Goal: Task Accomplishment & Management: Use online tool/utility

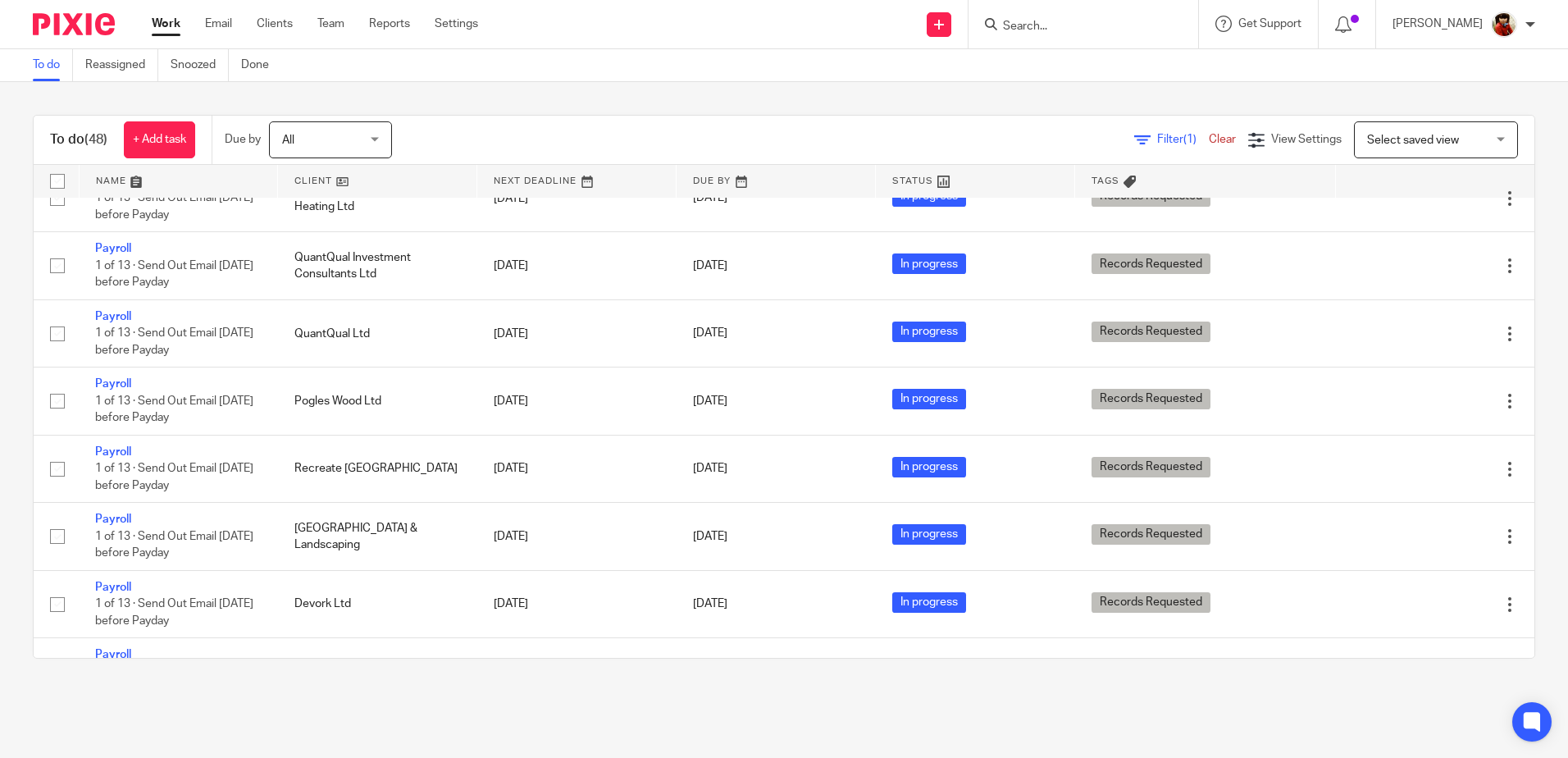
scroll to position [712, 0]
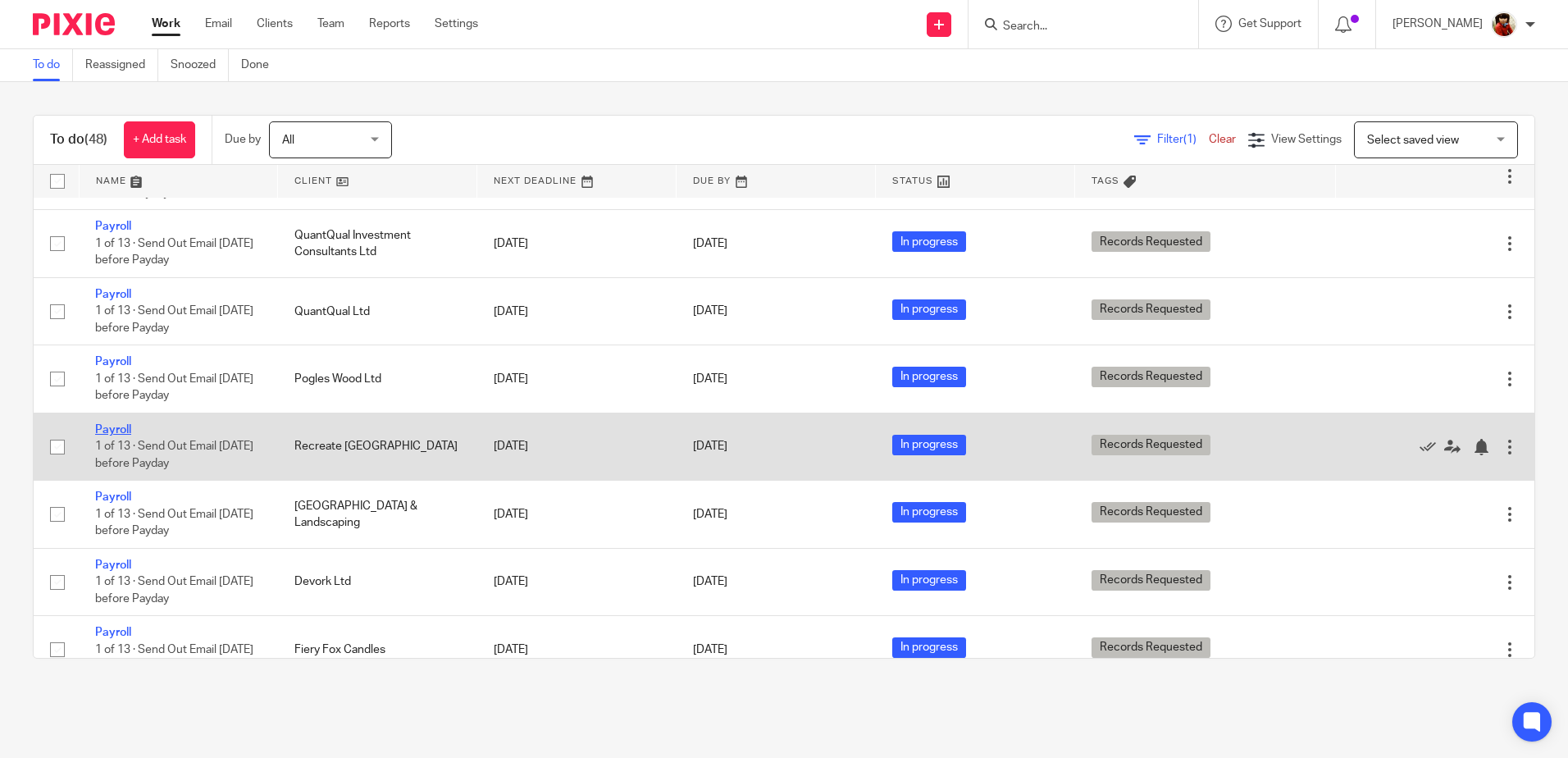
click at [115, 428] on link "Payroll" at bounding box center [113, 430] width 36 height 12
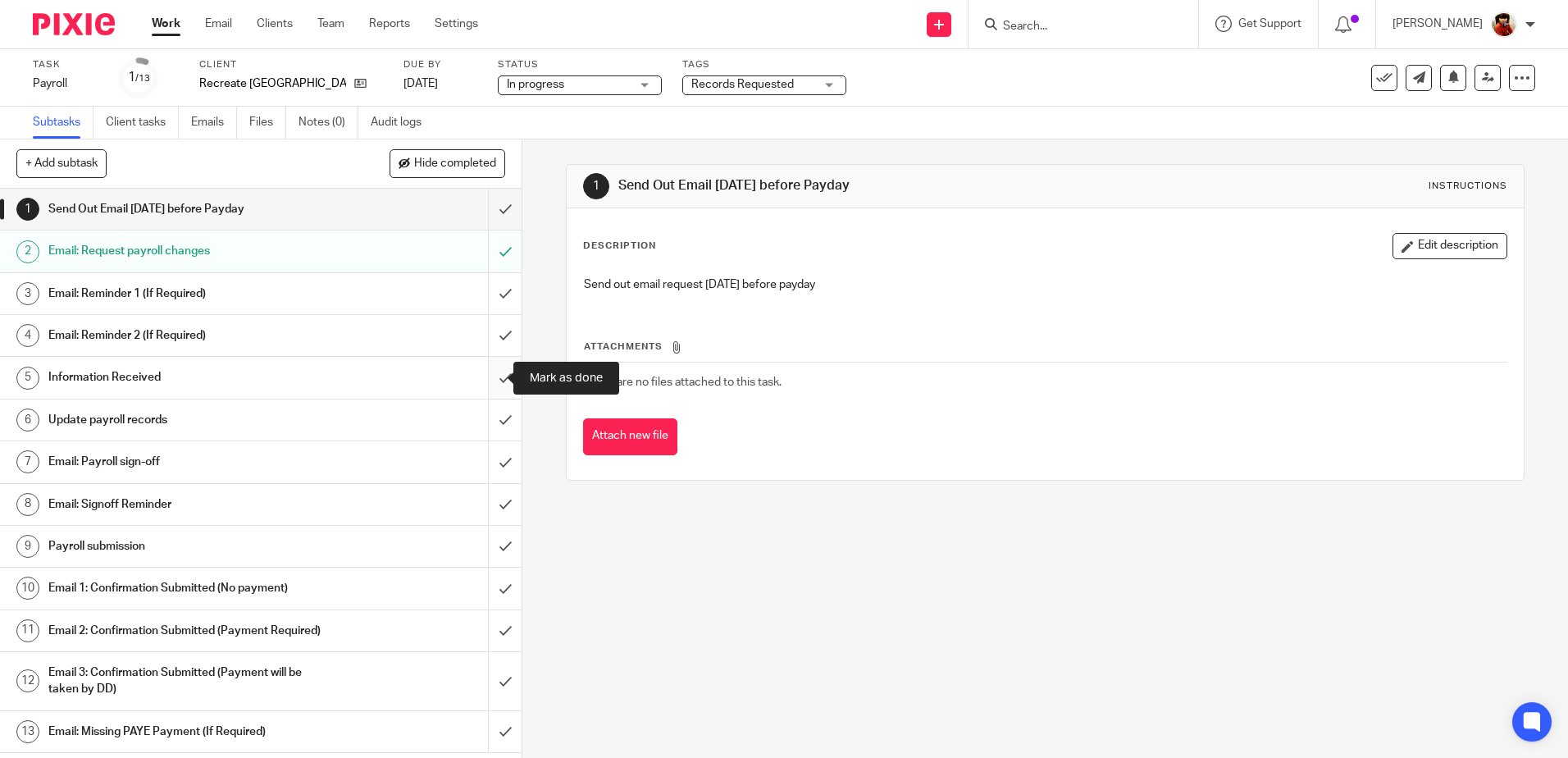
click at [495, 382] on input "submit" at bounding box center [261, 378] width 521 height 41
click at [145, 419] on h1 "Update payroll records" at bounding box center [189, 420] width 282 height 25
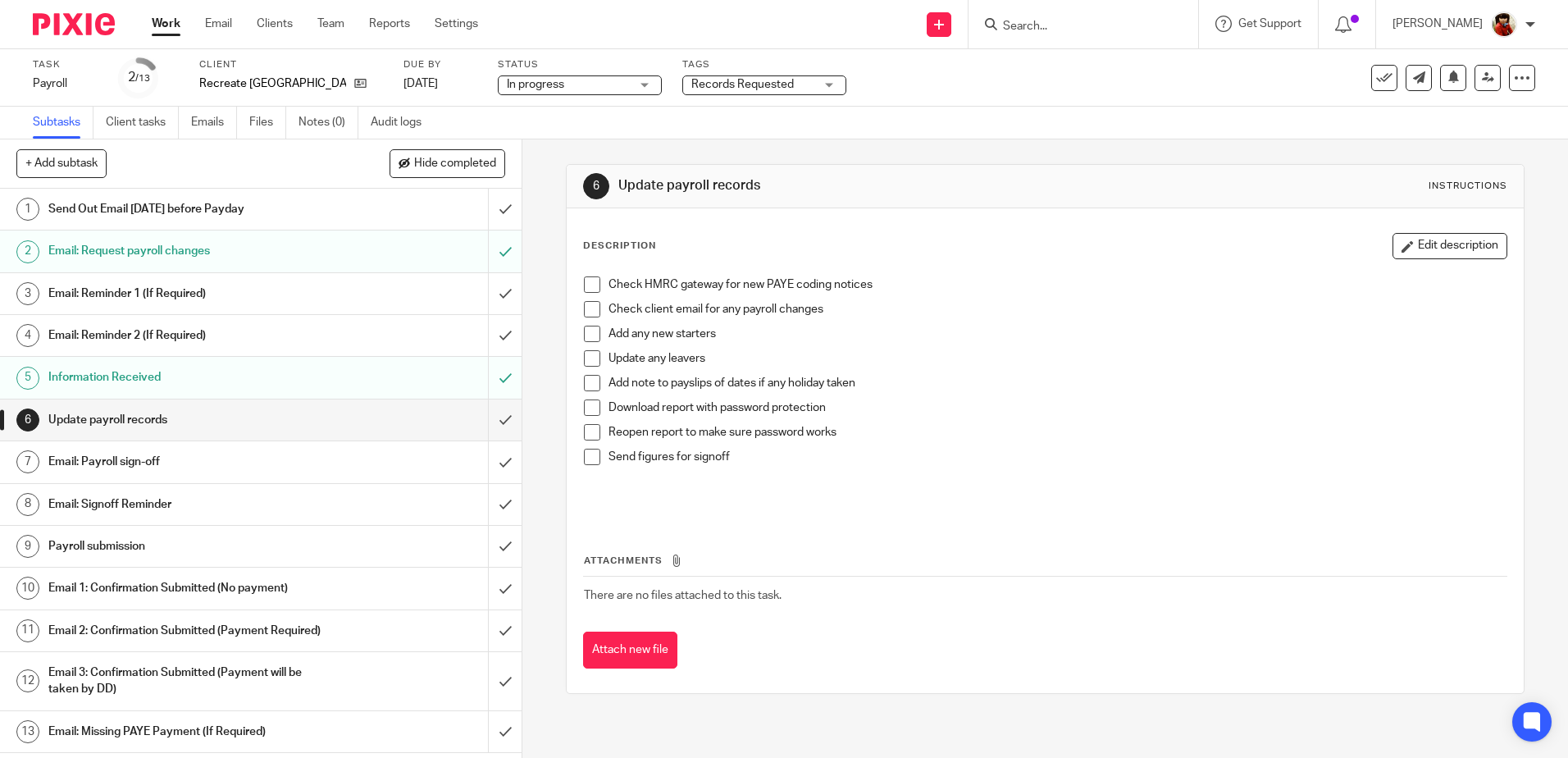
click at [585, 282] on span at bounding box center [592, 284] width 17 height 17
click at [588, 307] on span at bounding box center [592, 309] width 17 height 17
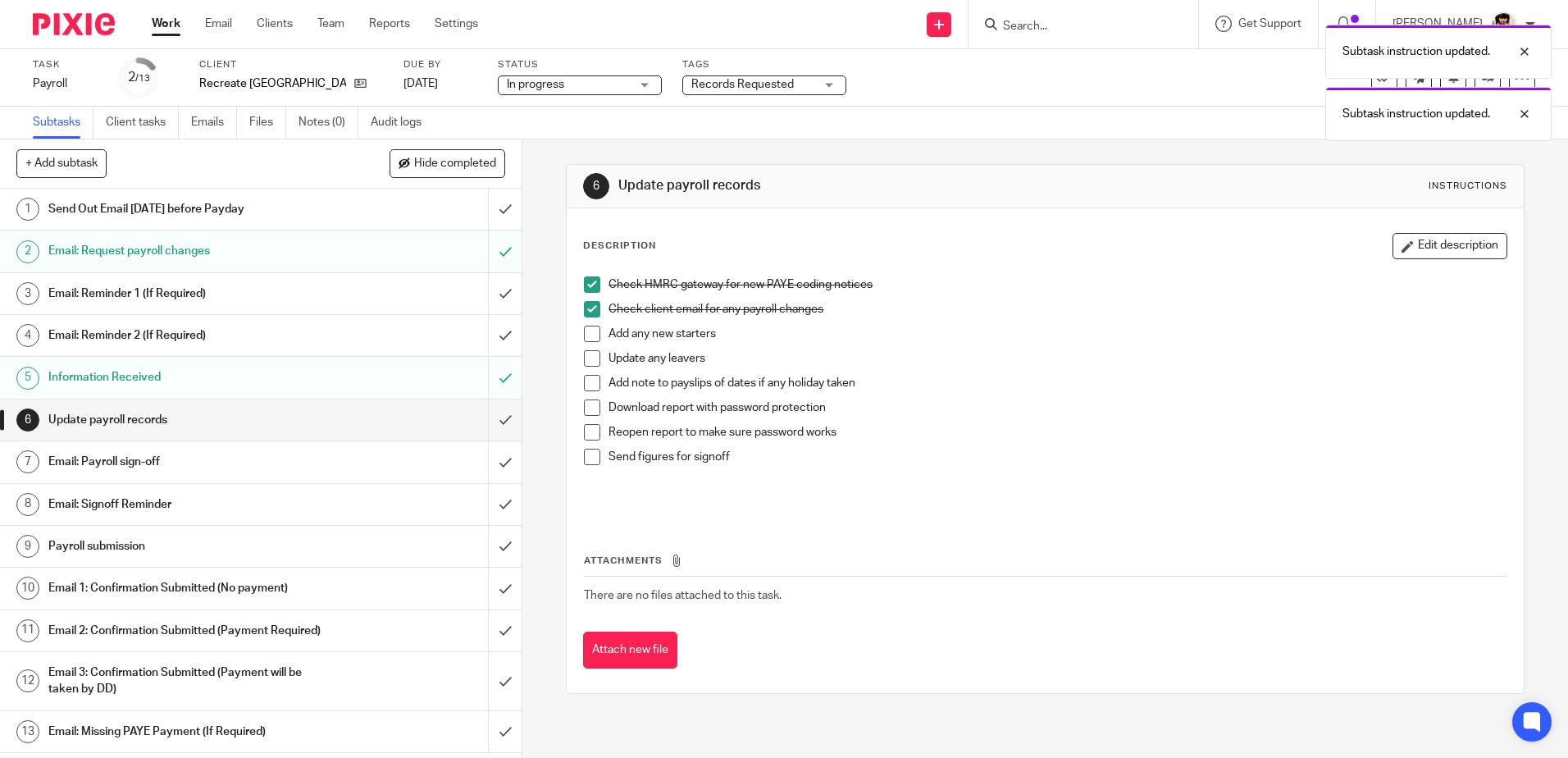
click at [576, 413] on div "Check HMRC gateway for new PAYE coding notices Check client email for any payro…" at bounding box center [1044, 394] width 938 height 251
click at [589, 413] on span at bounding box center [592, 408] width 17 height 17
click at [589, 434] on span at bounding box center [592, 432] width 17 height 17
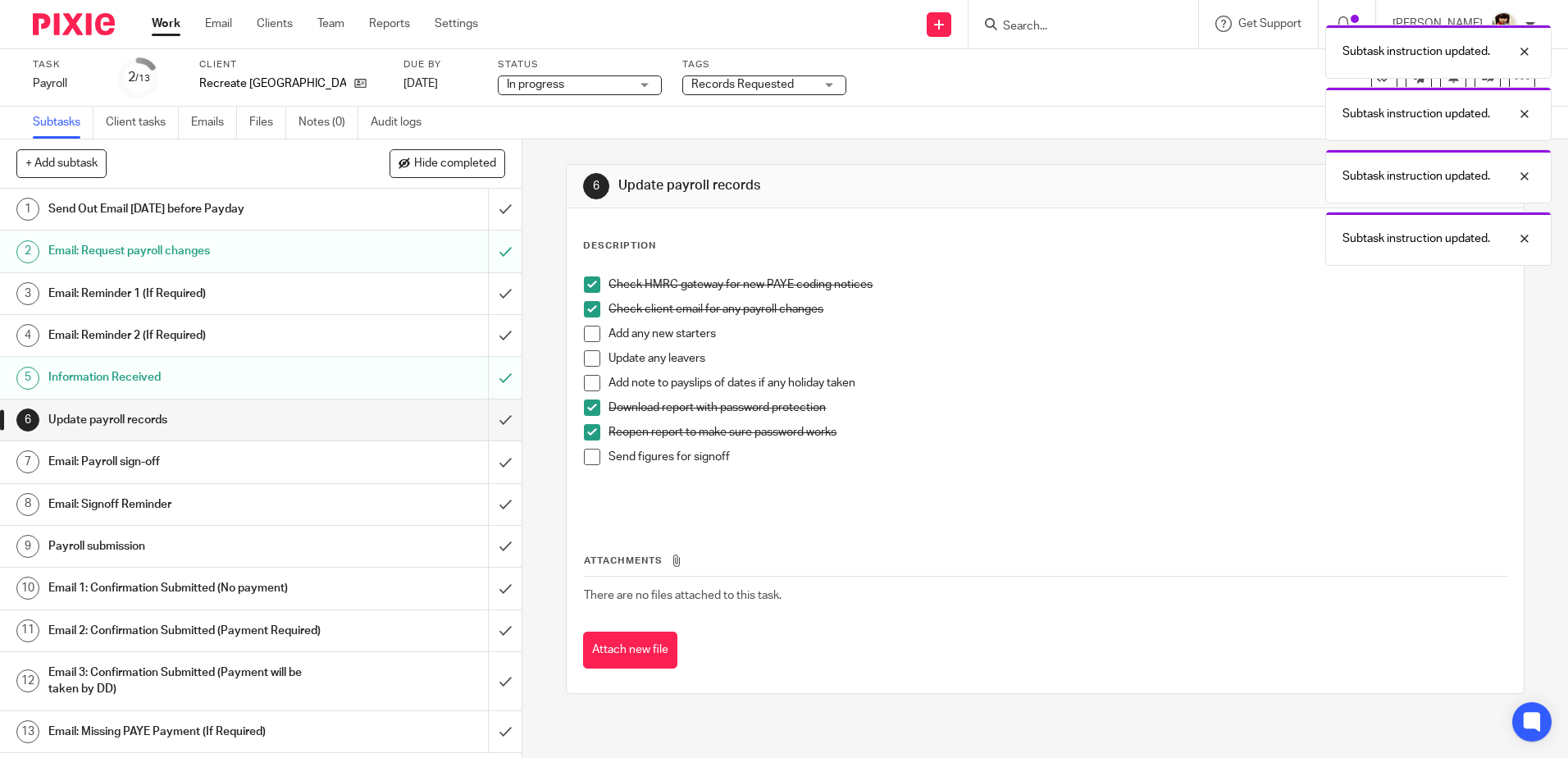
click at [590, 453] on span at bounding box center [592, 457] width 17 height 17
click at [124, 461] on h1 "Email: Payroll sign-off" at bounding box center [189, 462] width 282 height 25
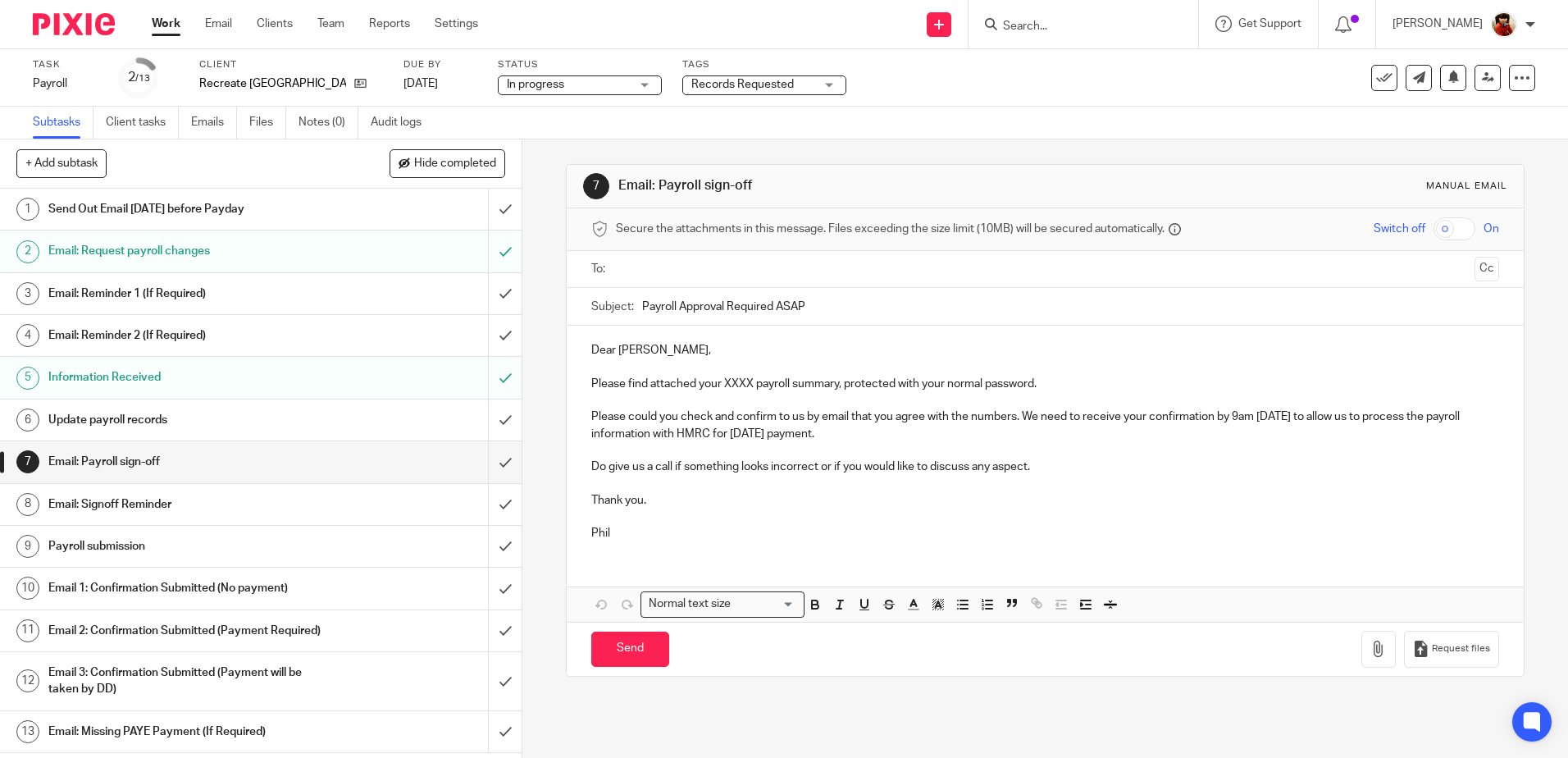
click at [752, 385] on p "Please find attached your XXXX payroll summary, protected with your normal pass…" at bounding box center [1045, 383] width 907 height 17
click at [646, 269] on input "text" at bounding box center [1044, 269] width 846 height 19
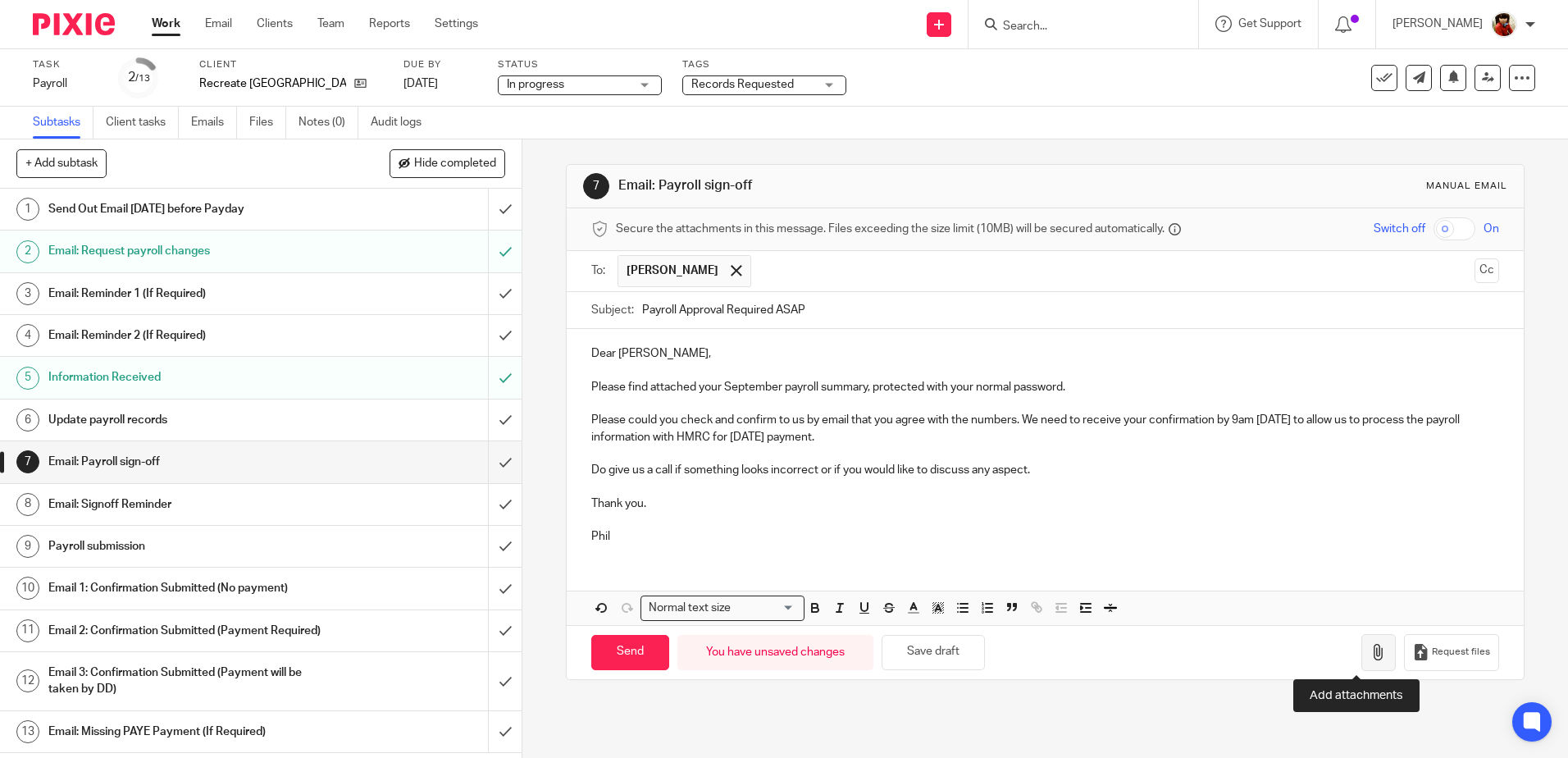
click at [1370, 659] on icon "button" at bounding box center [1378, 652] width 17 height 17
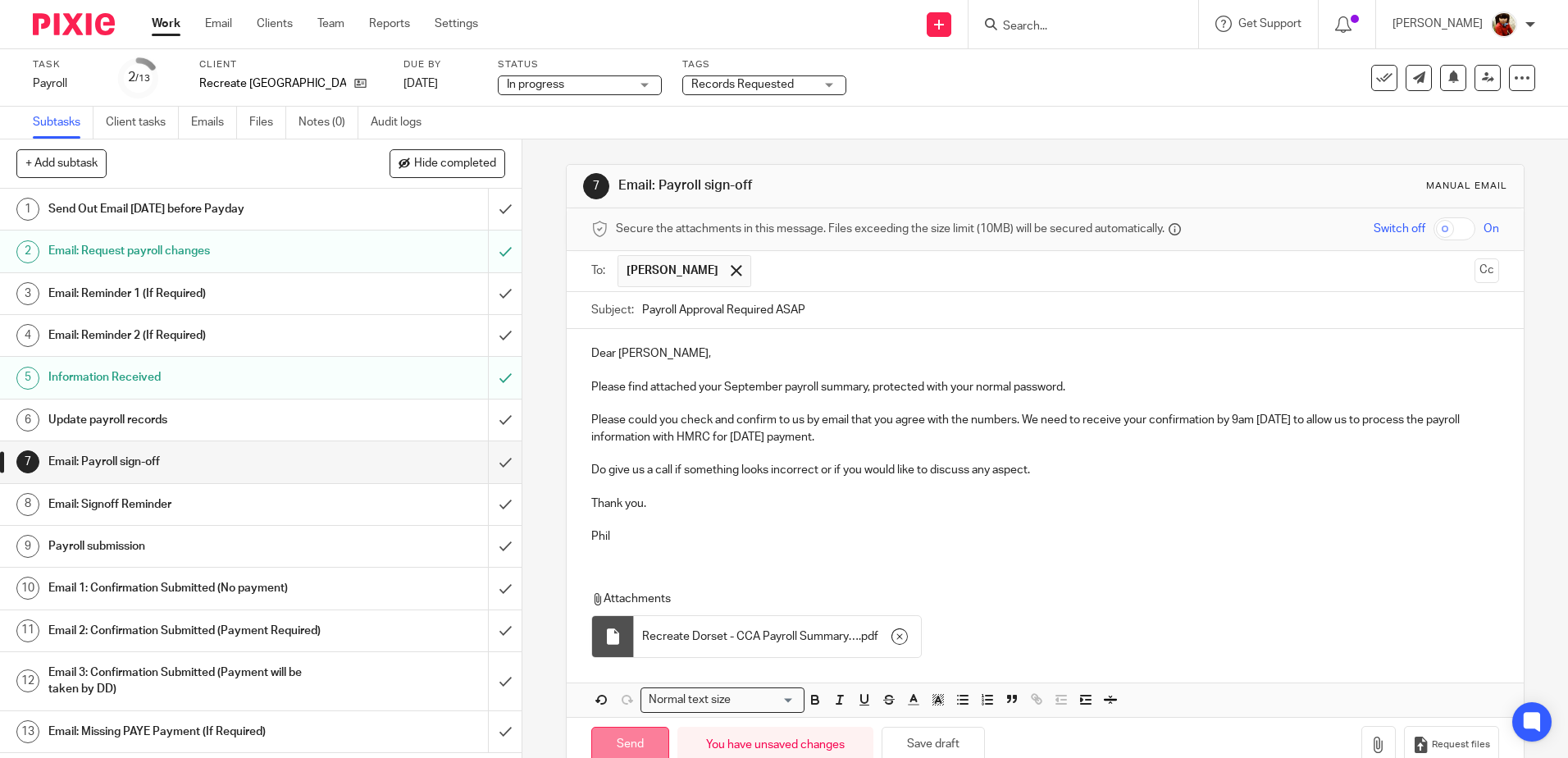
click at [620, 738] on input "Send" at bounding box center [629, 744] width 77 height 35
type input "Sent"
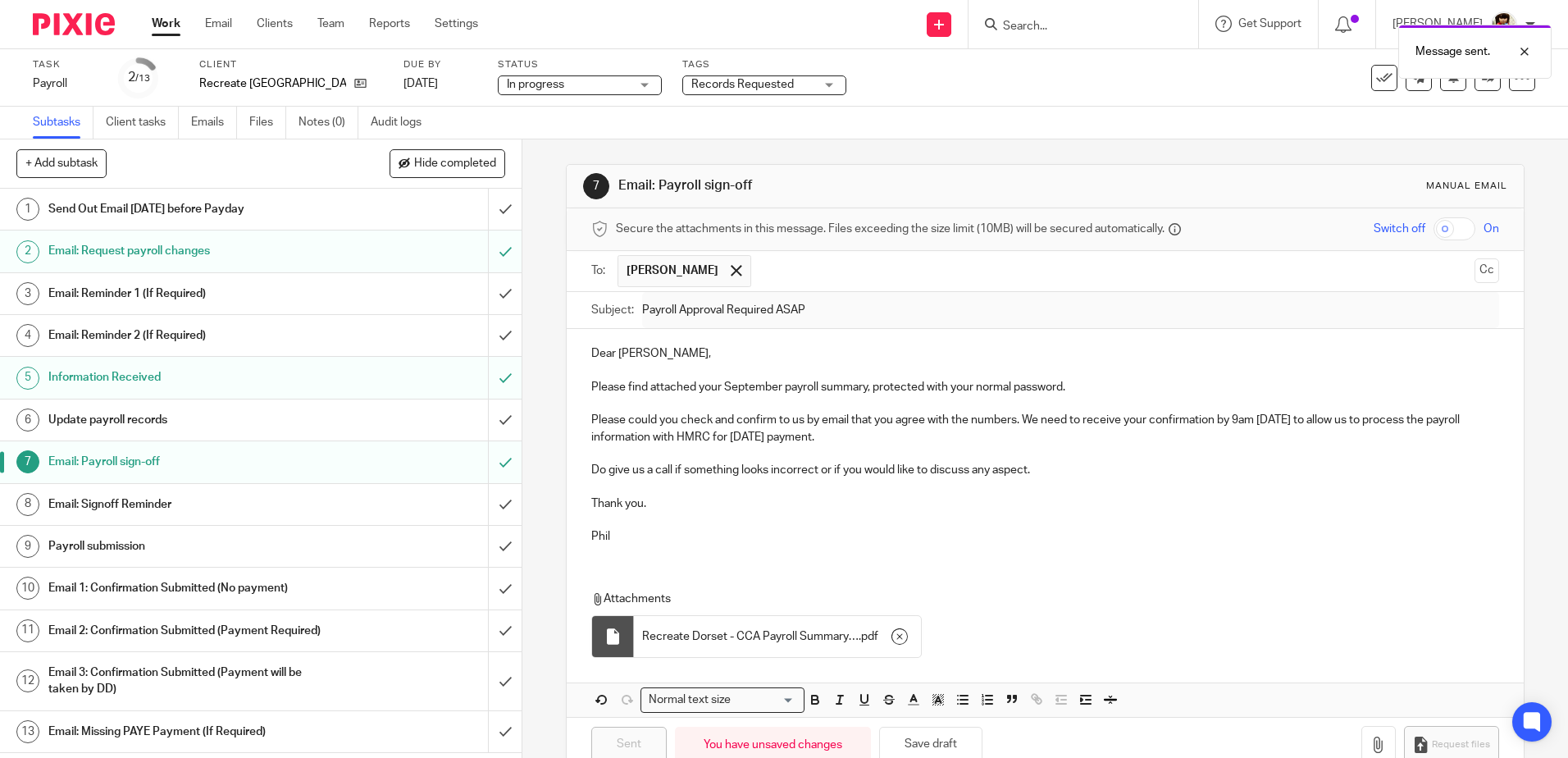
click at [809, 88] on div "Records Requested" at bounding box center [763, 85] width 164 height 20
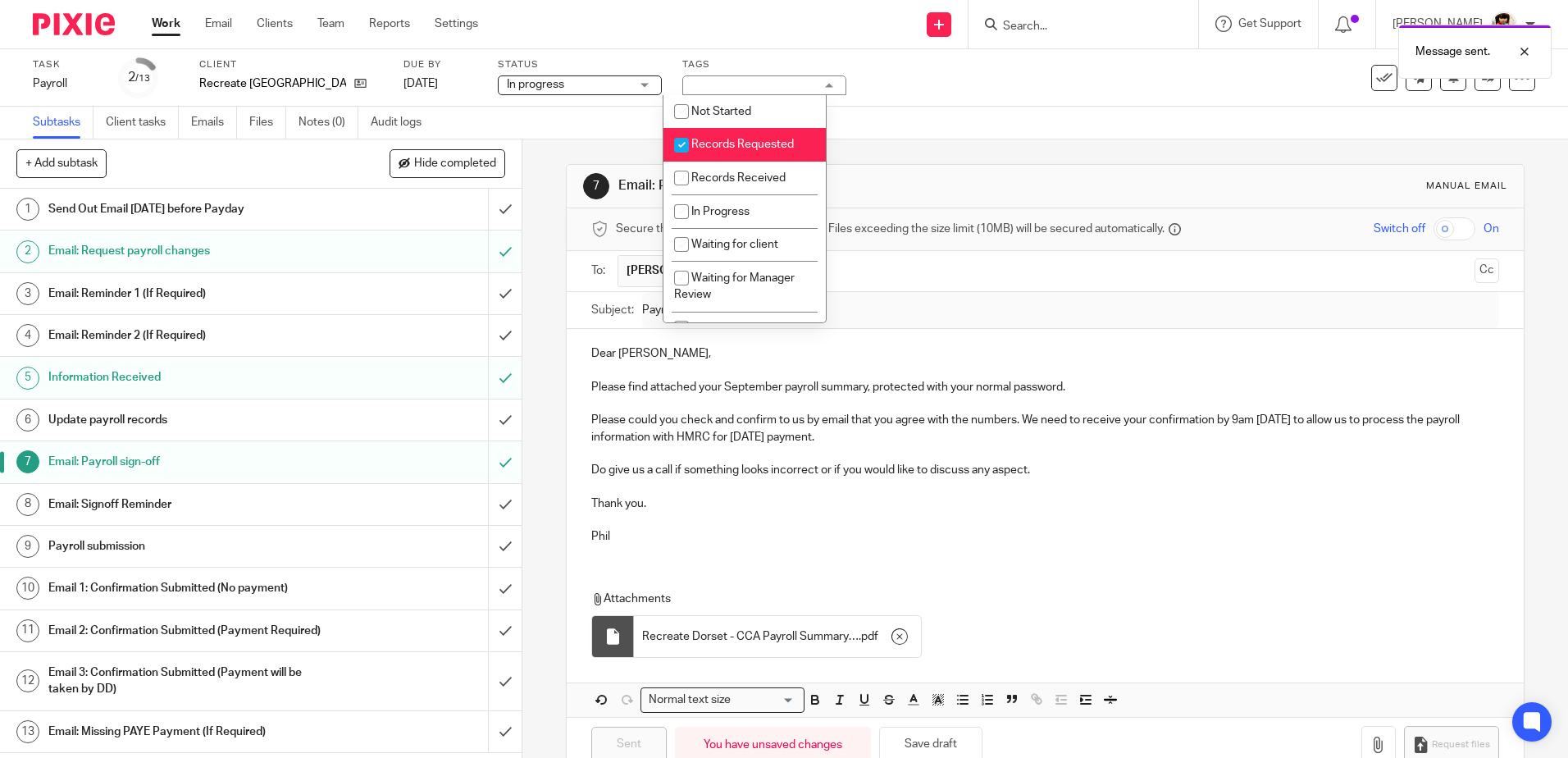
click at [679, 143] on input "checkbox" at bounding box center [682, 145] width 31 height 31
checkbox input "false"
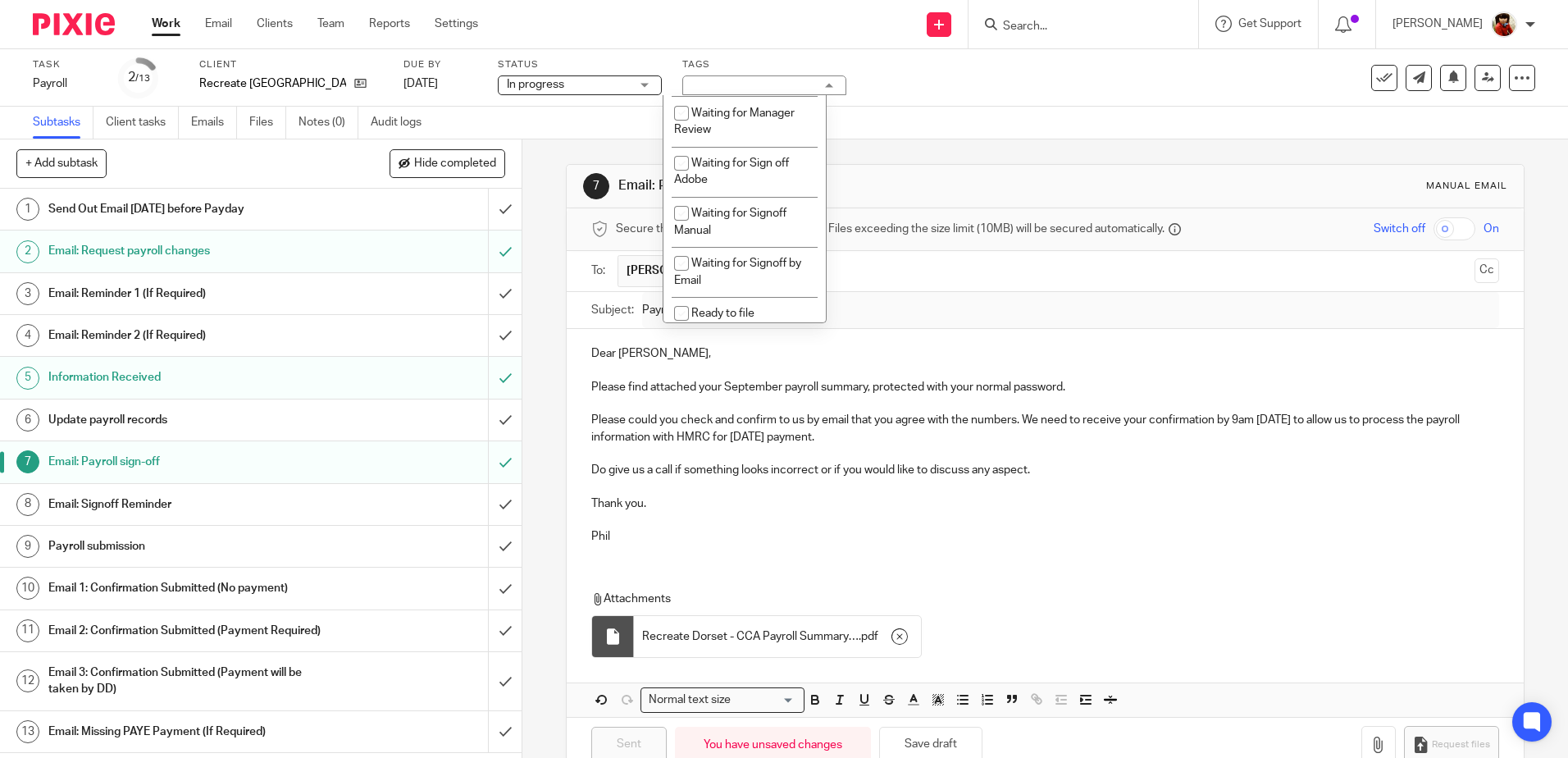
scroll to position [191, 0]
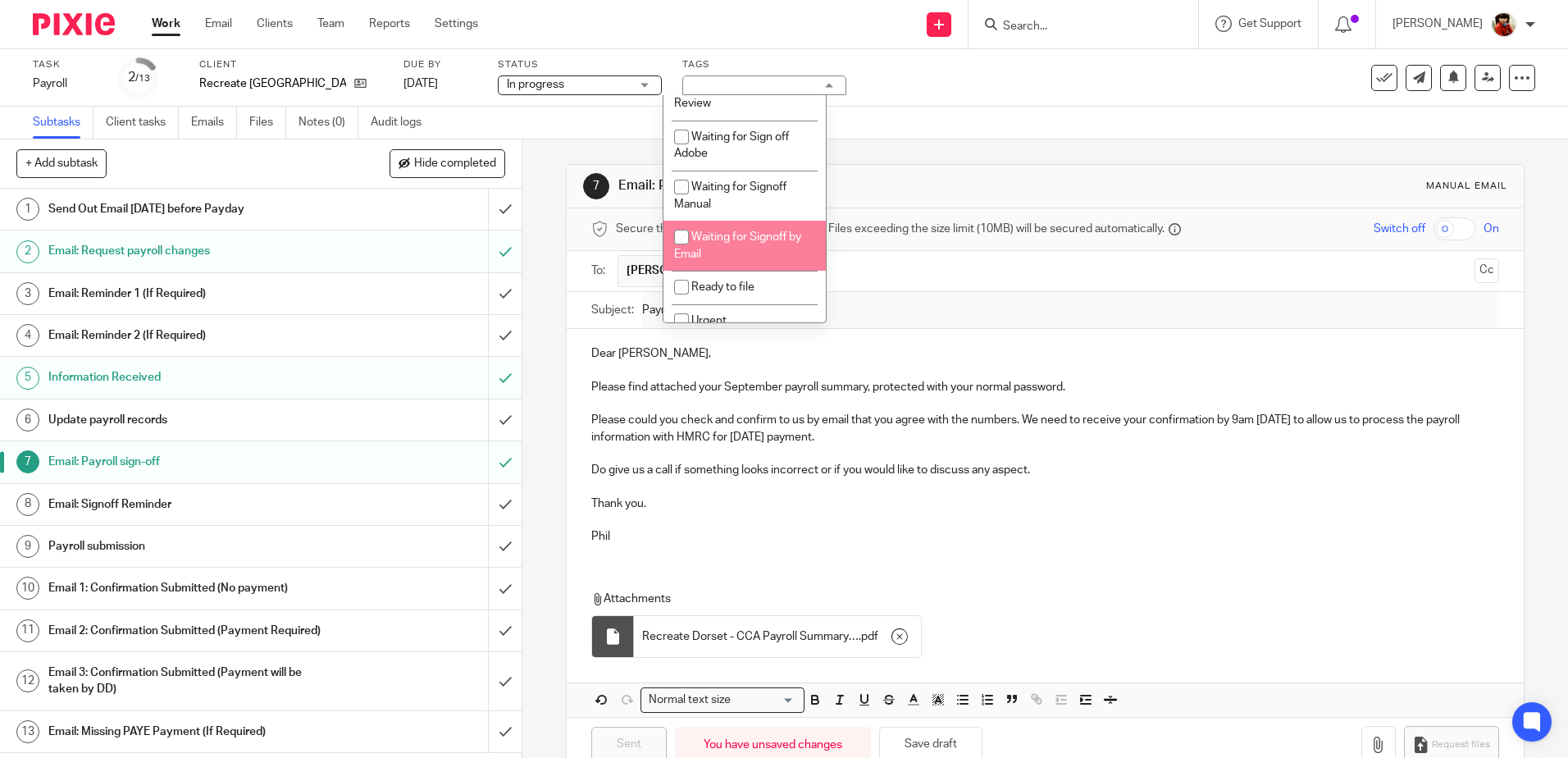
click at [682, 235] on input "checkbox" at bounding box center [682, 237] width 31 height 31
checkbox input "true"
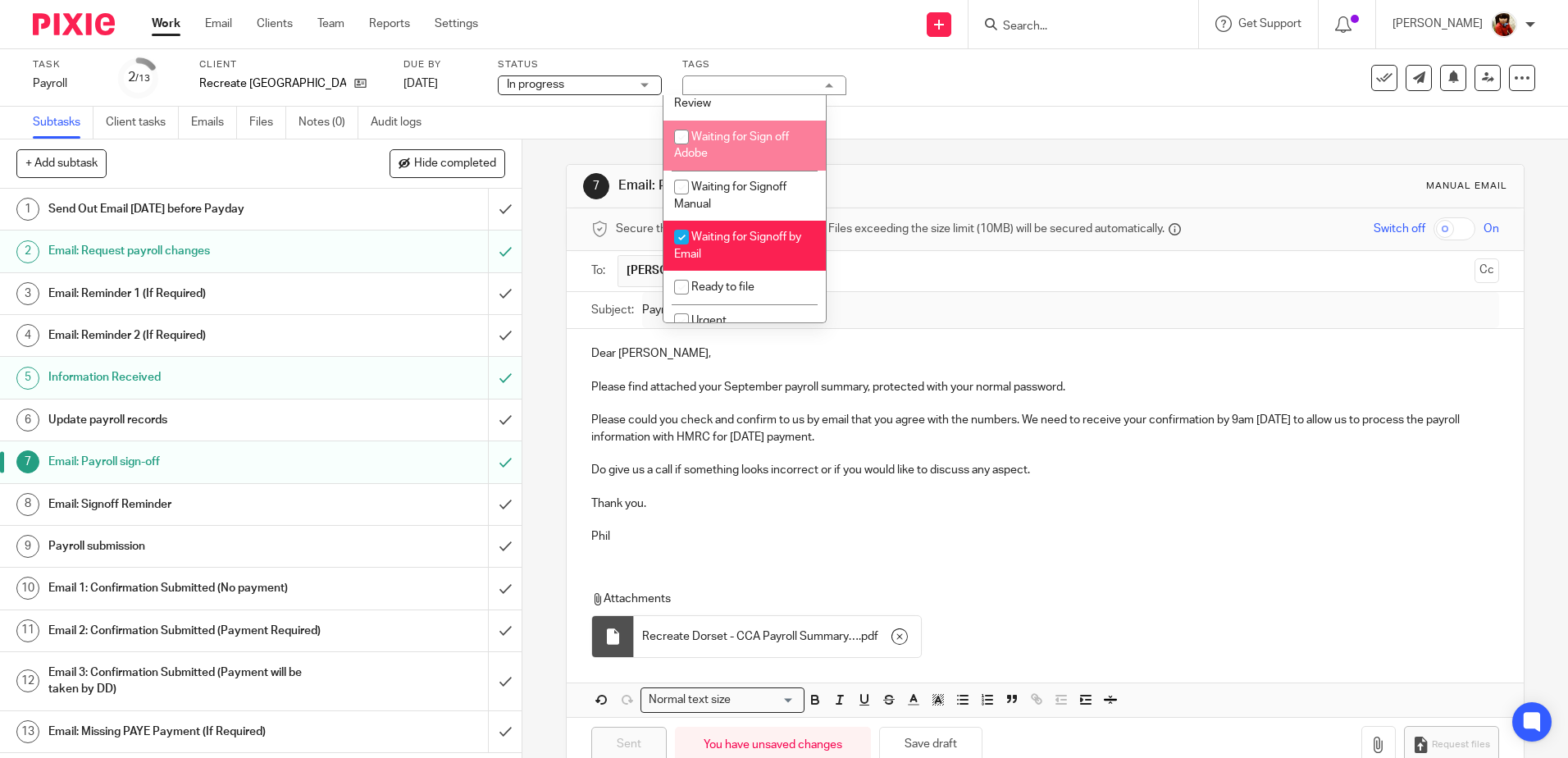
click at [958, 103] on div "Task Payroll Save Payroll 2 /13 Client Recreate Dorset Due by 29 Sep 2025 Statu…" at bounding box center [784, 77] width 1568 height 58
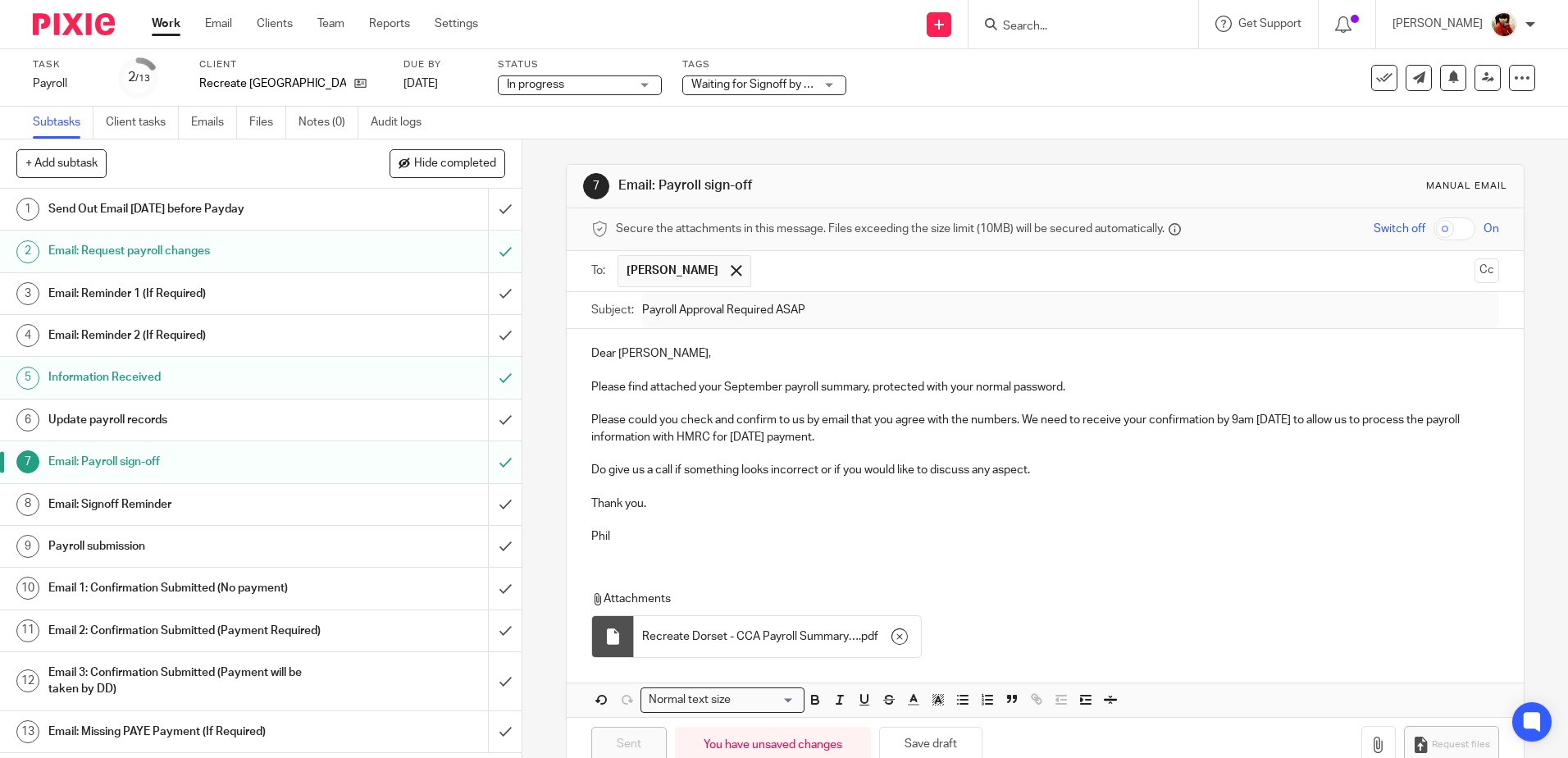
click at [165, 17] on link "Work" at bounding box center [166, 24] width 28 height 17
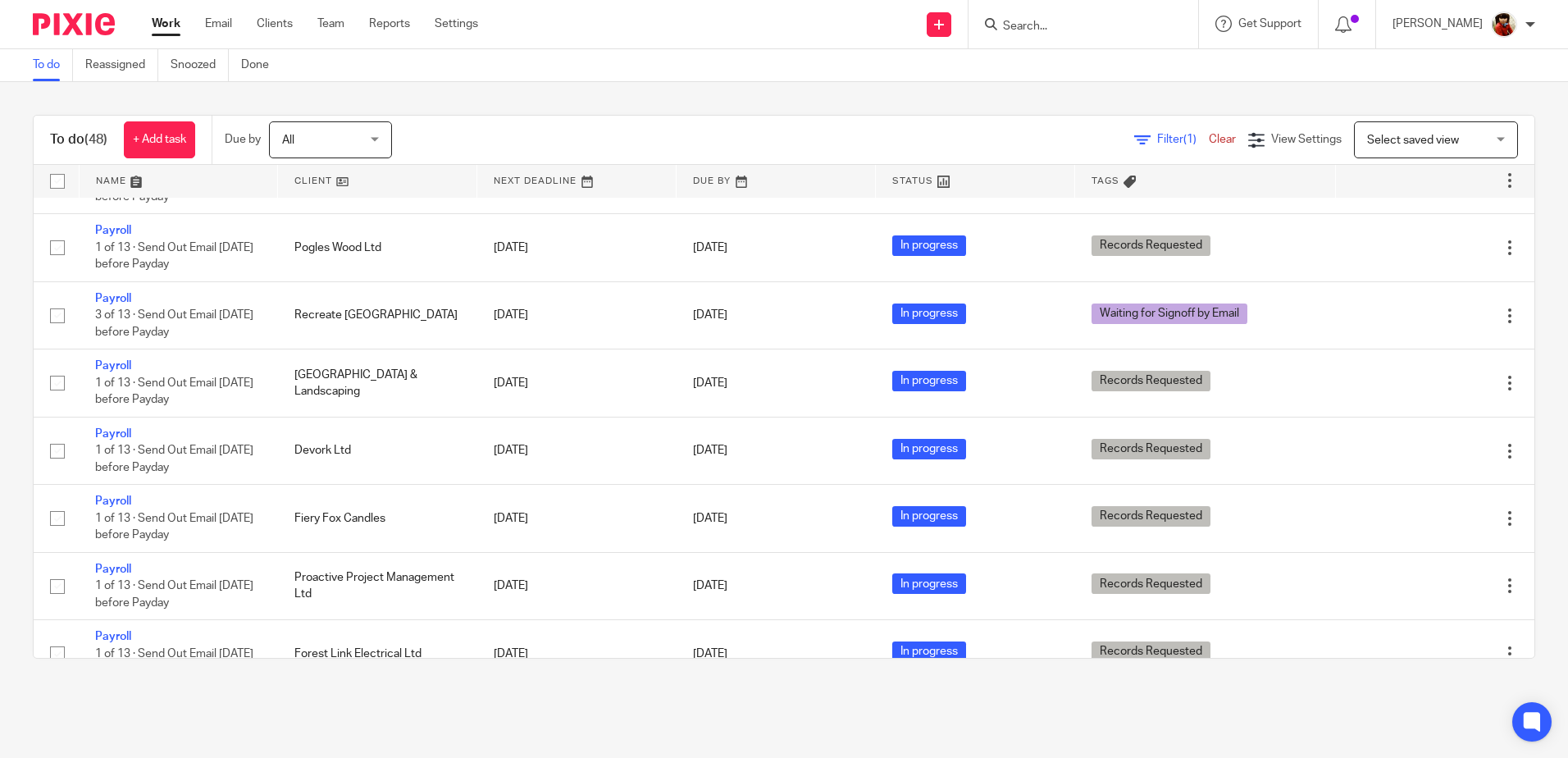
scroll to position [876, 0]
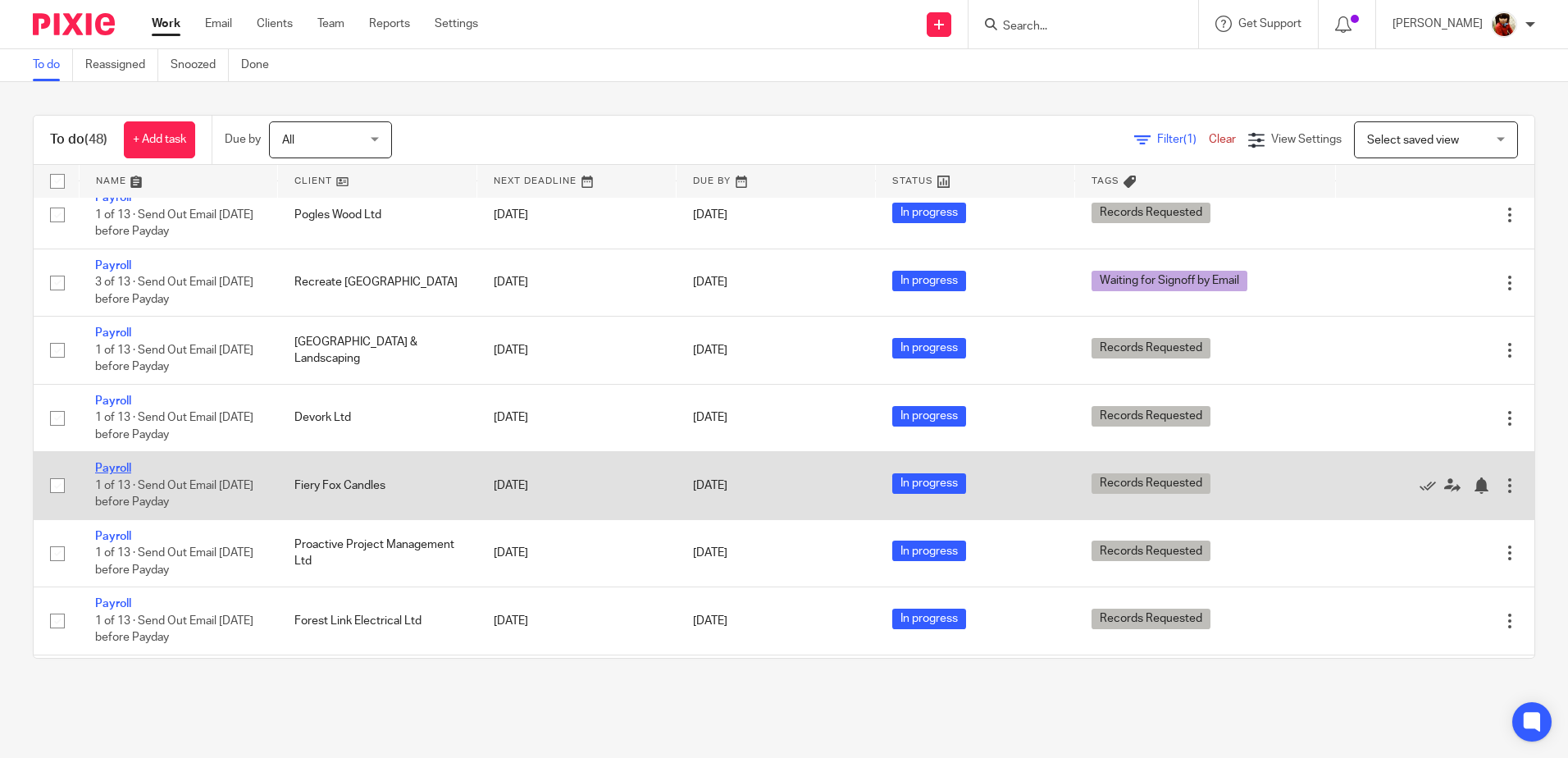
click at [112, 467] on link "Payroll" at bounding box center [113, 469] width 36 height 12
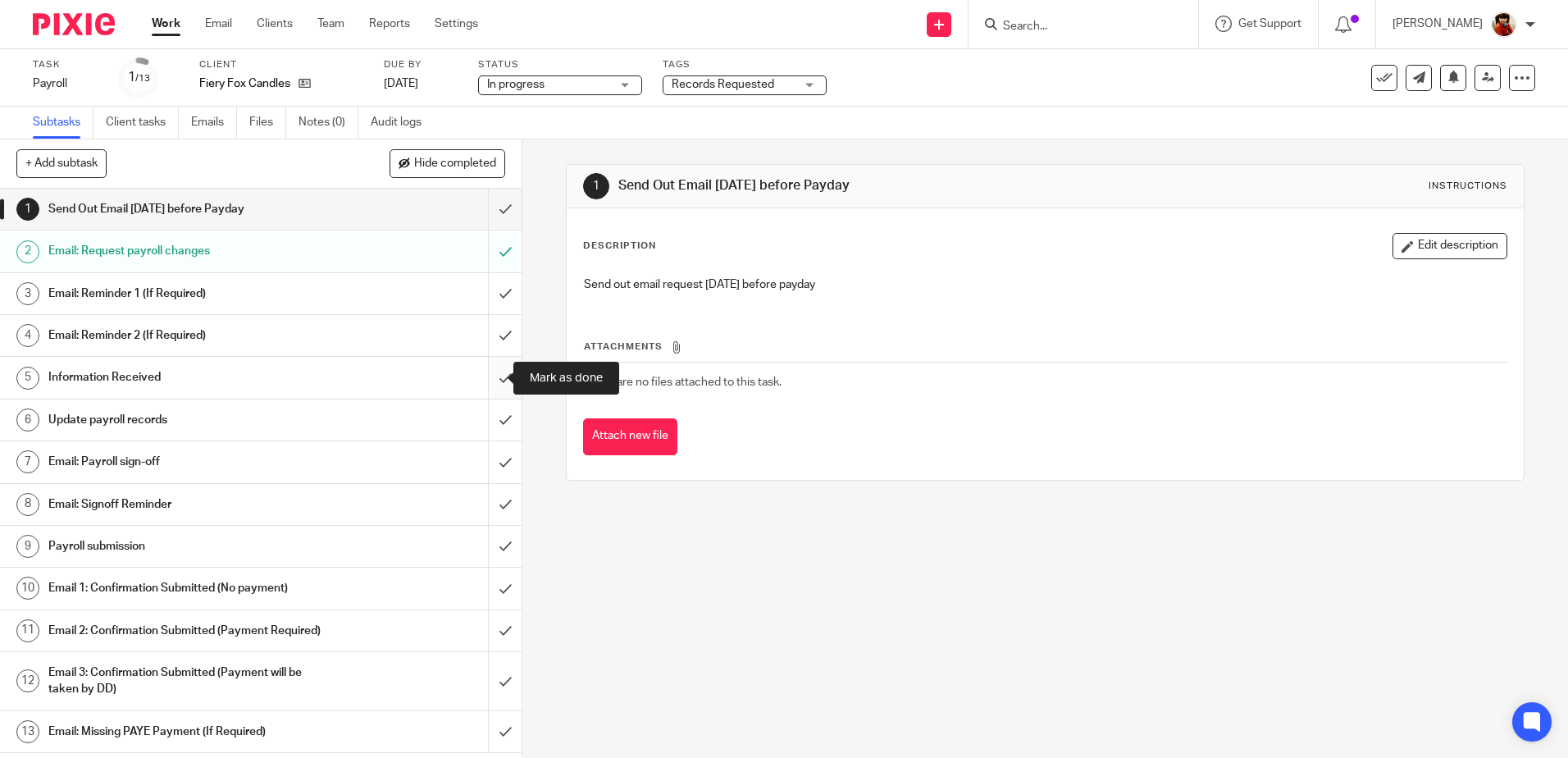
click at [481, 377] on input "submit" at bounding box center [261, 378] width 521 height 41
click at [143, 417] on h1 "Update payroll records" at bounding box center [189, 420] width 282 height 25
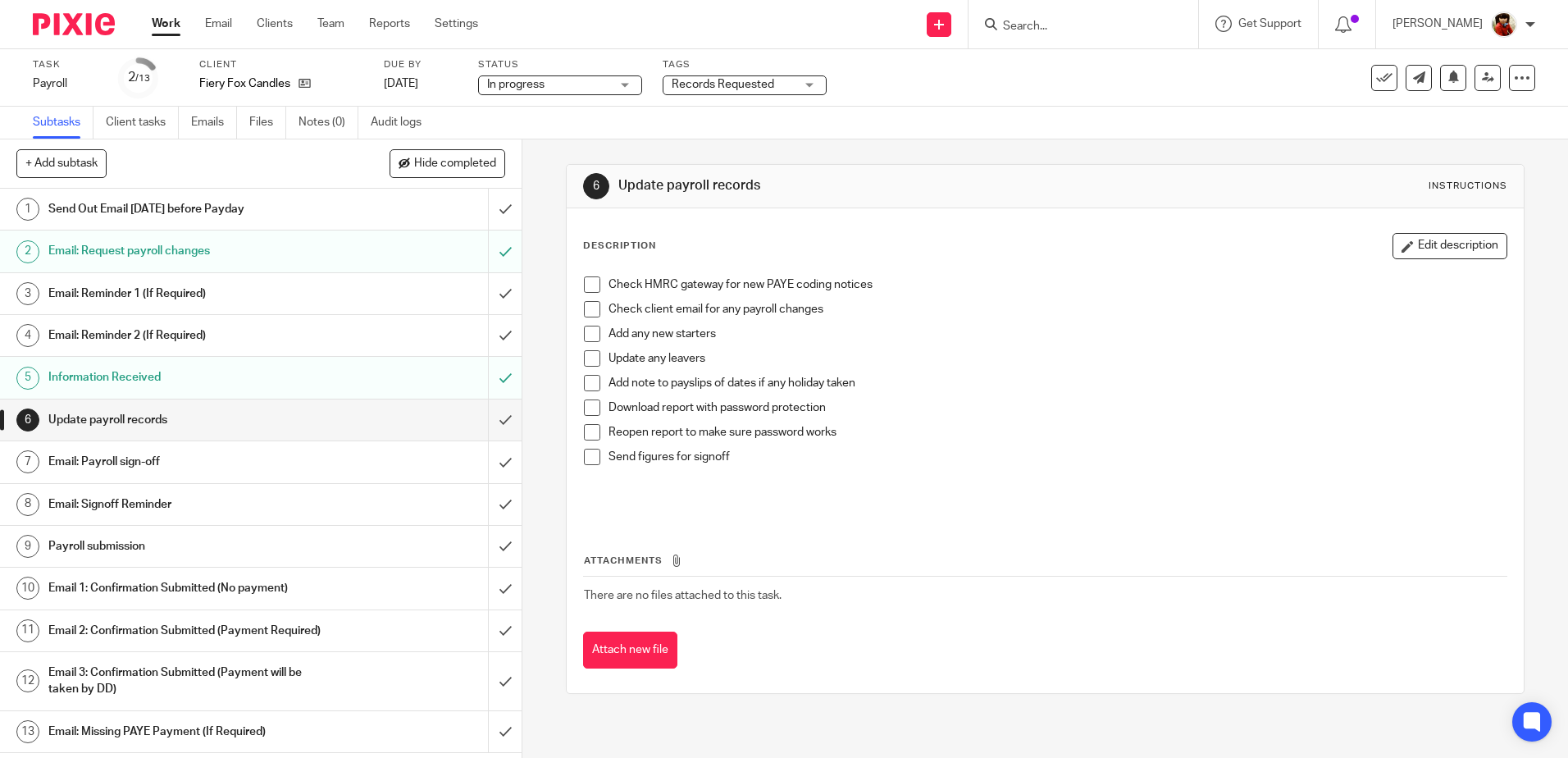
click at [587, 290] on span at bounding box center [592, 284] width 17 height 17
click at [585, 383] on span at bounding box center [592, 382] width 17 height 17
click at [586, 415] on span at bounding box center [592, 408] width 17 height 17
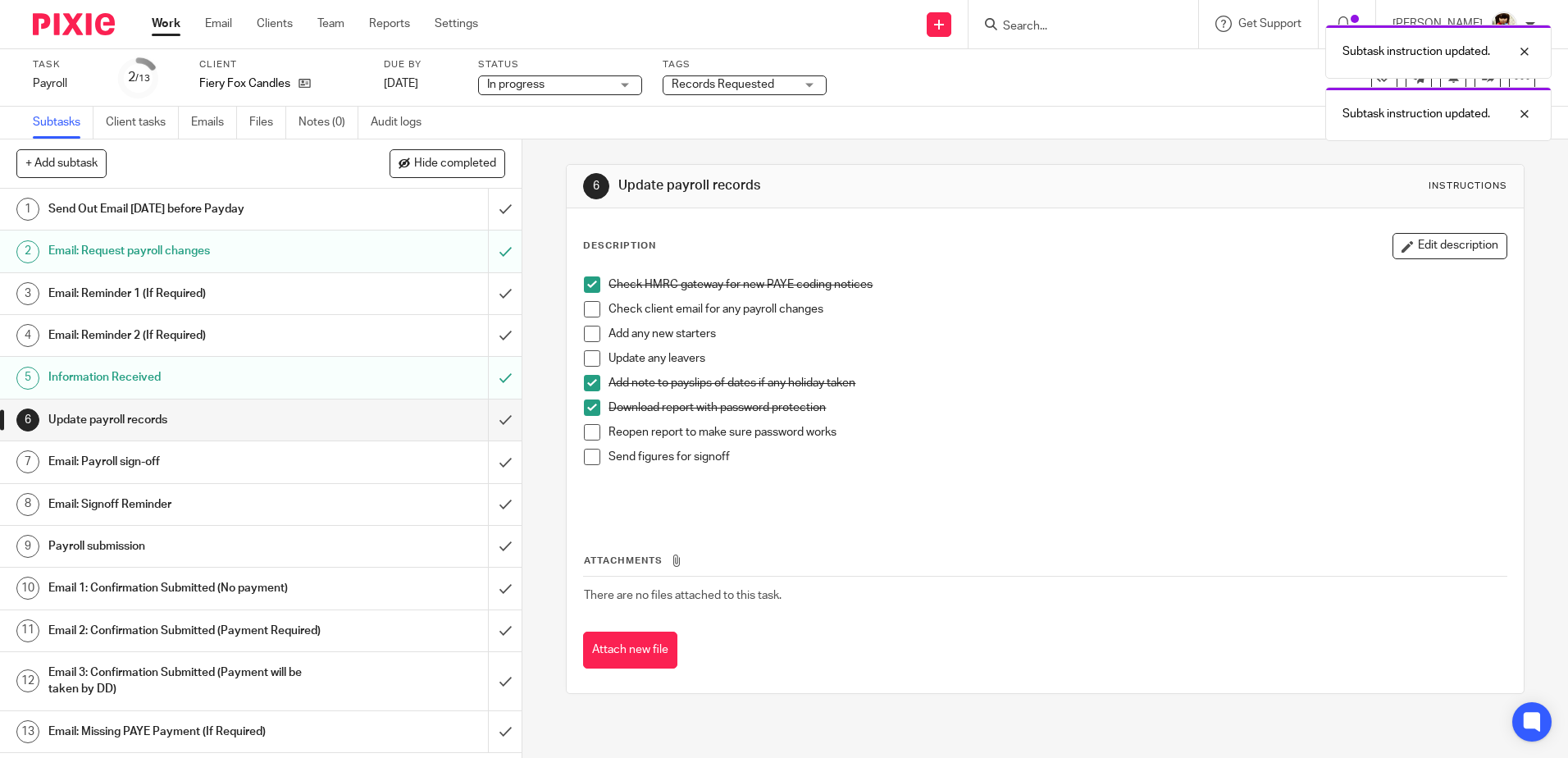
click at [586, 417] on li "Download report with password protection" at bounding box center [1045, 412] width 922 height 25
click at [590, 429] on span at bounding box center [592, 432] width 17 height 17
click at [589, 462] on span at bounding box center [592, 457] width 17 height 17
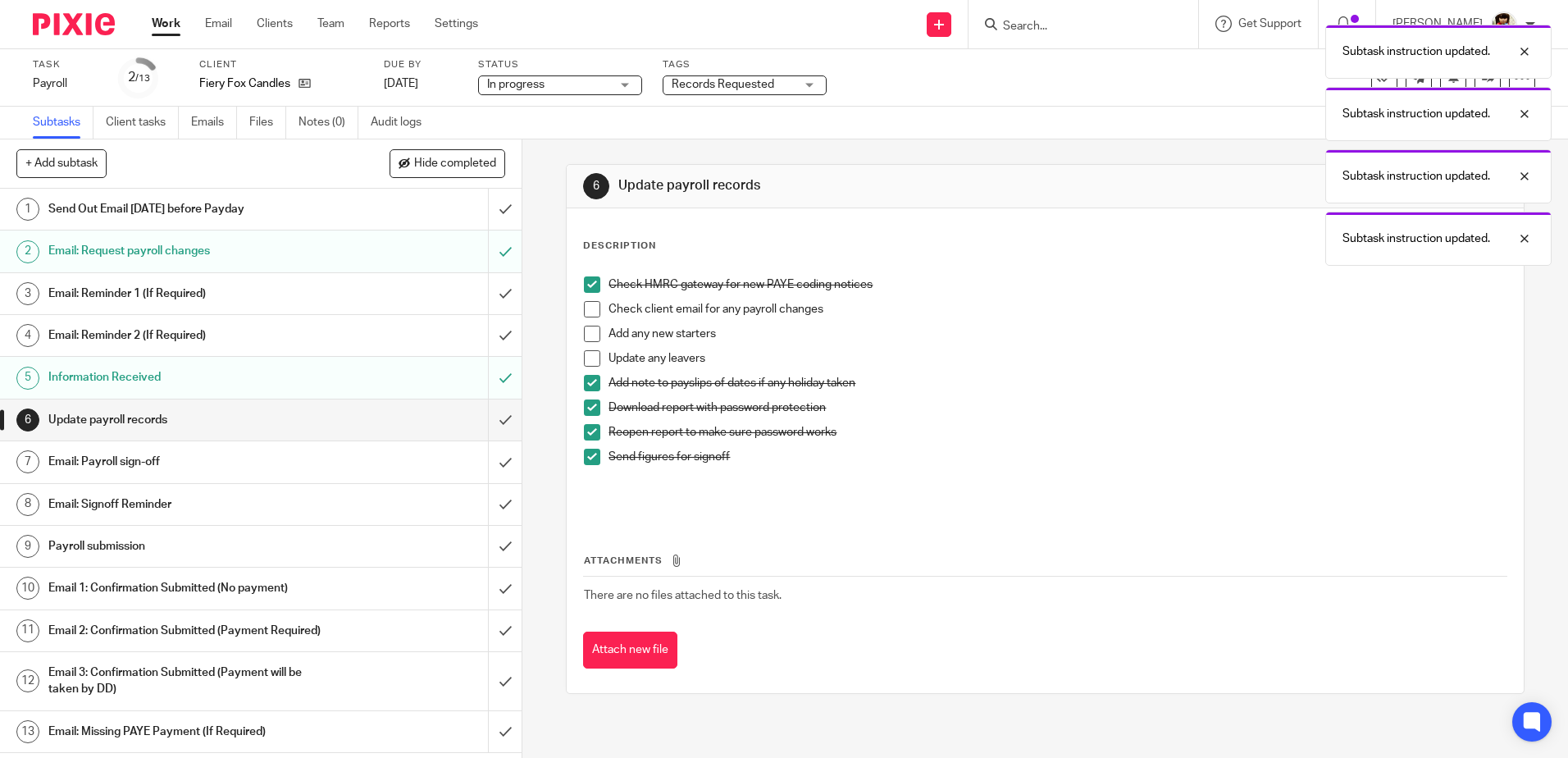
click at [128, 465] on h1 "Email: Payroll sign-off" at bounding box center [189, 462] width 282 height 25
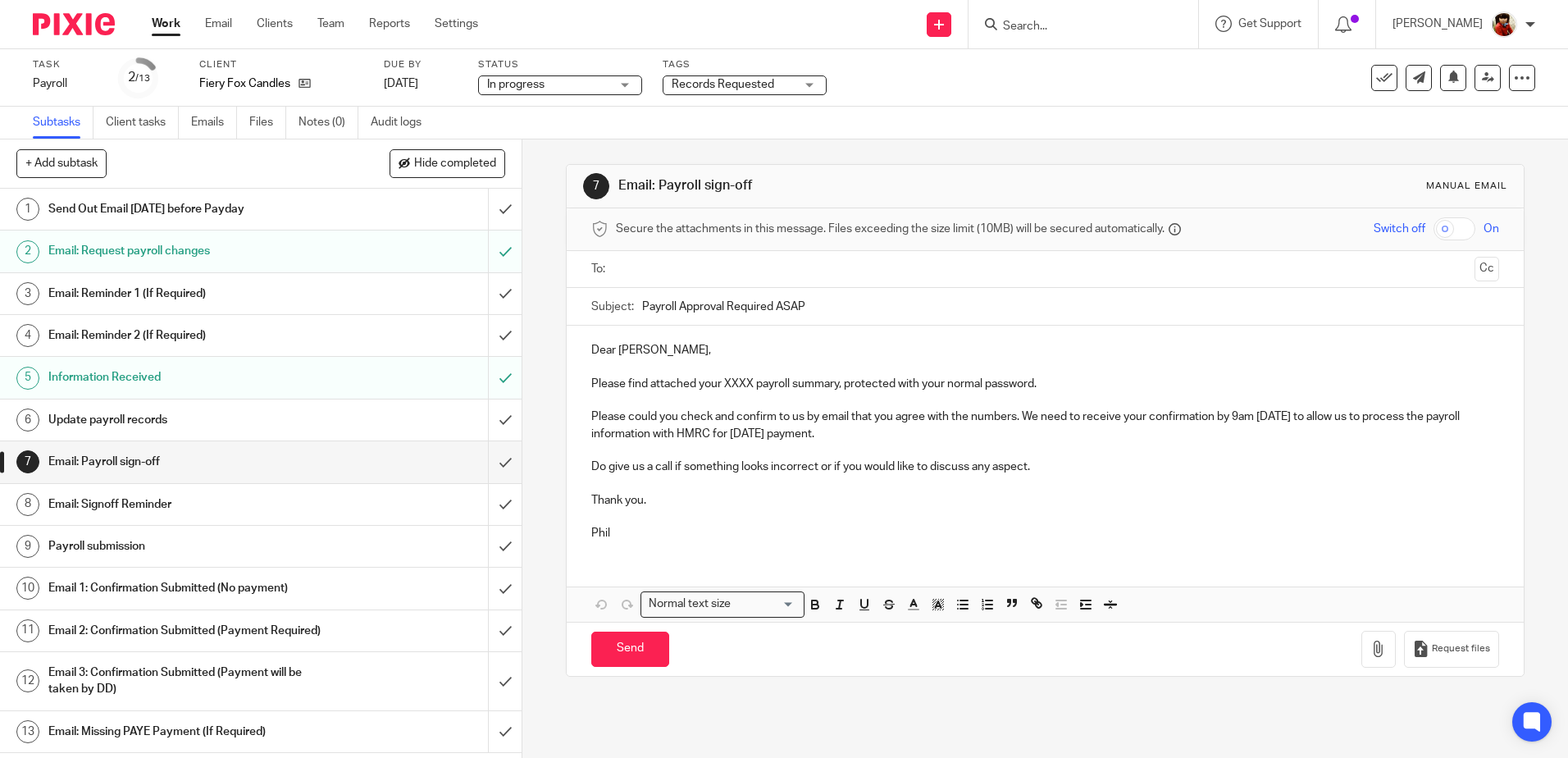
drag, startPoint x: 639, startPoint y: 347, endPoint x: 711, endPoint y: 350, distance: 72.1
click at [711, 350] on p "Dear [PERSON_NAME]," at bounding box center [1045, 350] width 907 height 17
click at [748, 381] on p "Please find attached your XXXX payroll summary, protected with your normal pass…" at bounding box center [1045, 383] width 907 height 17
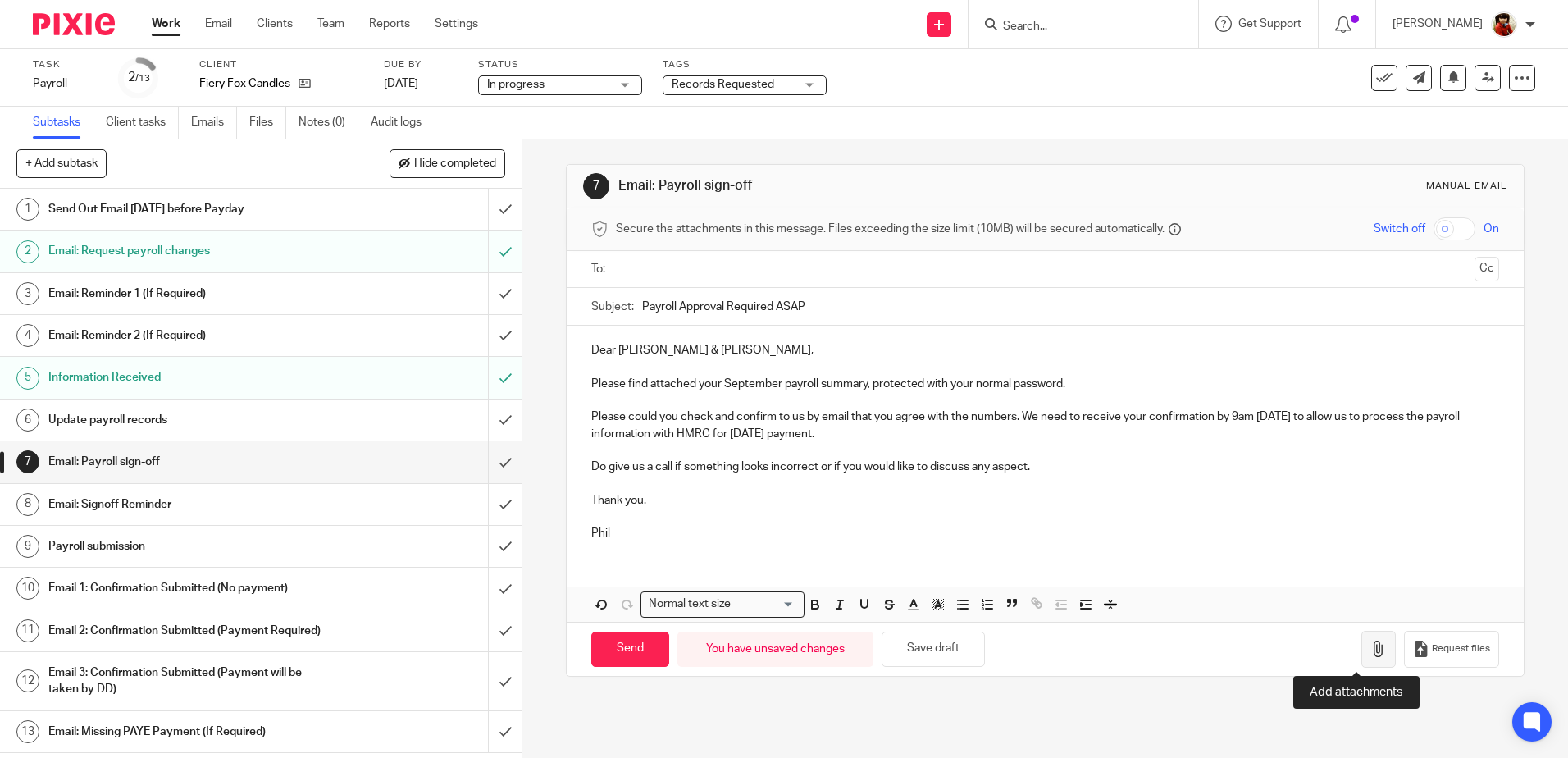
click at [1370, 651] on icon "button" at bounding box center [1378, 649] width 17 height 17
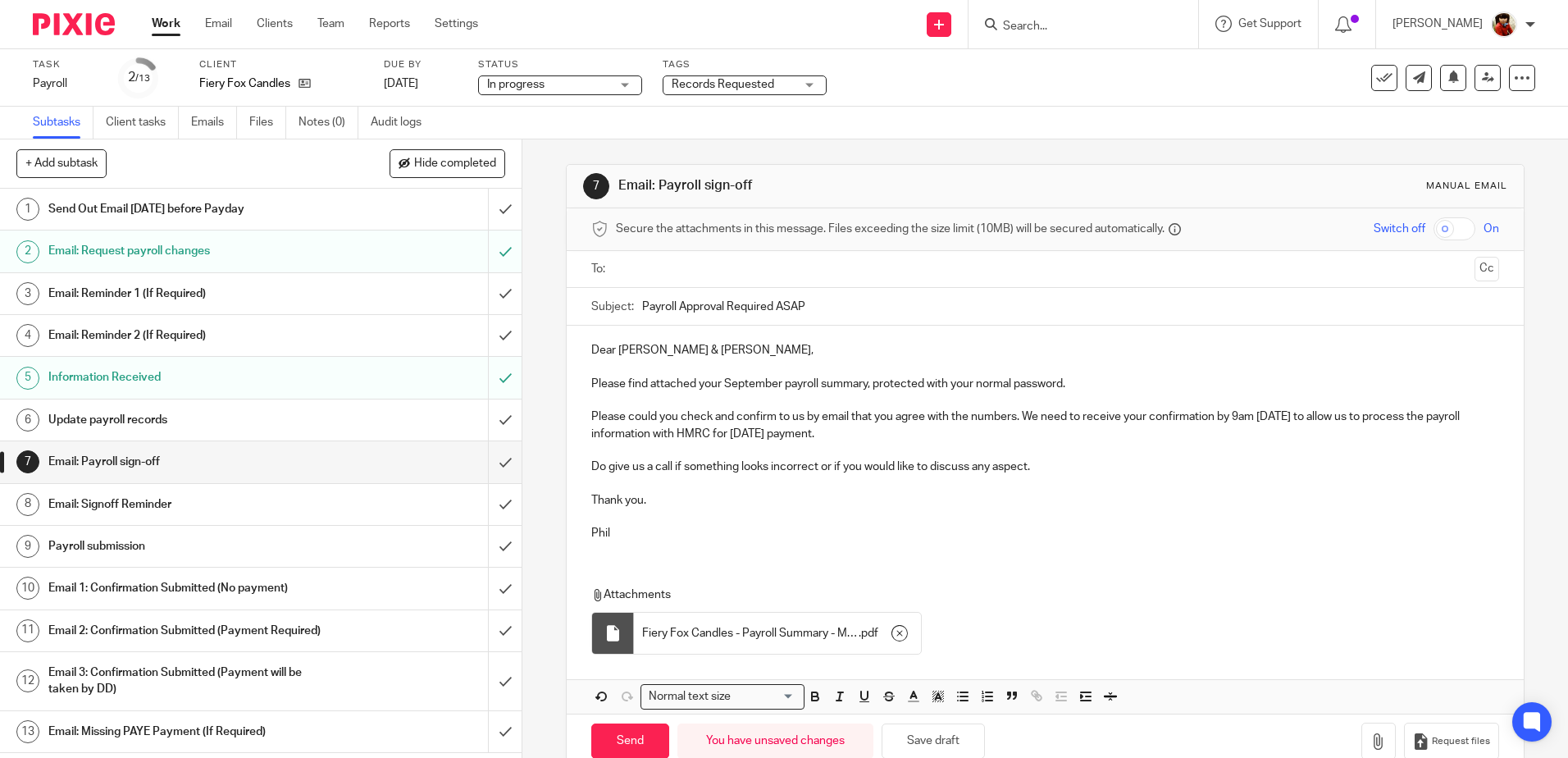
click at [655, 260] on input "text" at bounding box center [1044, 269] width 846 height 19
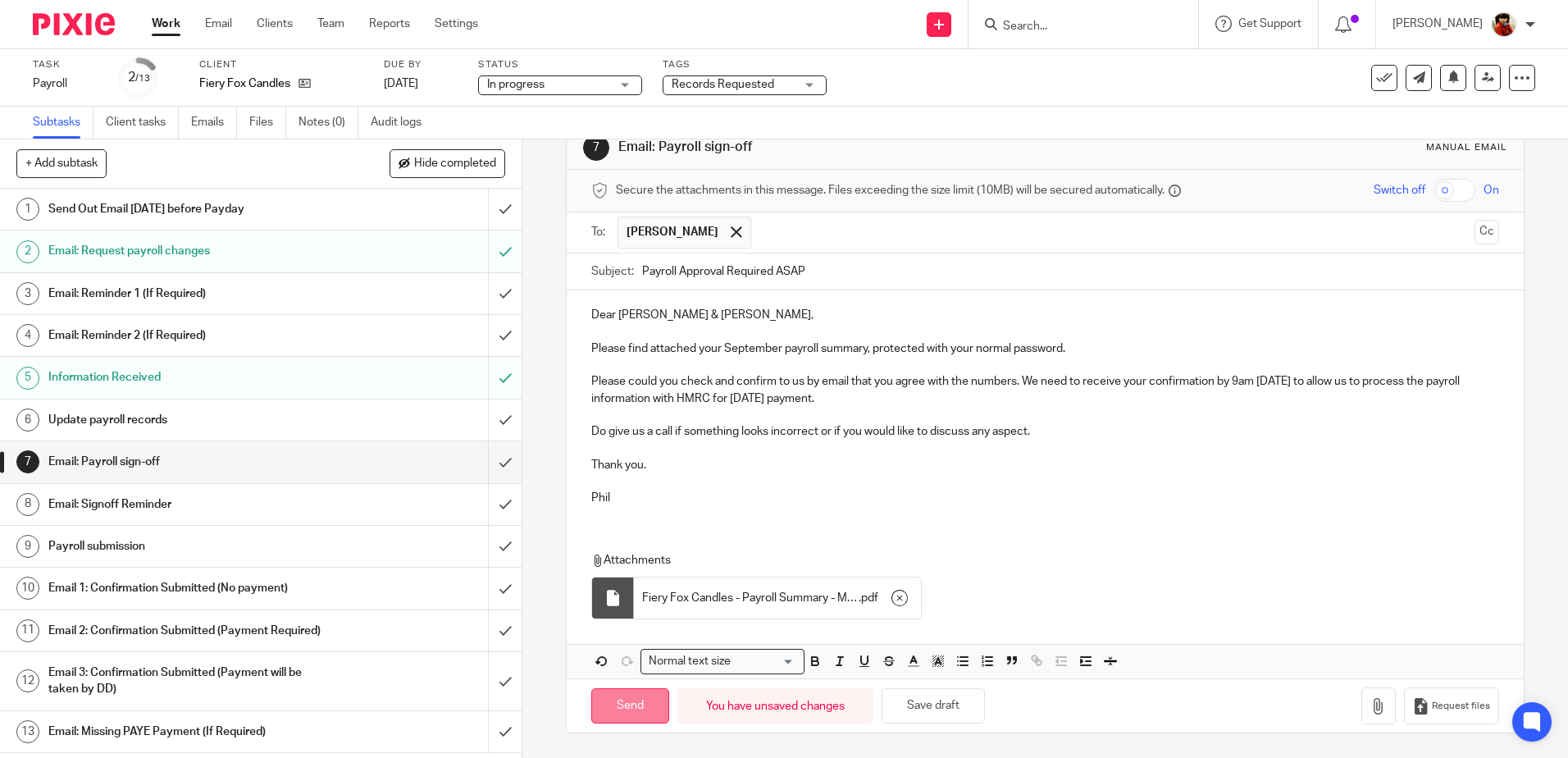
click at [630, 704] on input "Send" at bounding box center [629, 706] width 77 height 35
type input "Sent"
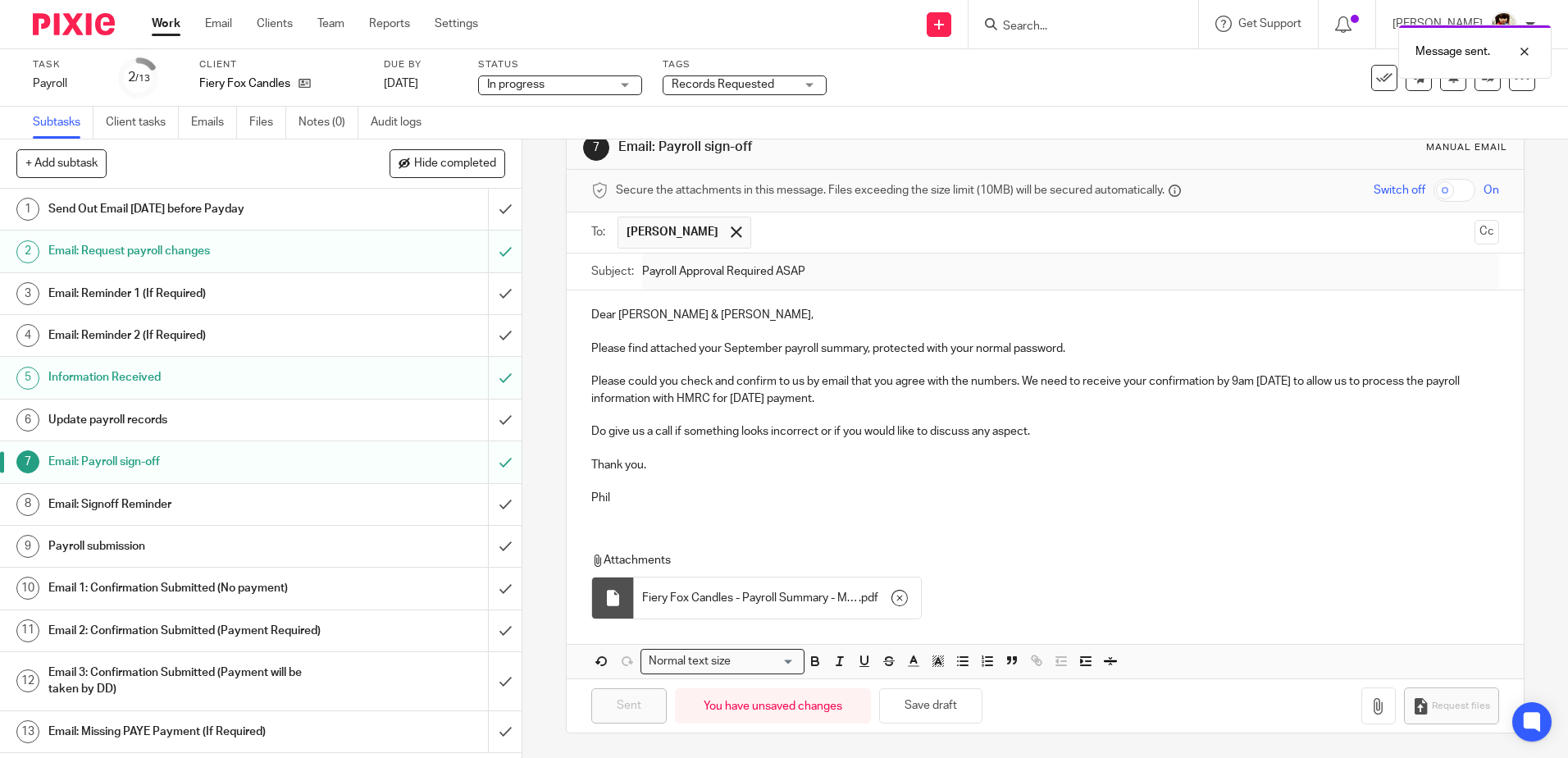
click at [90, 418] on h1 "Update payroll records" at bounding box center [189, 420] width 282 height 25
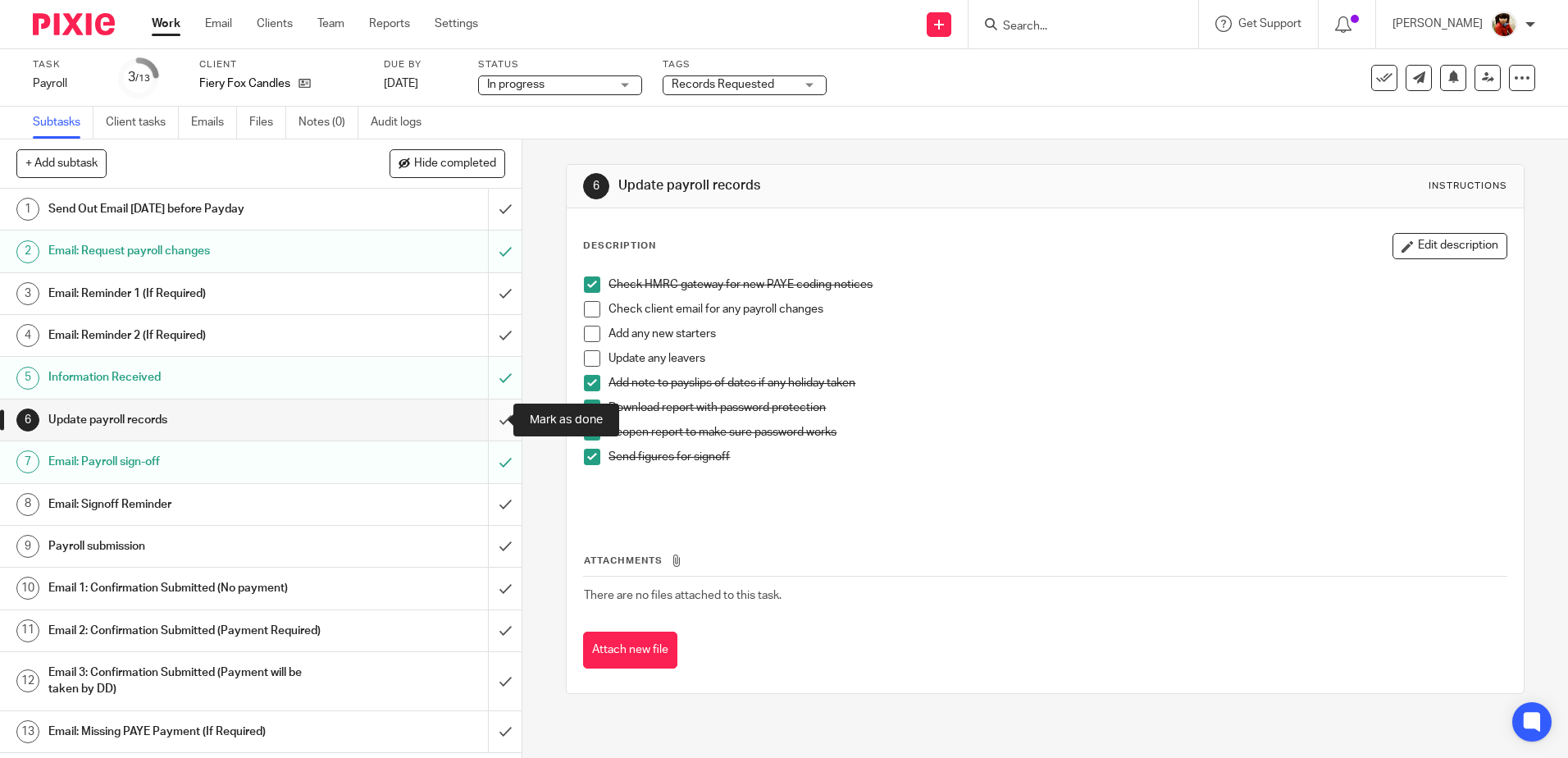
click at [492, 421] on input "submit" at bounding box center [261, 421] width 521 height 41
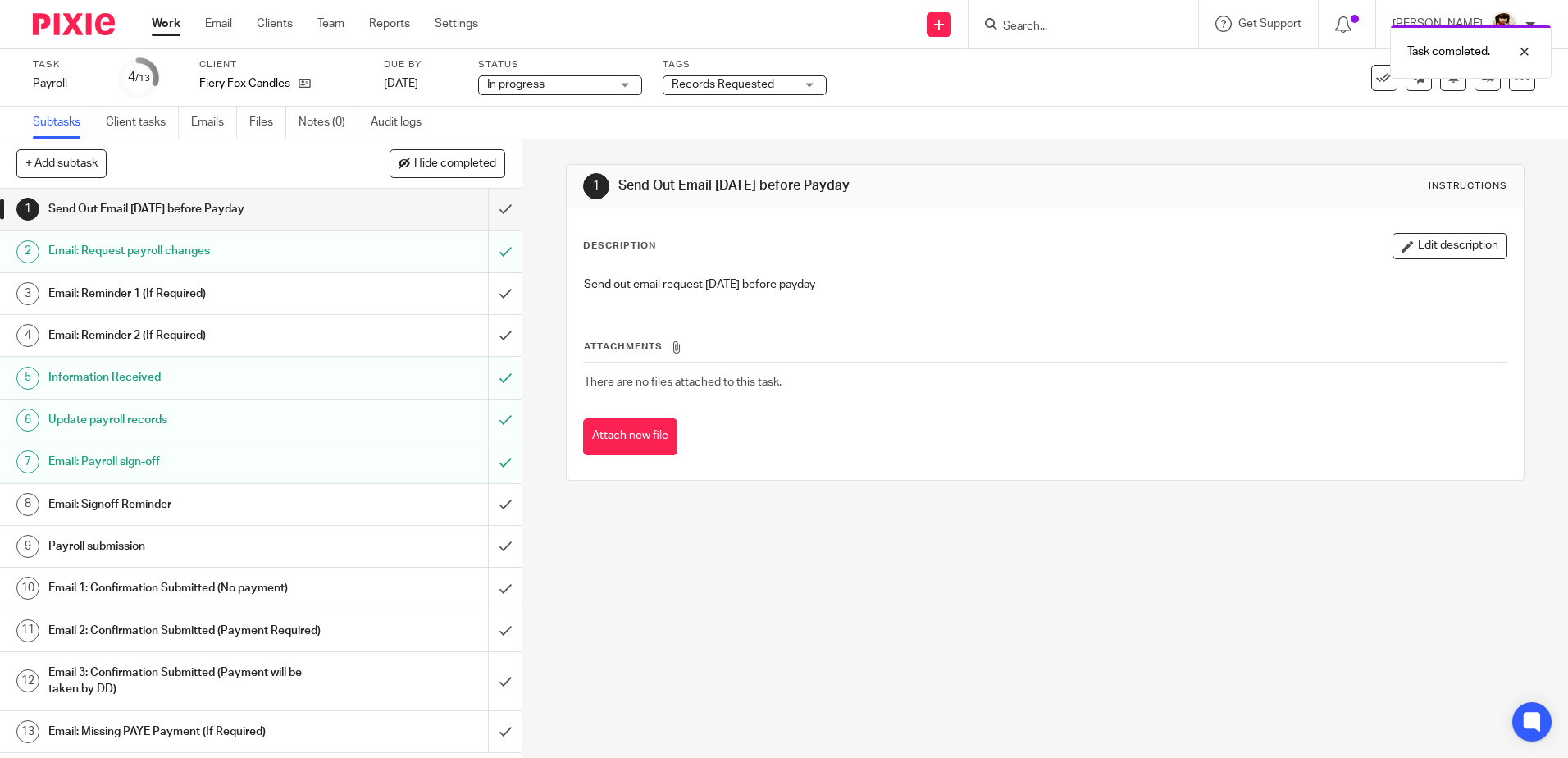
click at [810, 87] on div "Records Requested" at bounding box center [744, 85] width 164 height 20
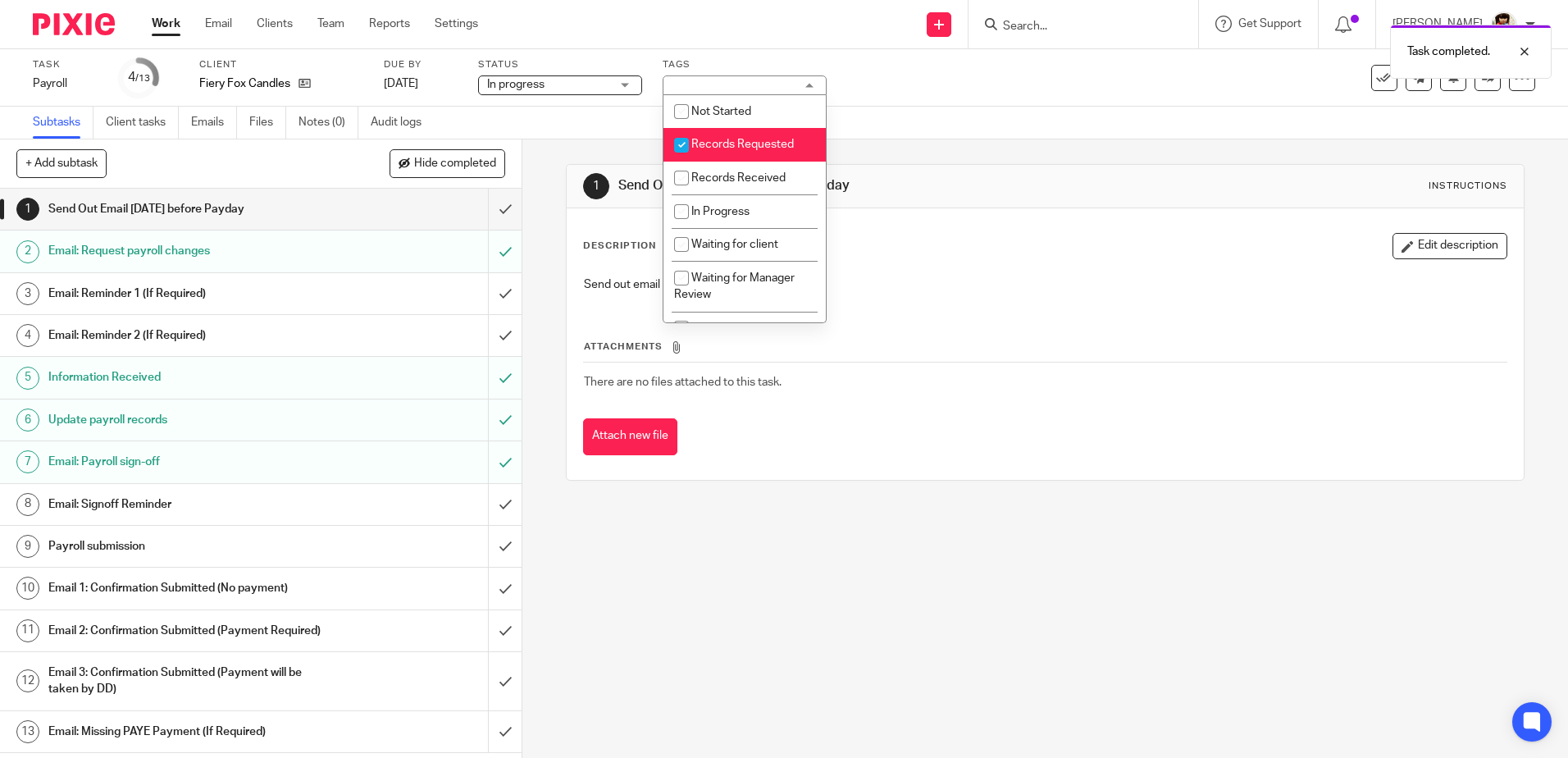
click at [678, 140] on input "checkbox" at bounding box center [682, 145] width 31 height 31
checkbox input "false"
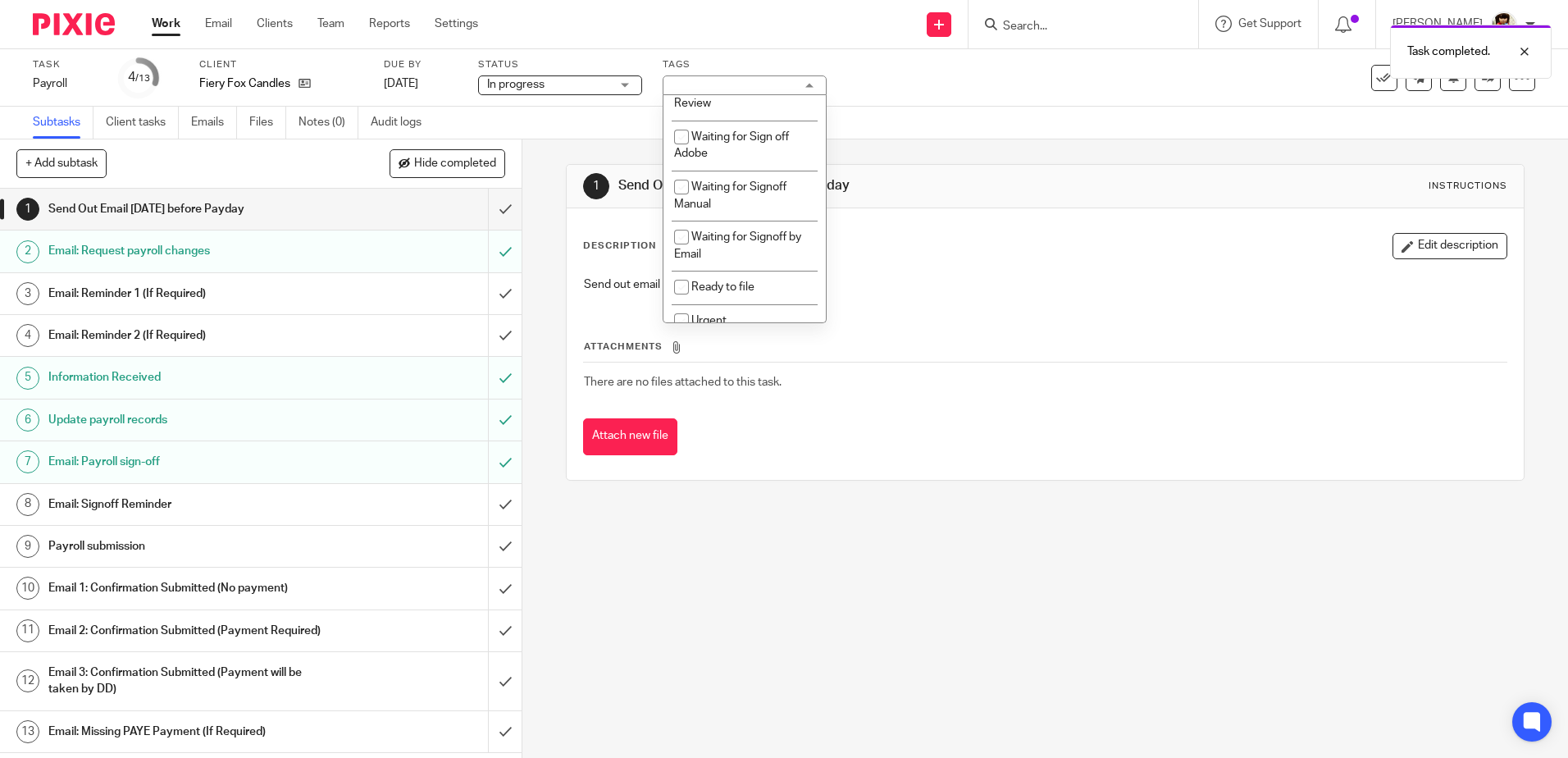
scroll to position [217, 0]
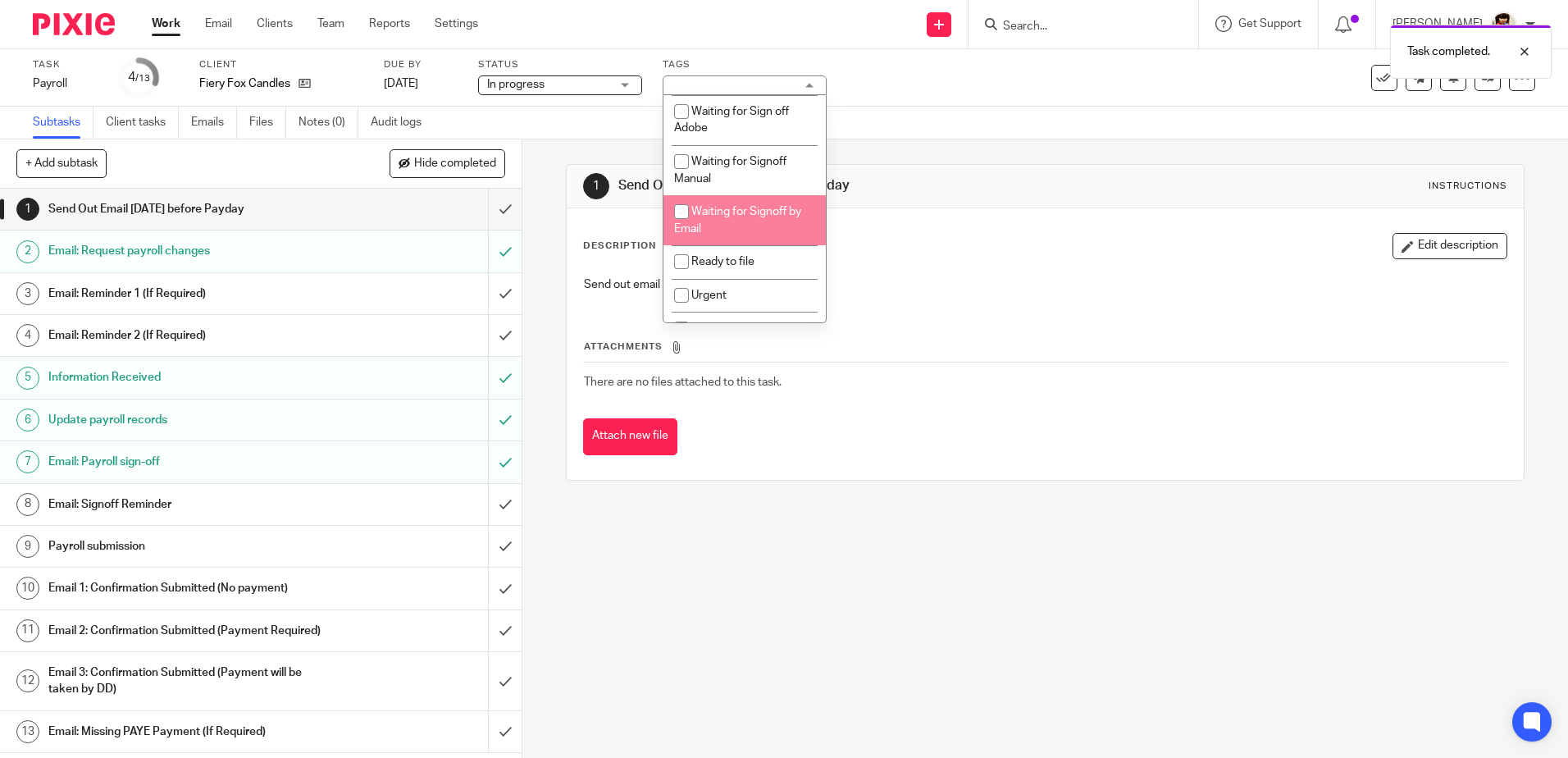
click at [678, 206] on input "checkbox" at bounding box center [682, 212] width 31 height 31
checkbox input "true"
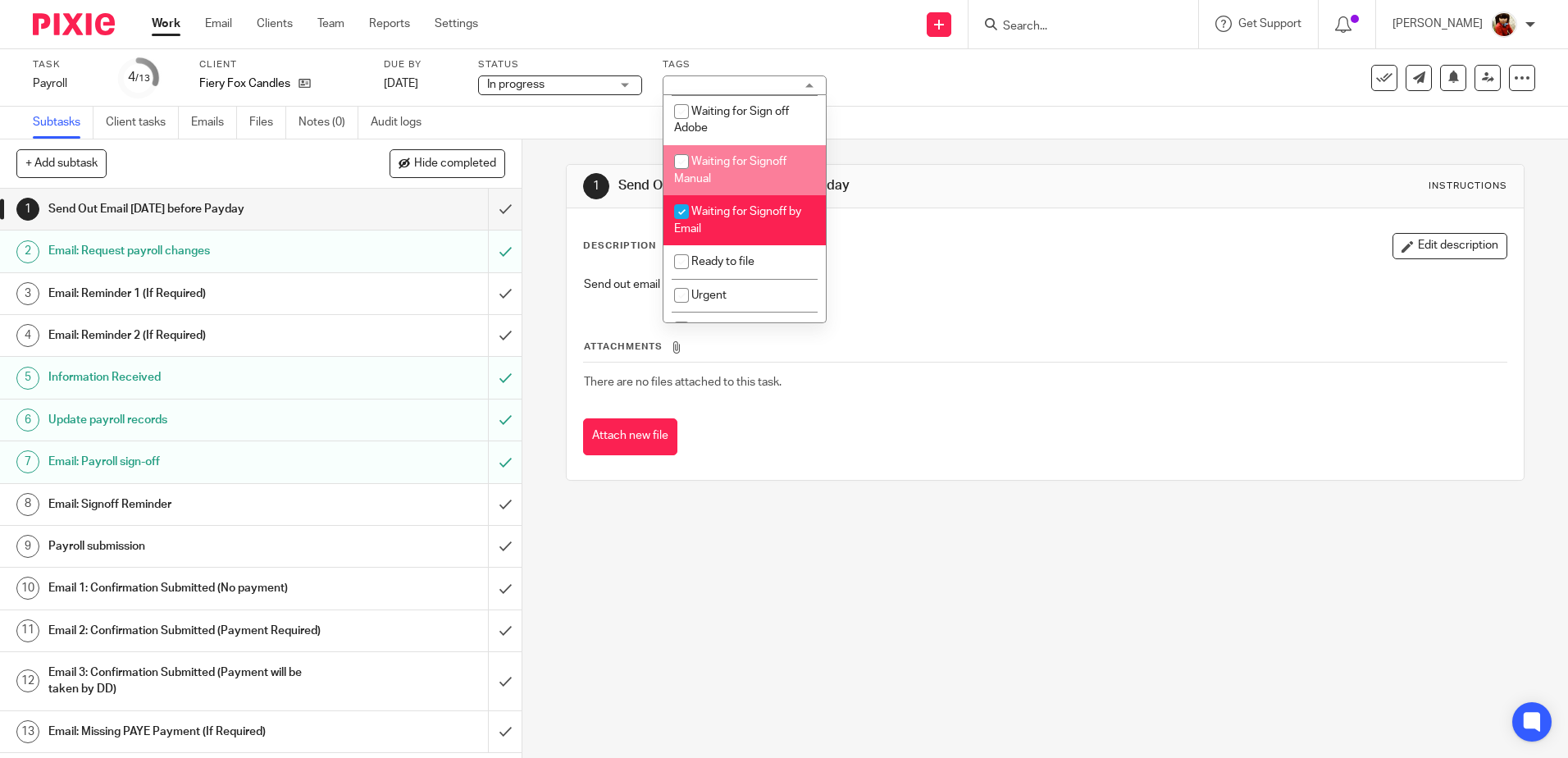
click at [941, 116] on div "Subtasks Client tasks Emails Files Notes (0) Audit logs" at bounding box center [784, 123] width 1568 height 32
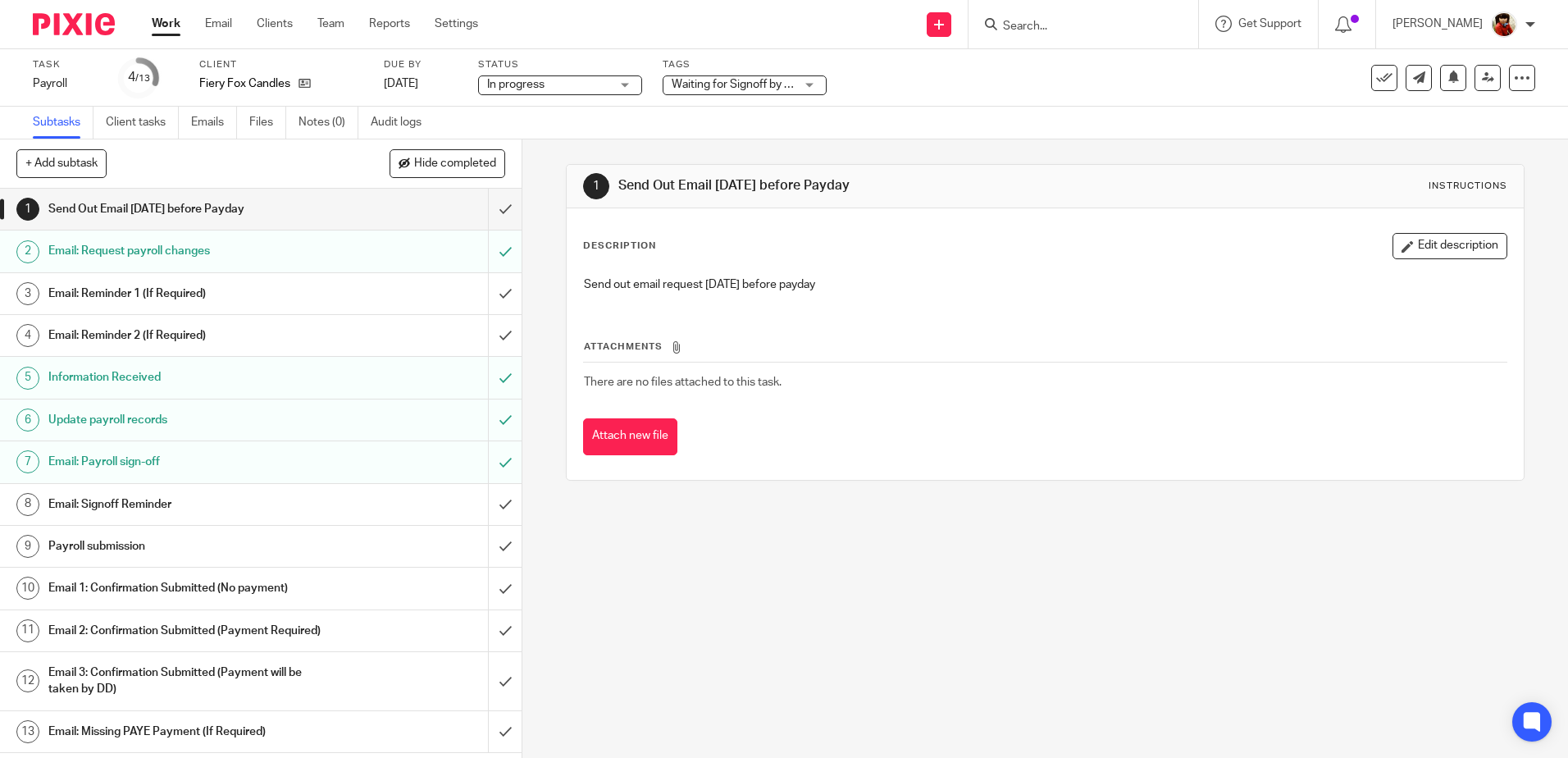
click at [154, 22] on link "Work" at bounding box center [166, 24] width 28 height 17
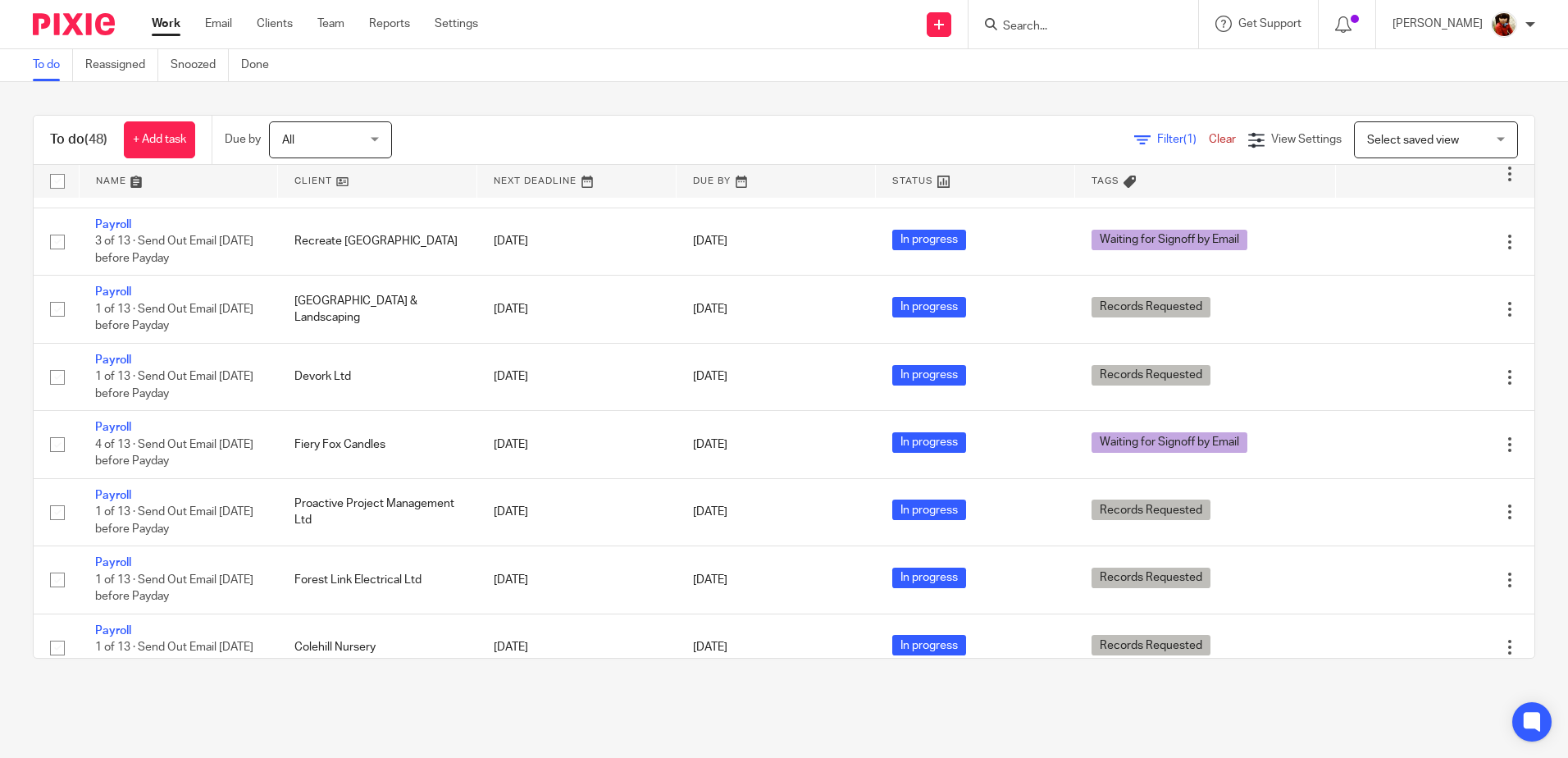
scroll to position [959, 0]
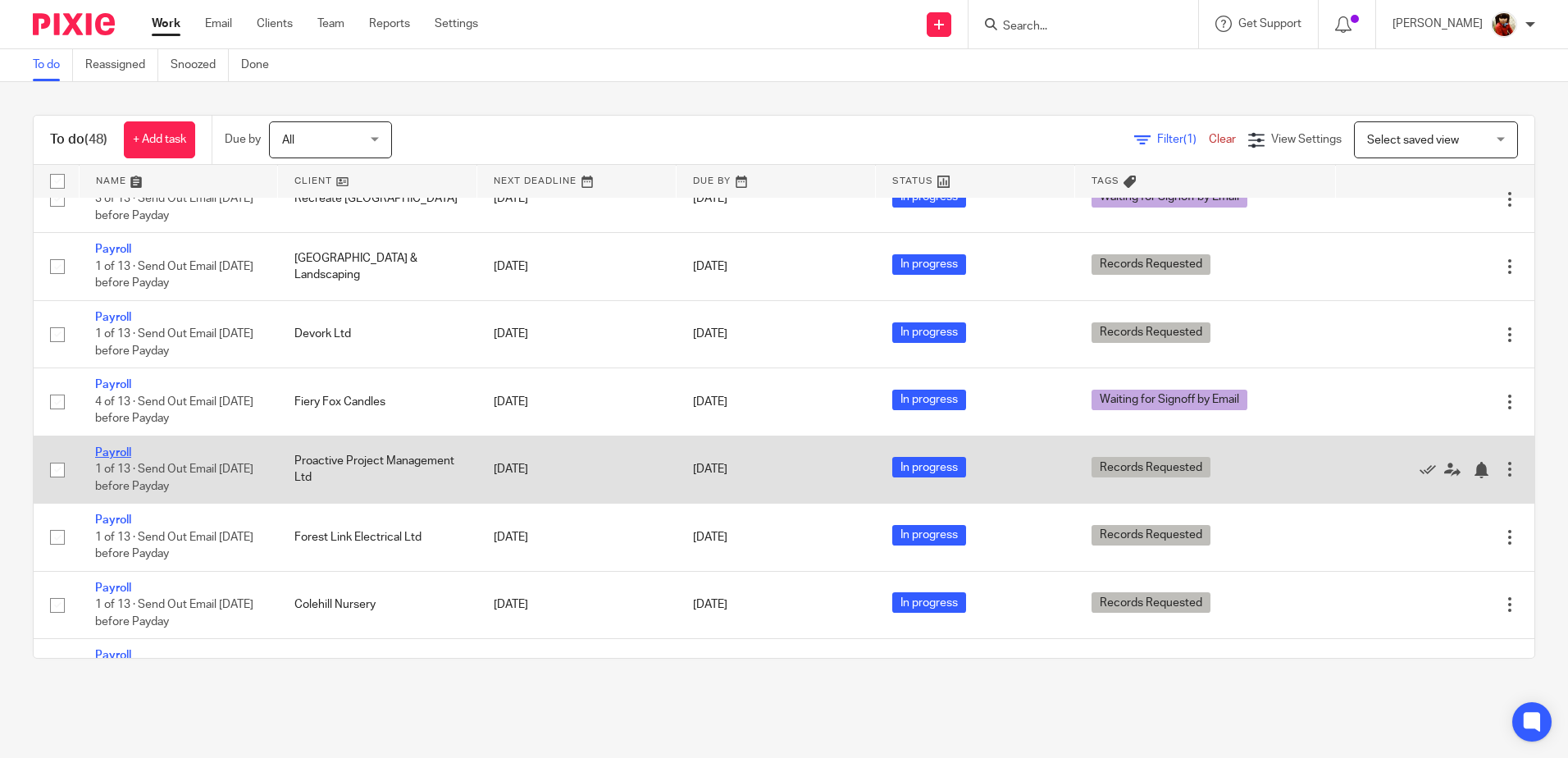
click at [119, 451] on link "Payroll" at bounding box center [113, 453] width 36 height 12
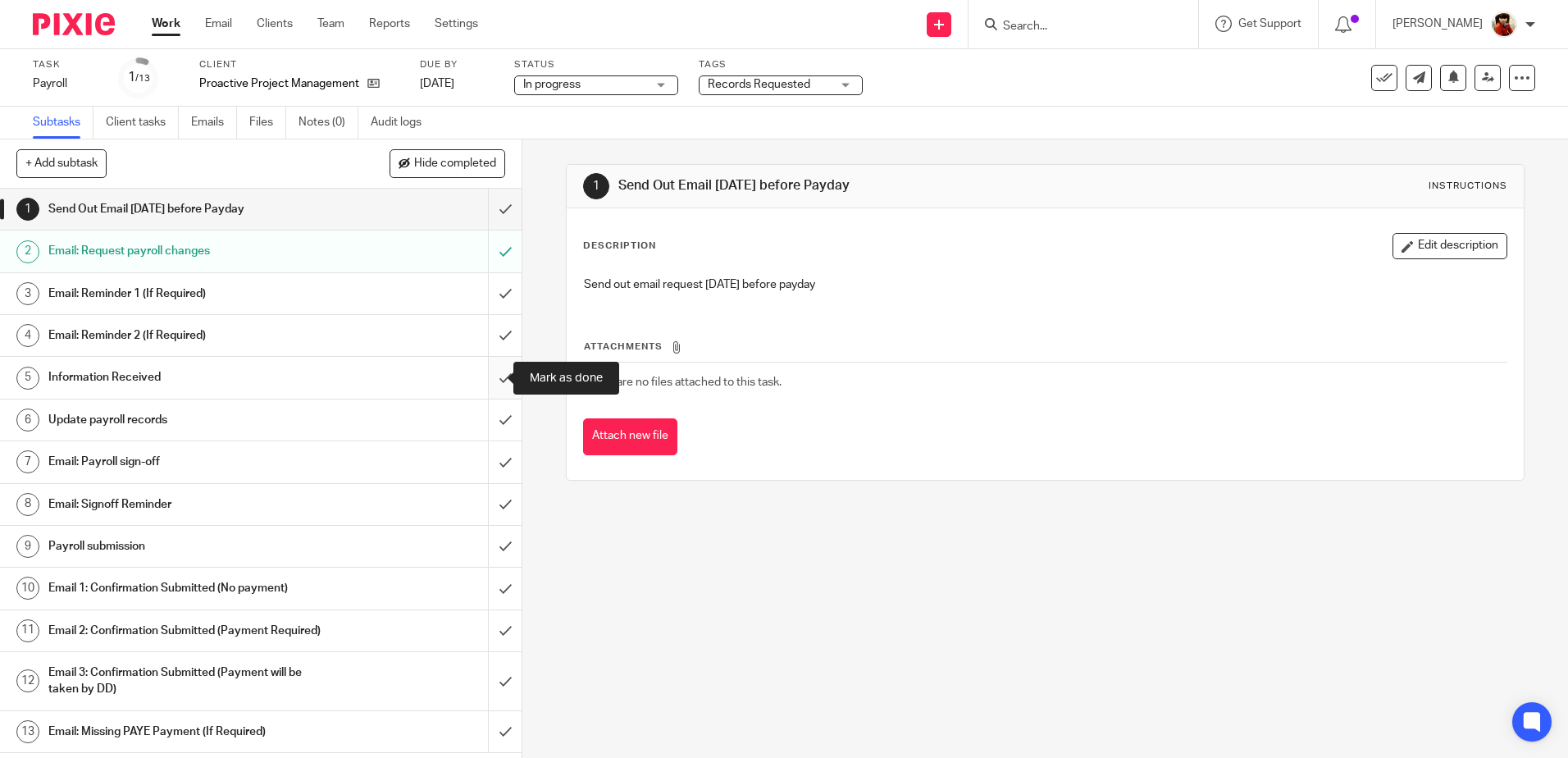
click at [489, 378] on input "submit" at bounding box center [261, 378] width 521 height 41
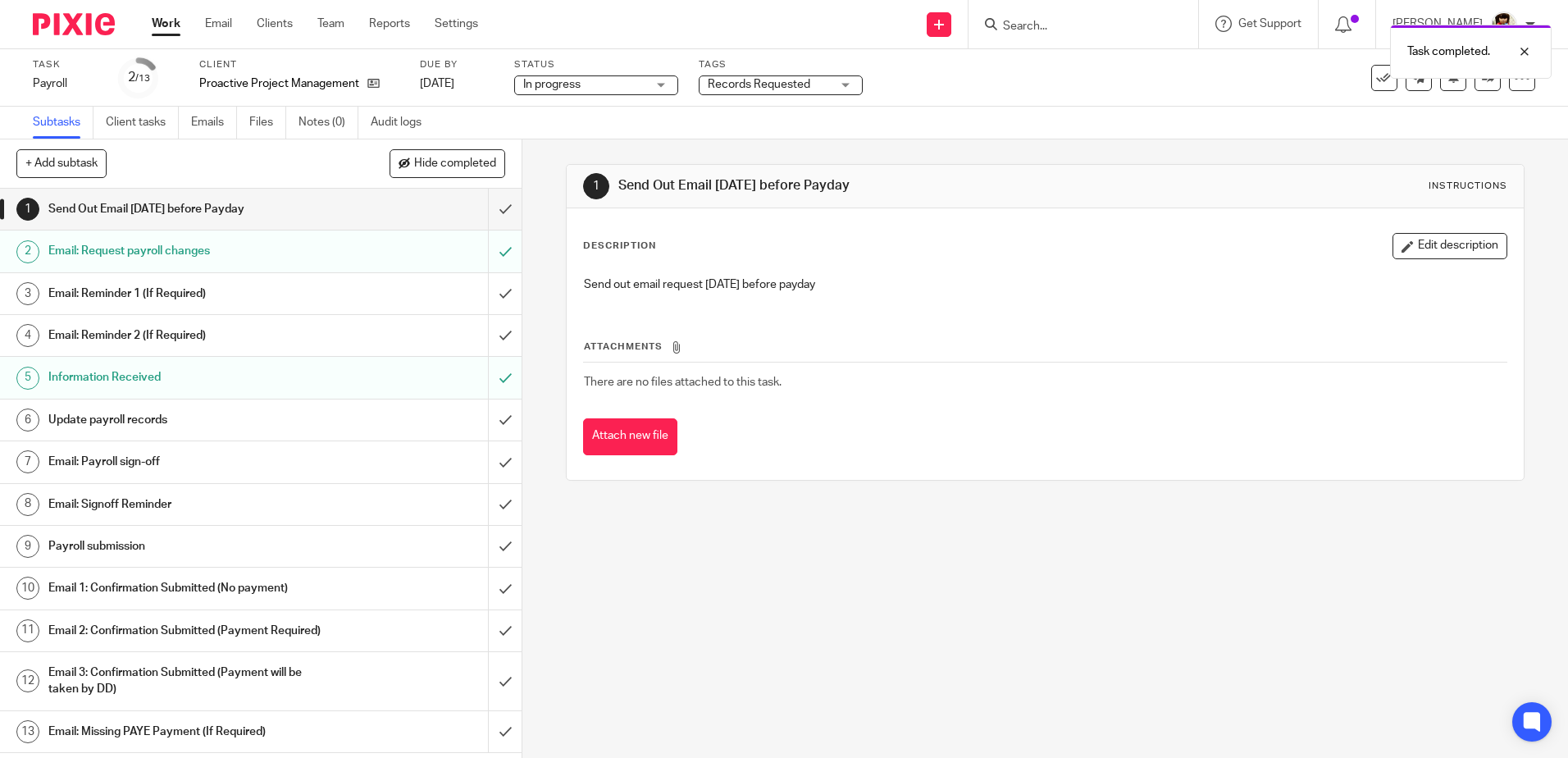
click at [139, 416] on h1 "Update payroll records" at bounding box center [189, 420] width 282 height 25
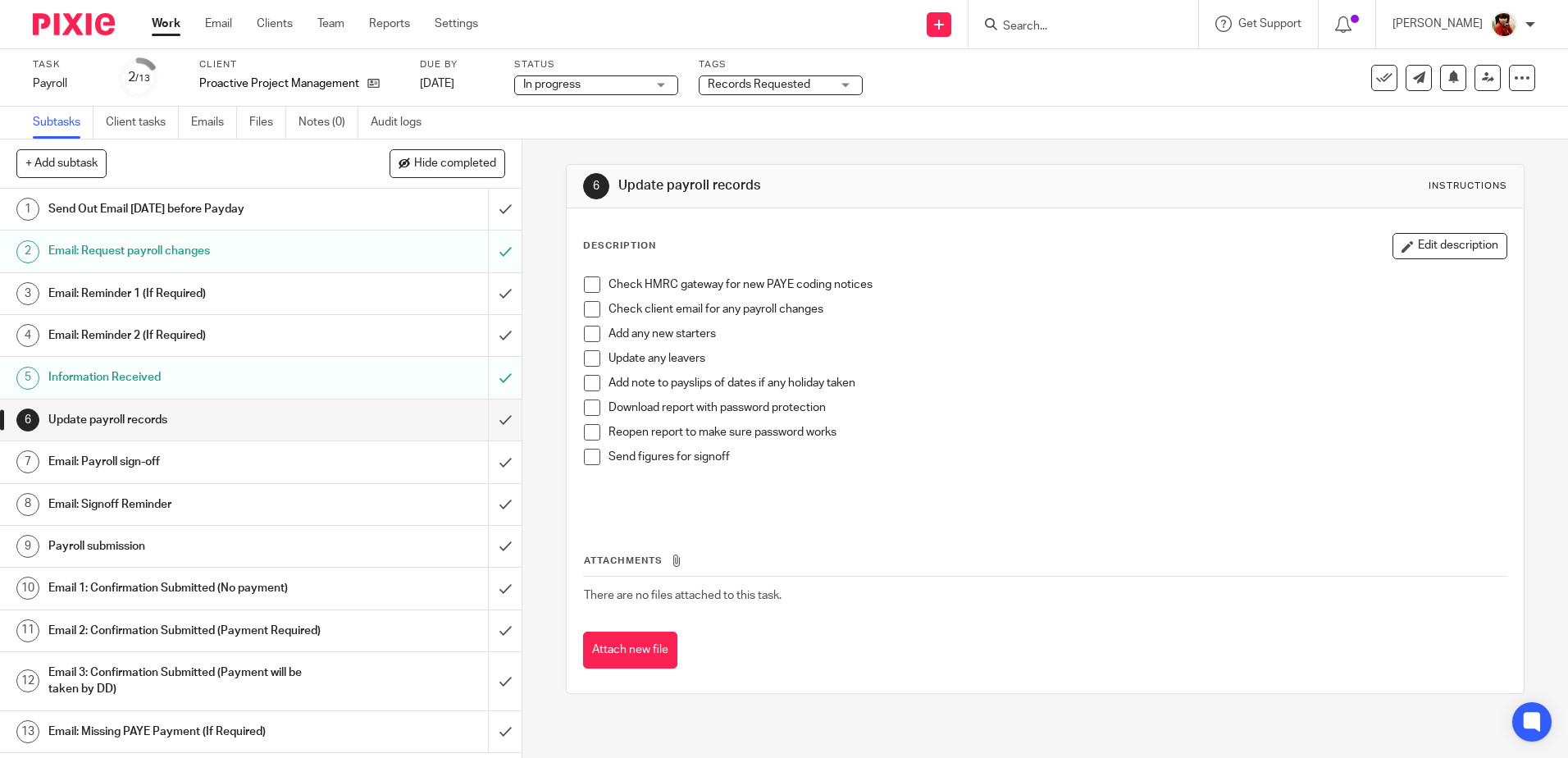
click at [588, 282] on span at bounding box center [592, 284] width 17 height 17
click at [588, 410] on span at bounding box center [592, 408] width 17 height 17
click at [591, 435] on span at bounding box center [592, 432] width 17 height 17
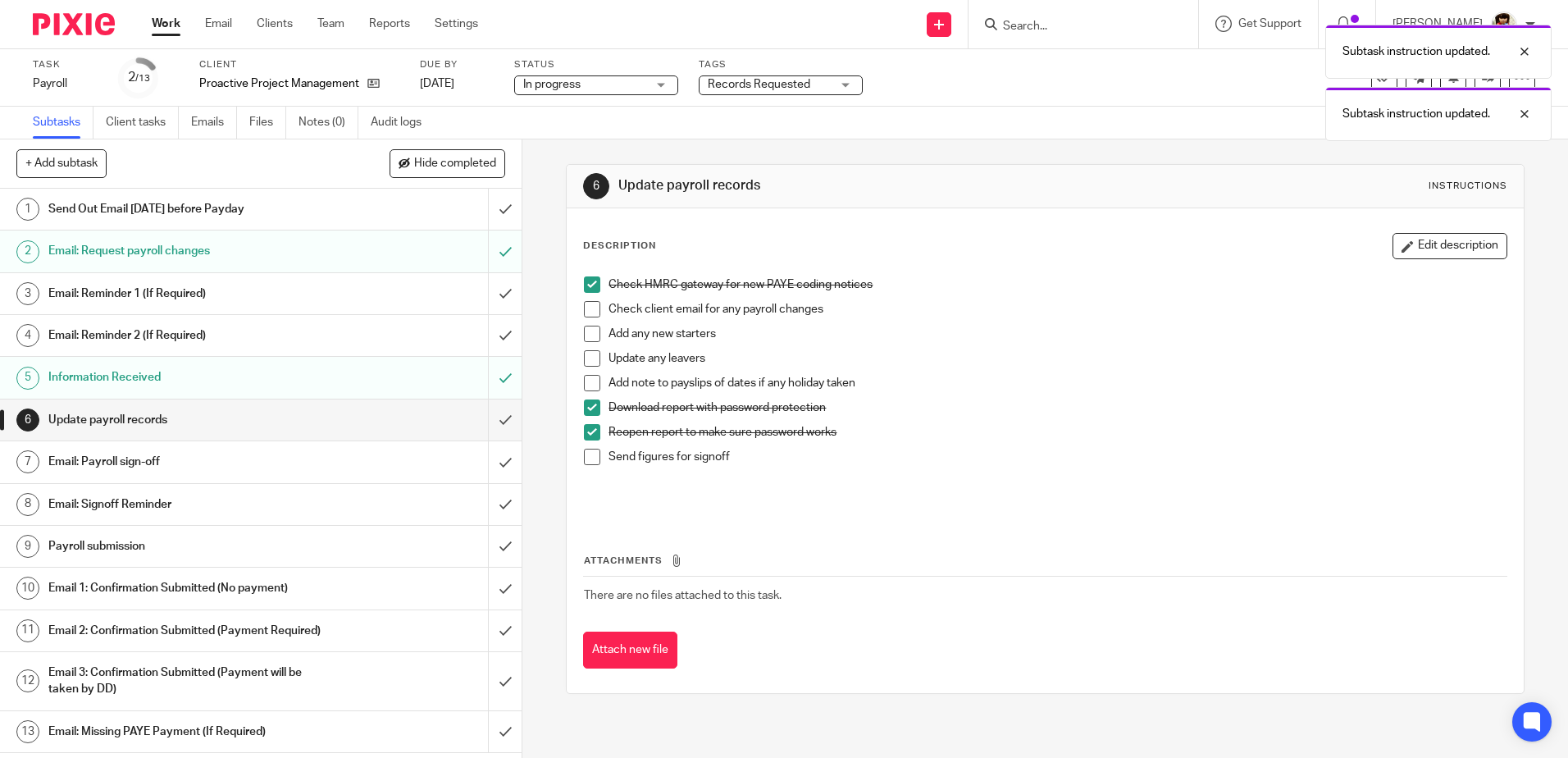
click at [590, 460] on span at bounding box center [592, 457] width 17 height 17
click at [115, 459] on h1 "Email: Payroll sign-off" at bounding box center [189, 462] width 282 height 25
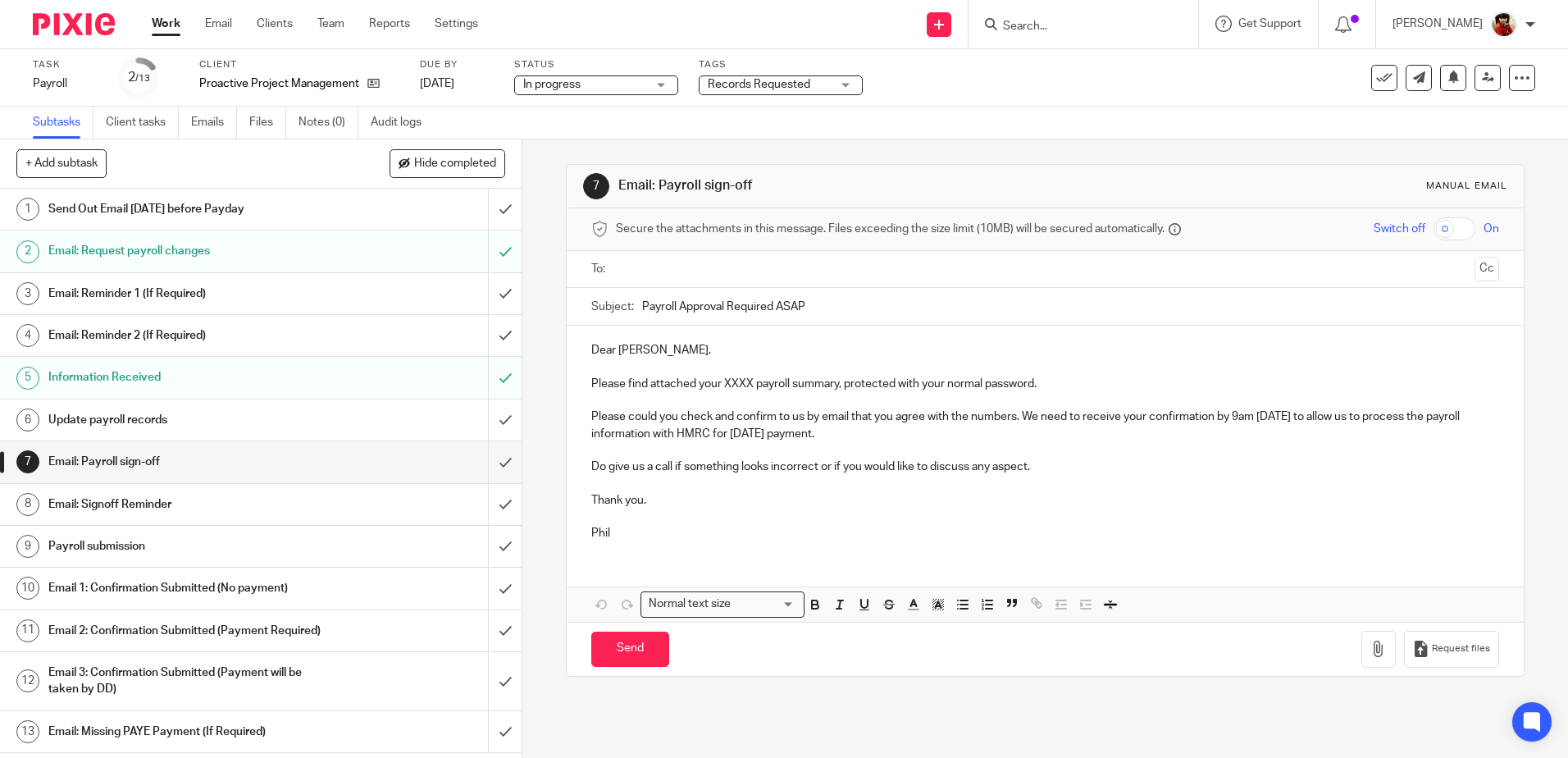
click at [749, 386] on p "Please find attached your XXXX payroll summary, protected with your normal pass…" at bounding box center [1045, 383] width 907 height 17
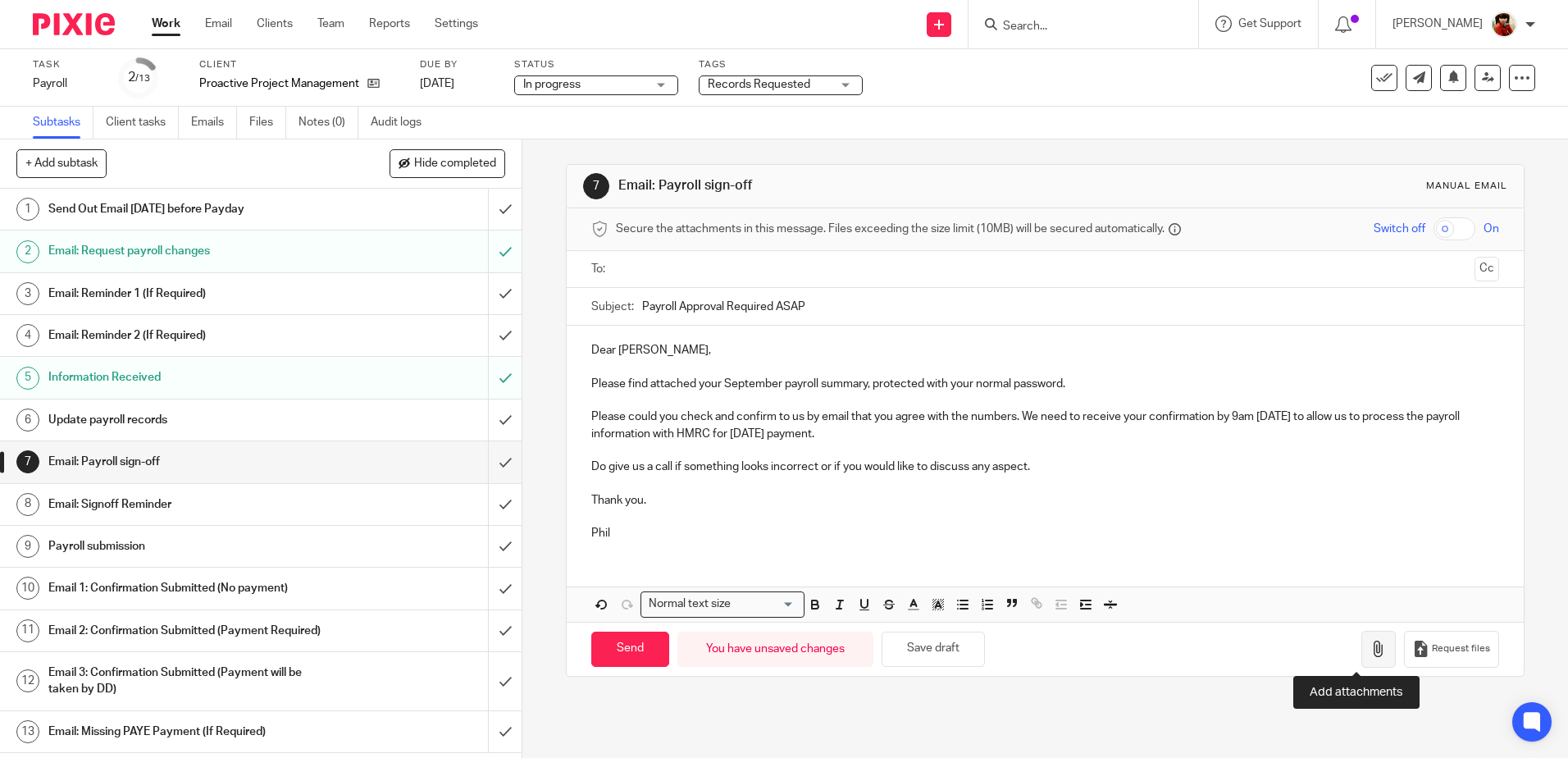
click at [1370, 656] on icon "button" at bounding box center [1378, 649] width 17 height 17
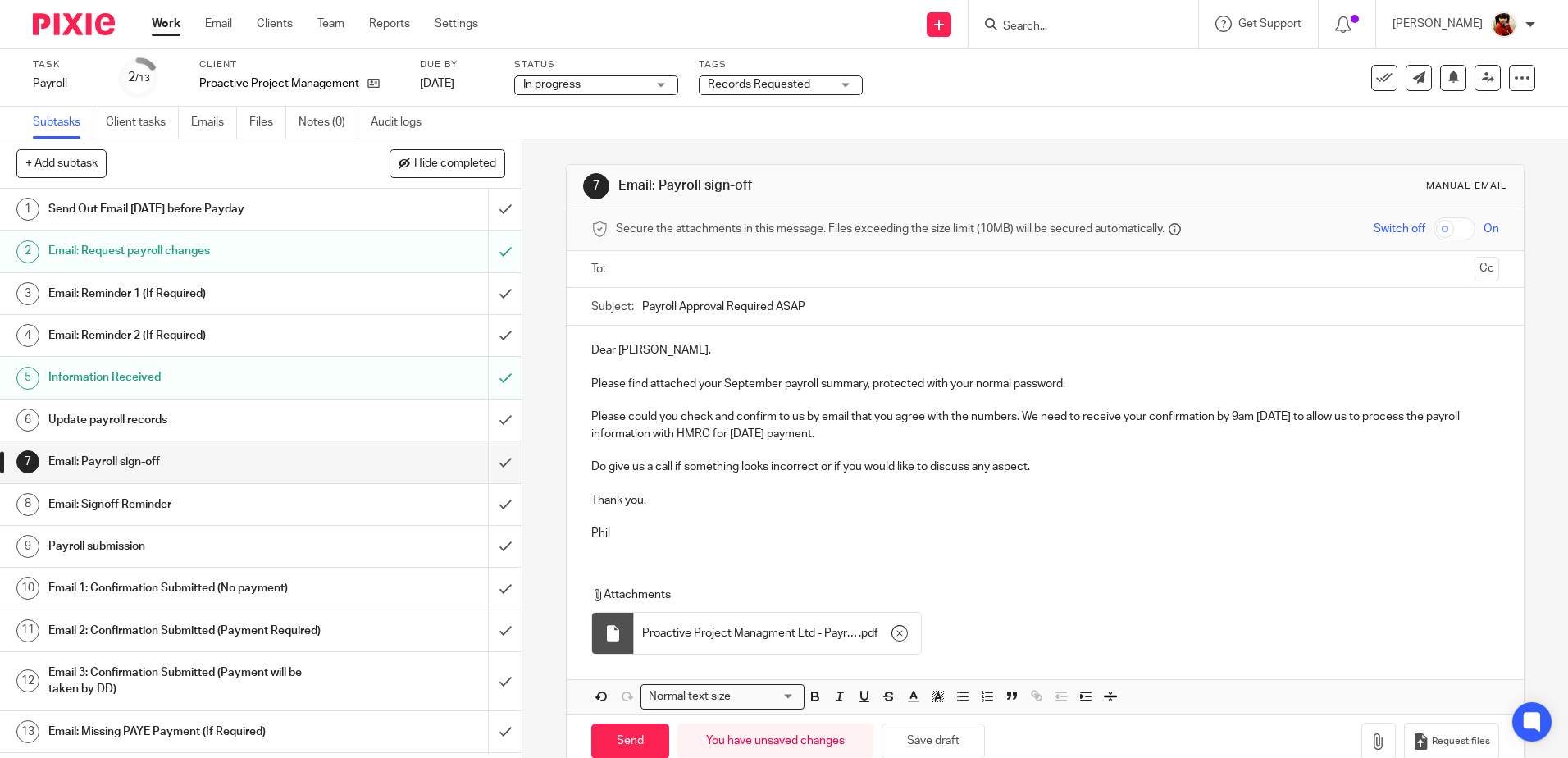
click at [647, 266] on input "text" at bounding box center [1044, 269] width 846 height 19
click at [630, 739] on input "Send" at bounding box center [629, 744] width 77 height 35
type input "Sent"
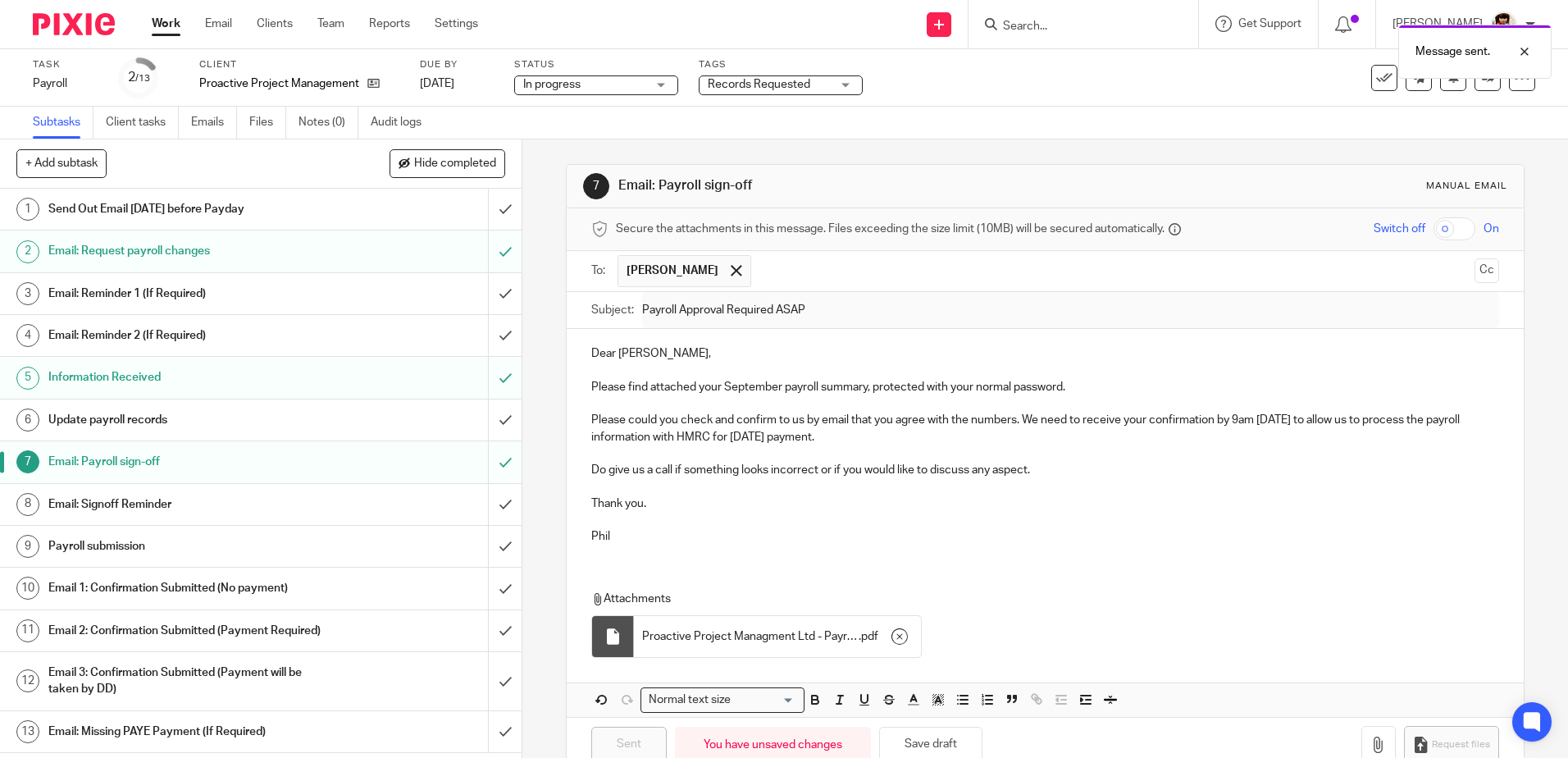
click at [842, 80] on div "Records Requested" at bounding box center [780, 85] width 164 height 20
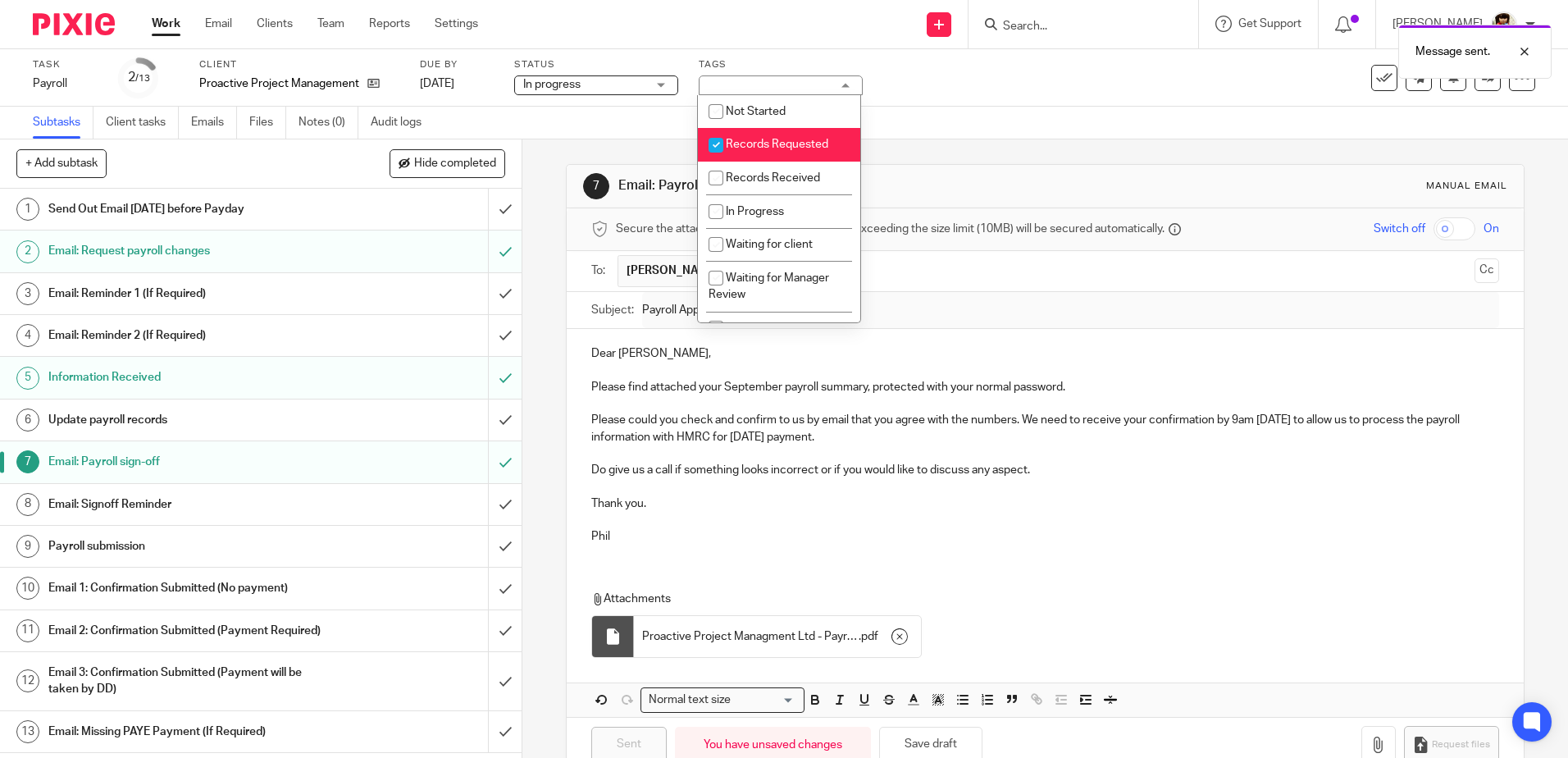
click at [716, 148] on input "checkbox" at bounding box center [716, 145] width 31 height 31
checkbox input "false"
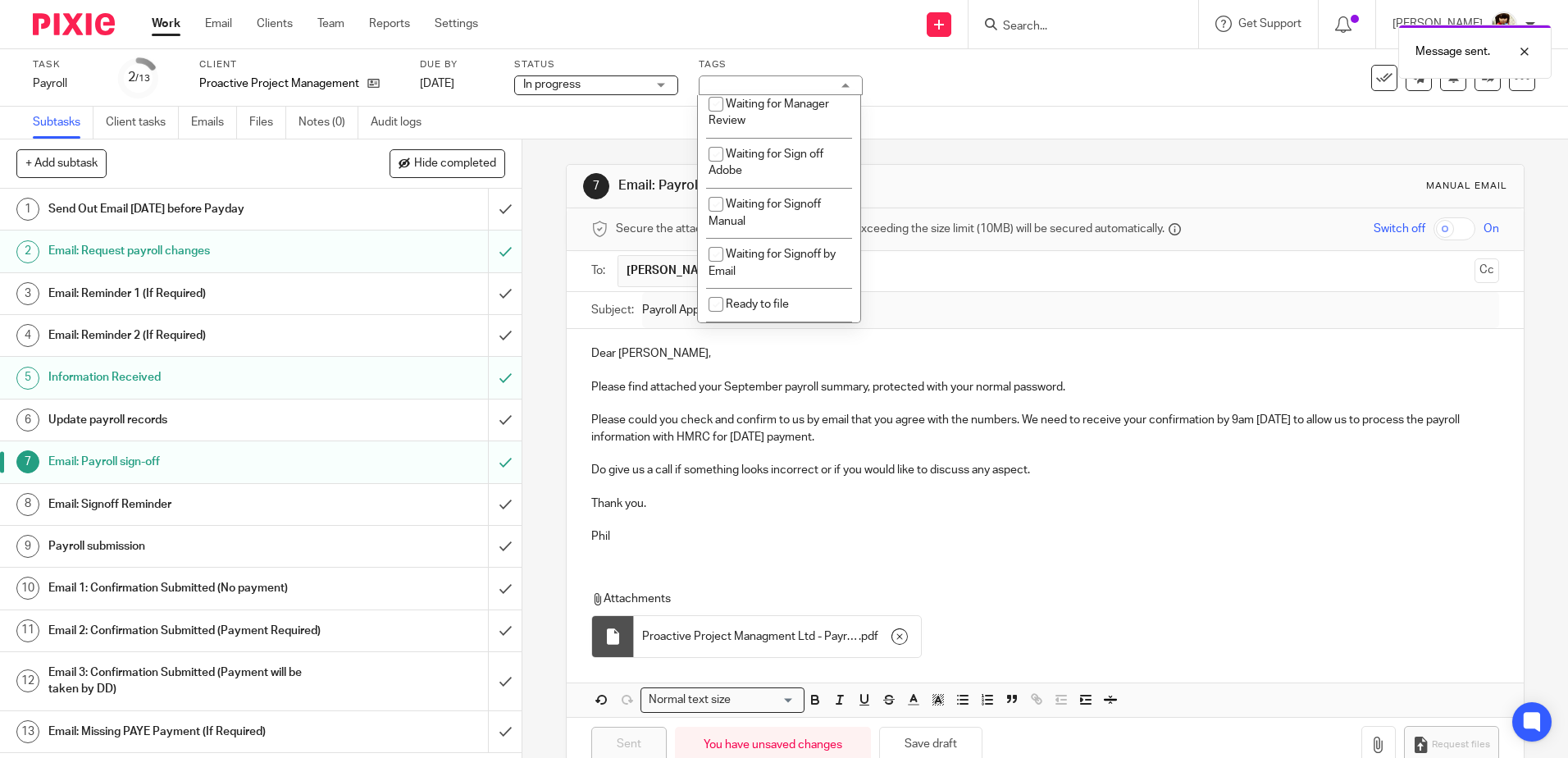
scroll to position [179, 0]
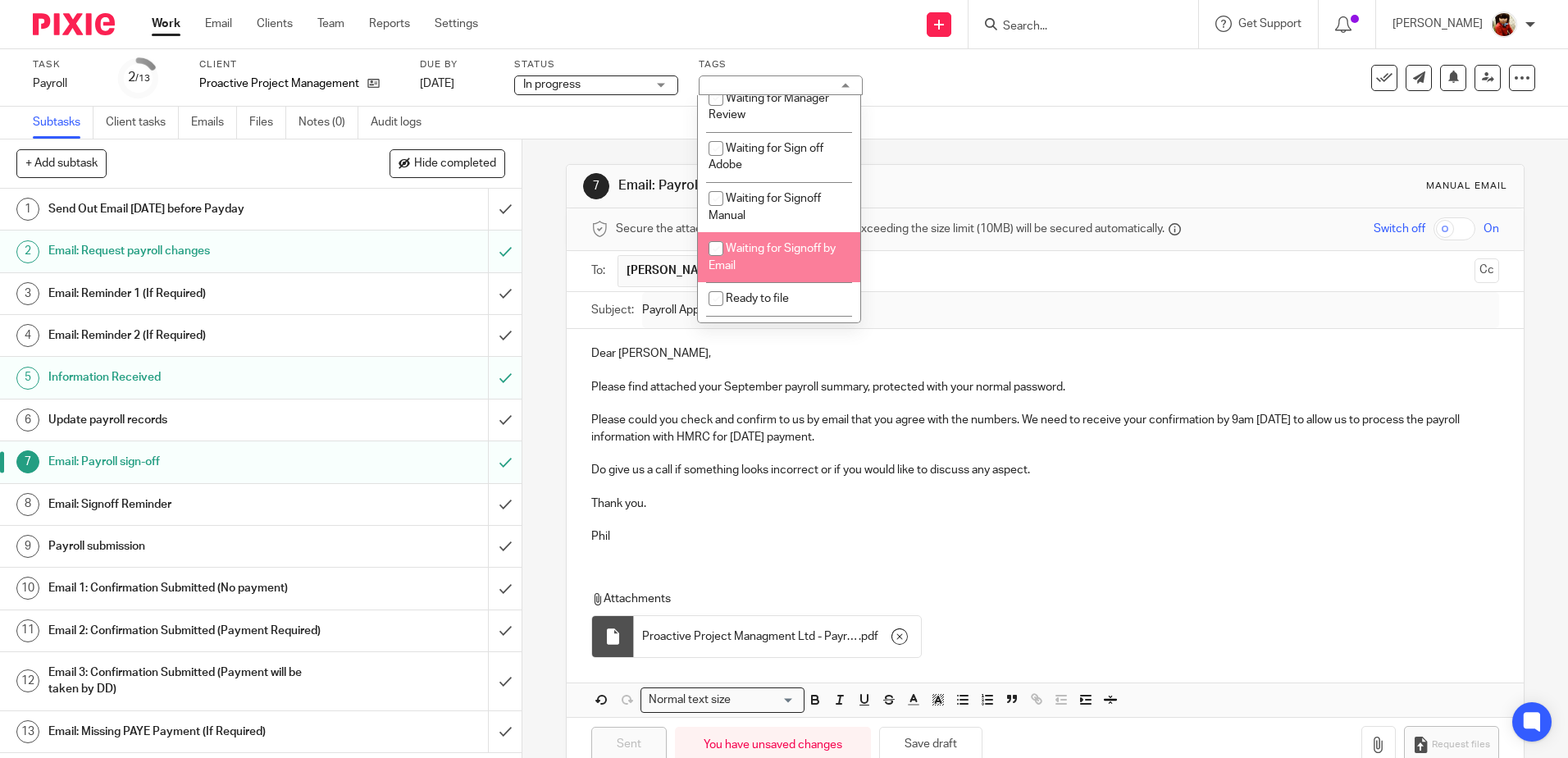
click at [715, 254] on input "checkbox" at bounding box center [716, 249] width 31 height 31
checkbox input "true"
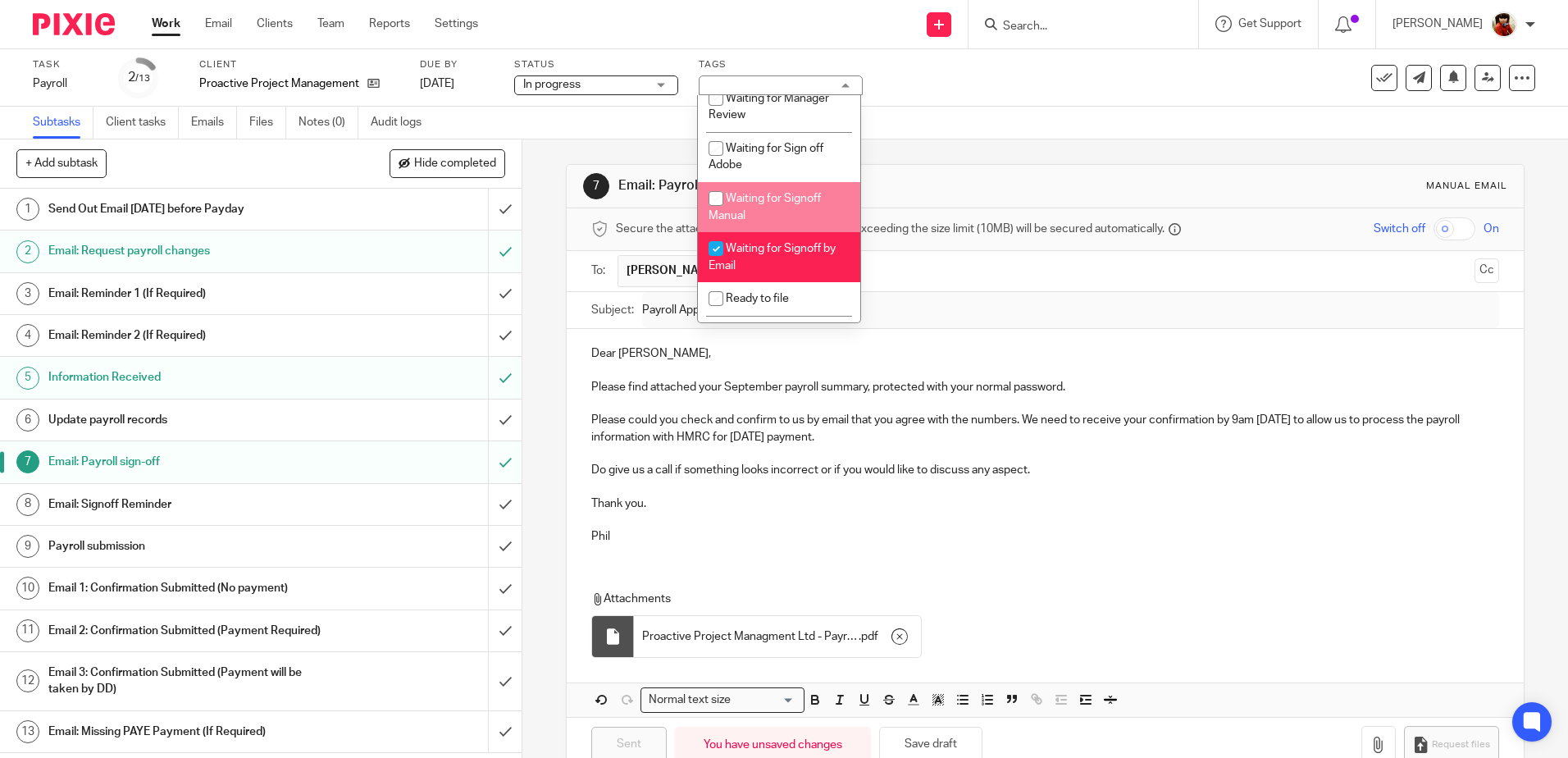
click at [930, 140] on div "7 Email: Payroll sign-off Manual email Secure the attachments in this message. …" at bounding box center [1044, 468] width 957 height 657
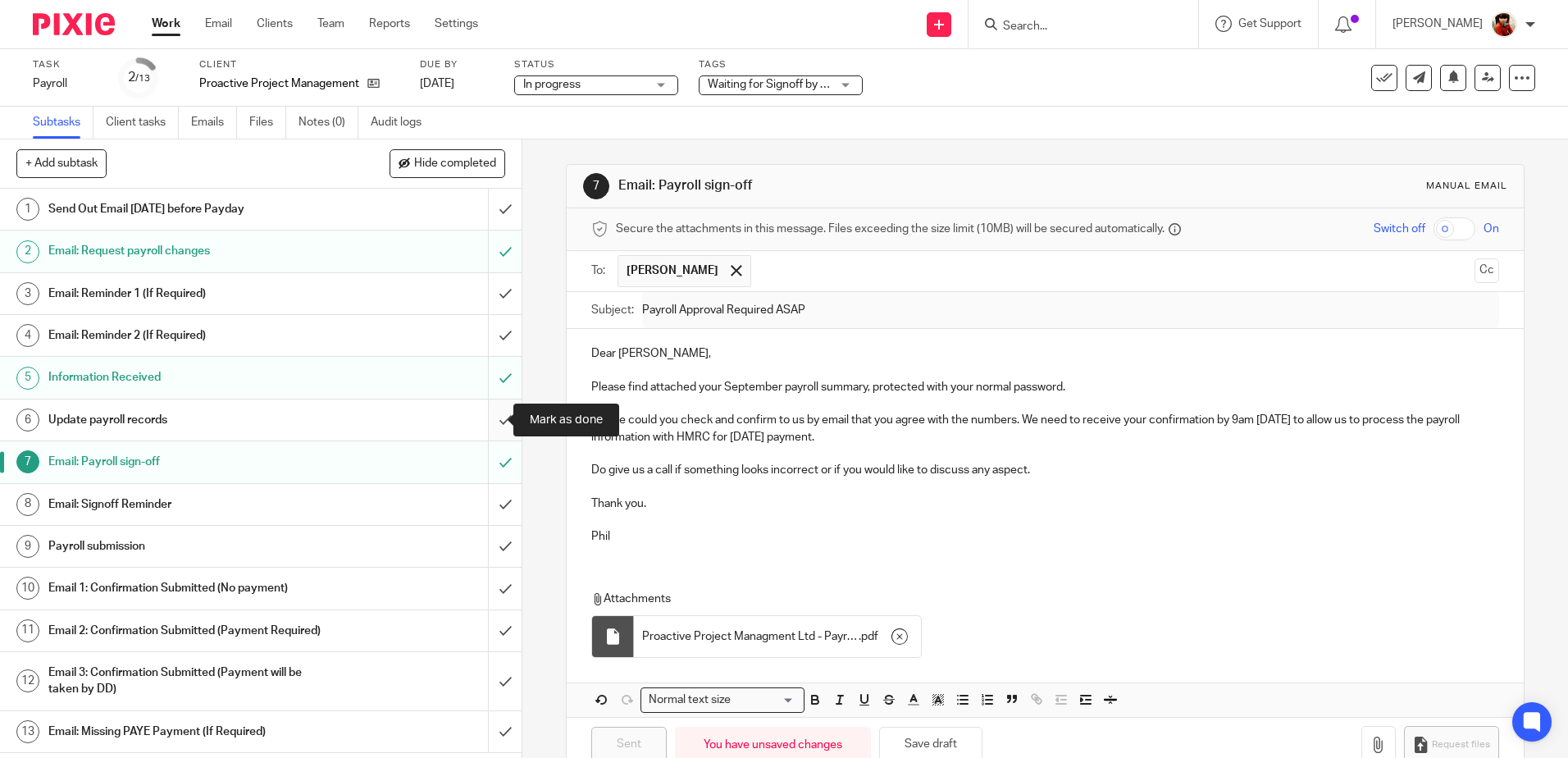
click at [487, 418] on input "submit" at bounding box center [261, 421] width 521 height 41
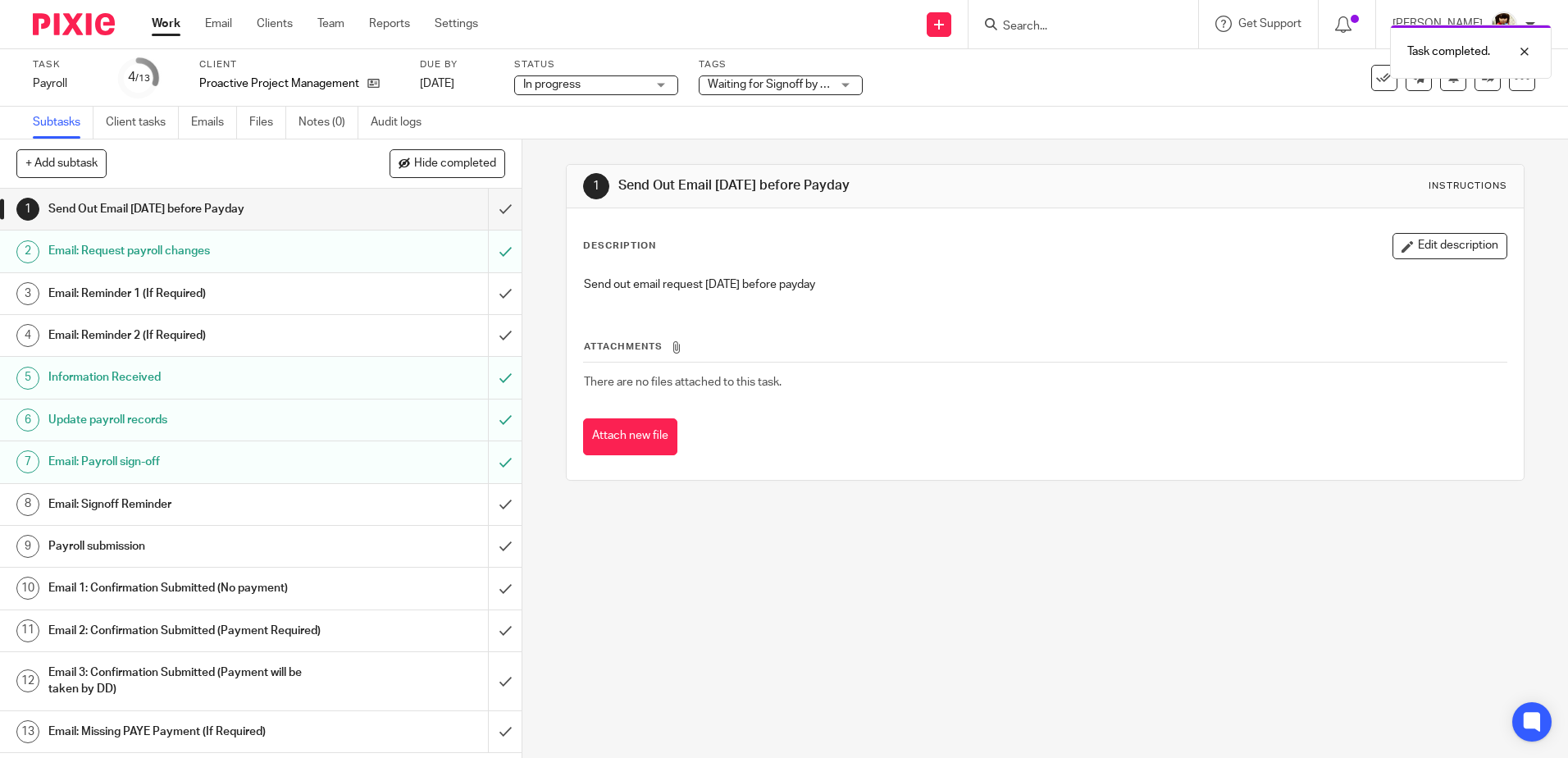
click at [172, 23] on link "Work" at bounding box center [166, 24] width 28 height 17
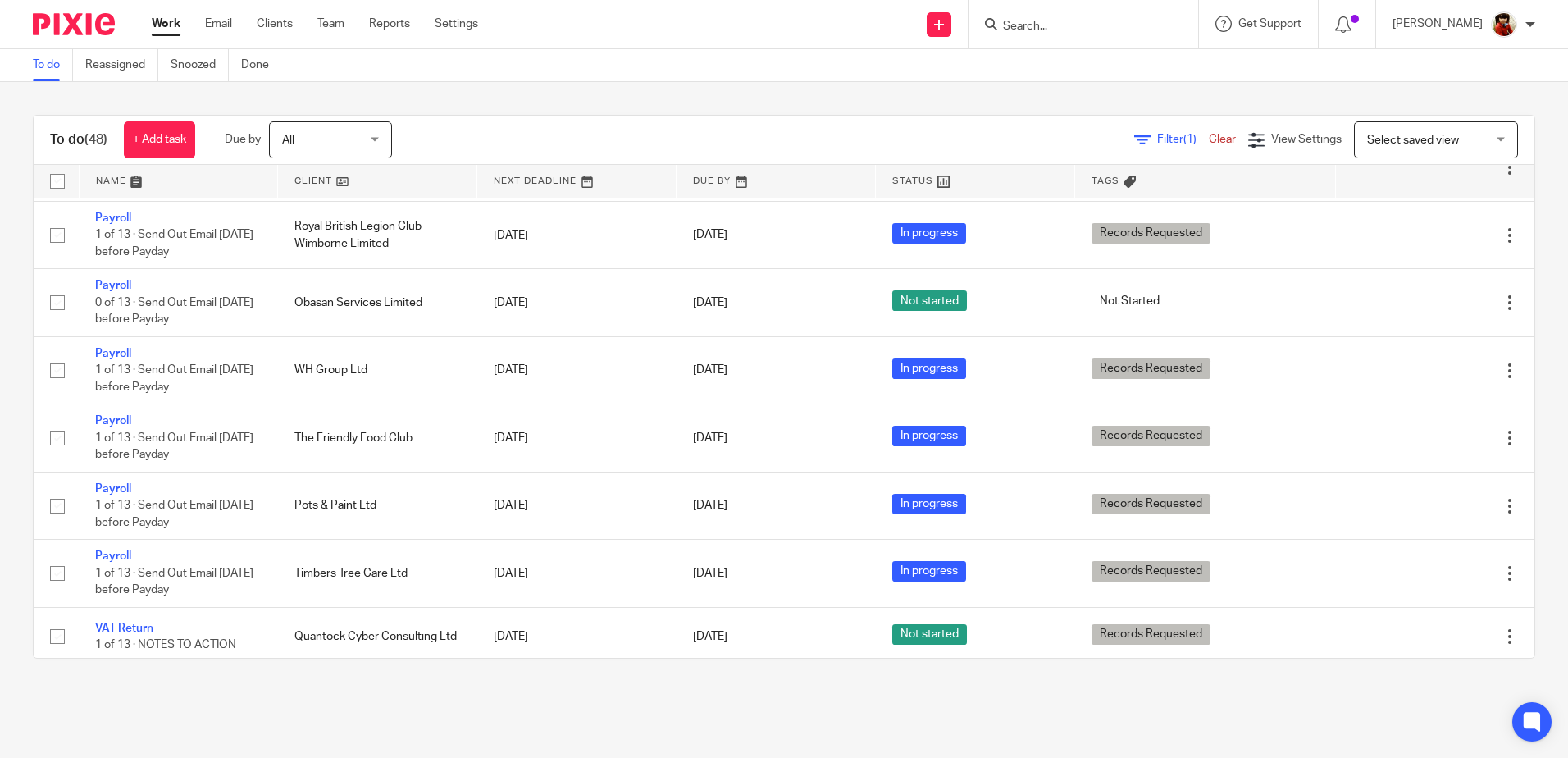
scroll to position [1814, 0]
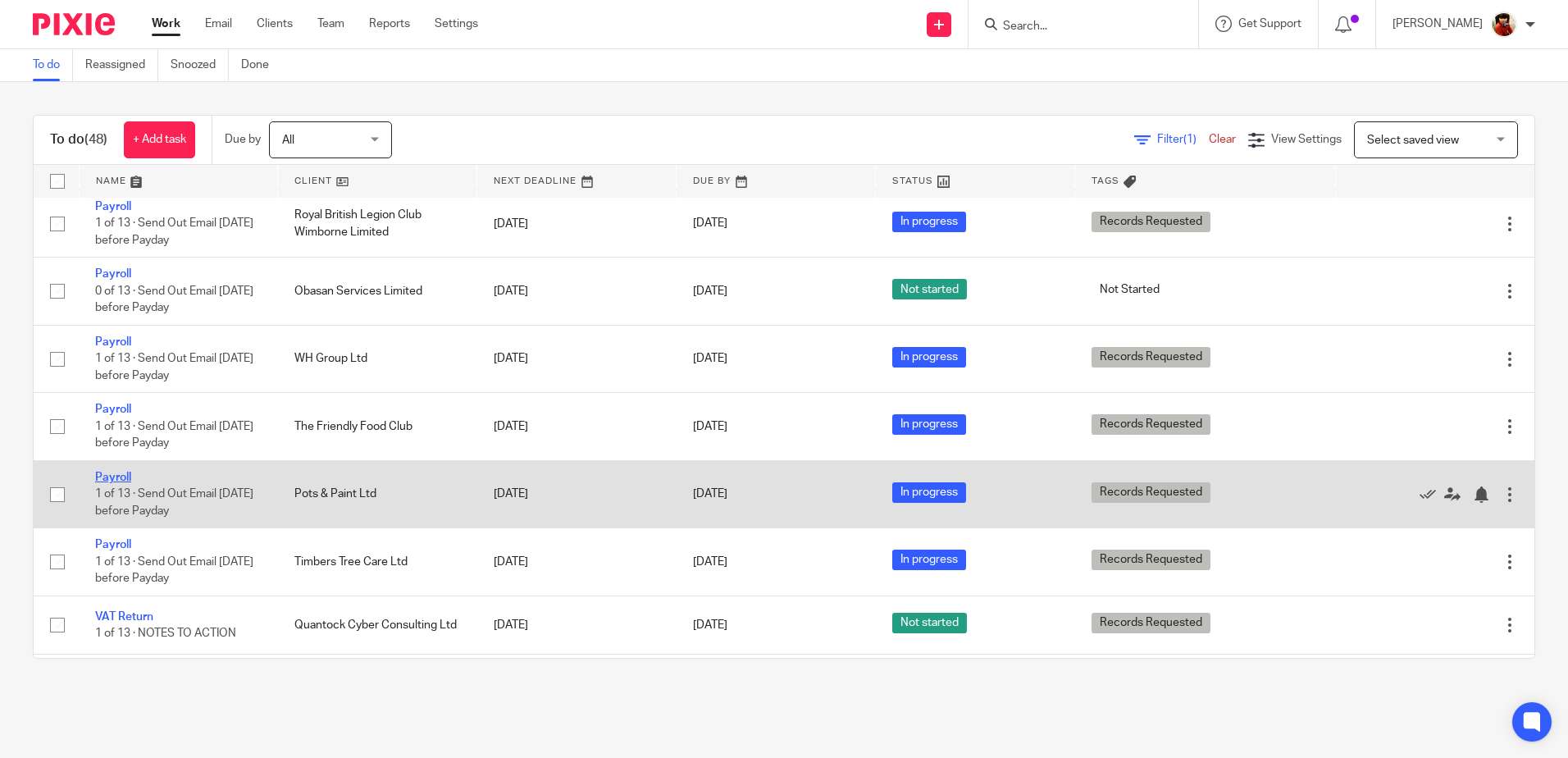
click at [117, 479] on link "Payroll" at bounding box center [113, 478] width 36 height 12
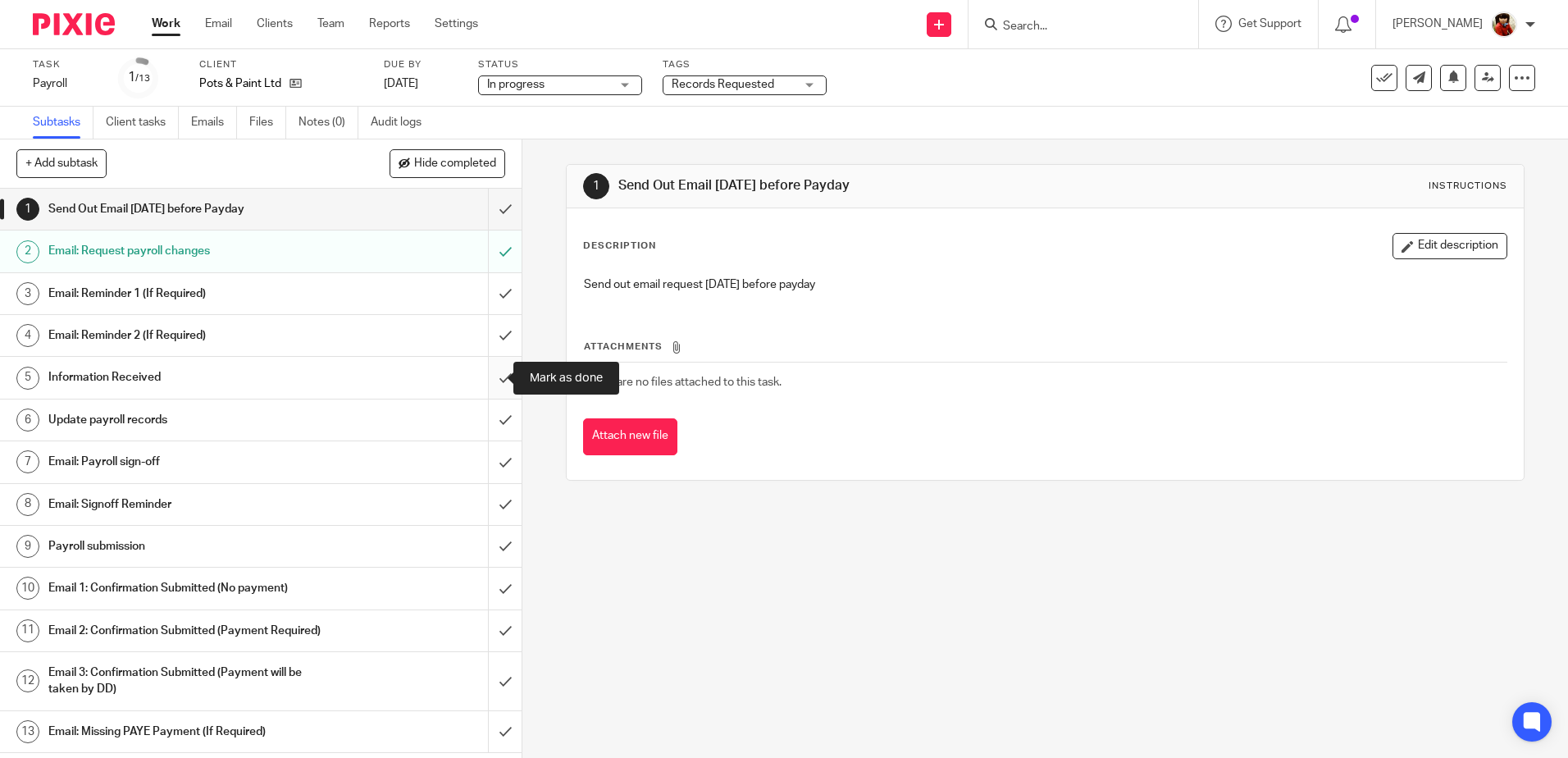
click at [484, 370] on input "submit" at bounding box center [261, 378] width 521 height 41
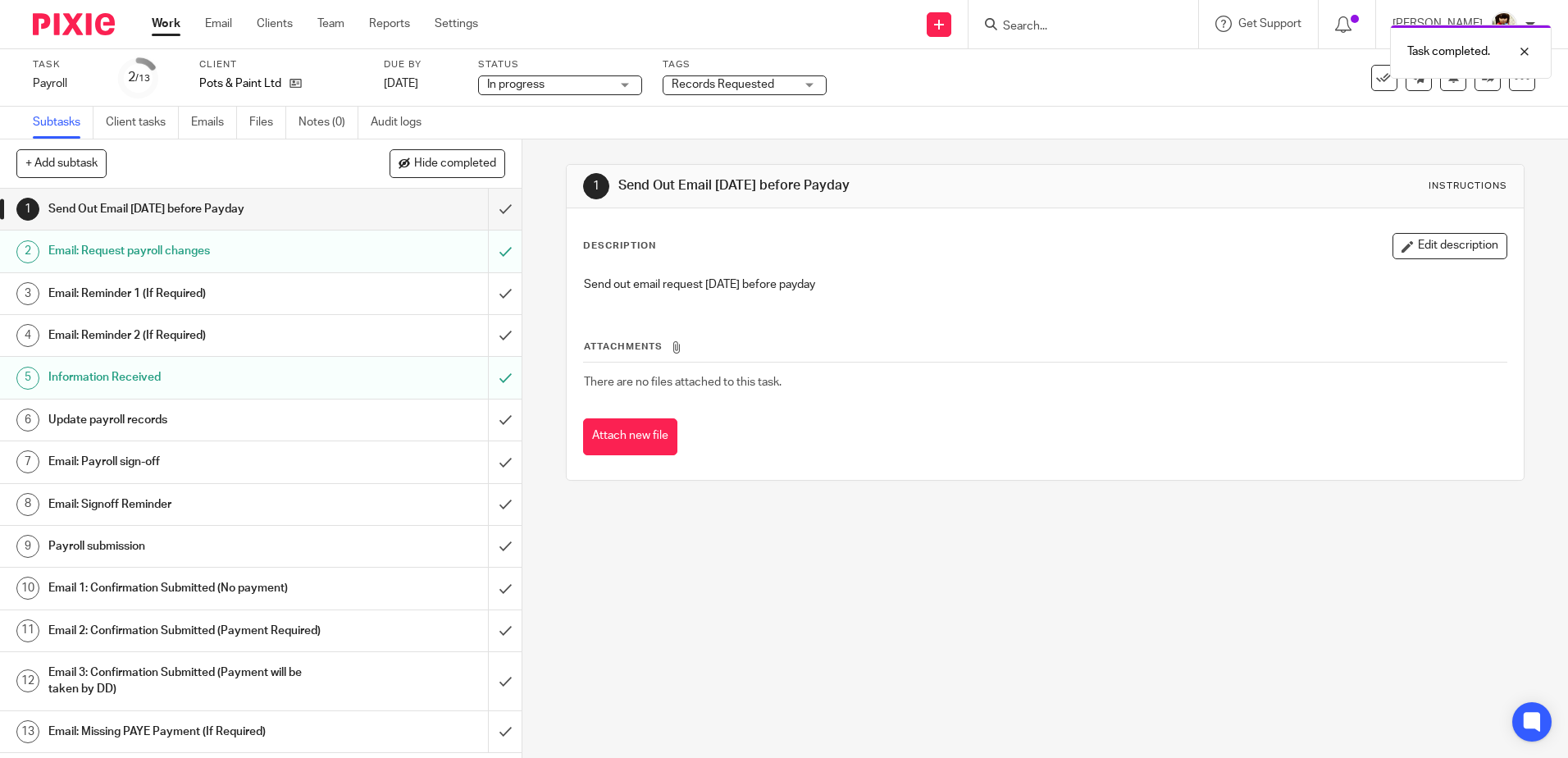
click at [123, 415] on h1 "Update payroll records" at bounding box center [189, 420] width 282 height 25
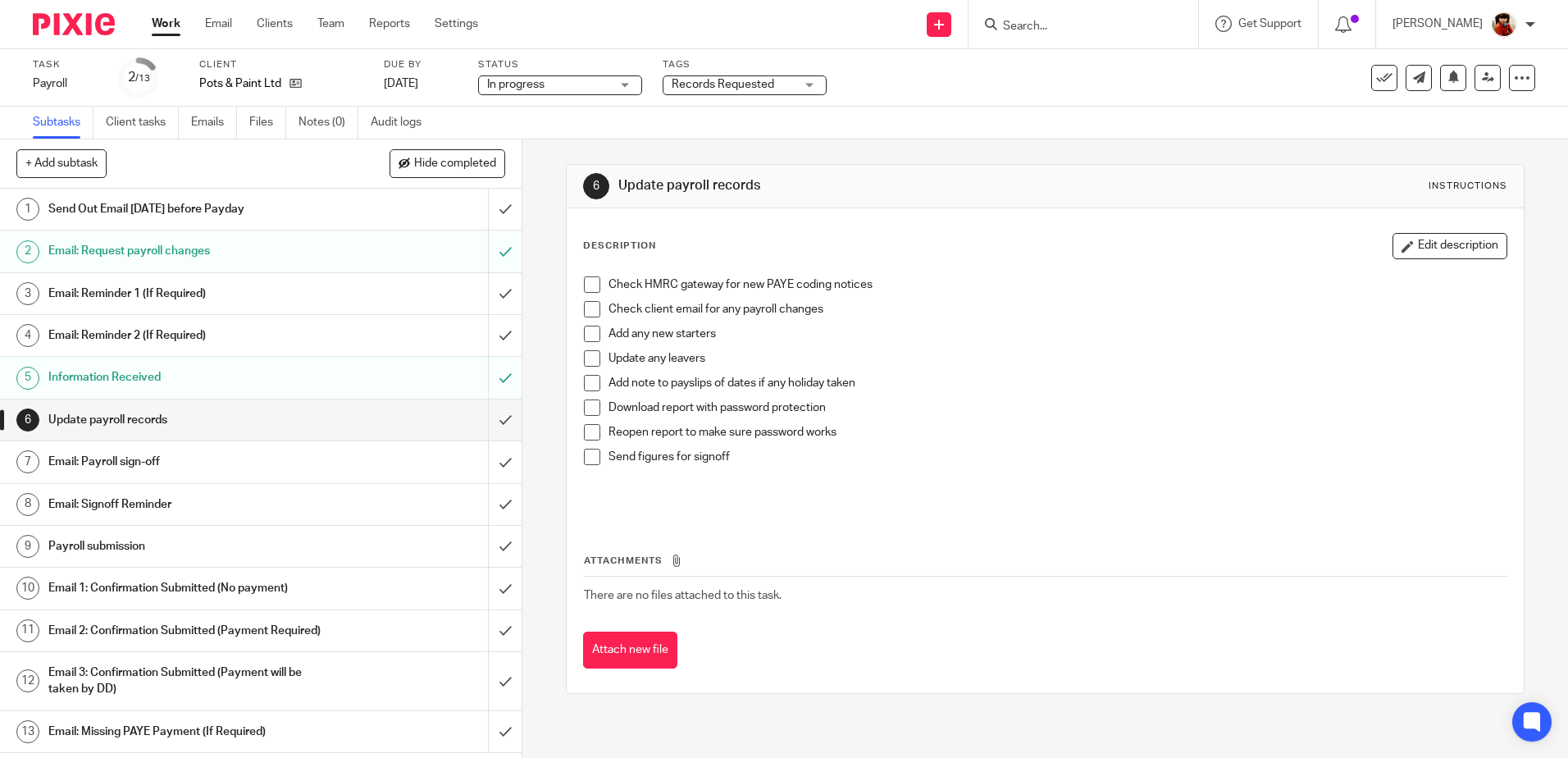
click at [585, 286] on span at bounding box center [592, 284] width 17 height 17
click at [590, 308] on span at bounding box center [592, 309] width 17 height 17
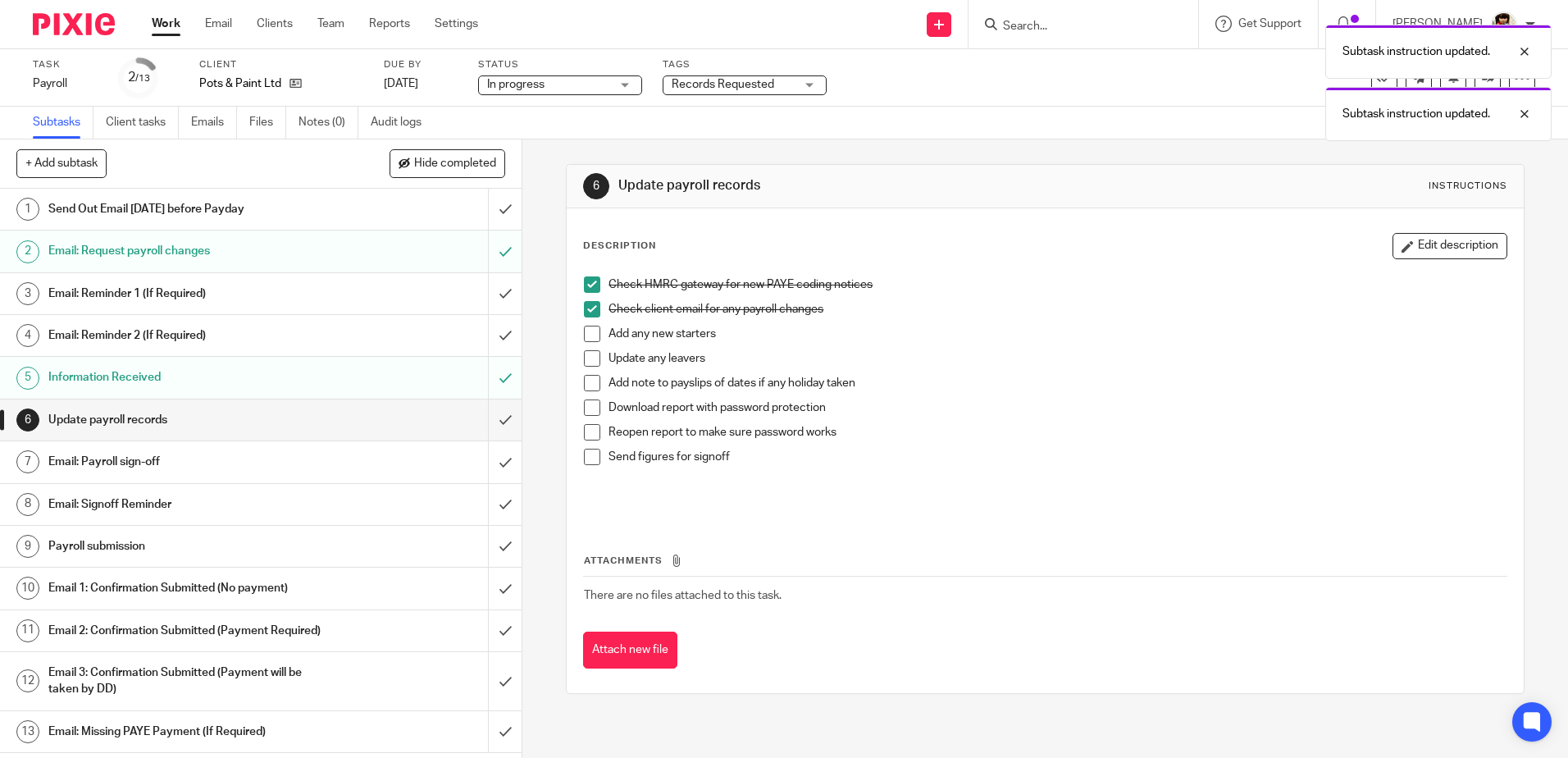
click at [588, 359] on span at bounding box center [592, 358] width 17 height 17
click at [591, 410] on span at bounding box center [592, 408] width 17 height 17
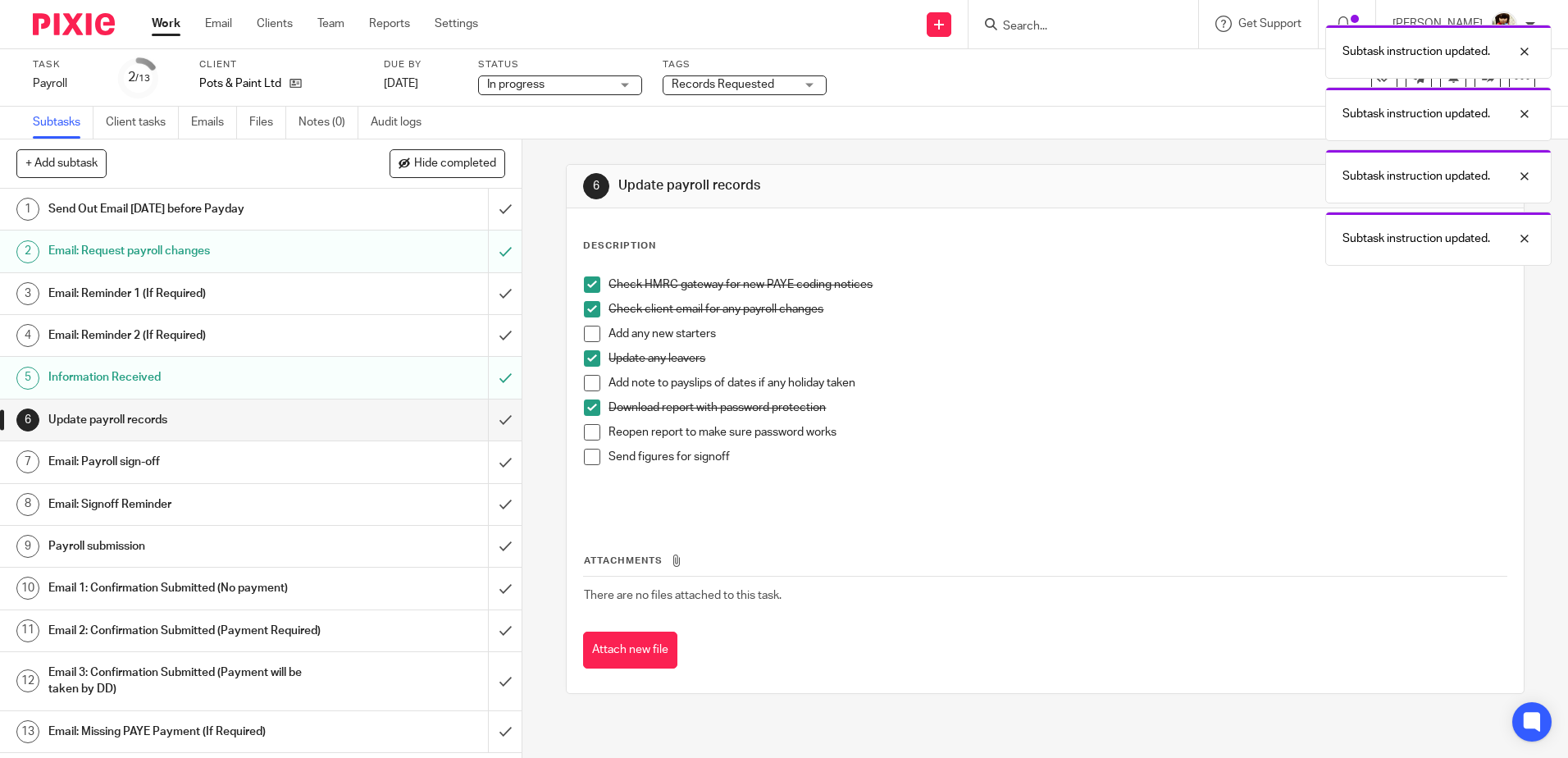
click at [590, 432] on span at bounding box center [592, 432] width 17 height 17
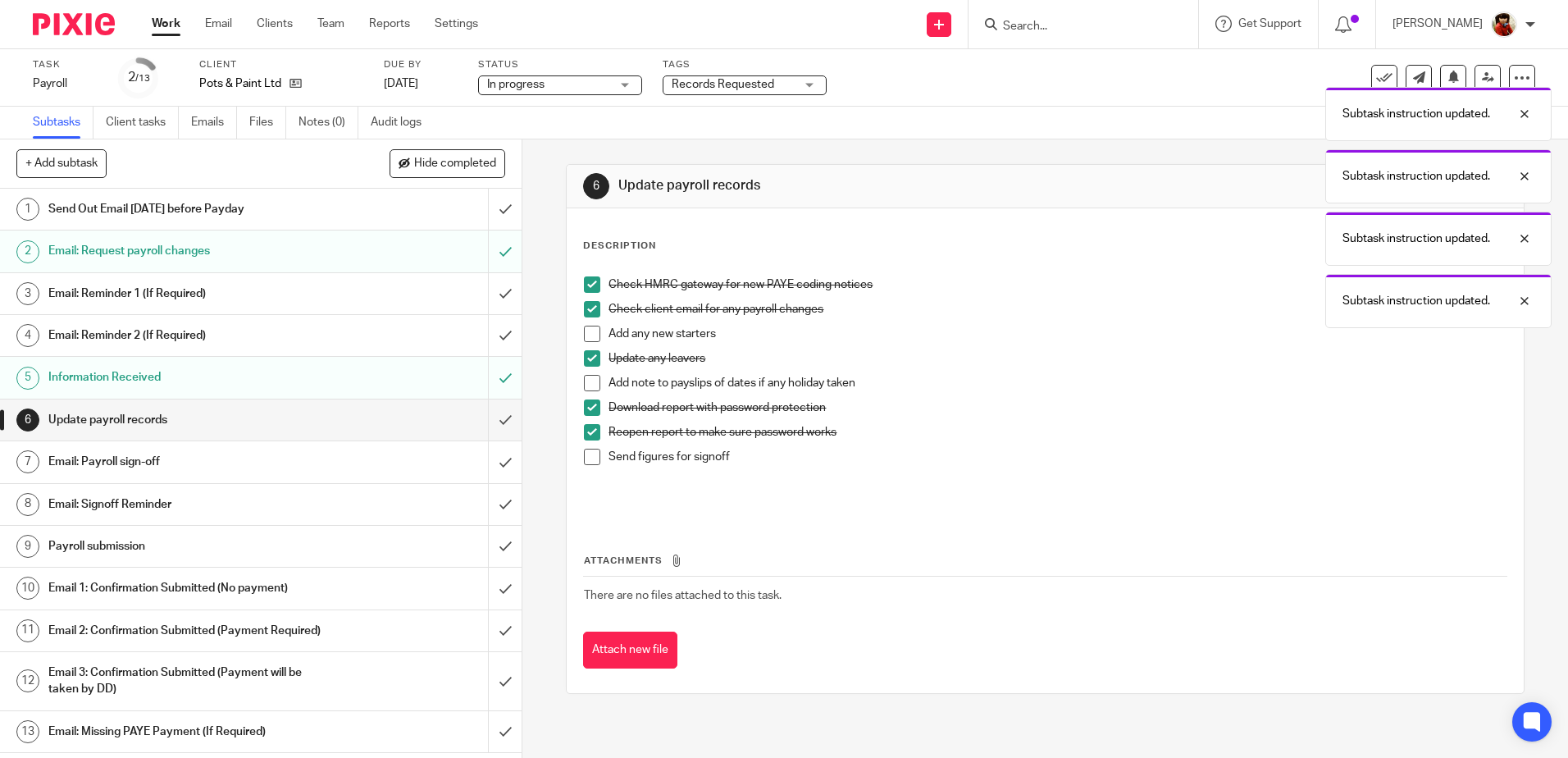
click at [591, 461] on span at bounding box center [592, 457] width 17 height 17
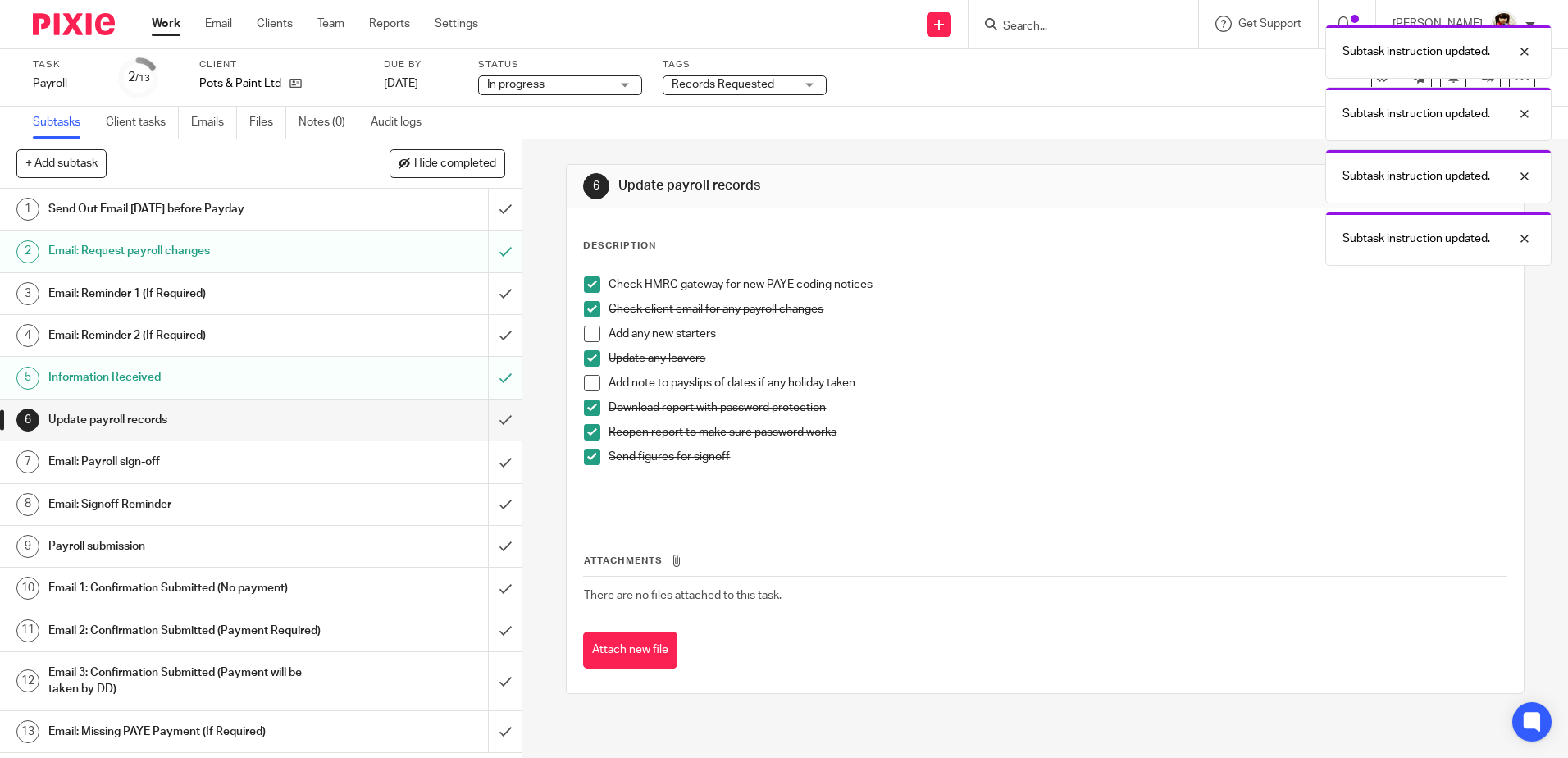
click at [133, 459] on h1 "Email: Payroll sign-off" at bounding box center [189, 462] width 282 height 25
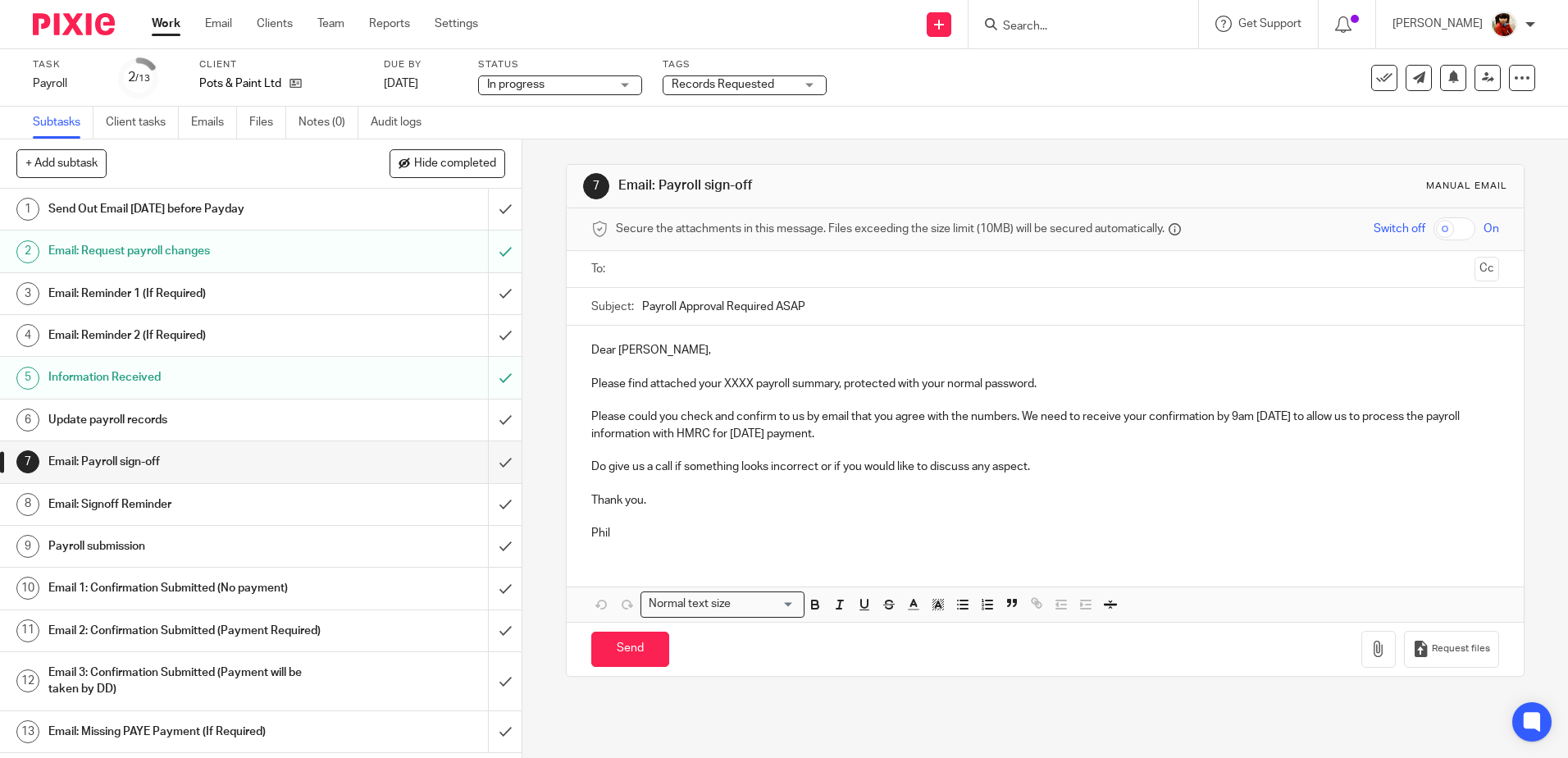
click at [636, 348] on p "Dear [PERSON_NAME]," at bounding box center [1045, 350] width 907 height 17
click at [748, 381] on p "Please find attached your XXXX payroll summary, protected with your normal pass…" at bounding box center [1045, 383] width 907 height 17
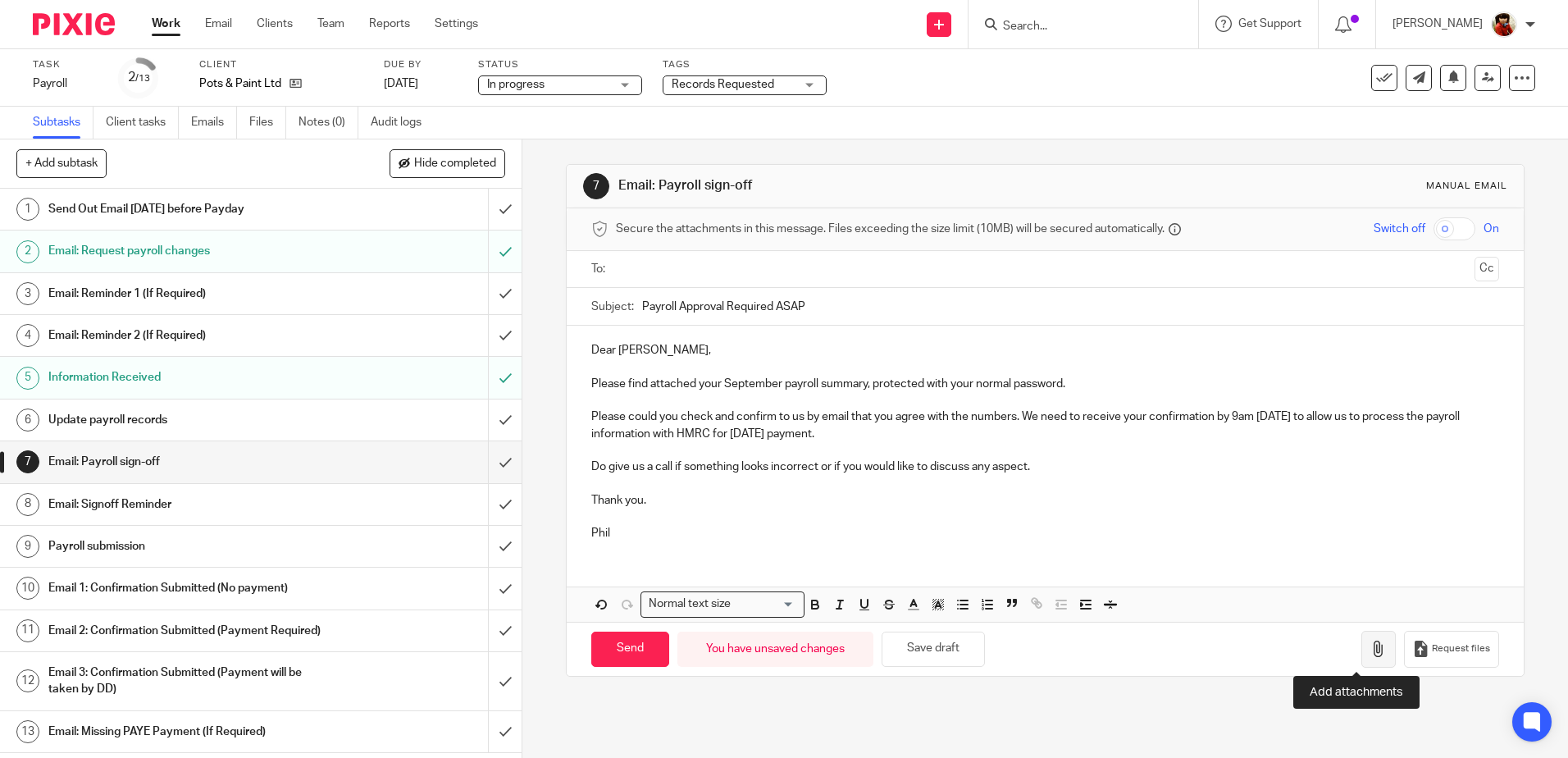
click at [1370, 648] on icon "button" at bounding box center [1378, 649] width 17 height 17
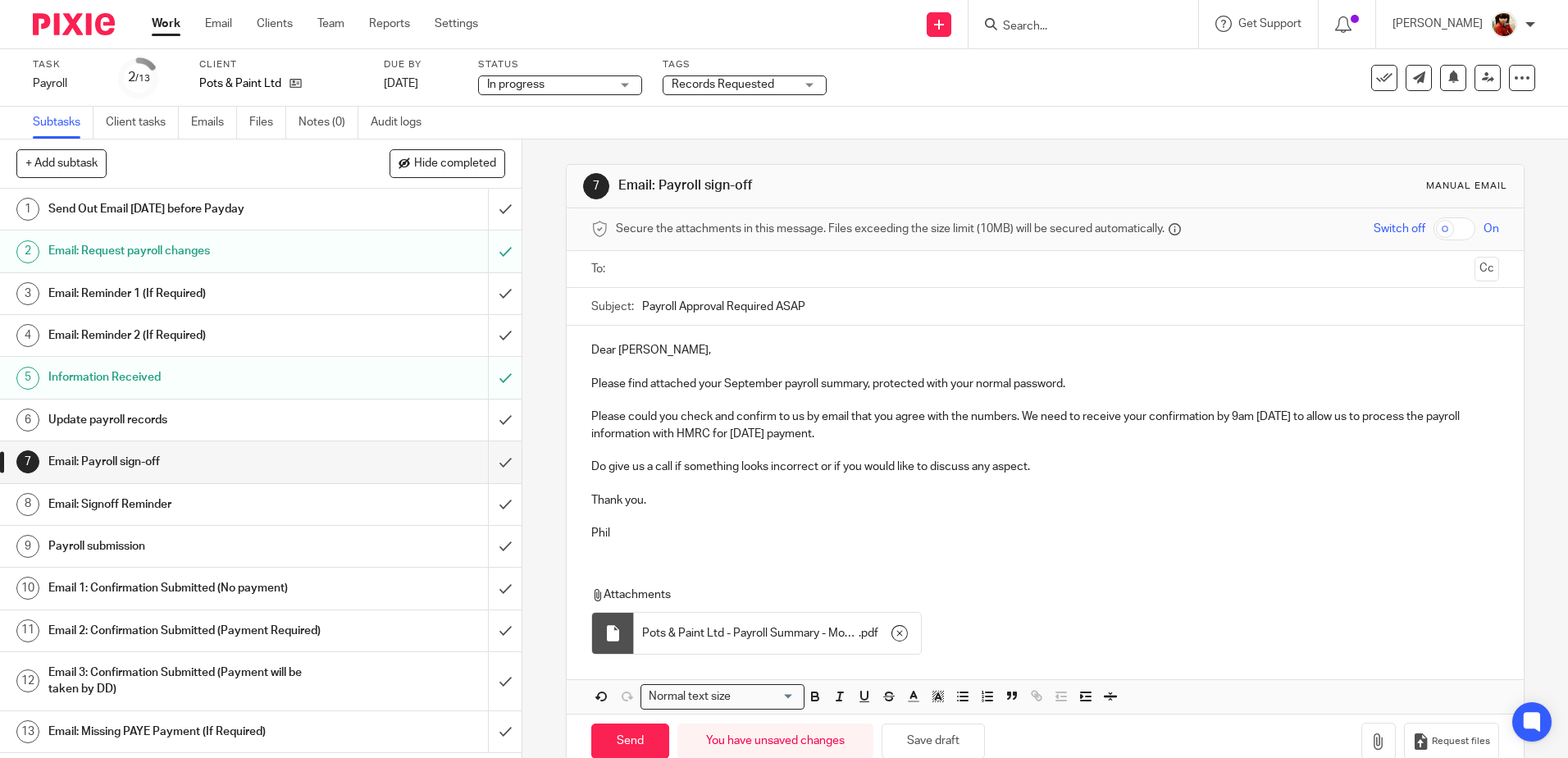
click at [650, 273] on input "text" at bounding box center [1044, 269] width 846 height 19
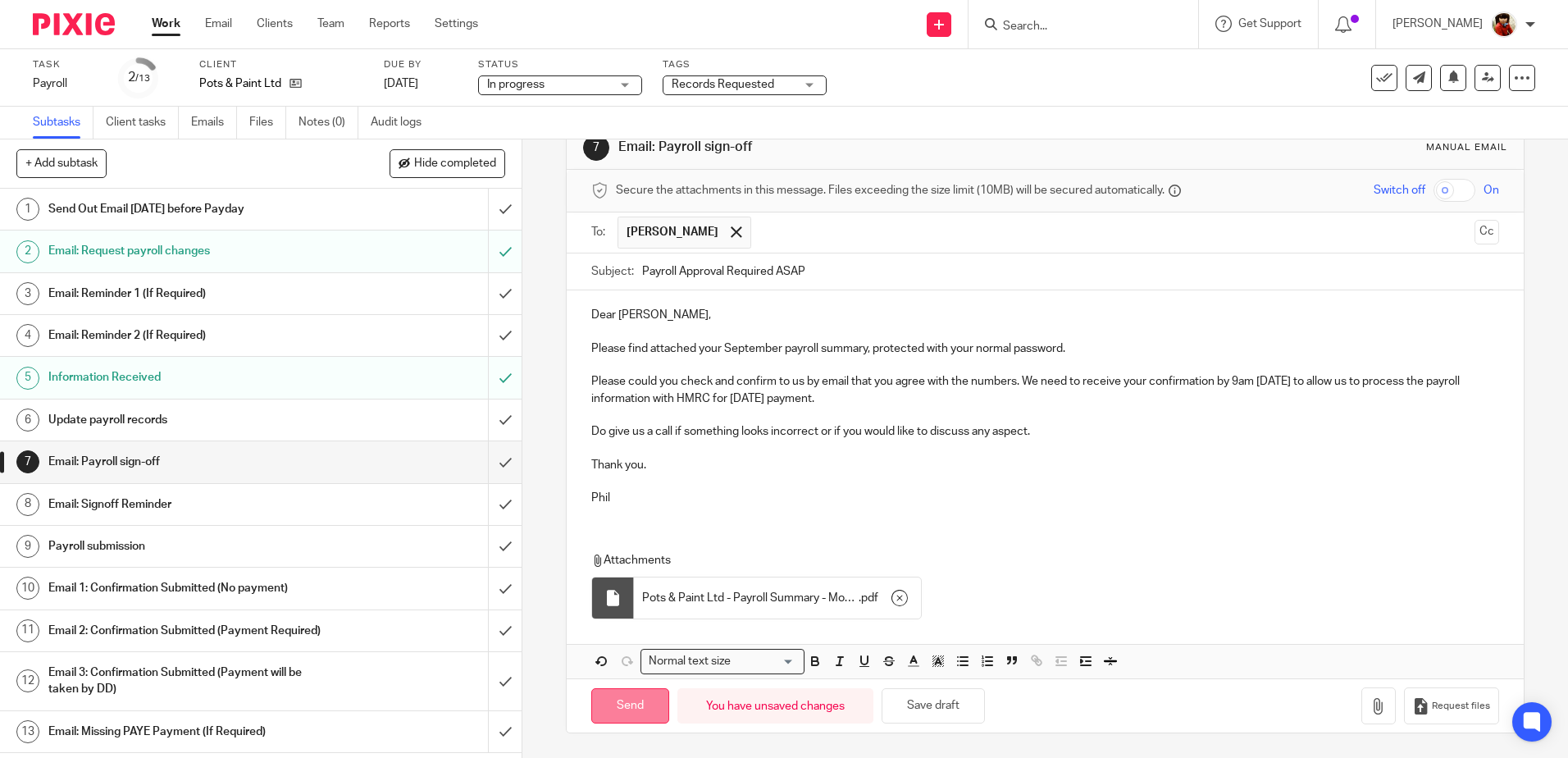
click at [628, 707] on input "Send" at bounding box center [629, 706] width 77 height 35
type input "Sent"
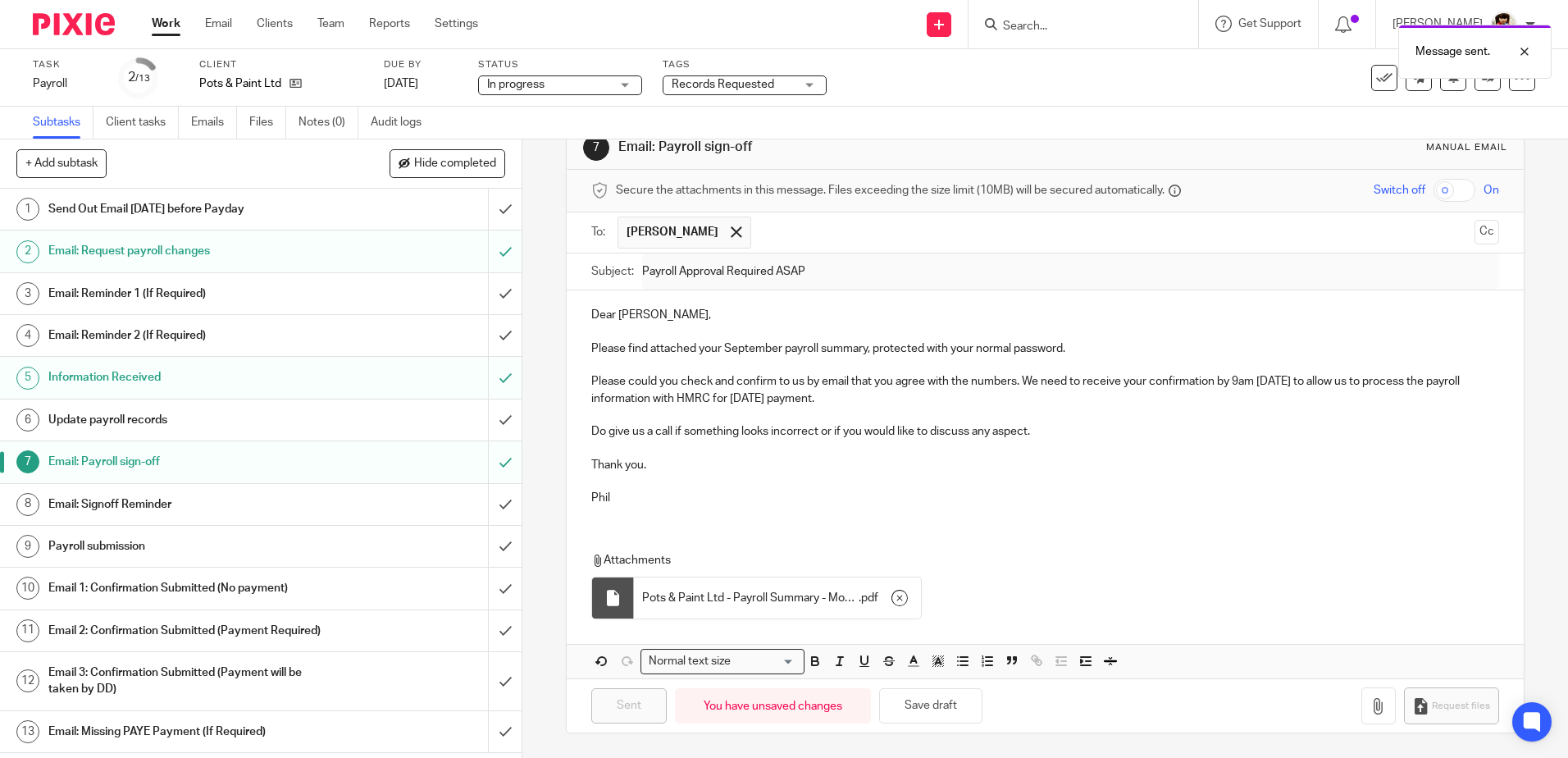
click at [811, 85] on div "Records Requested" at bounding box center [744, 85] width 164 height 20
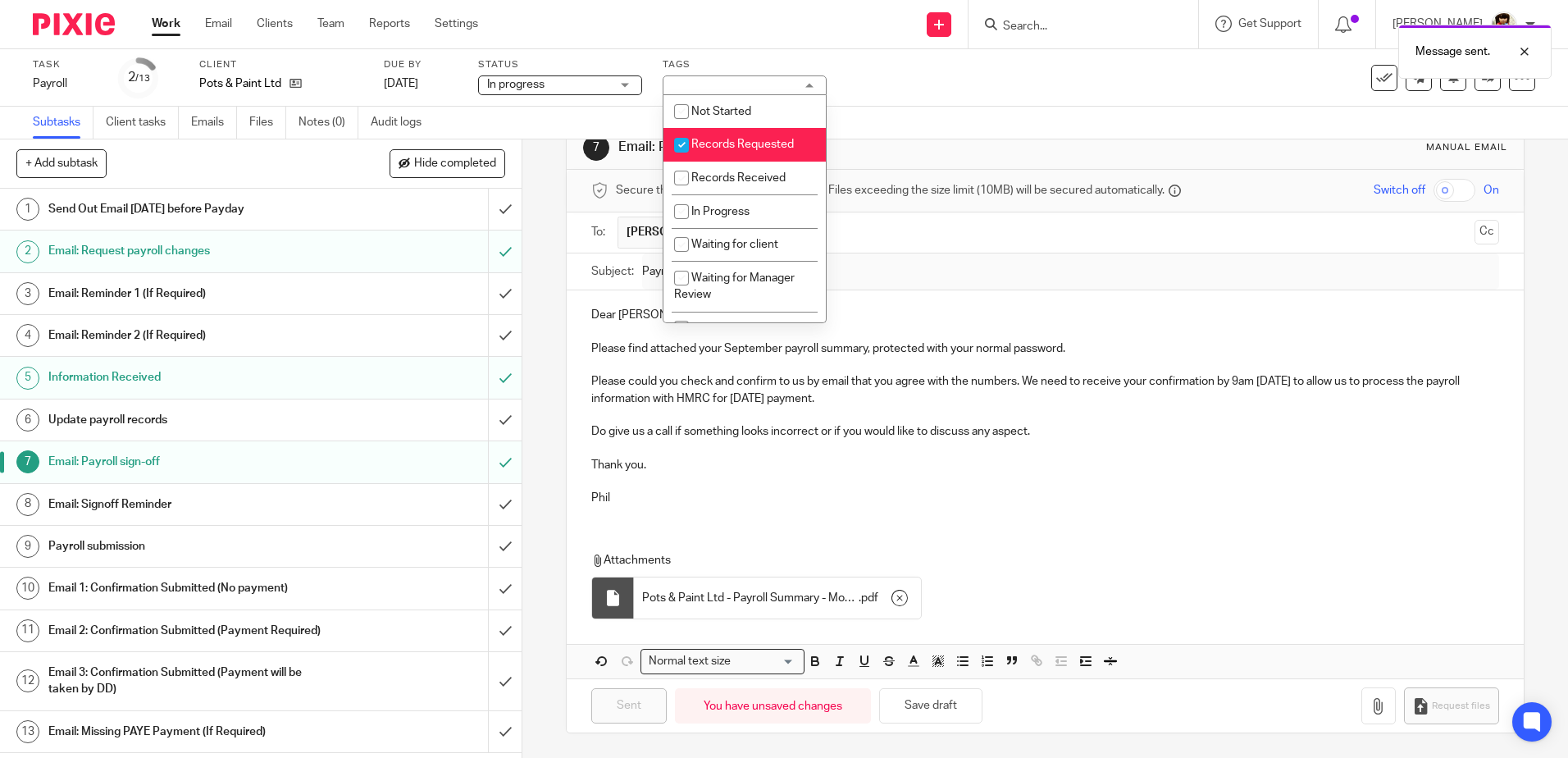
click at [686, 143] on input "checkbox" at bounding box center [682, 145] width 31 height 31
checkbox input "false"
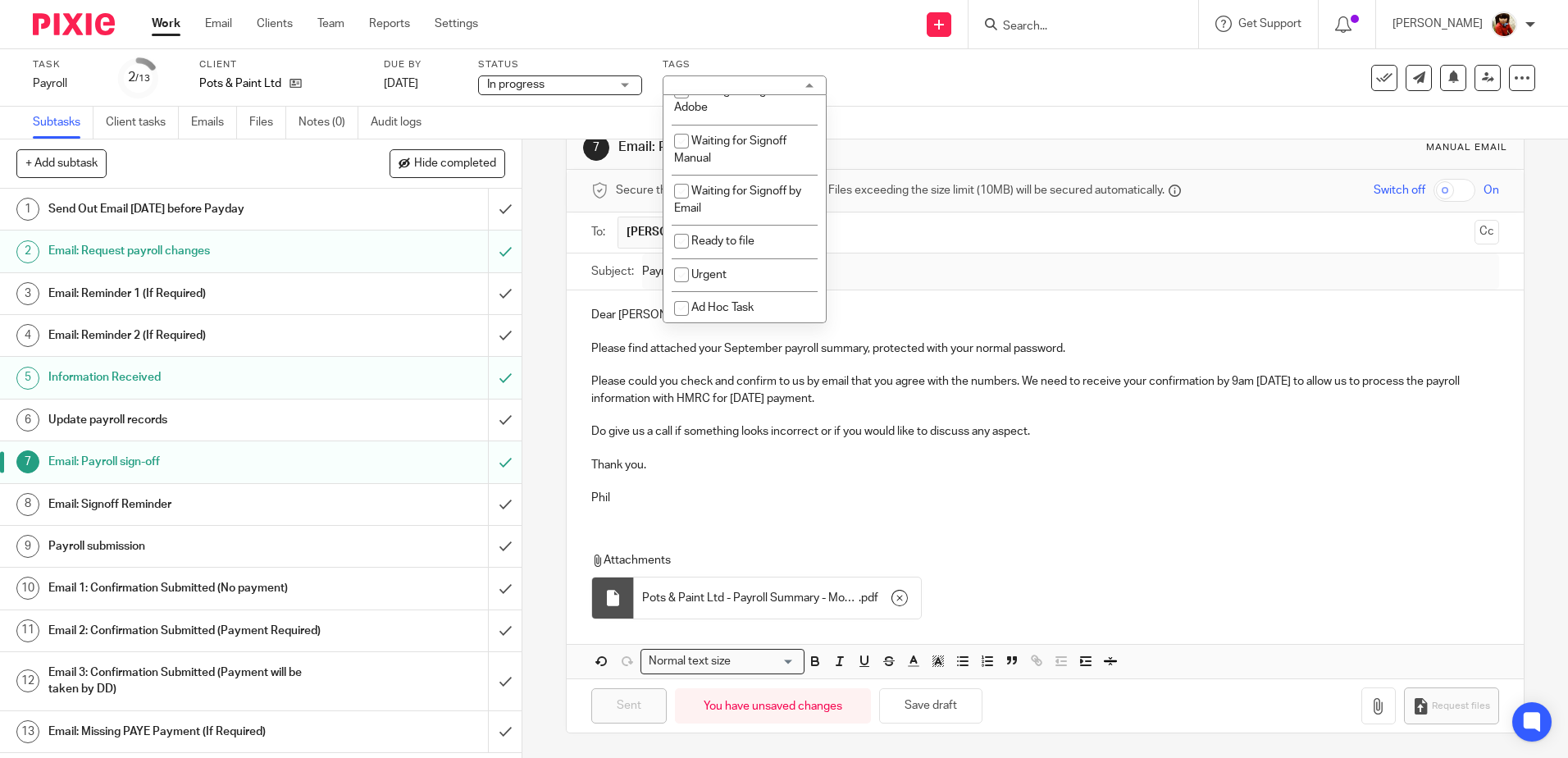
scroll to position [240, 0]
click at [676, 188] on input "checkbox" at bounding box center [682, 188] width 31 height 31
checkbox input "true"
click at [534, 306] on div "7 Email: Payroll sign-off Manual email Secure the attachments in this message. …" at bounding box center [1045, 448] width 1046 height 619
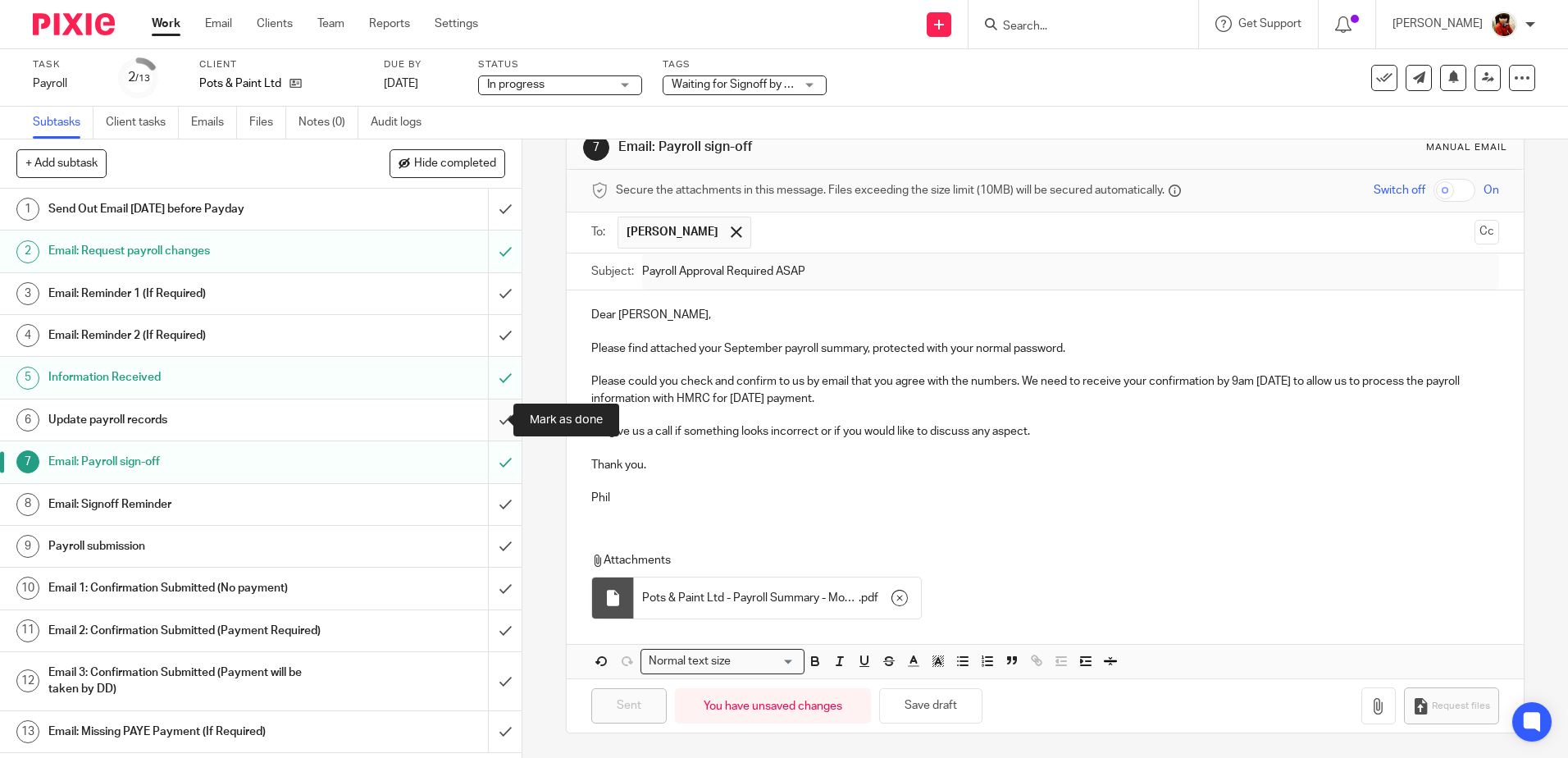
click at [491, 418] on input "submit" at bounding box center [261, 421] width 521 height 41
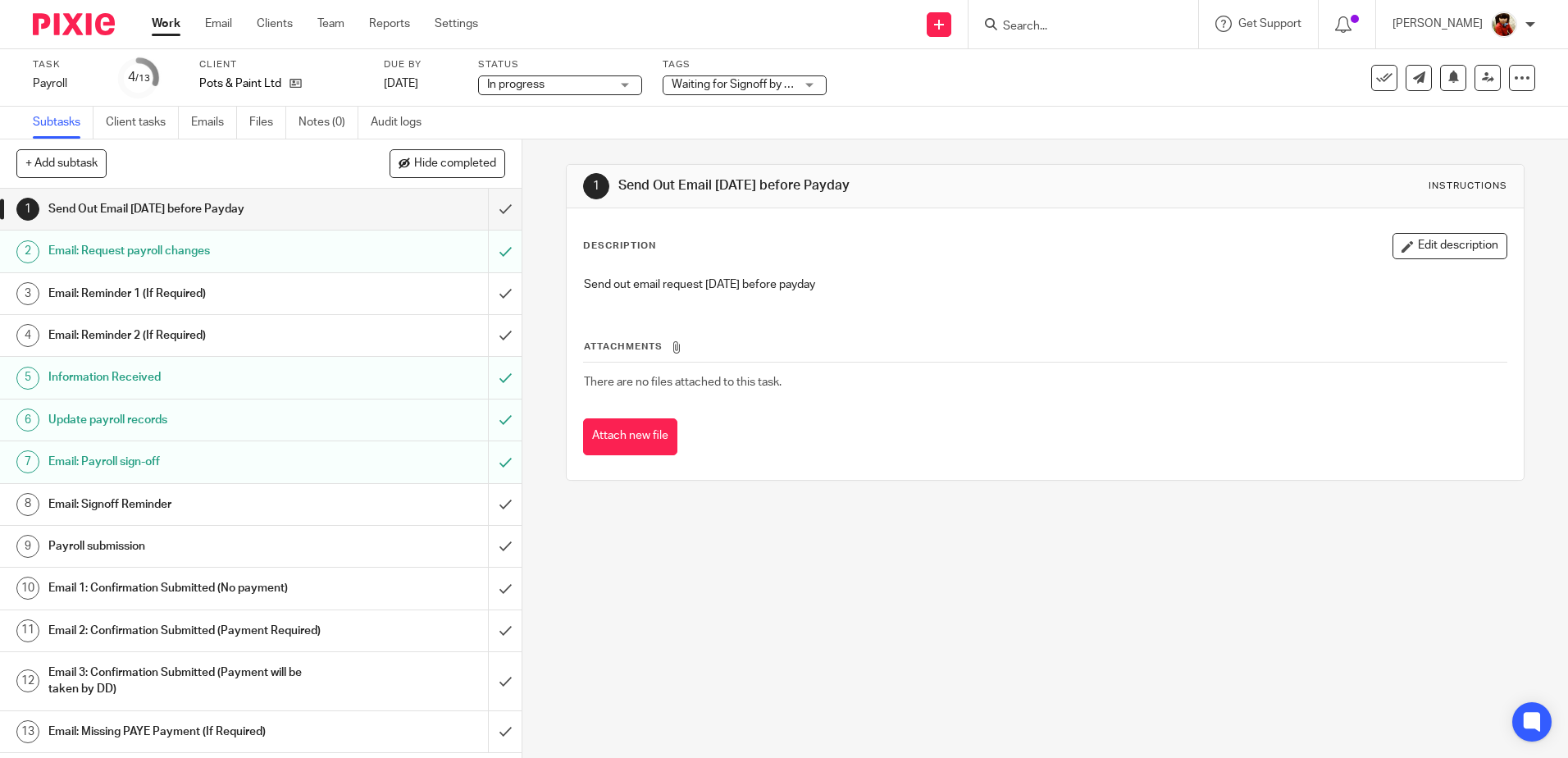
click at [160, 19] on link "Work" at bounding box center [166, 24] width 28 height 17
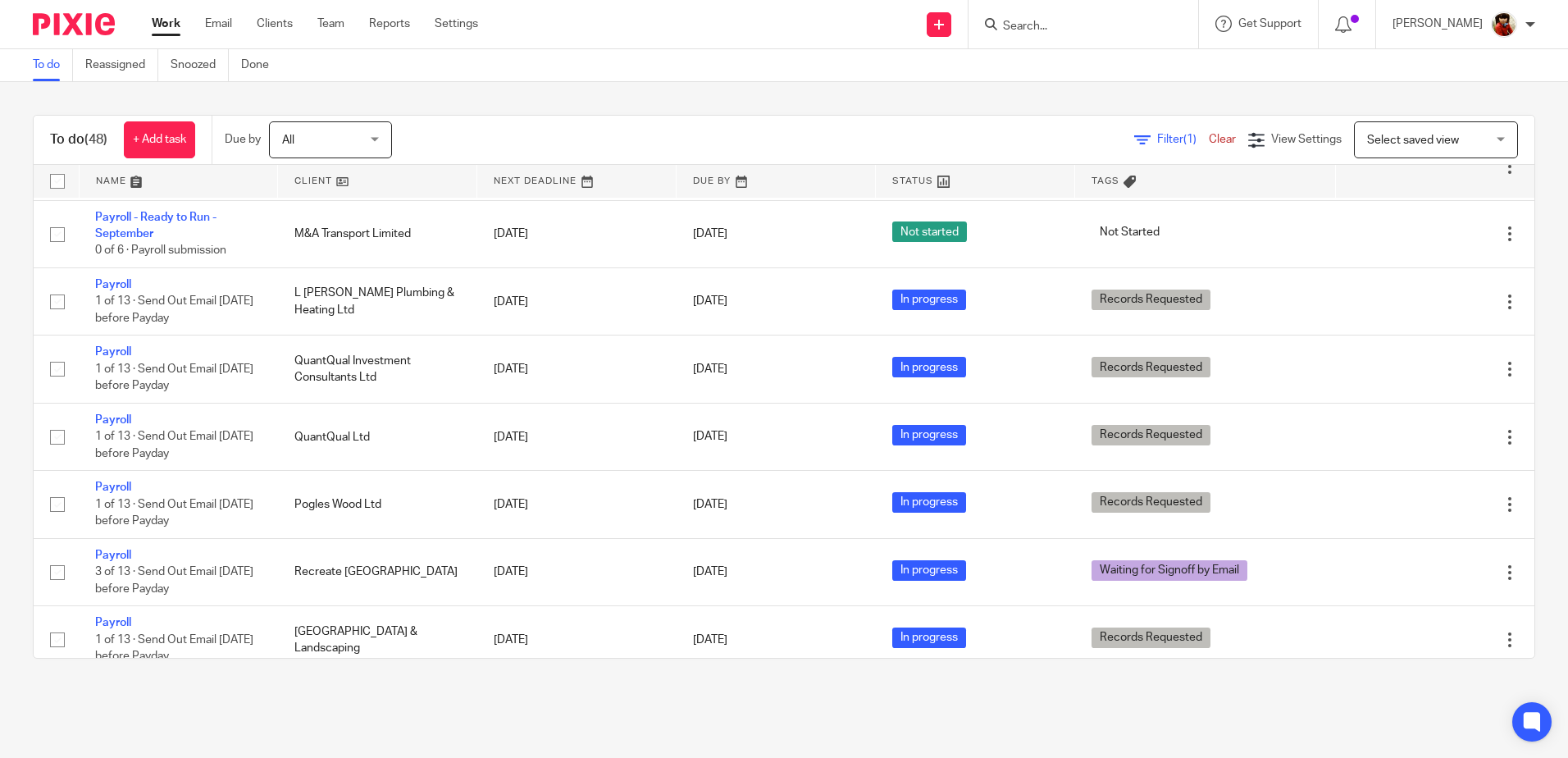
scroll to position [591, 0]
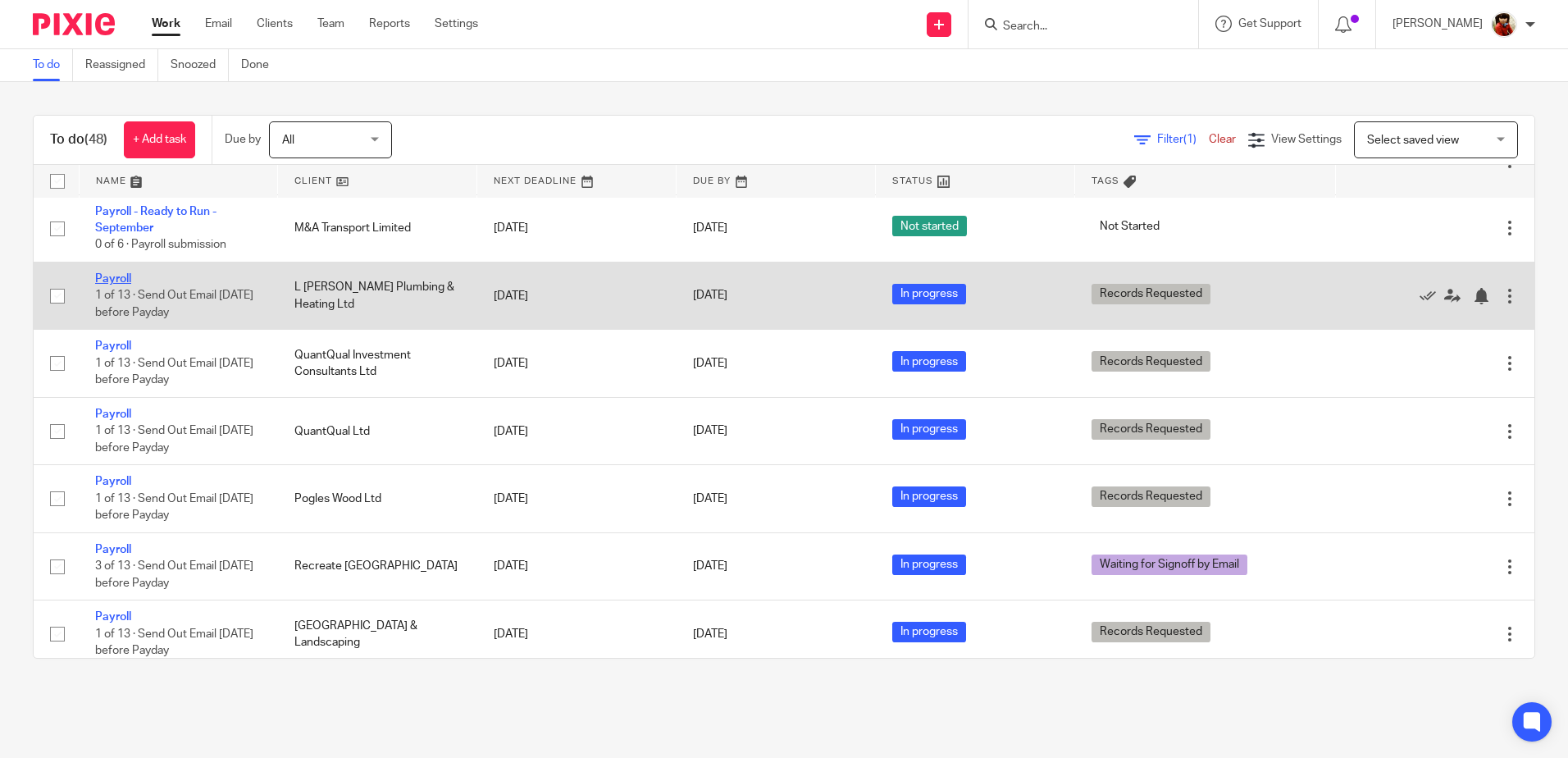
click at [114, 275] on link "Payroll" at bounding box center [113, 279] width 36 height 12
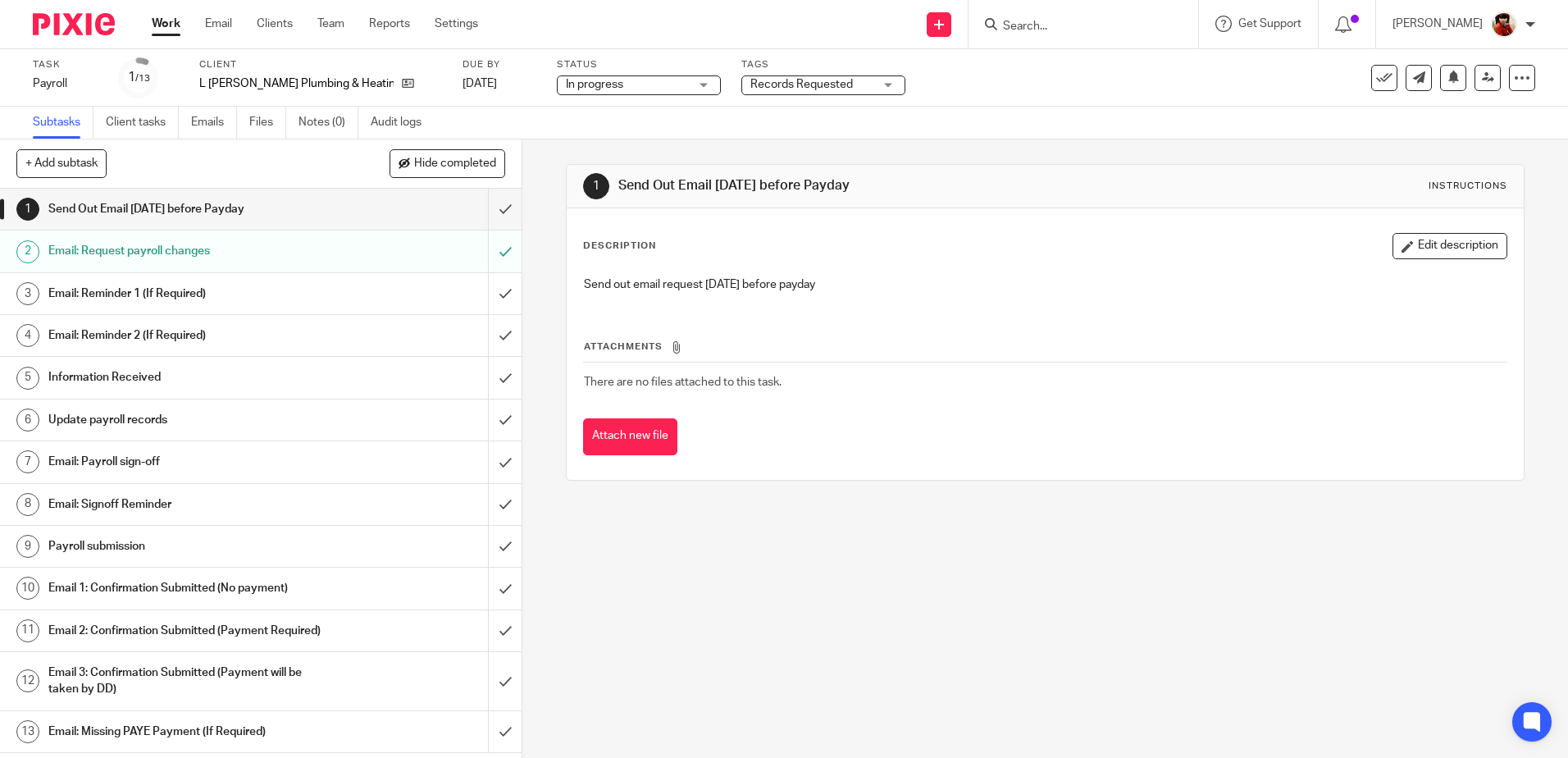
click at [99, 375] on h1 "Information Received" at bounding box center [189, 377] width 282 height 25
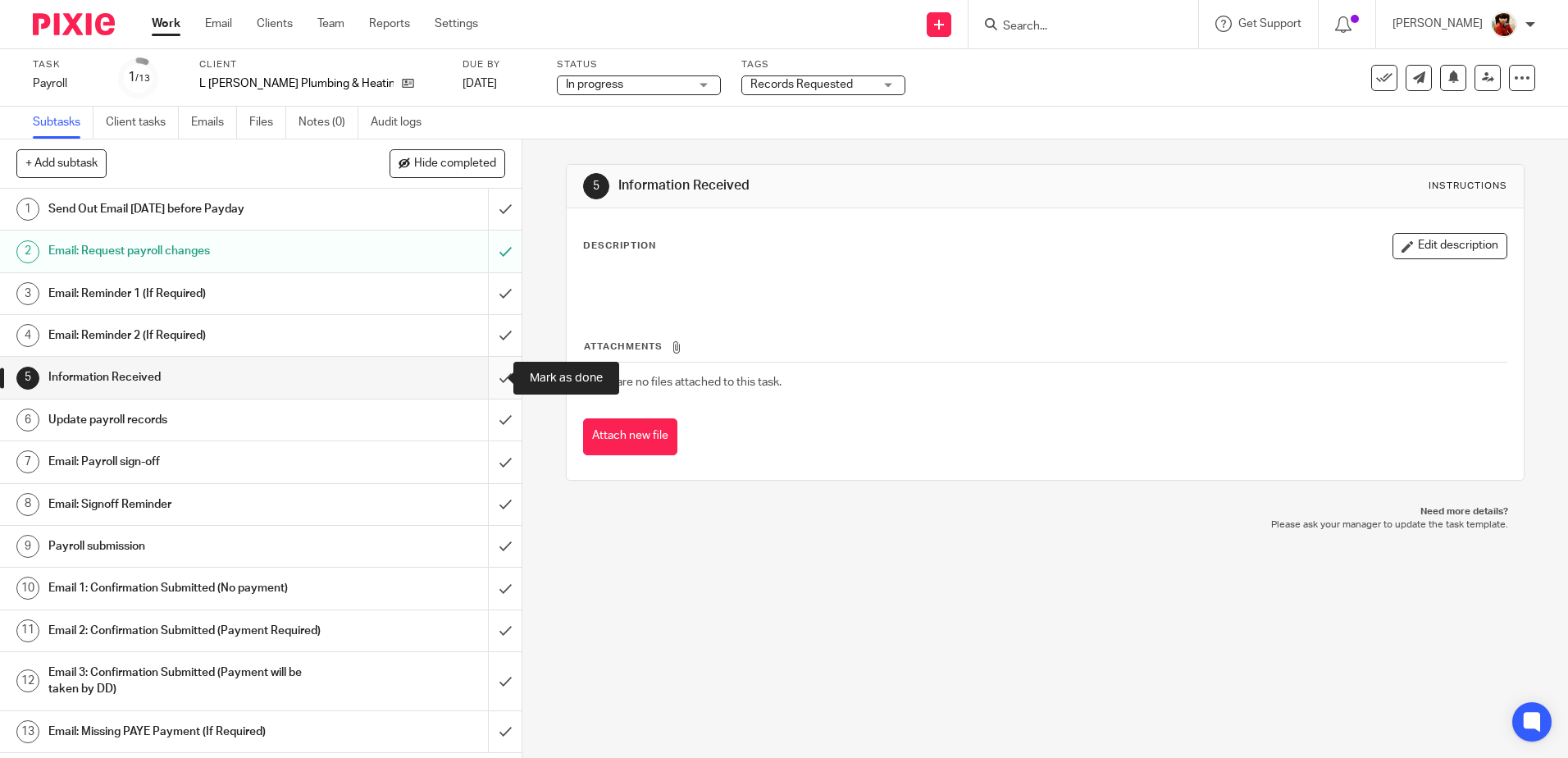
click at [484, 375] on input "submit" at bounding box center [261, 378] width 521 height 41
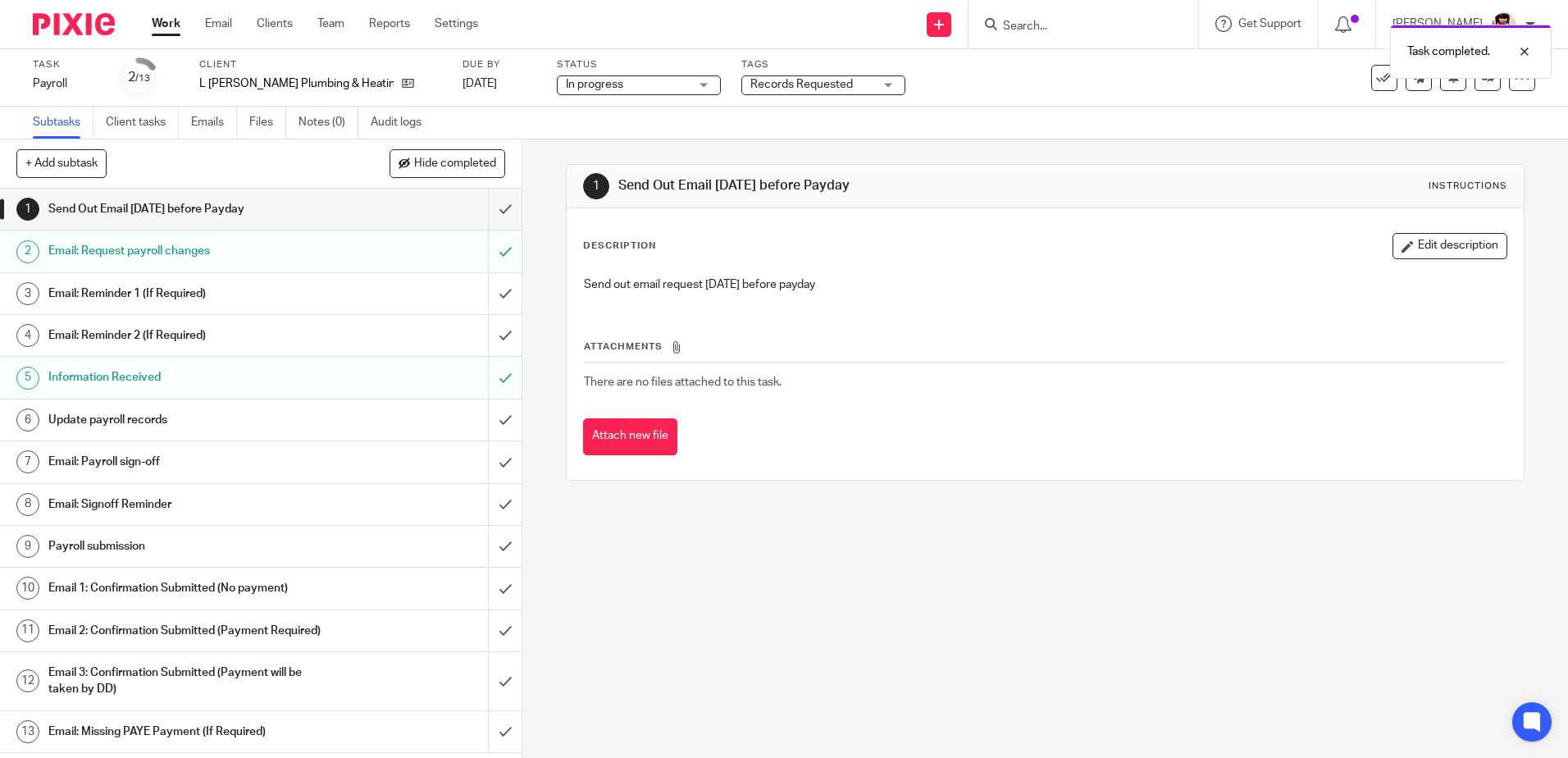
click at [322, 422] on div "Update payroll records" at bounding box center [260, 420] width 424 height 25
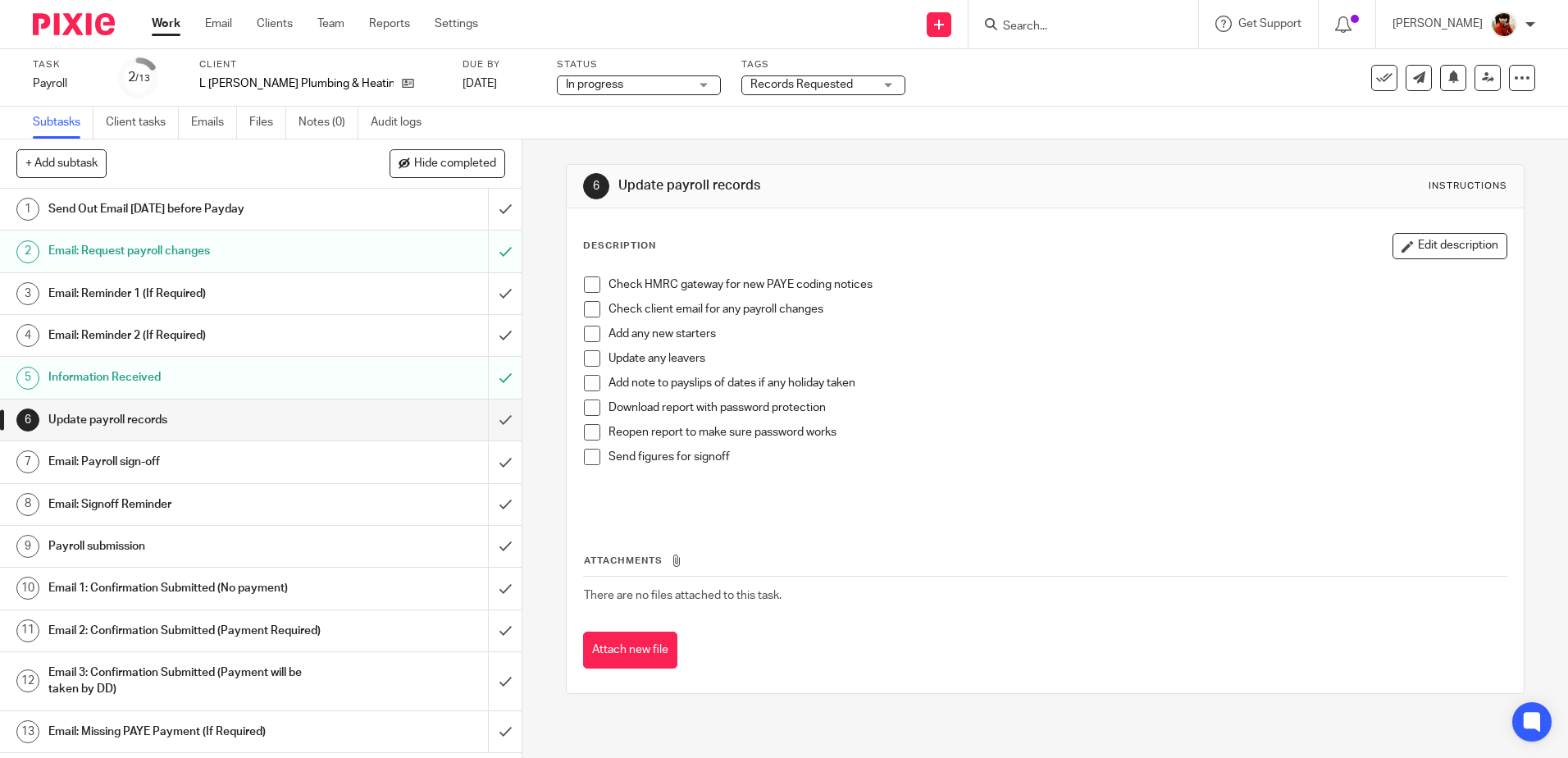
click at [585, 284] on span at bounding box center [592, 284] width 17 height 17
click at [586, 385] on span at bounding box center [592, 382] width 17 height 17
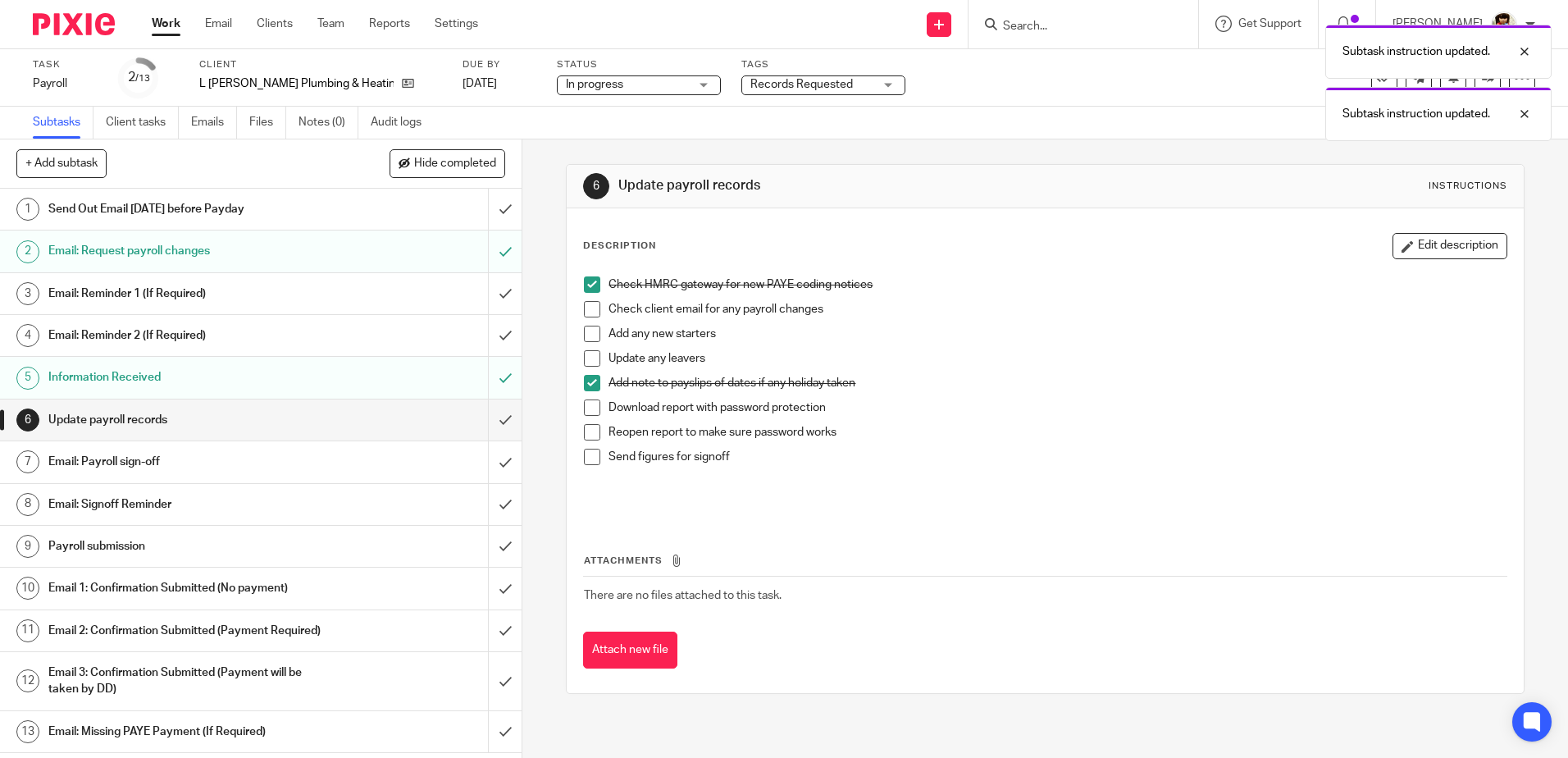
click at [587, 409] on span at bounding box center [592, 408] width 17 height 17
click at [586, 439] on span at bounding box center [592, 432] width 17 height 17
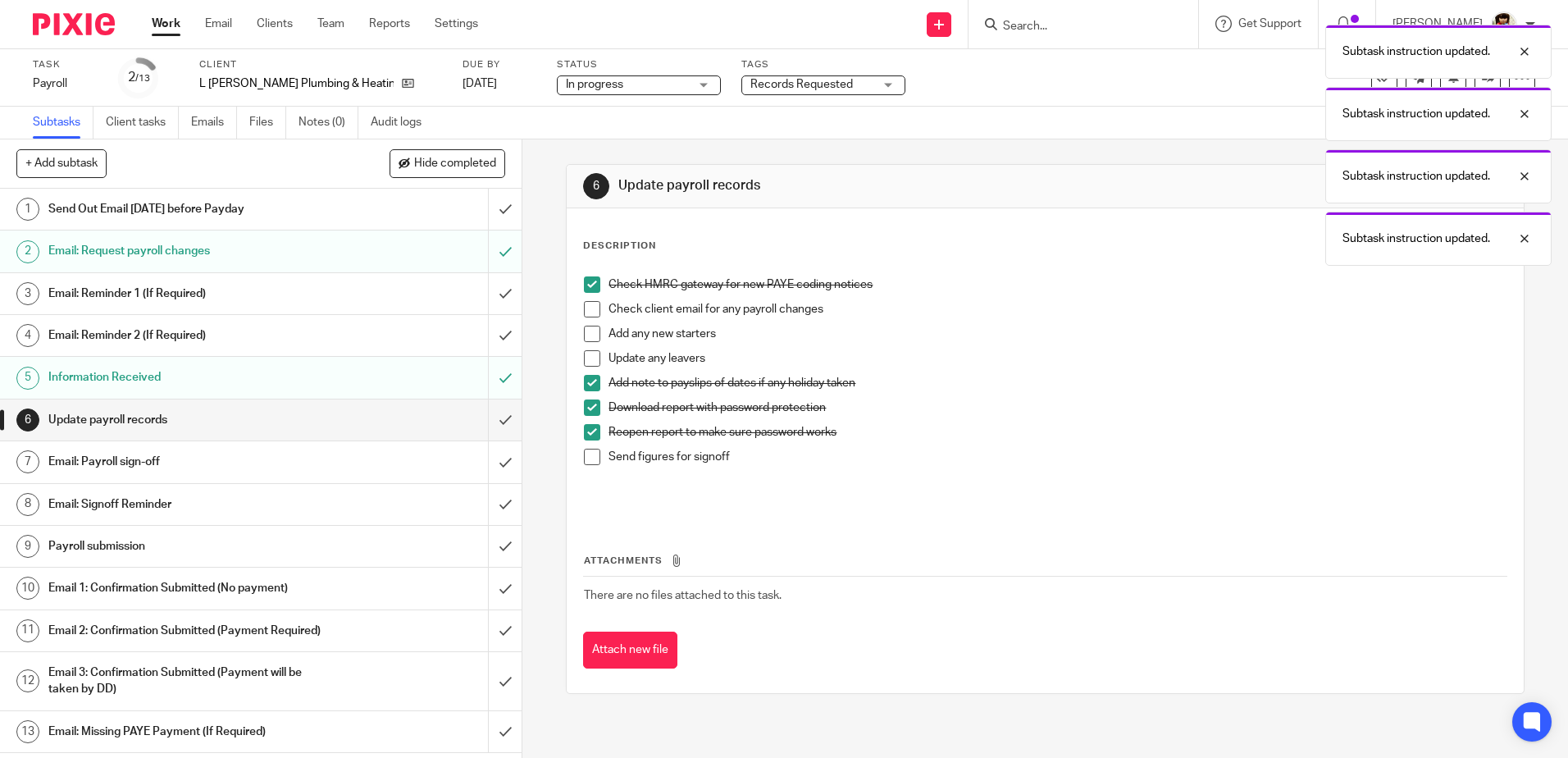
click at [586, 458] on span at bounding box center [592, 457] width 17 height 17
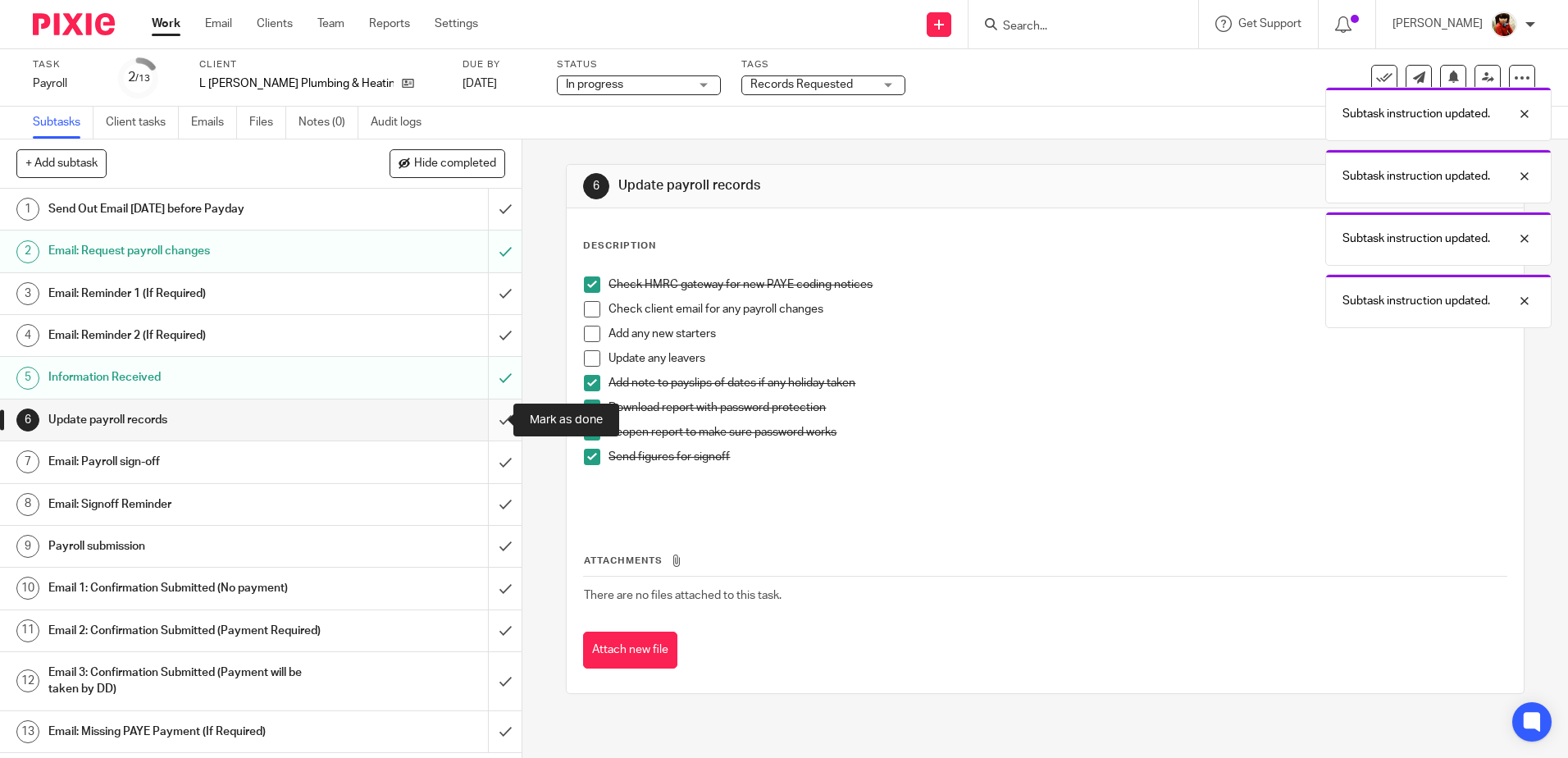
click at [485, 422] on input "submit" at bounding box center [261, 421] width 521 height 41
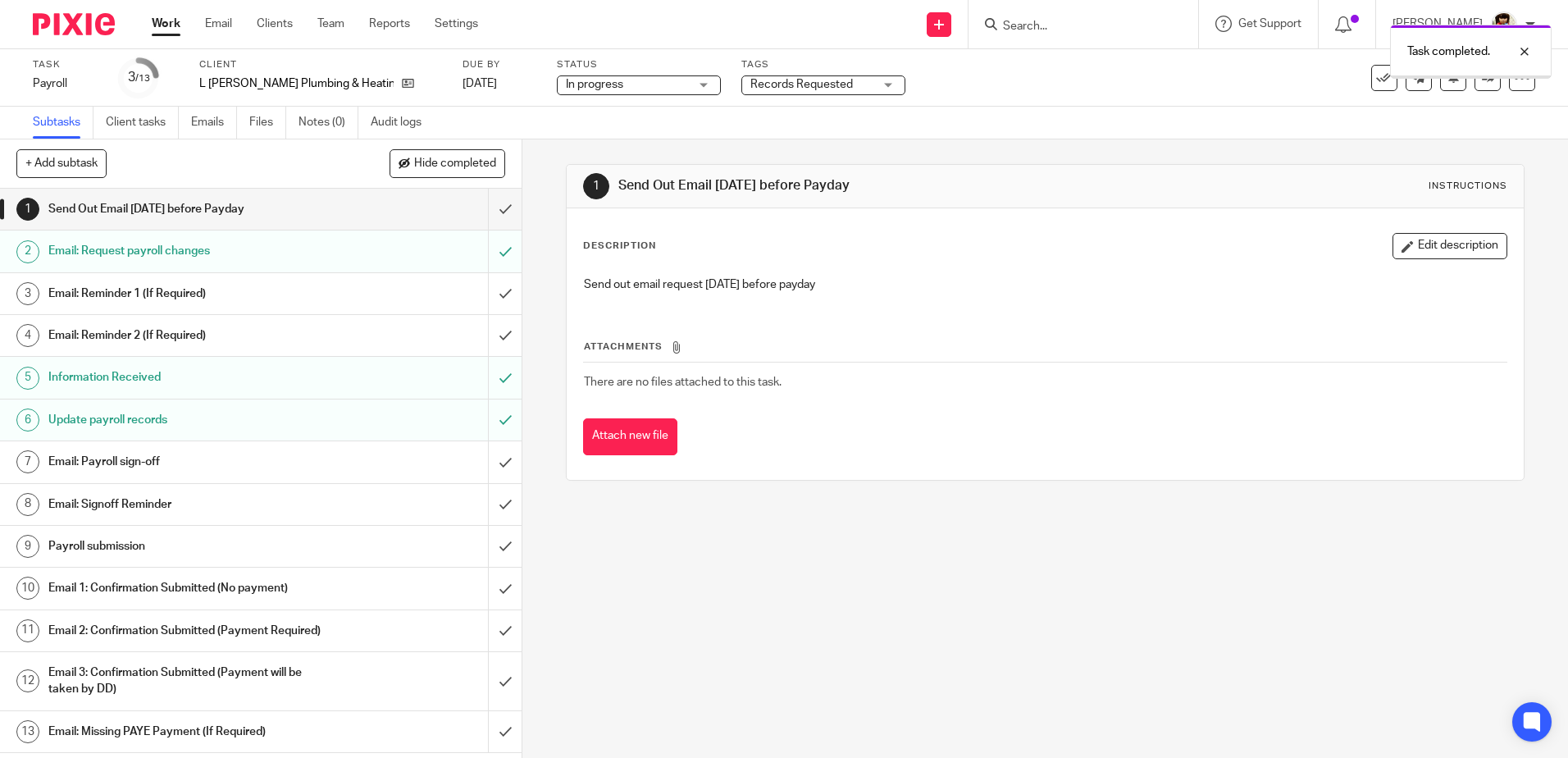
click at [147, 458] on h1 "Email: Payroll sign-off" at bounding box center [189, 462] width 282 height 25
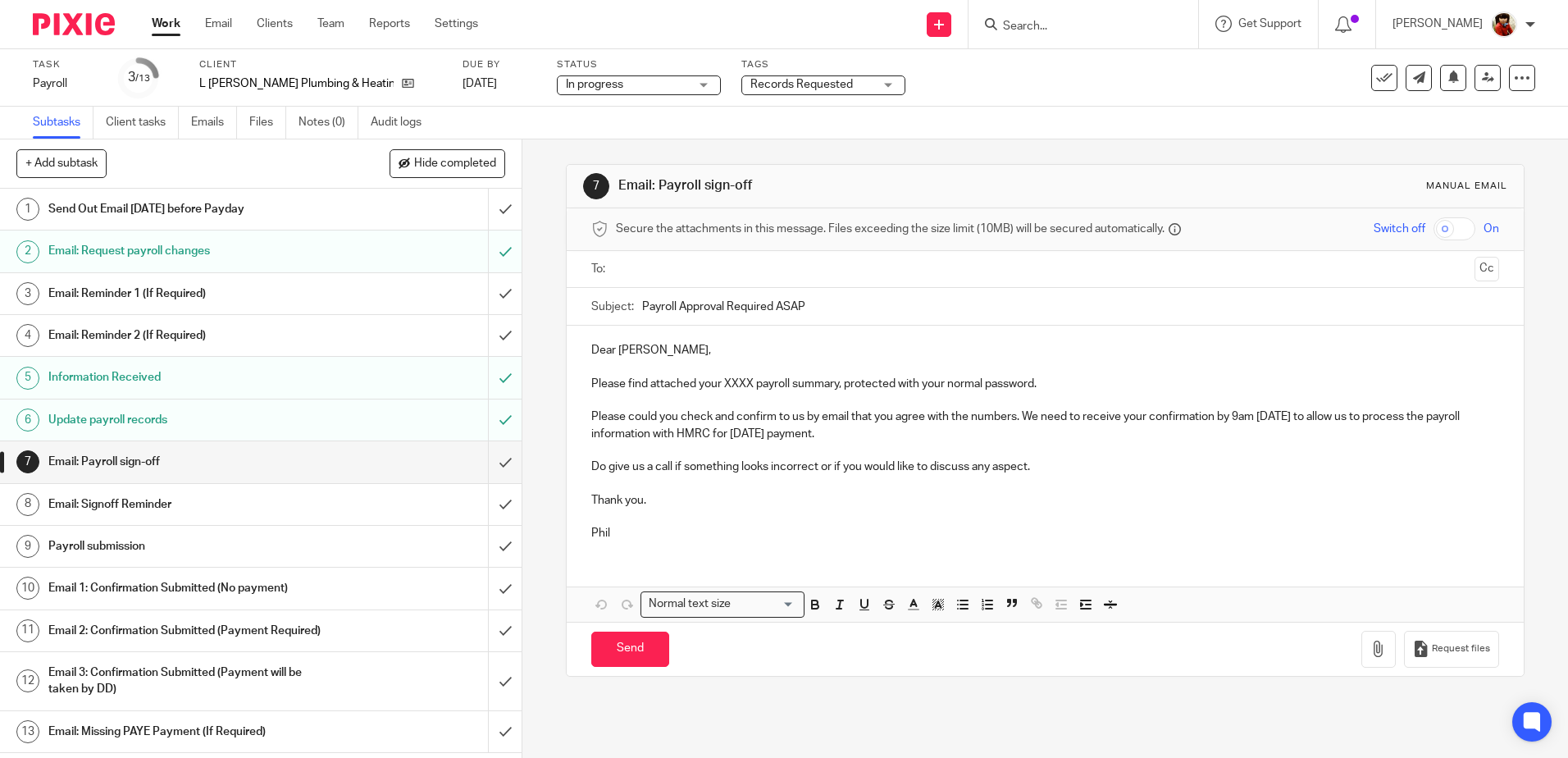
click at [752, 384] on p "Please find attached your XXXX payroll summary, protected with your normal pass…" at bounding box center [1045, 383] width 907 height 17
click at [1370, 643] on icon "button" at bounding box center [1378, 649] width 17 height 17
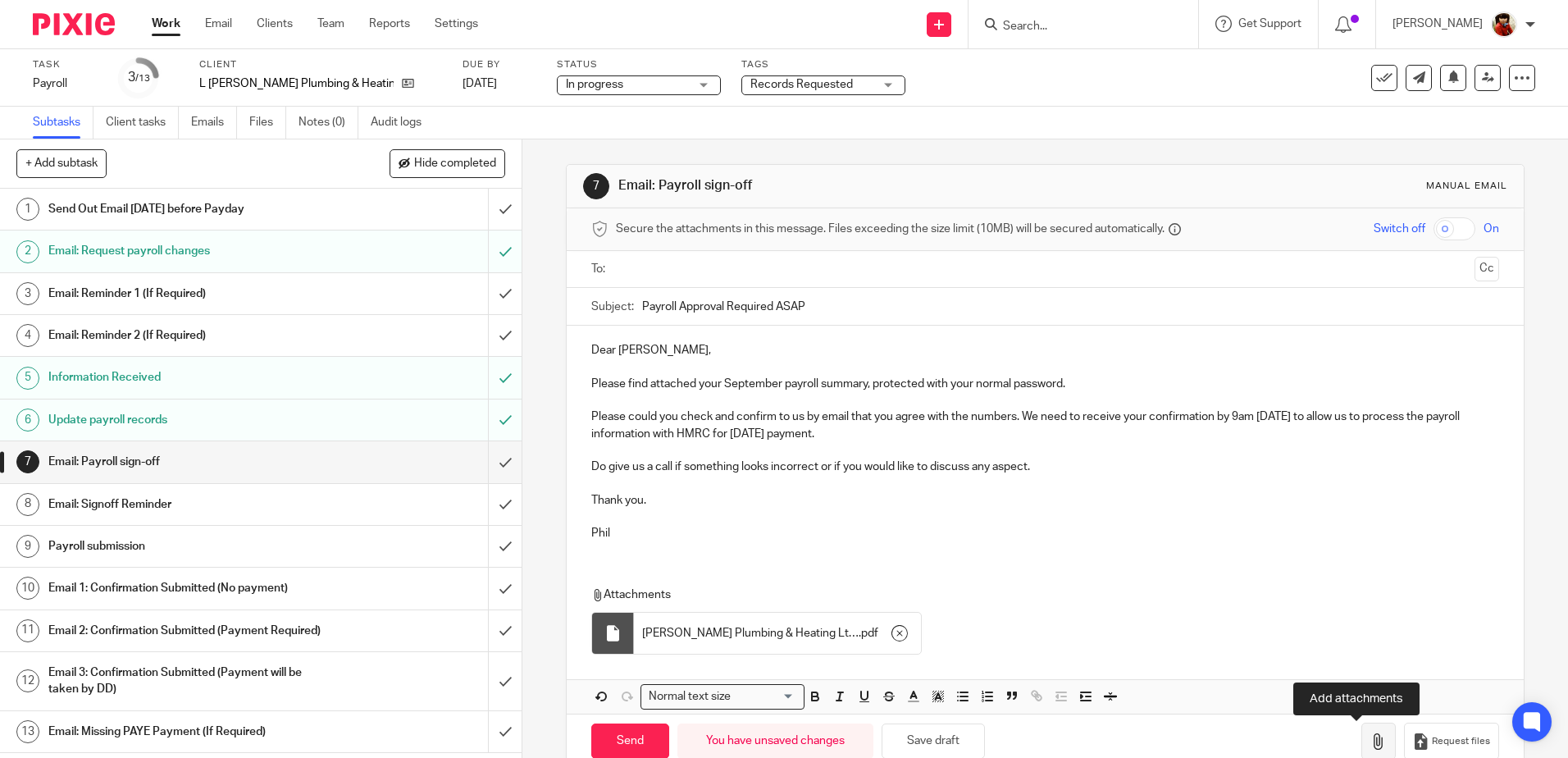
click at [1370, 741] on icon "button" at bounding box center [1378, 741] width 17 height 17
click at [652, 269] on input "text" at bounding box center [1044, 269] width 846 height 19
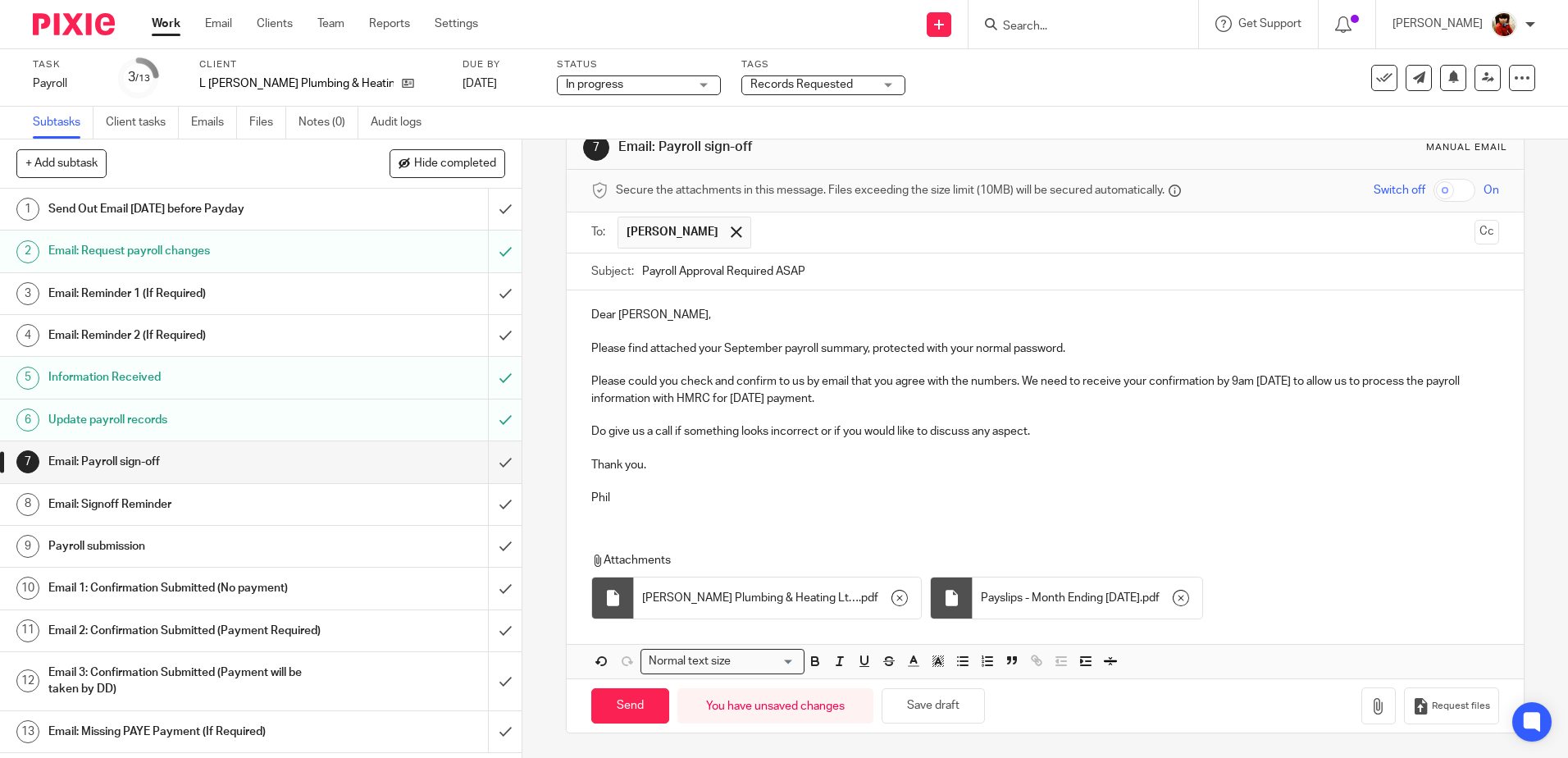
scroll to position [39, 0]
click at [625, 705] on input "Send" at bounding box center [629, 706] width 77 height 35
type input "Sent"
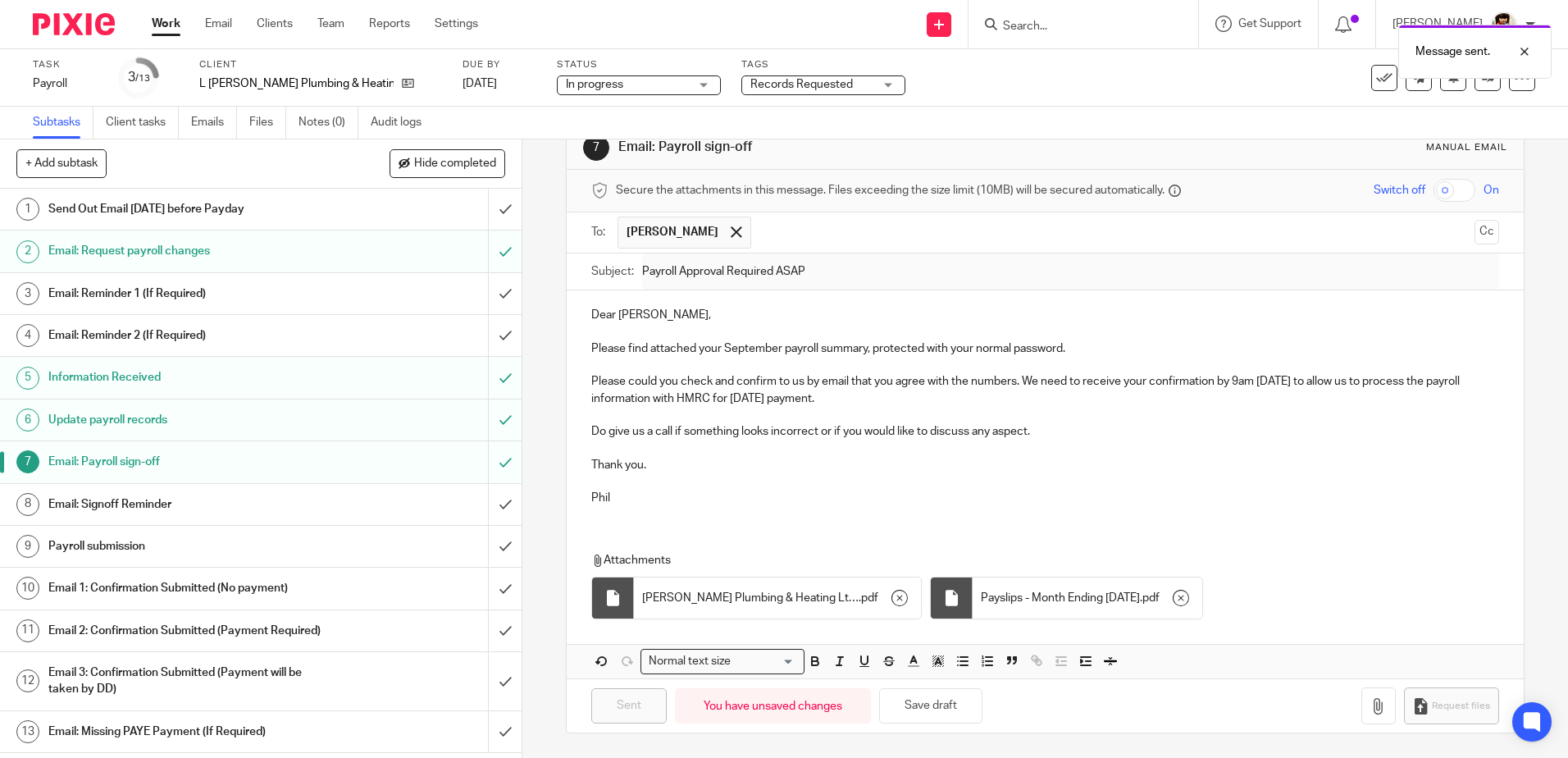
click at [832, 84] on div "Records Requested" at bounding box center [822, 85] width 164 height 20
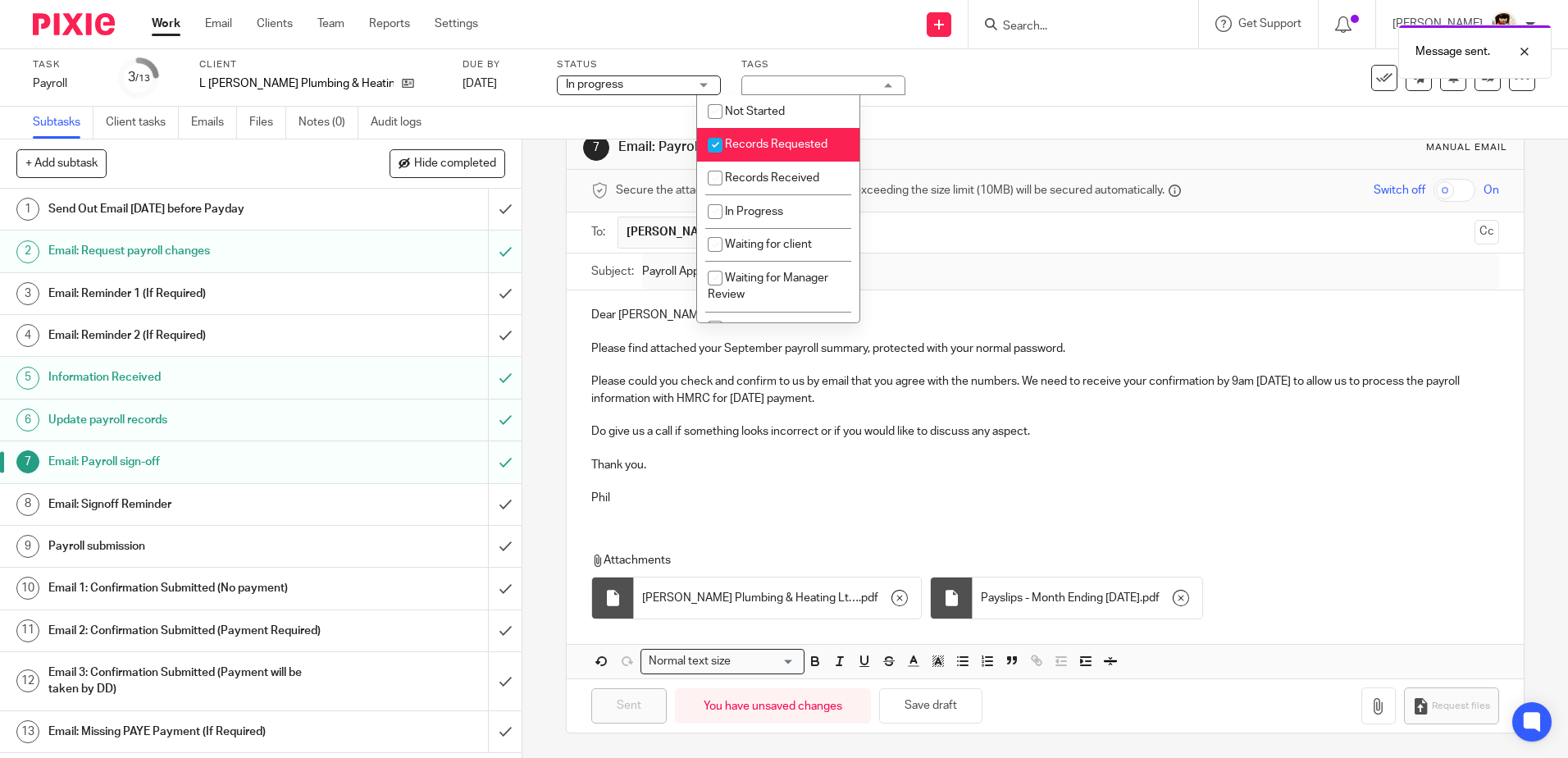
click at [709, 145] on input "checkbox" at bounding box center [715, 145] width 31 height 31
checkbox input "false"
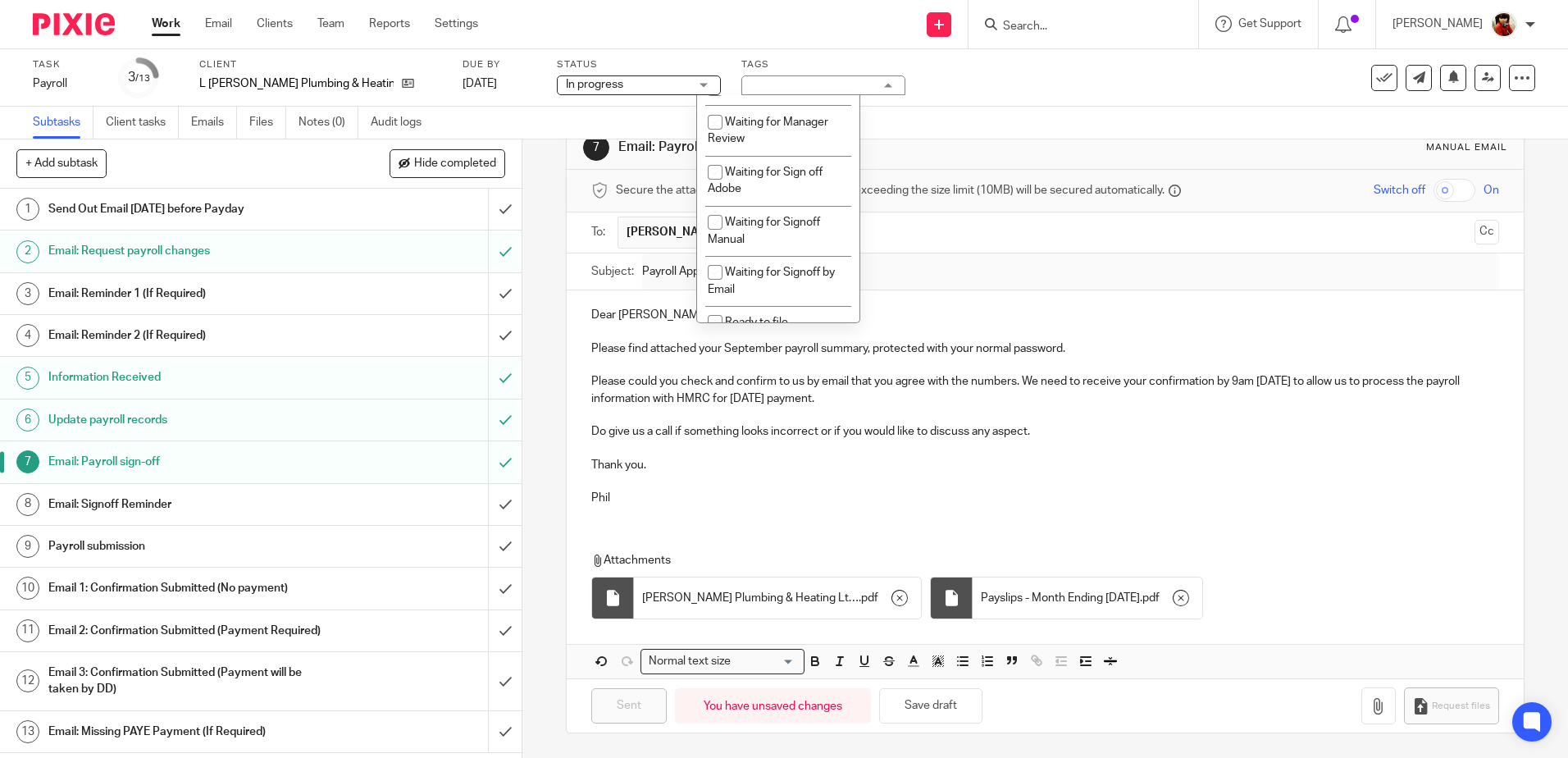
scroll to position [165, 0]
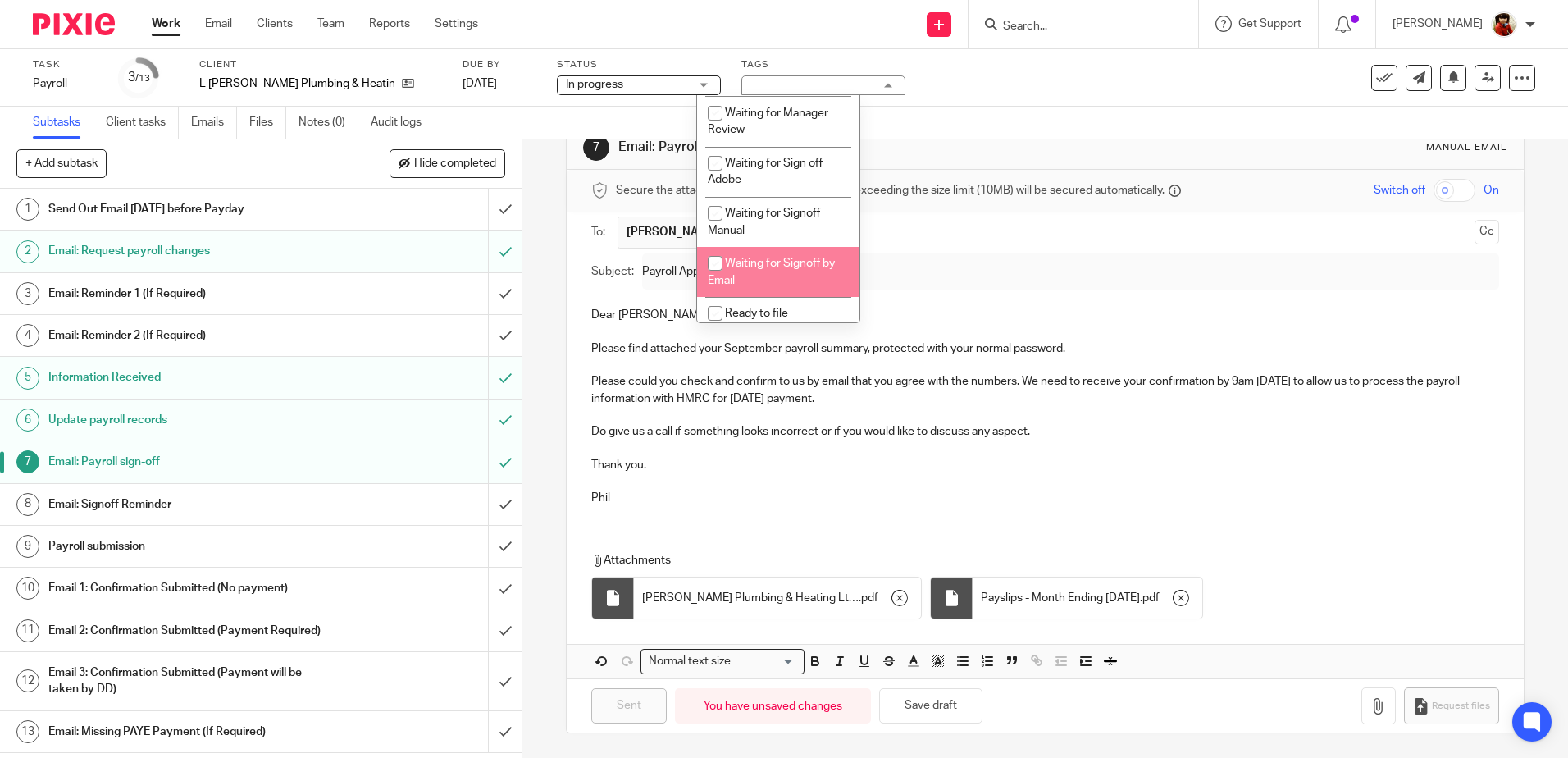
click at [716, 264] on input "checkbox" at bounding box center [715, 264] width 31 height 31
checkbox input "true"
click at [543, 349] on div "7 Email: Payroll sign-off Manual email Secure the attachments in this message. …" at bounding box center [1045, 448] width 1046 height 619
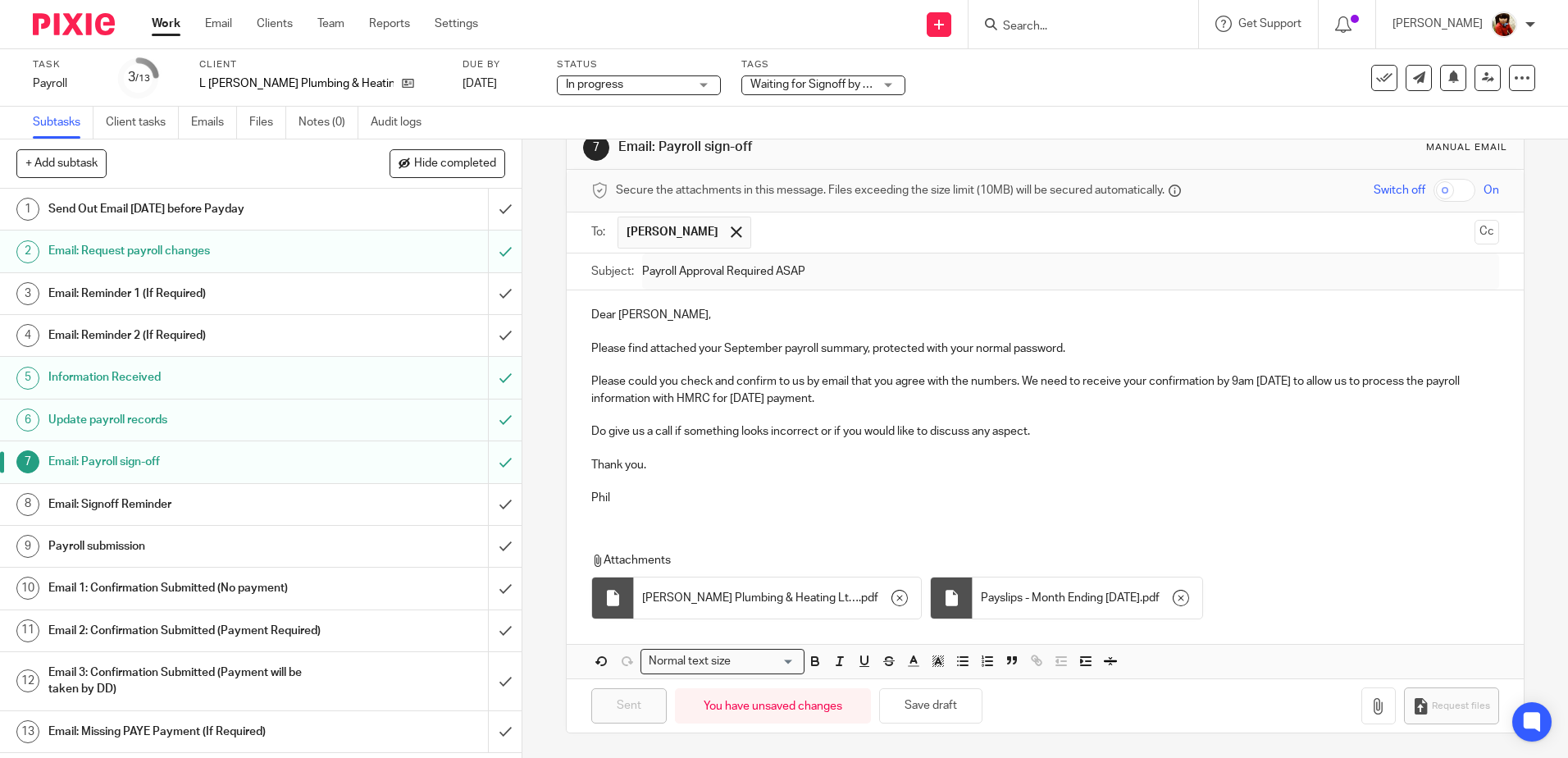
click at [159, 25] on link "Work" at bounding box center [166, 24] width 28 height 17
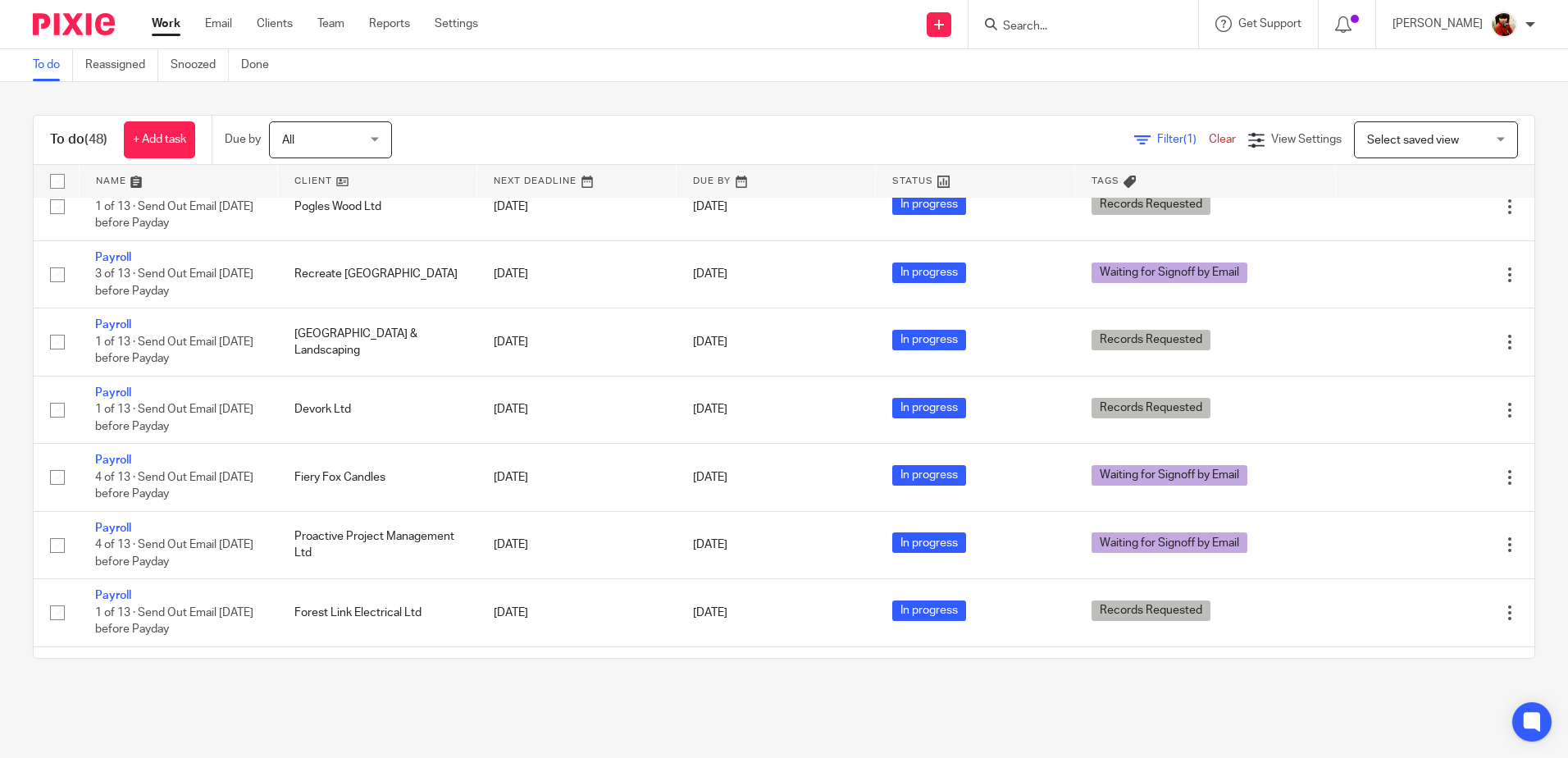
scroll to position [982, 0]
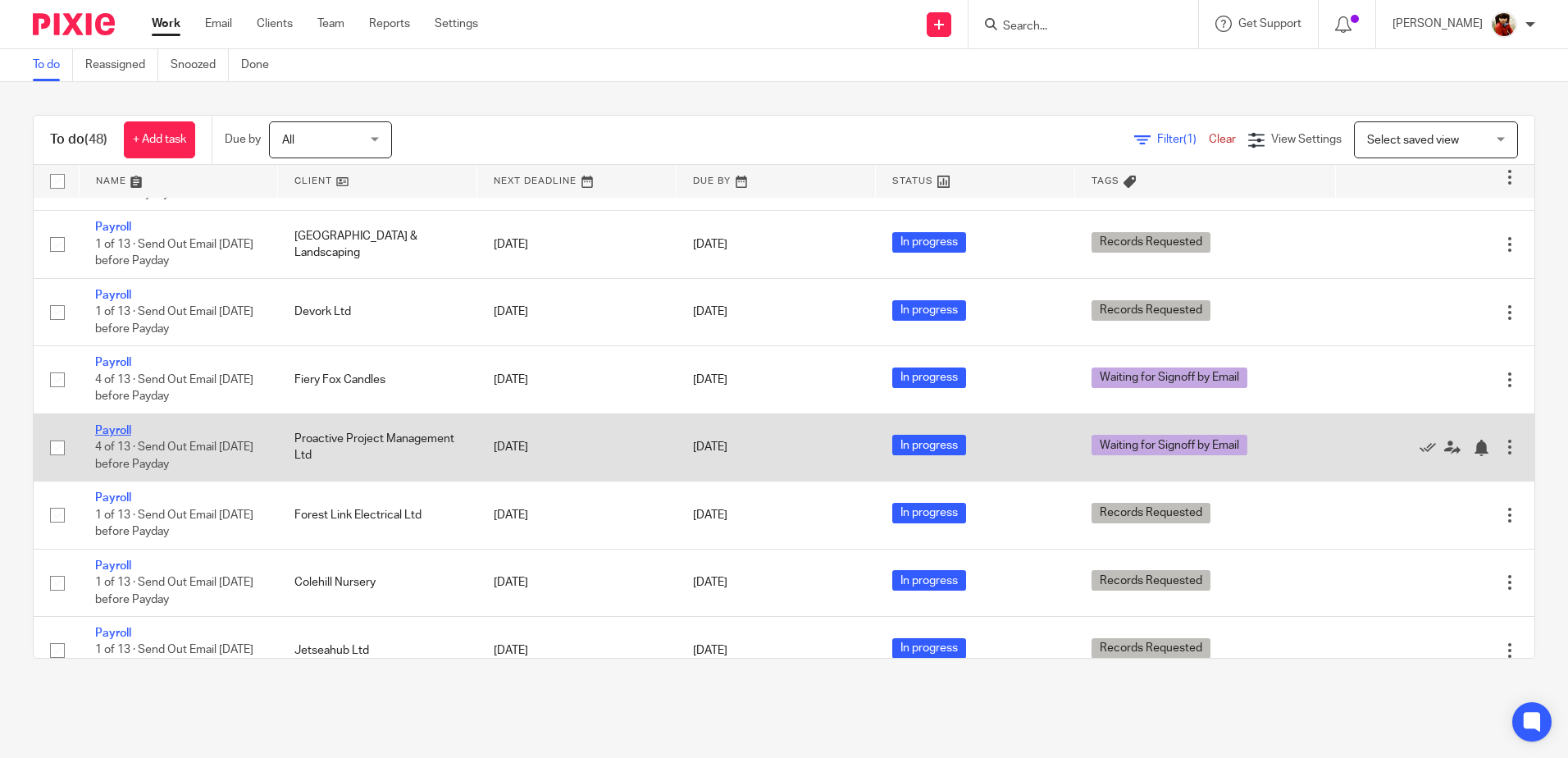
click at [112, 426] on link "Payroll" at bounding box center [113, 430] width 36 height 12
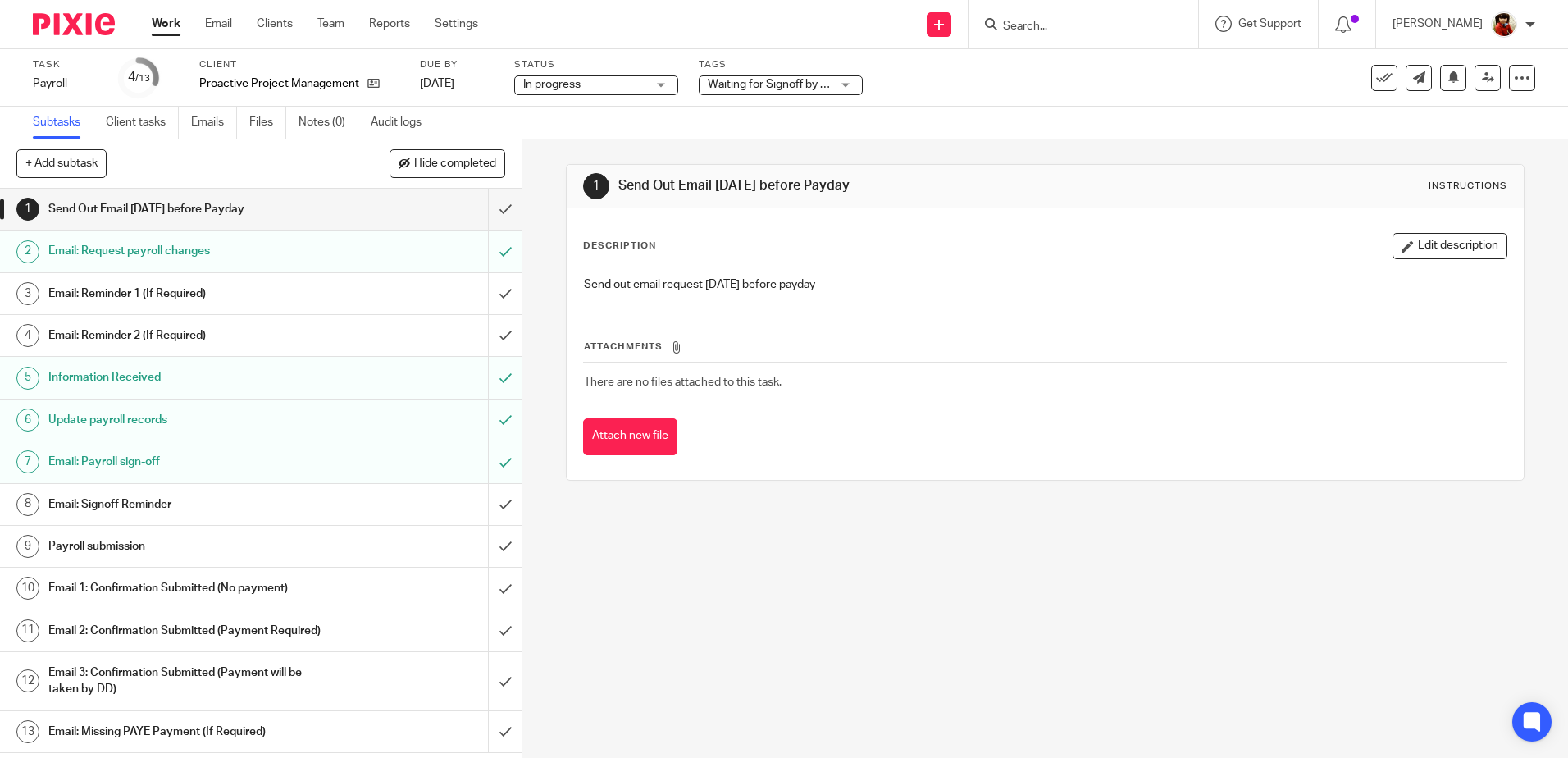
click at [847, 83] on div "Waiting for Signoff by Email" at bounding box center [780, 85] width 164 height 20
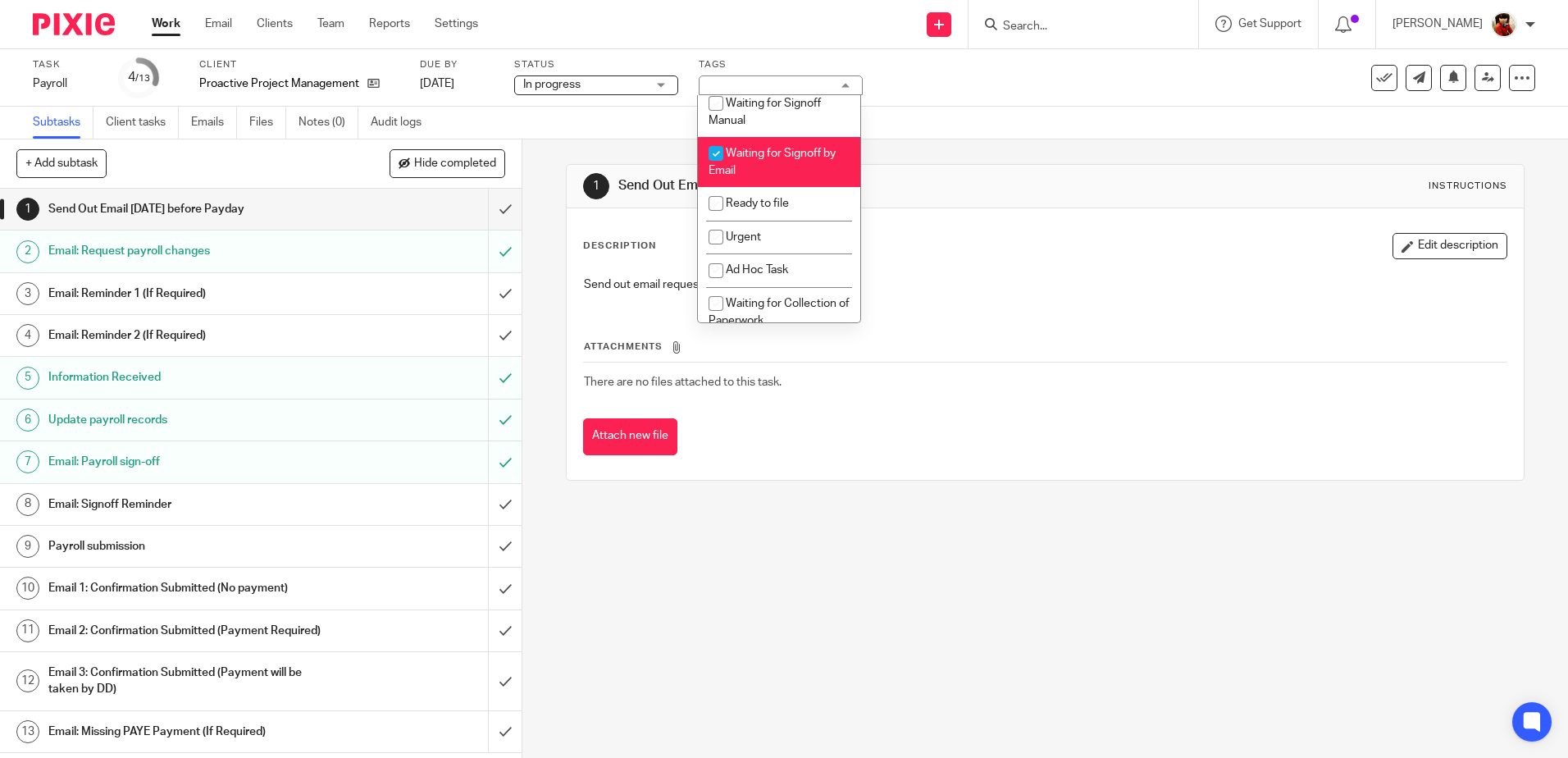
scroll to position [278, 0]
click at [710, 196] on input "checkbox" at bounding box center [716, 200] width 31 height 31
checkbox input "true"
click at [716, 149] on input "checkbox" at bounding box center [716, 150] width 31 height 31
checkbox input "false"
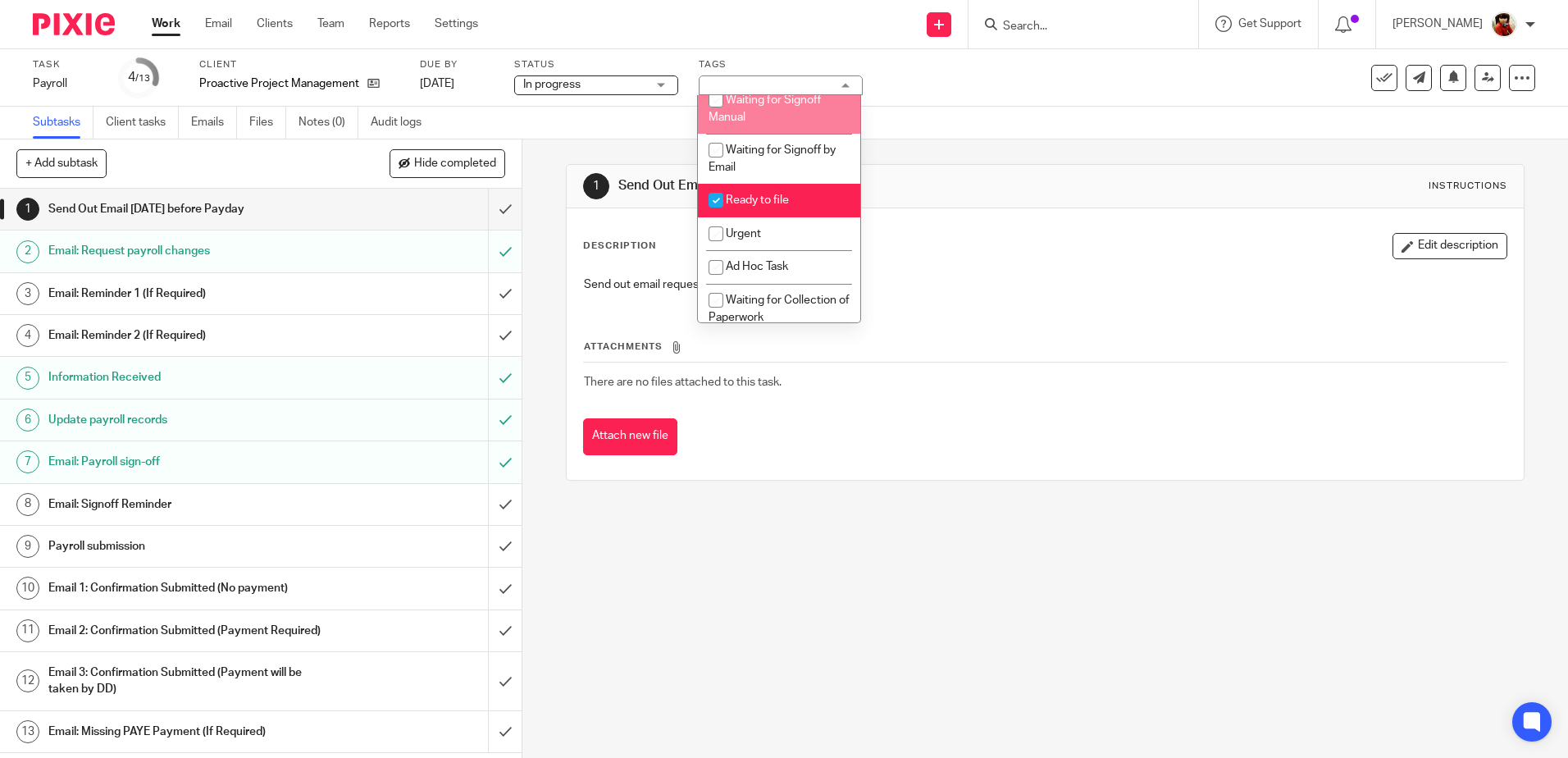
click at [958, 98] on div "Task Payroll Save Payroll 4 /13 Client Proactive Project Management Ltd Due by …" at bounding box center [784, 77] width 1568 height 58
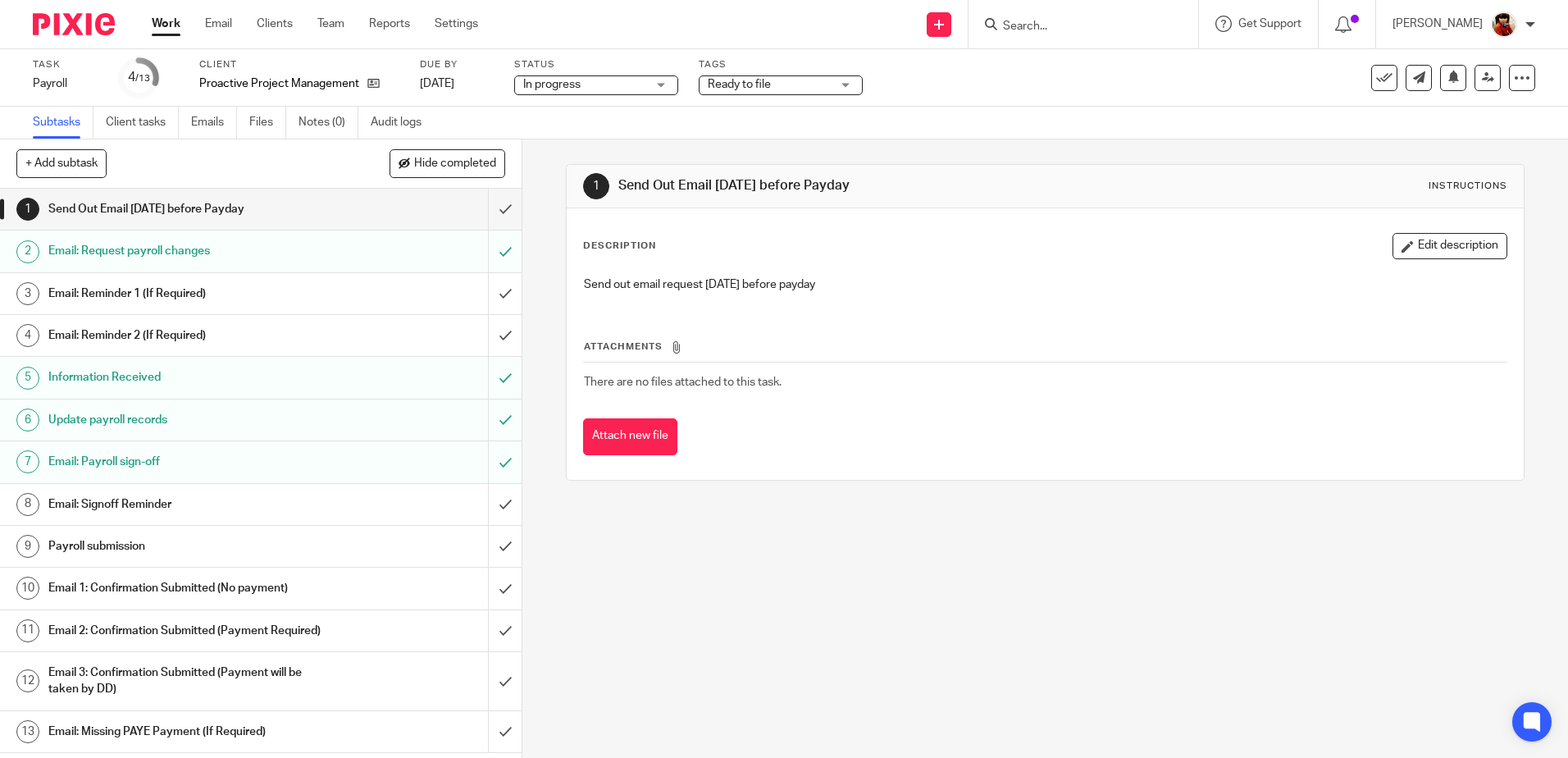
click at [169, 20] on link "Work" at bounding box center [166, 24] width 28 height 17
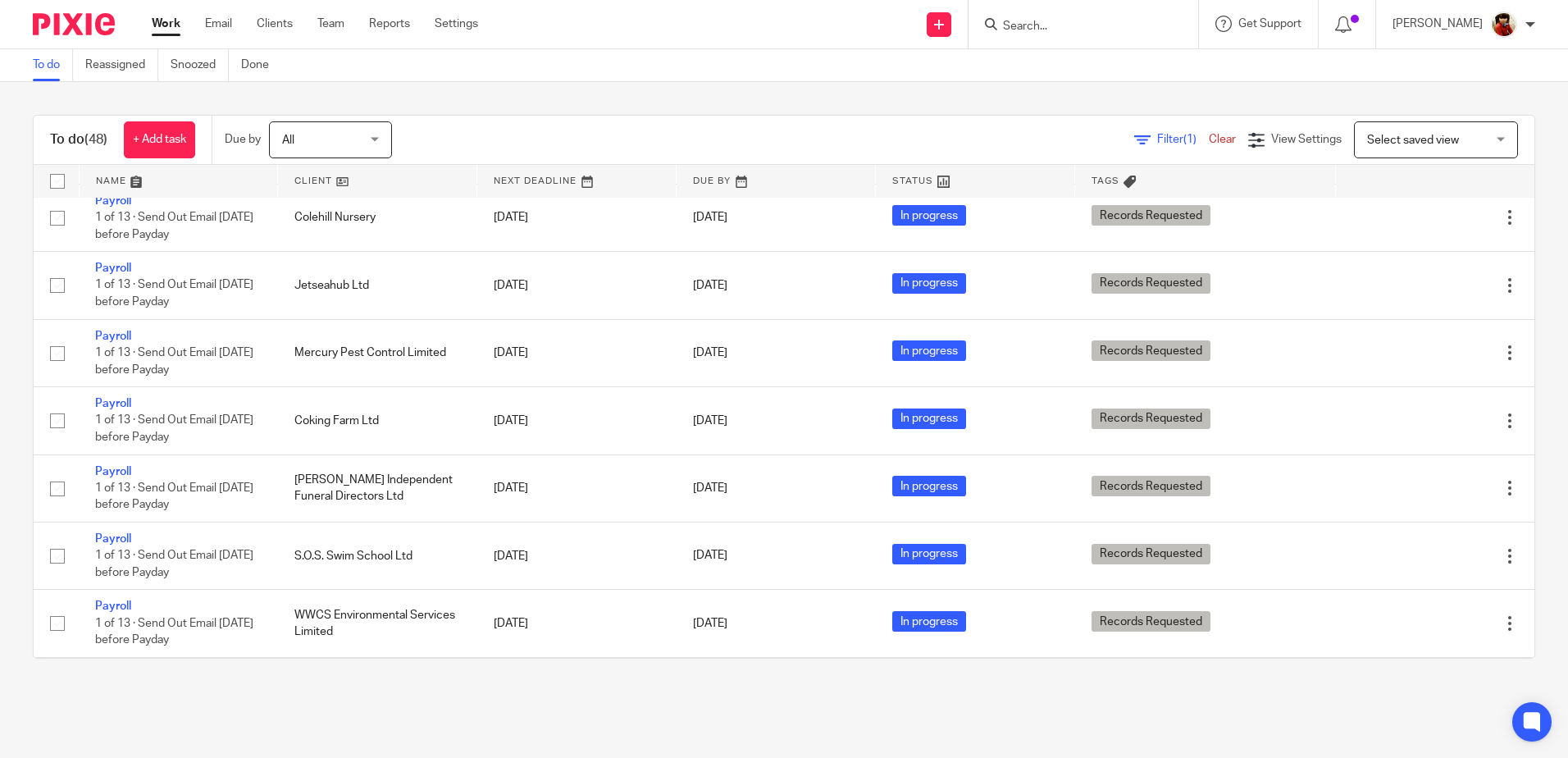
scroll to position [1335, 0]
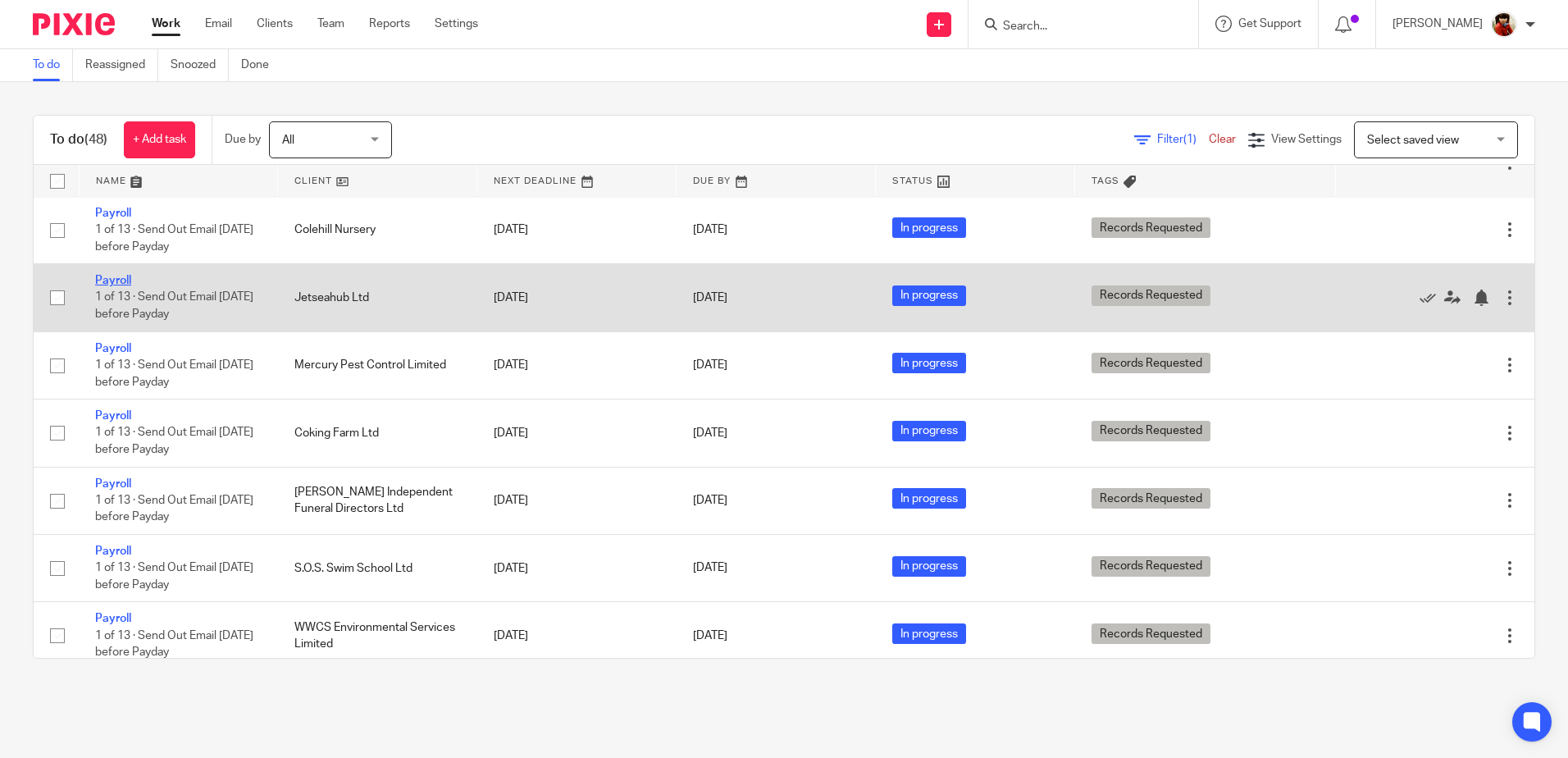
click at [113, 282] on link "Payroll" at bounding box center [113, 280] width 36 height 12
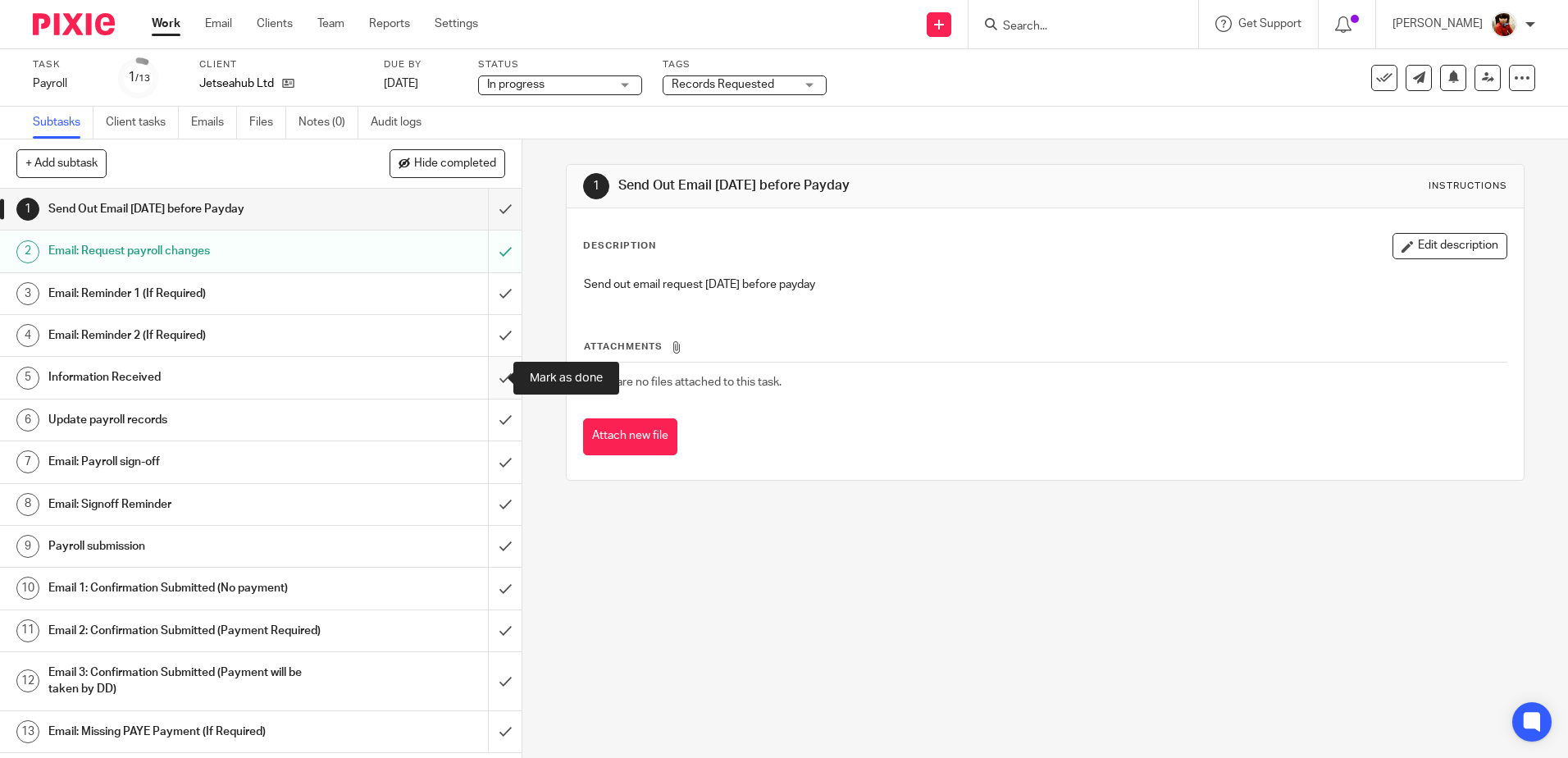
click at [490, 379] on input "submit" at bounding box center [261, 378] width 521 height 41
click at [86, 420] on h1 "Update payroll records" at bounding box center [189, 420] width 282 height 25
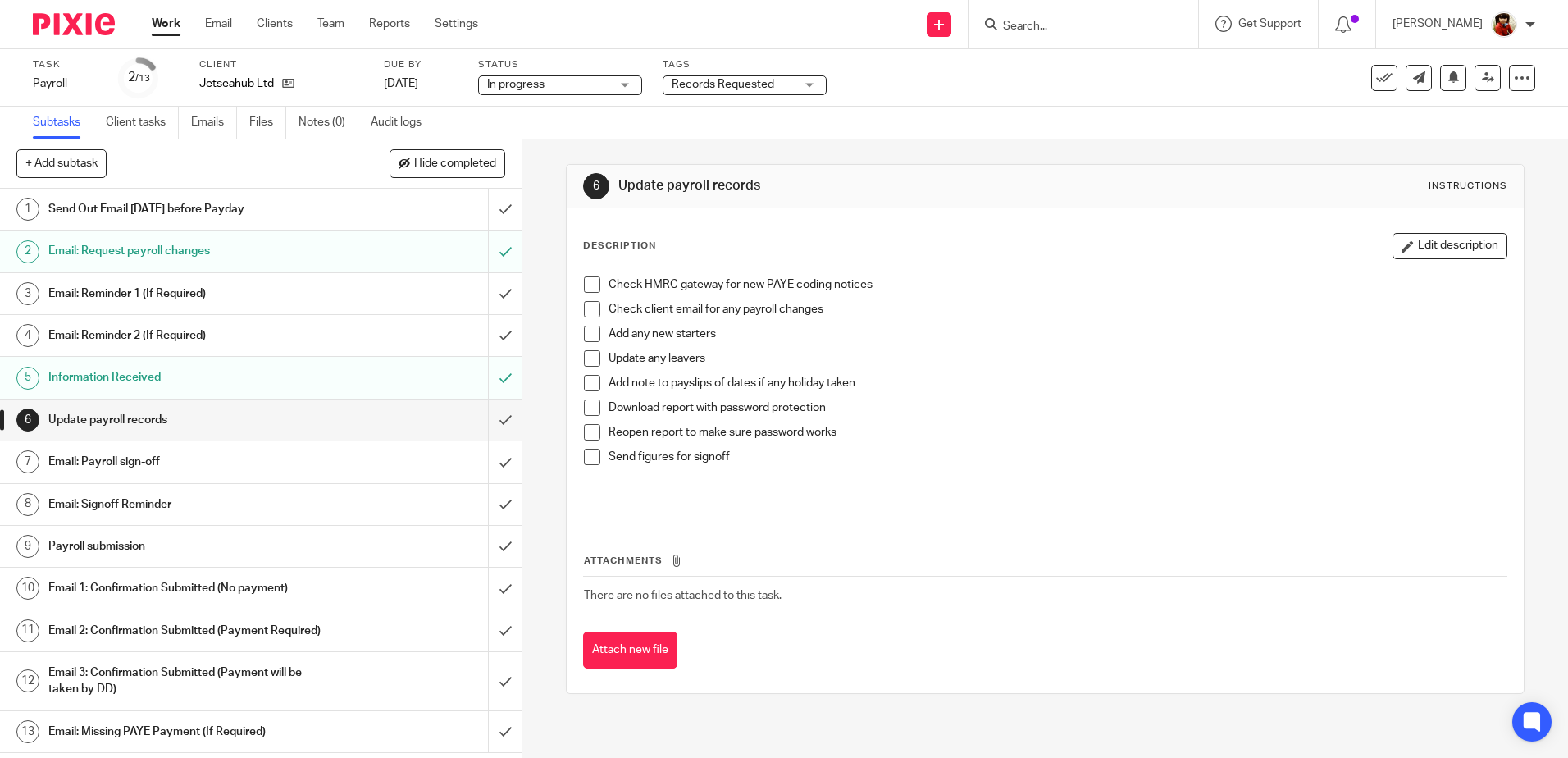
click at [584, 283] on span at bounding box center [592, 284] width 17 height 17
click at [584, 304] on span at bounding box center [592, 309] width 17 height 17
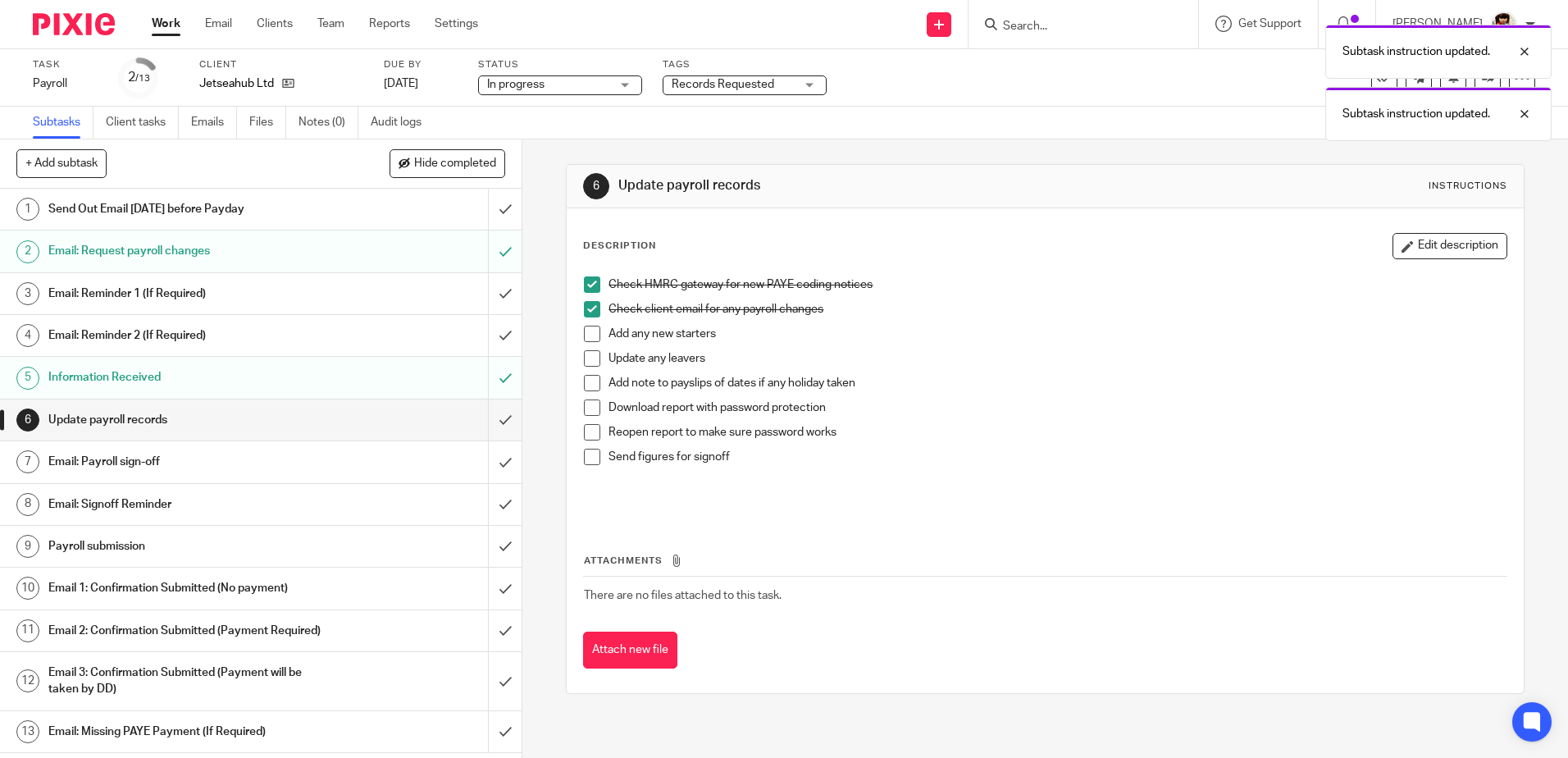
click at [808, 87] on div "Subtask instruction updated. Subtask instruction updated." at bounding box center [1167, 78] width 767 height 125
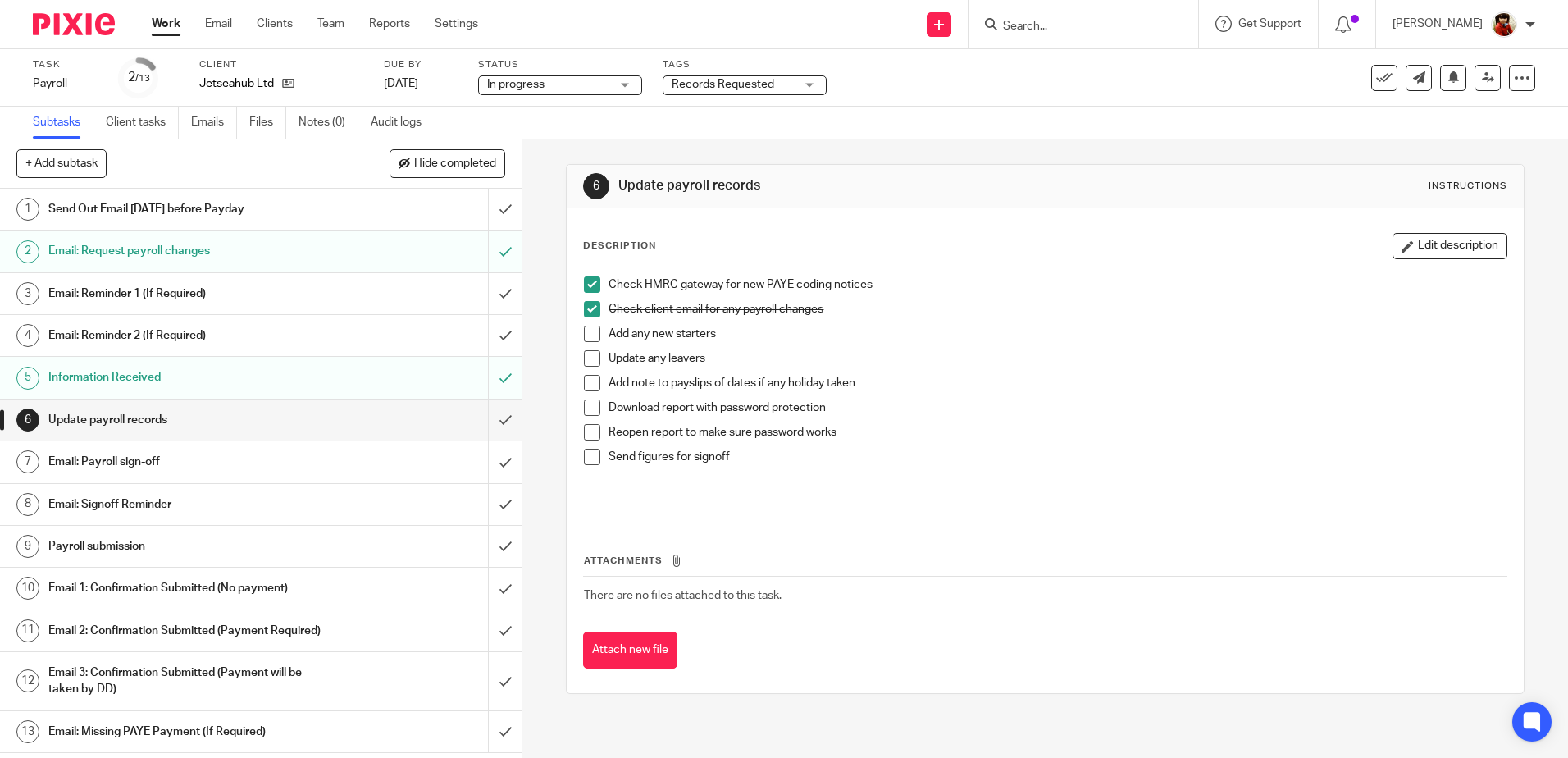
click at [808, 83] on div "Records Requested" at bounding box center [744, 85] width 164 height 20
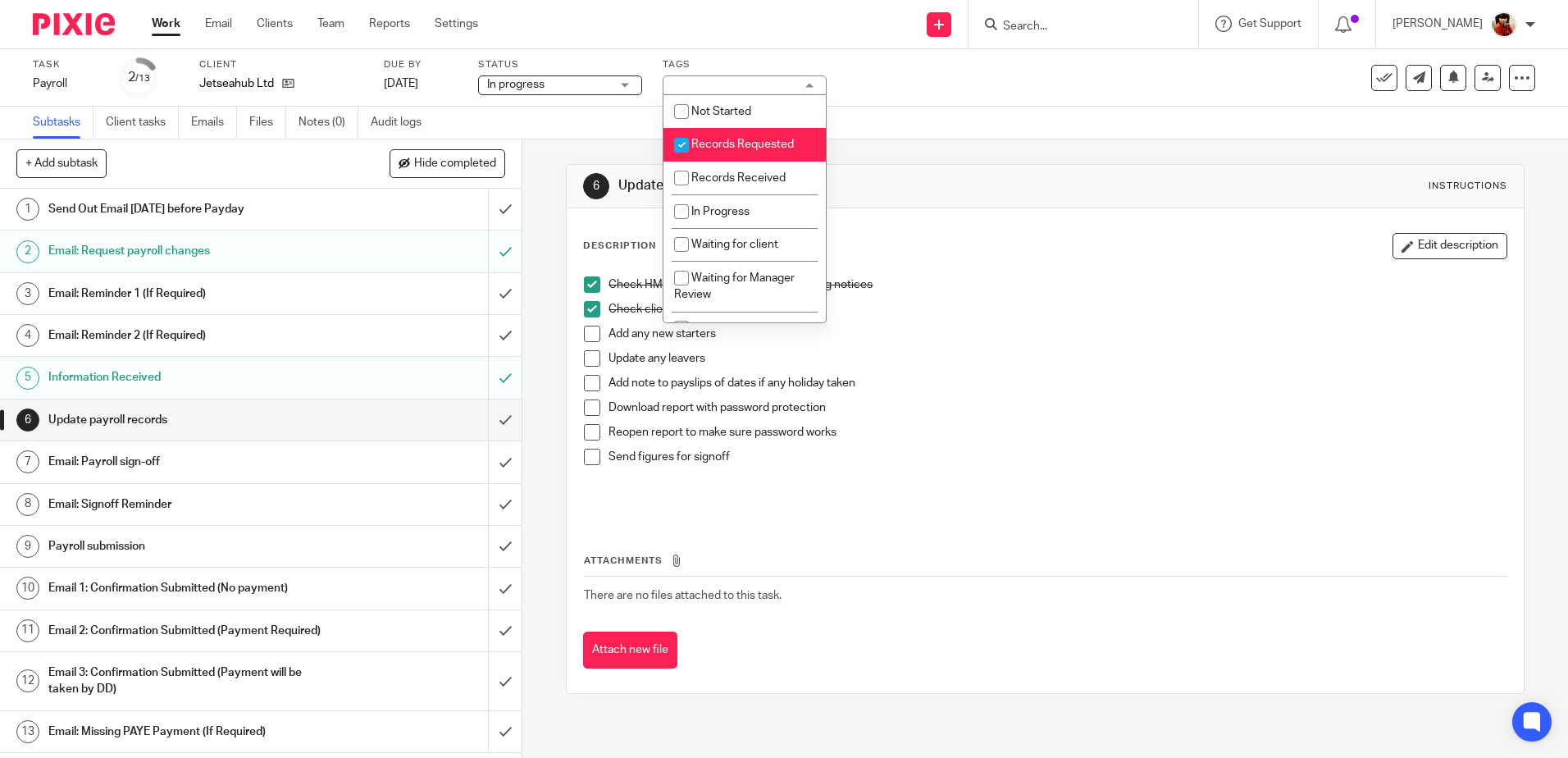
click at [681, 141] on input "checkbox" at bounding box center [682, 145] width 31 height 31
checkbox input "false"
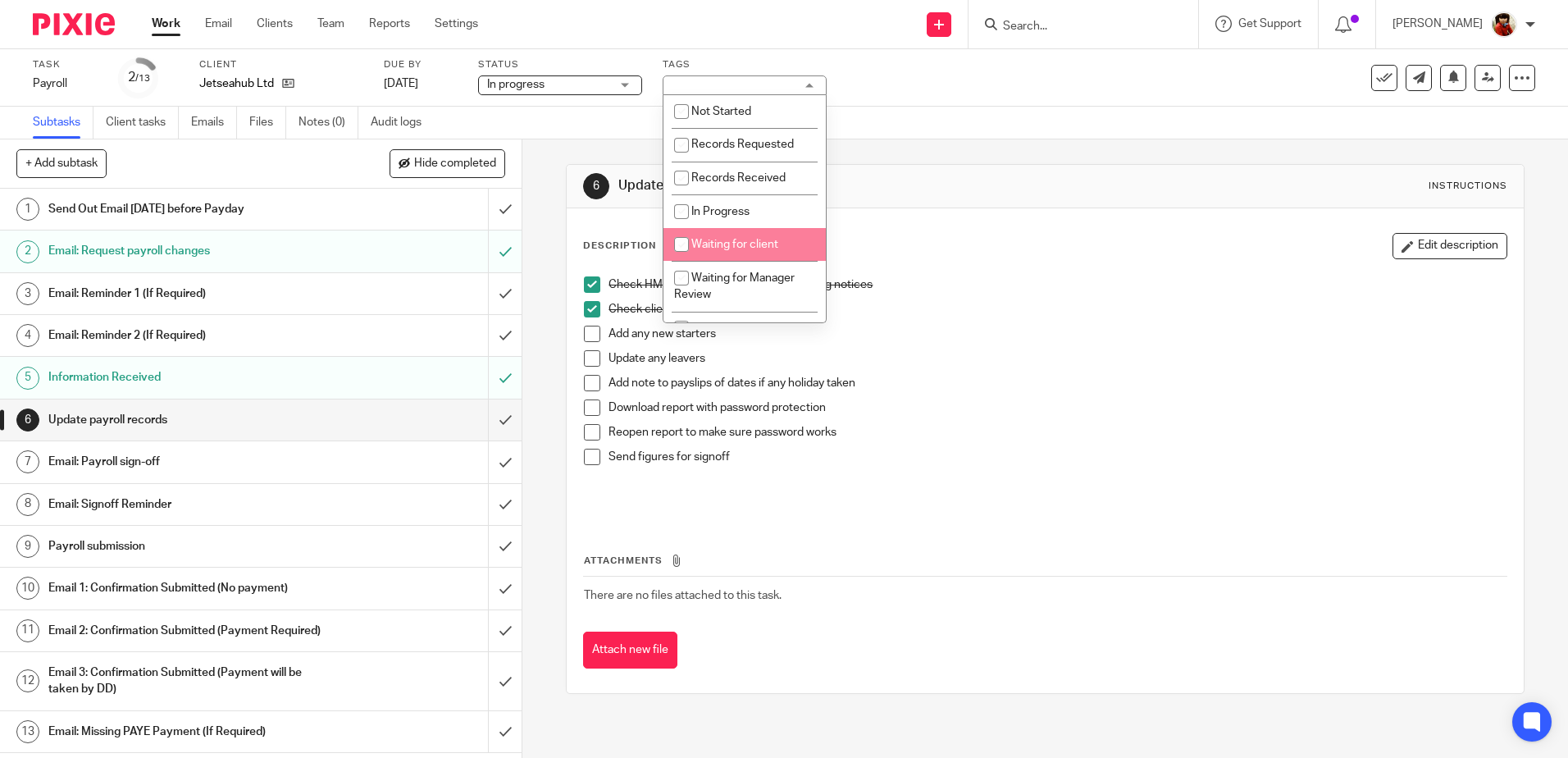
click at [687, 244] on input "checkbox" at bounding box center [682, 244] width 31 height 31
checkbox input "true"
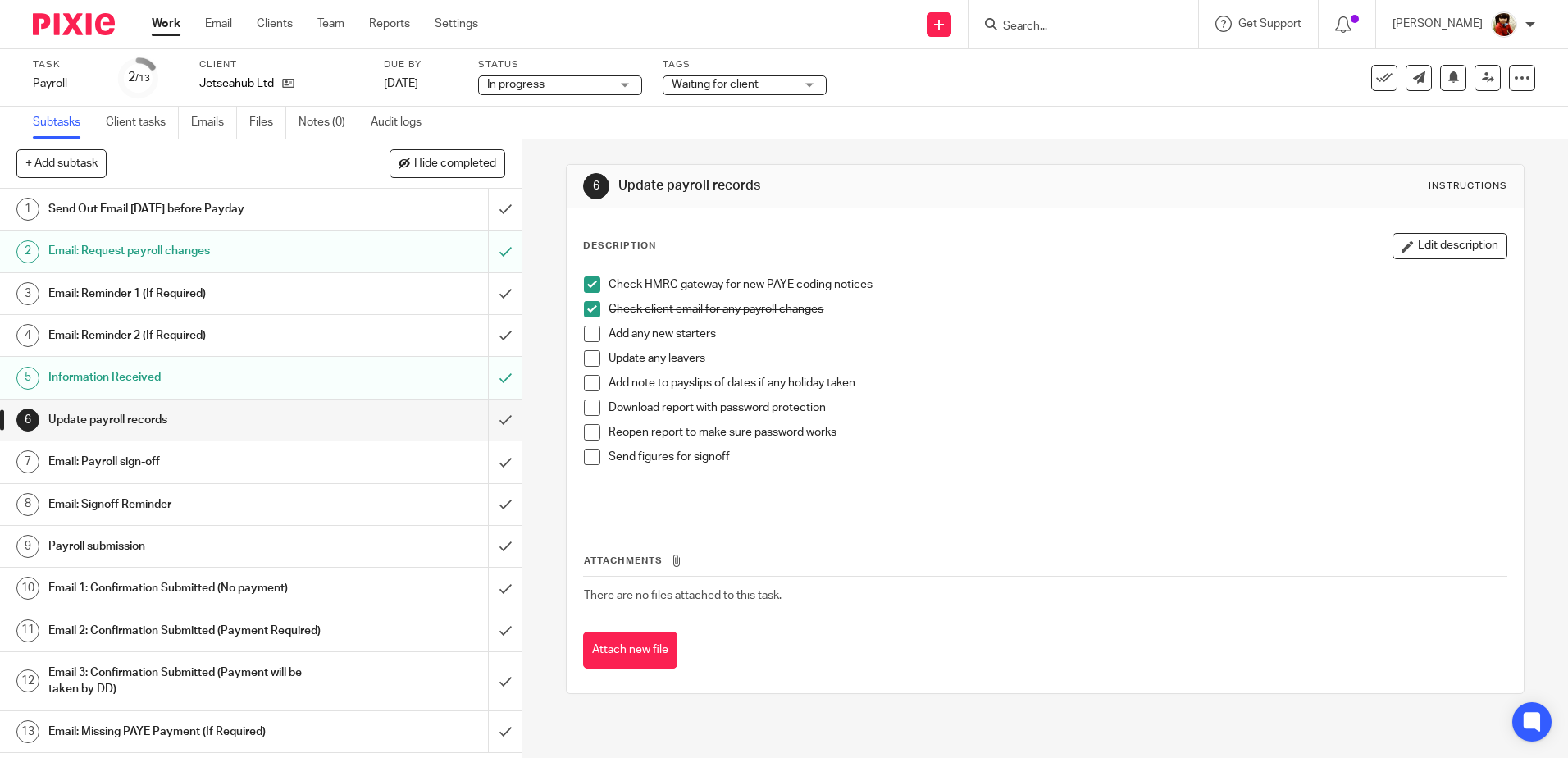
click at [972, 346] on div "Add any new starters" at bounding box center [1056, 337] width 897 height 25
click at [160, 20] on link "Work" at bounding box center [166, 24] width 28 height 17
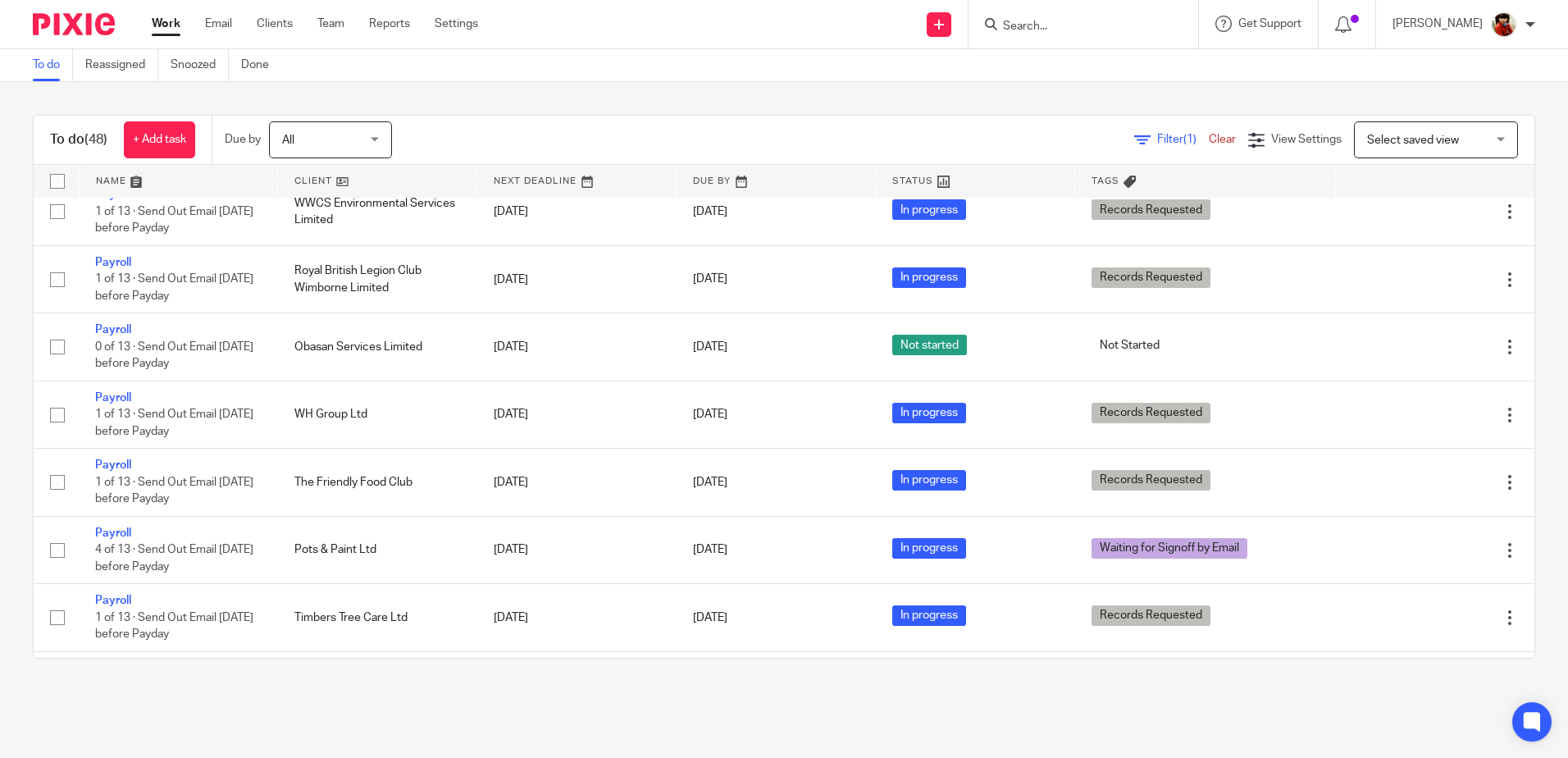
scroll to position [1792, 0]
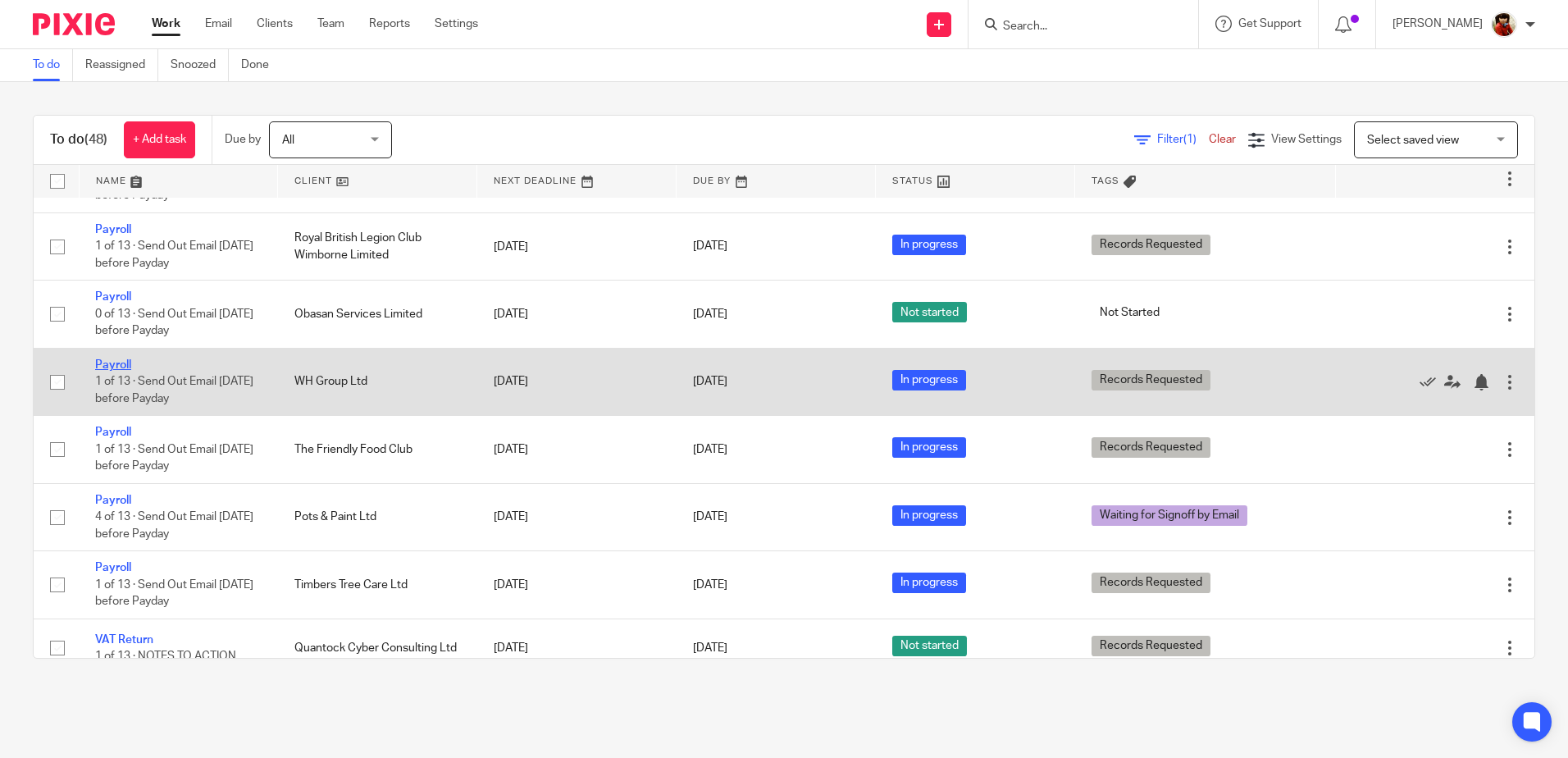
click at [119, 364] on link "Payroll" at bounding box center [113, 366] width 36 height 12
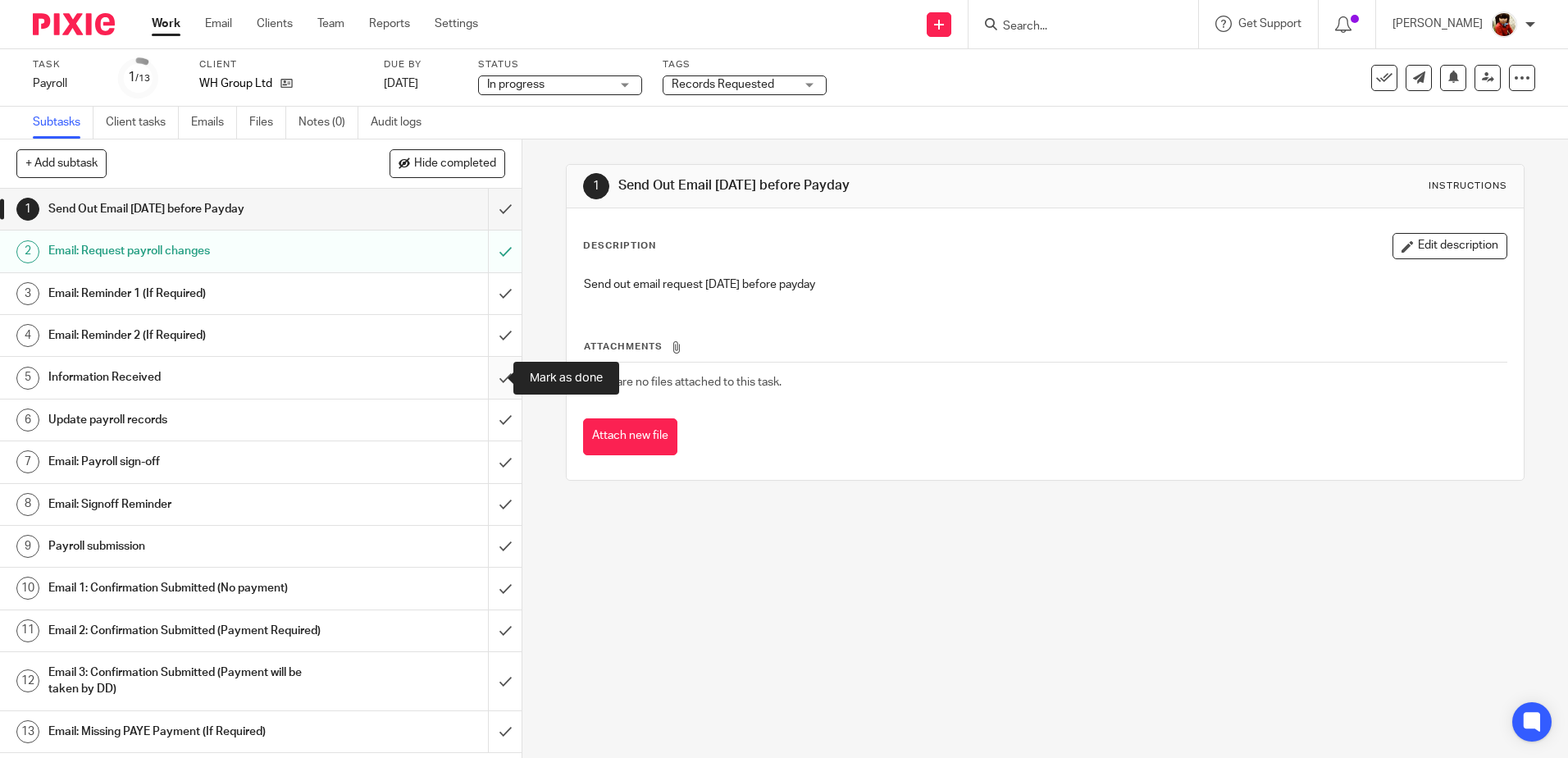
click at [488, 376] on input "submit" at bounding box center [261, 378] width 521 height 41
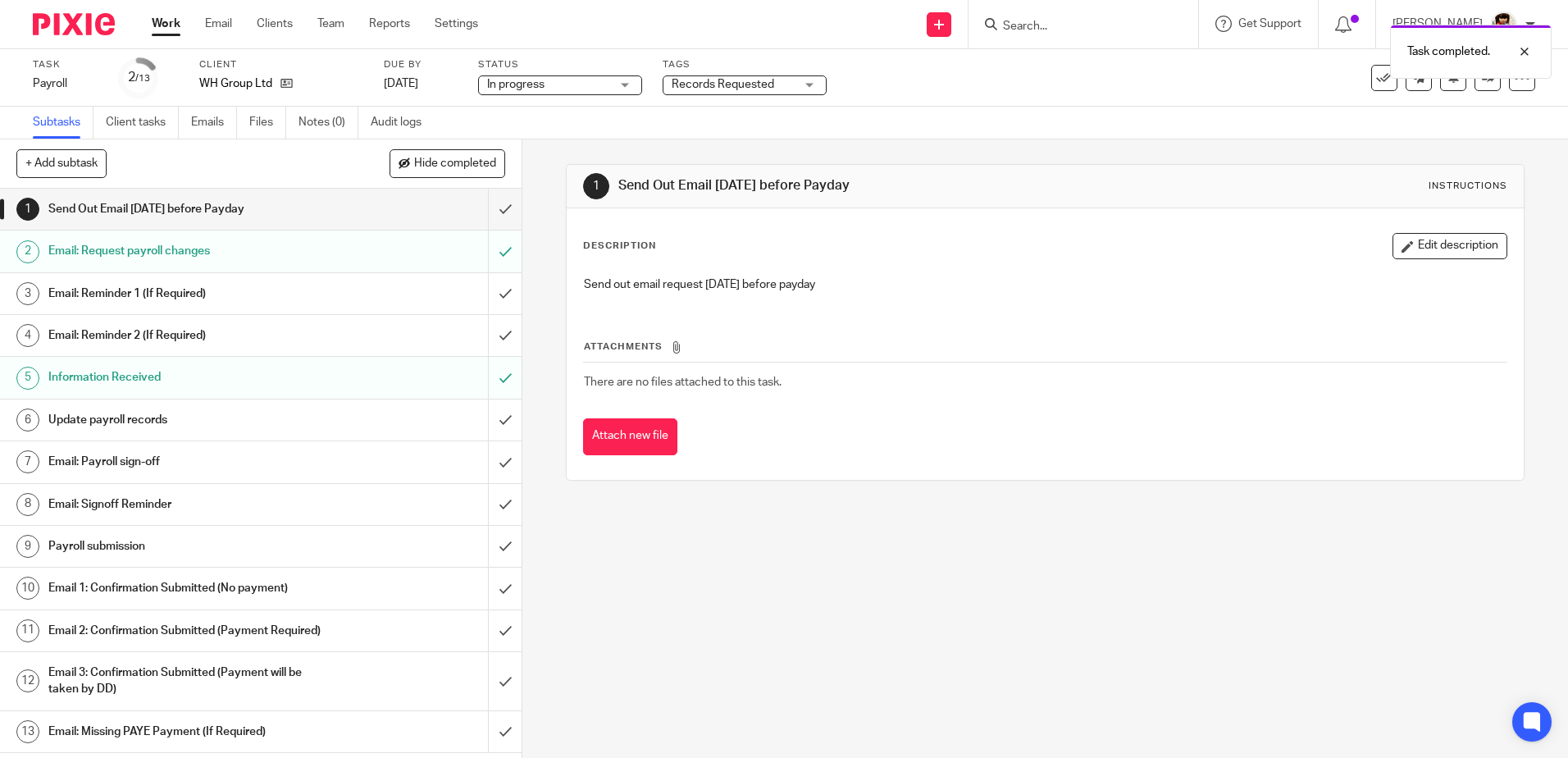
click at [144, 415] on h1 "Update payroll records" at bounding box center [189, 420] width 282 height 25
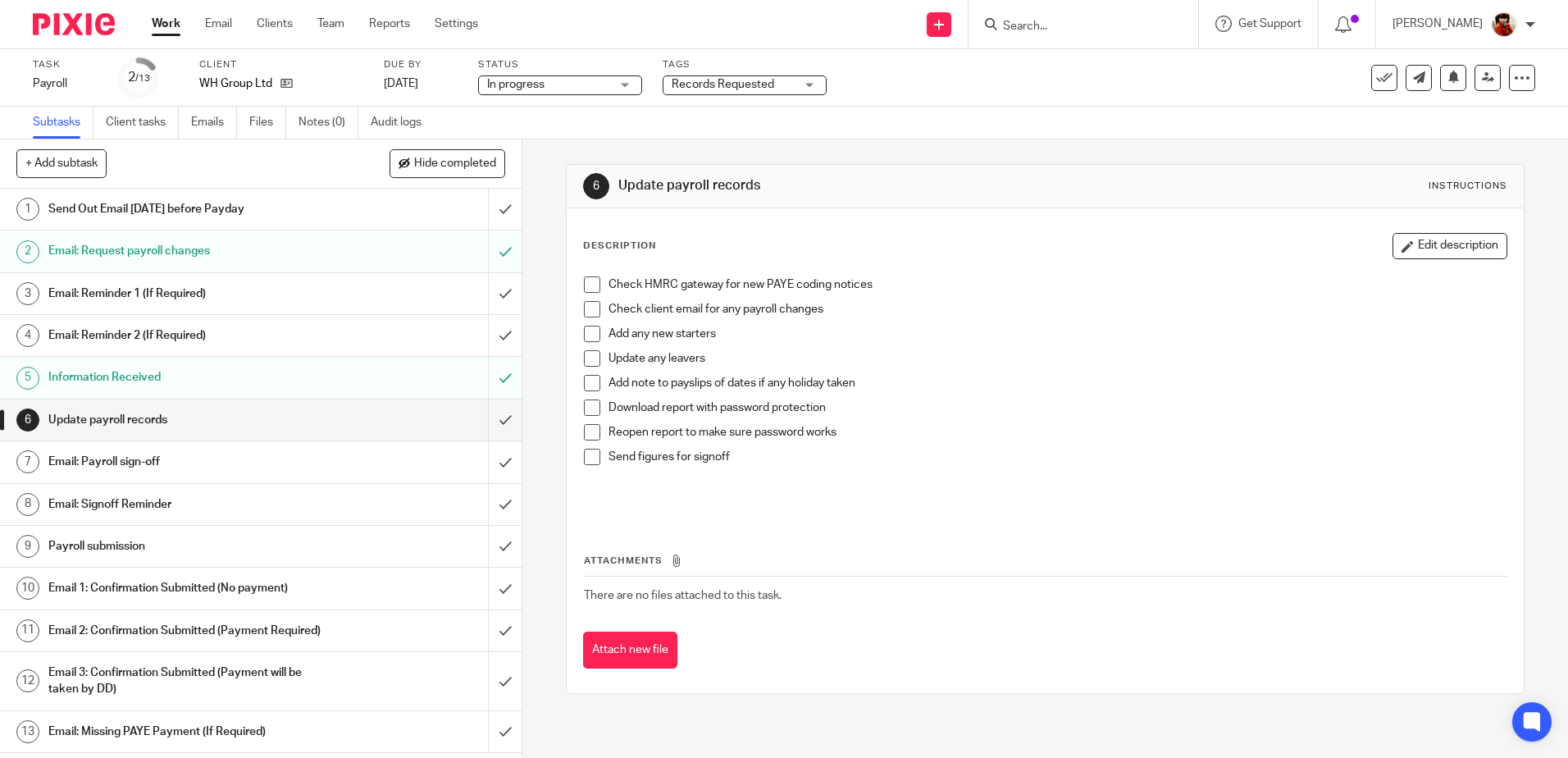
click at [588, 284] on span at bounding box center [592, 284] width 17 height 17
click at [587, 405] on span at bounding box center [592, 408] width 17 height 17
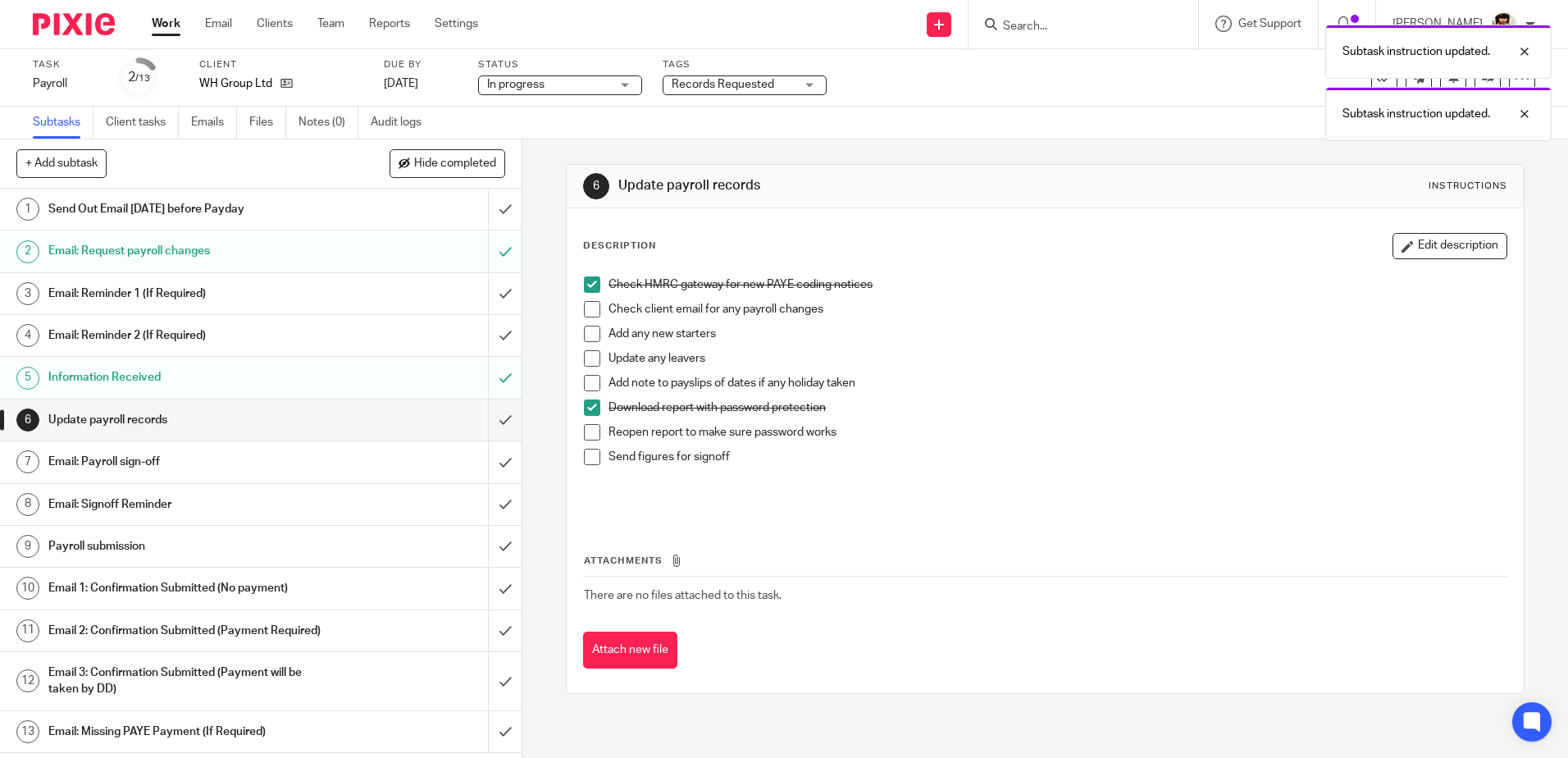
click at [588, 430] on span at bounding box center [592, 432] width 17 height 17
click at [591, 457] on span at bounding box center [592, 457] width 17 height 17
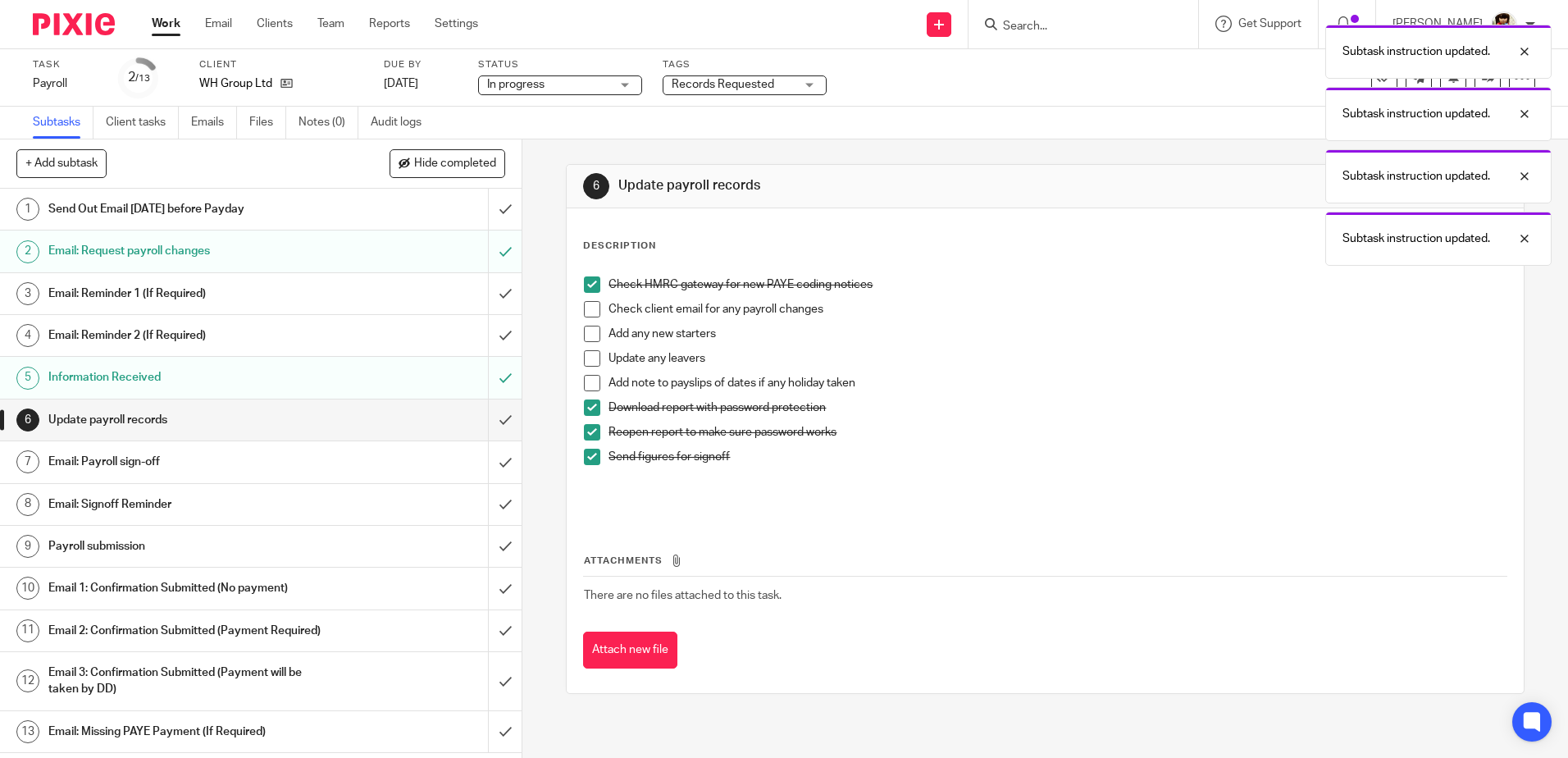
click at [108, 462] on h1 "Email: Payroll sign-off" at bounding box center [189, 462] width 282 height 25
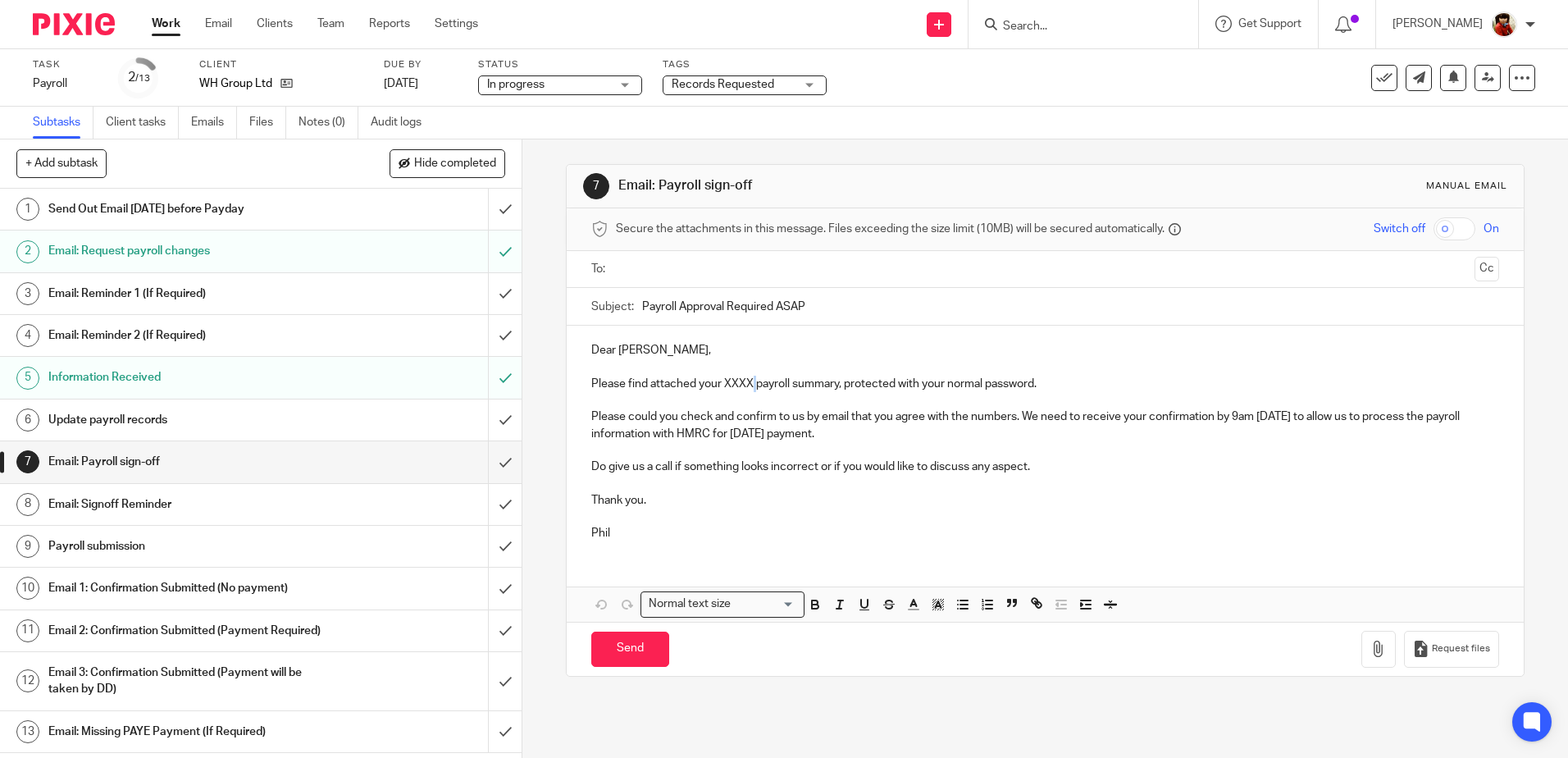
click at [752, 384] on p "Please find attached your XXXX payroll summary, protected with your normal pass…" at bounding box center [1045, 383] width 907 height 17
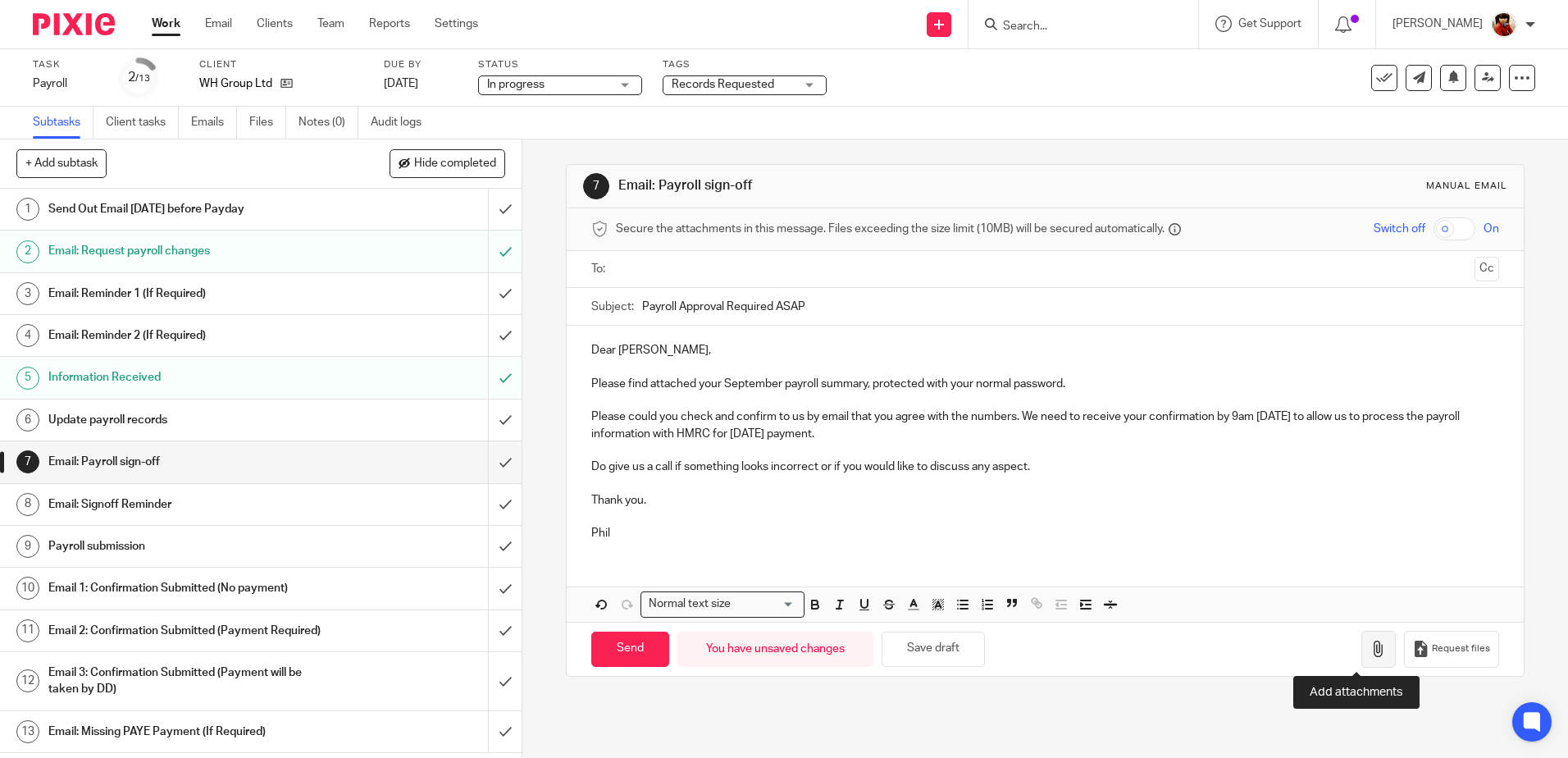
click at [1370, 652] on icon "button" at bounding box center [1378, 649] width 17 height 17
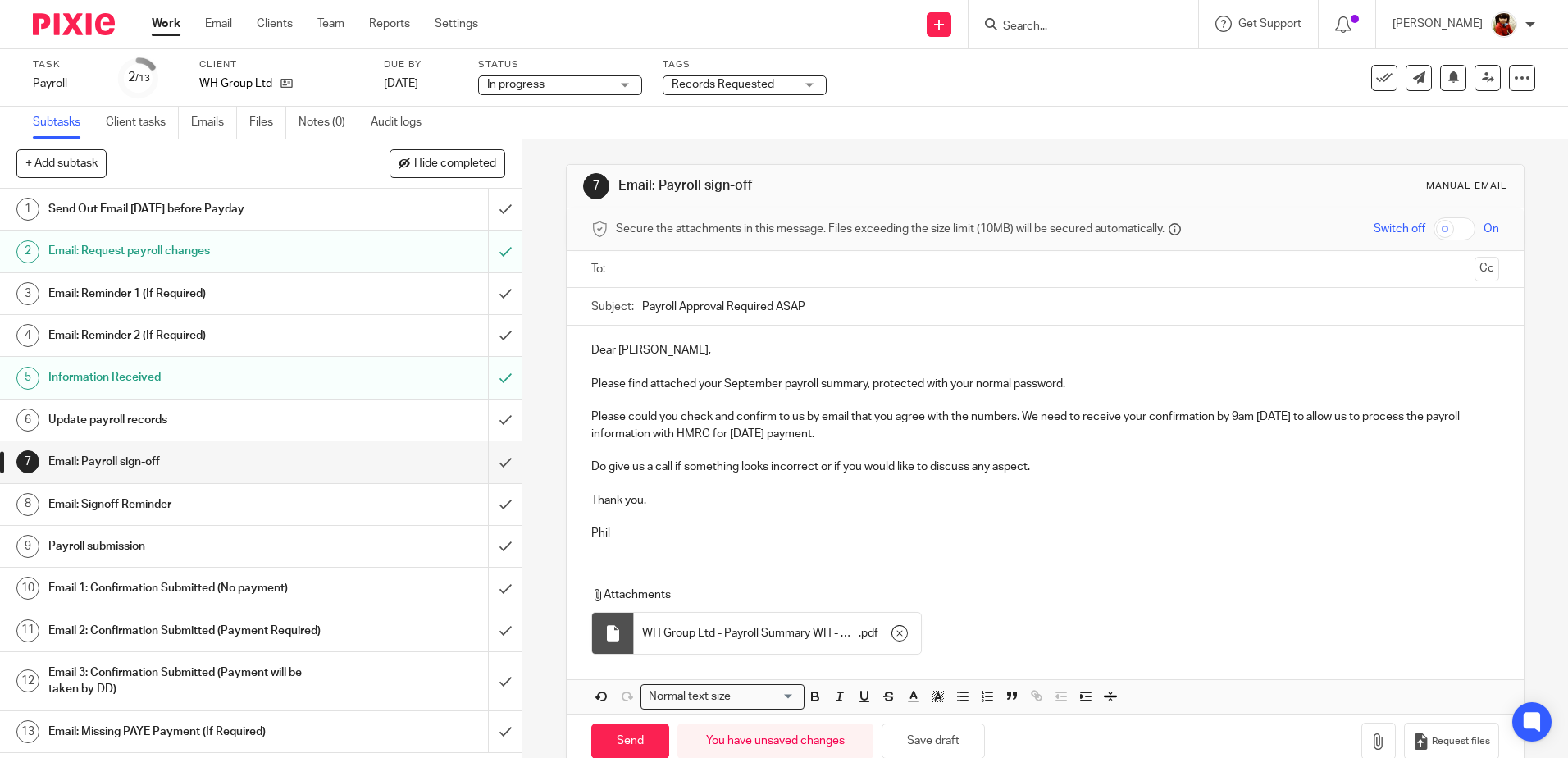
click at [658, 274] on input "text" at bounding box center [1044, 269] width 846 height 19
click at [635, 736] on input "Send" at bounding box center [629, 744] width 77 height 35
type input "Sent"
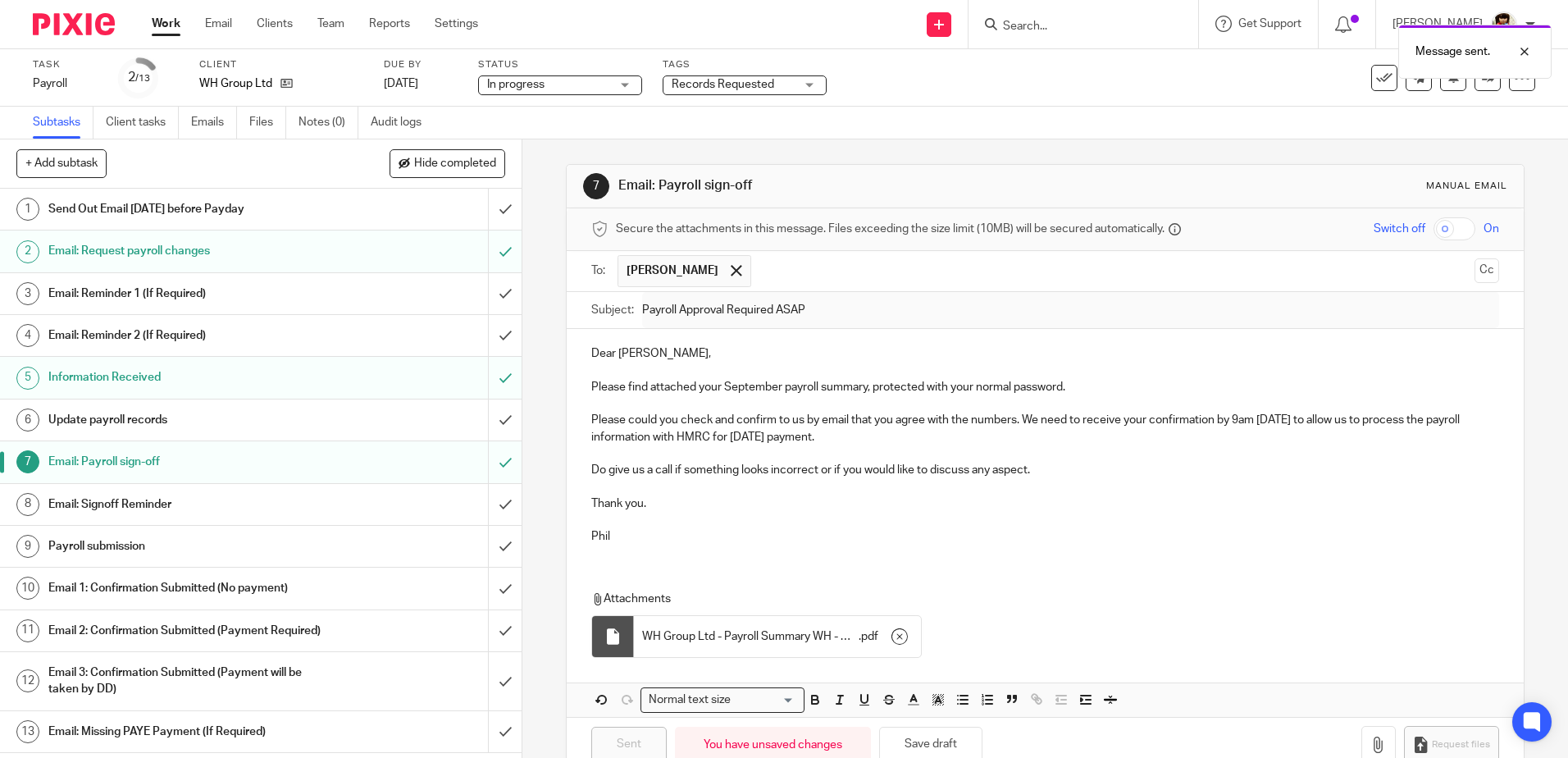
click at [807, 83] on div "Records Requested" at bounding box center [744, 85] width 164 height 20
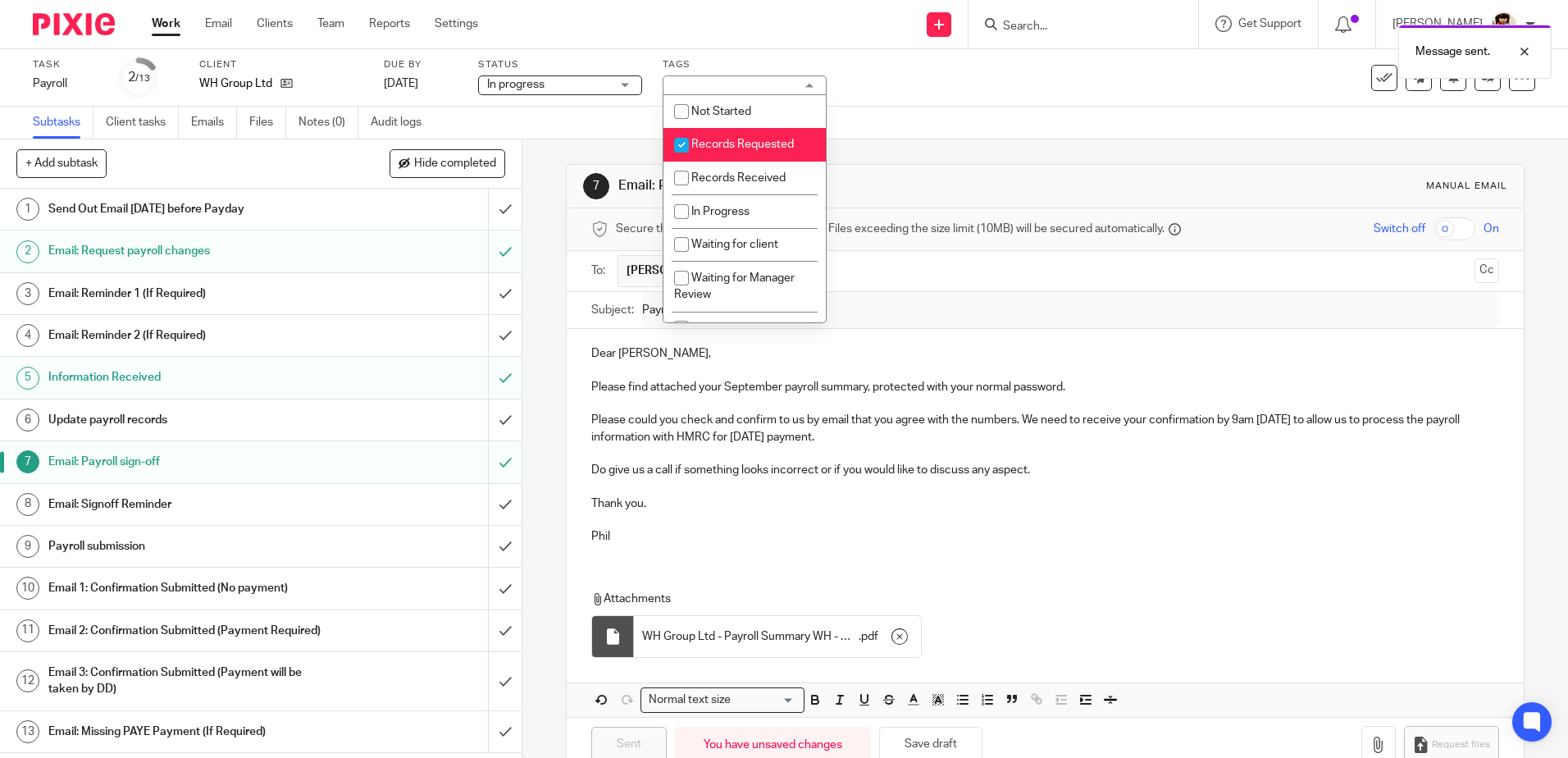
click at [686, 145] on input "checkbox" at bounding box center [682, 145] width 31 height 31
checkbox input "false"
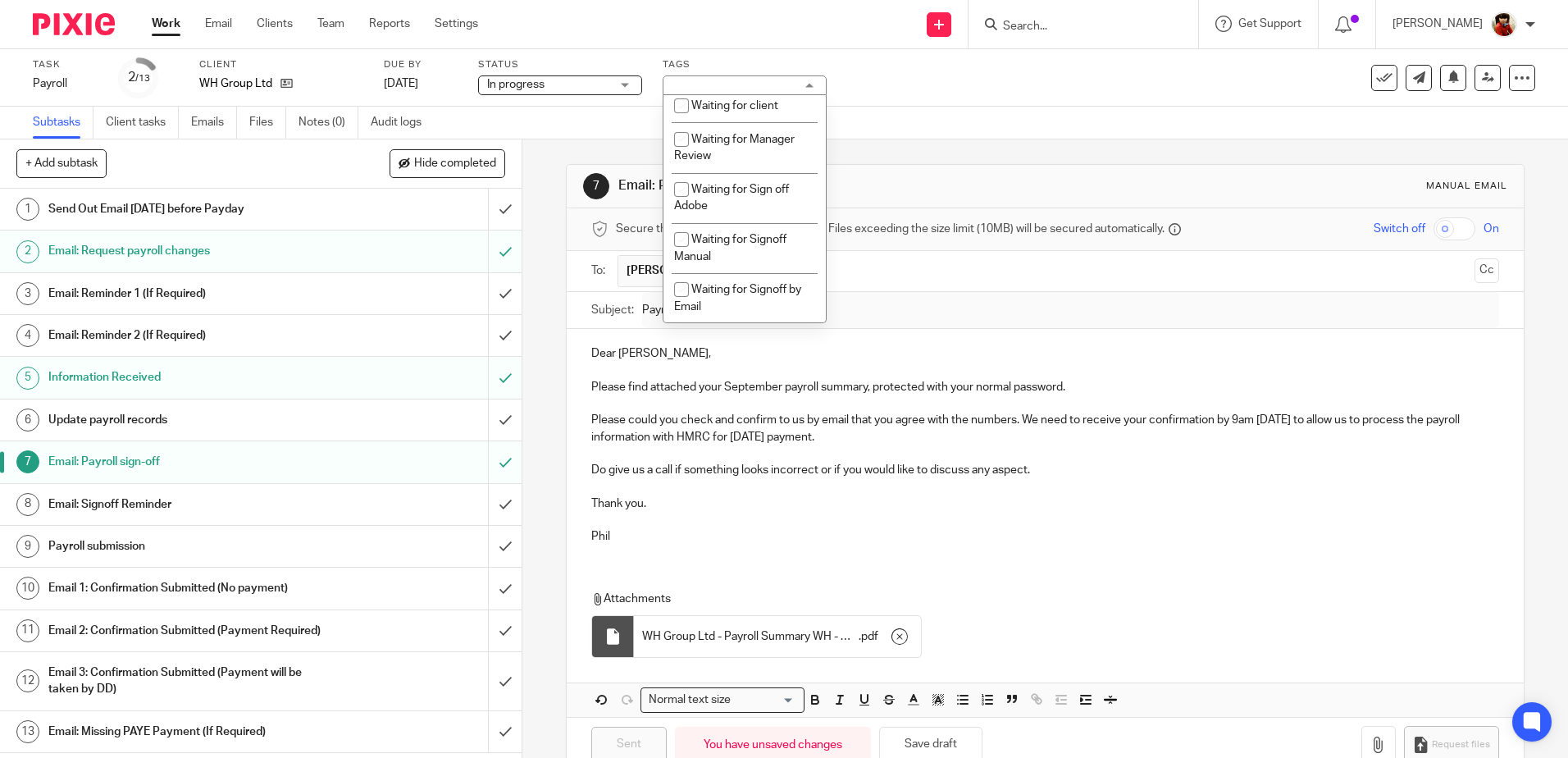
scroll to position [159, 0]
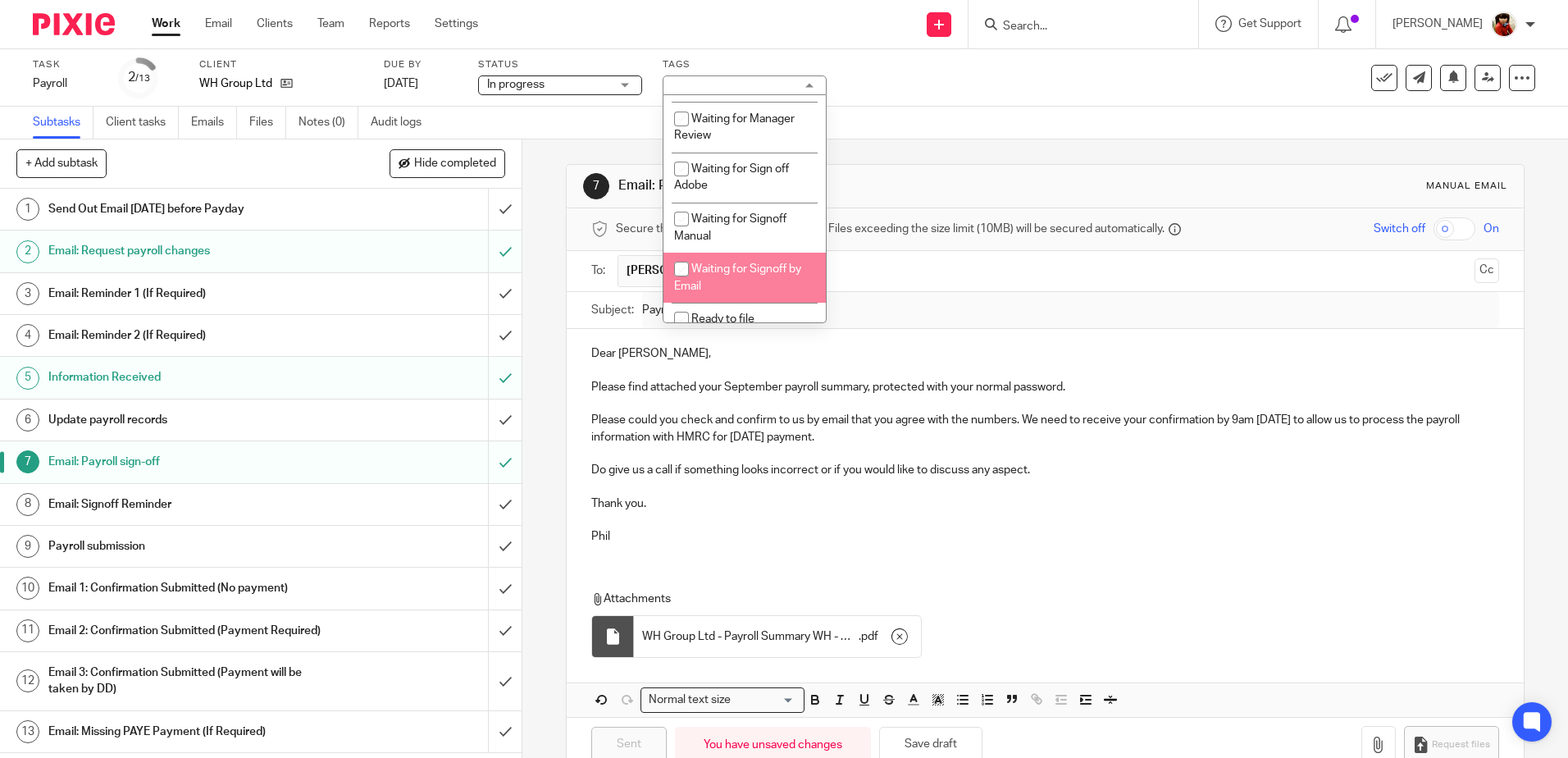
click at [676, 275] on input "checkbox" at bounding box center [682, 270] width 31 height 31
checkbox input "true"
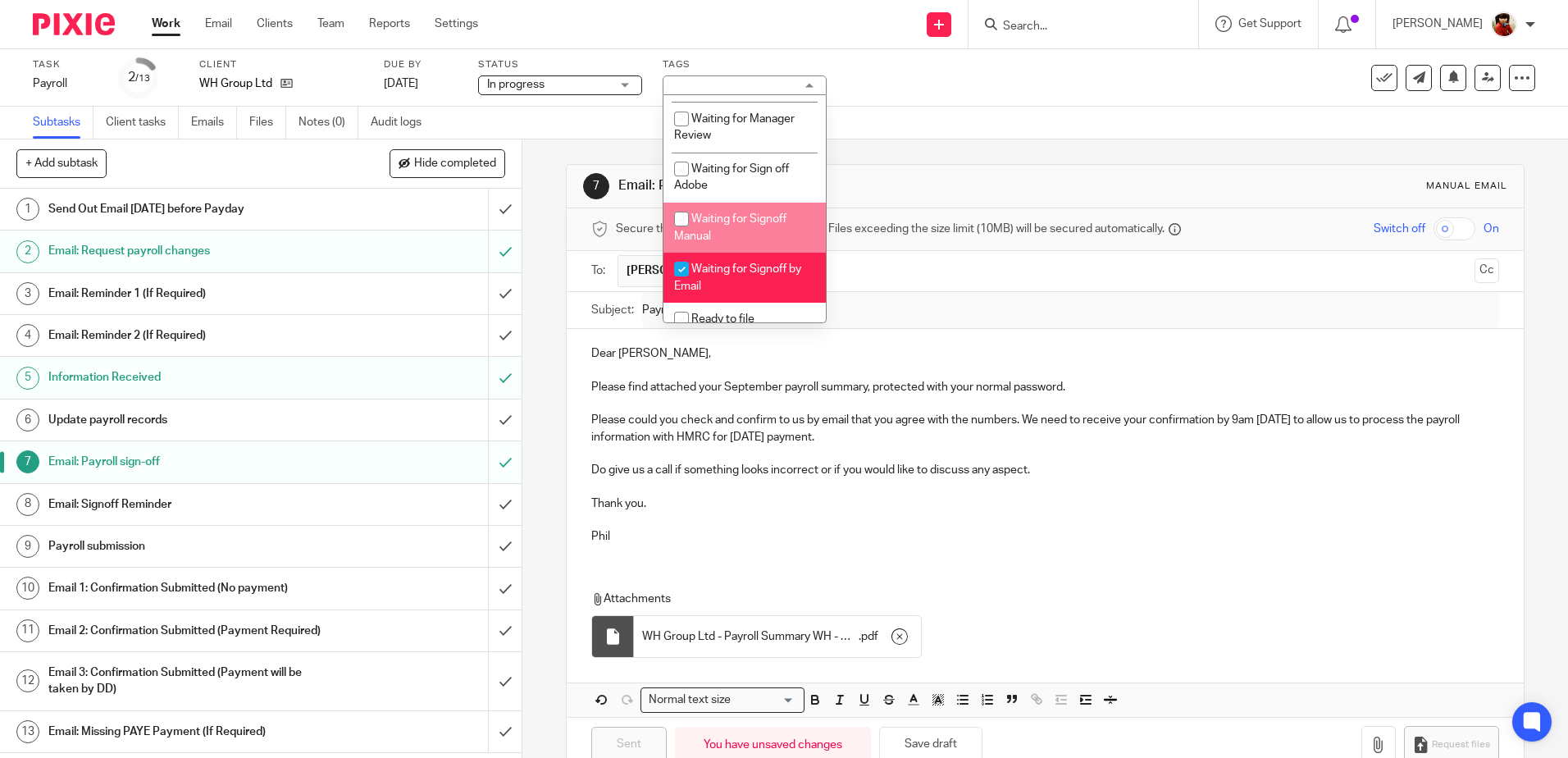
click at [916, 120] on div "Subtasks Client tasks Emails Files Notes (0) Audit logs" at bounding box center [784, 123] width 1568 height 32
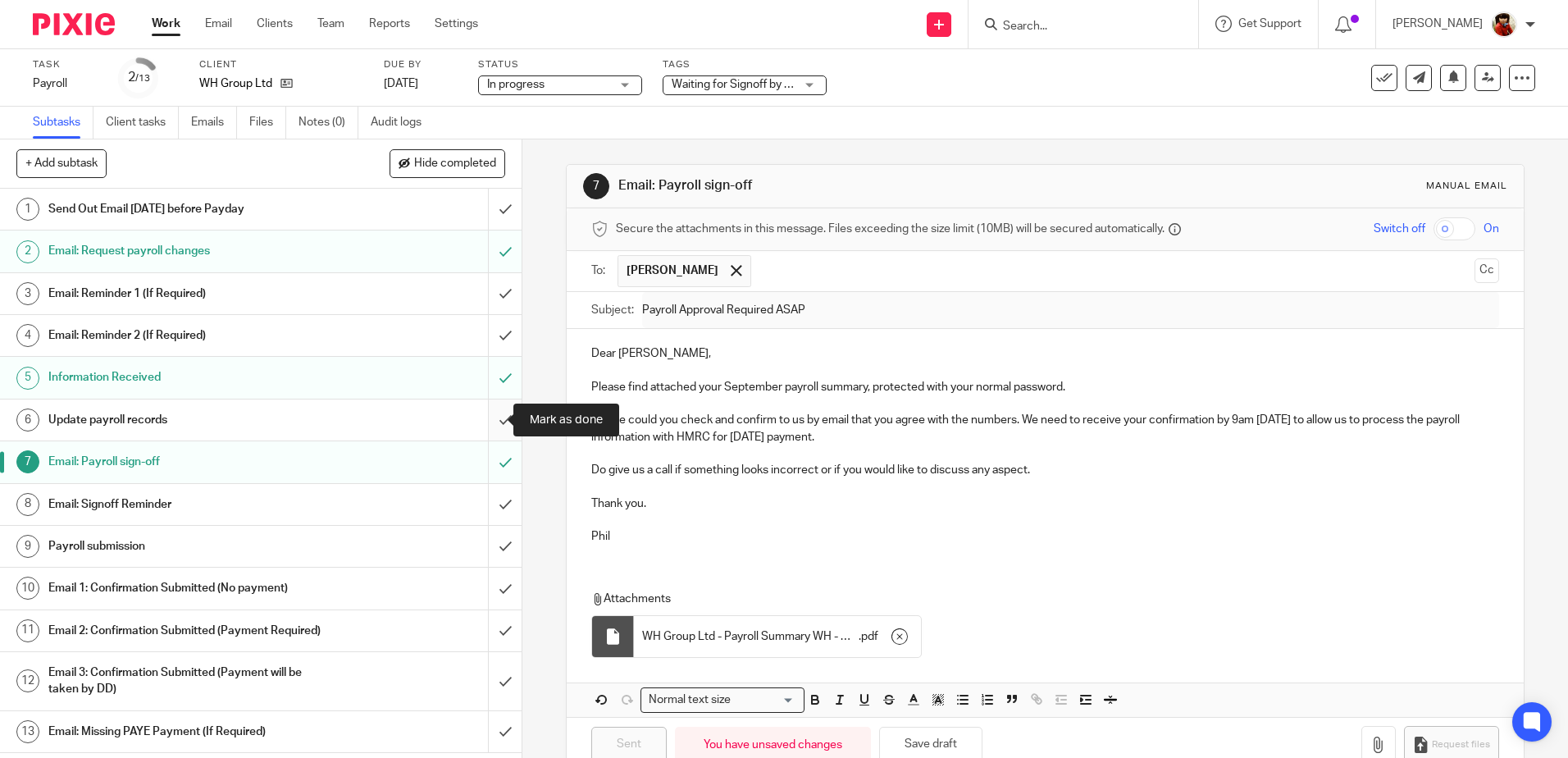
click at [490, 420] on input "submit" at bounding box center [261, 421] width 521 height 41
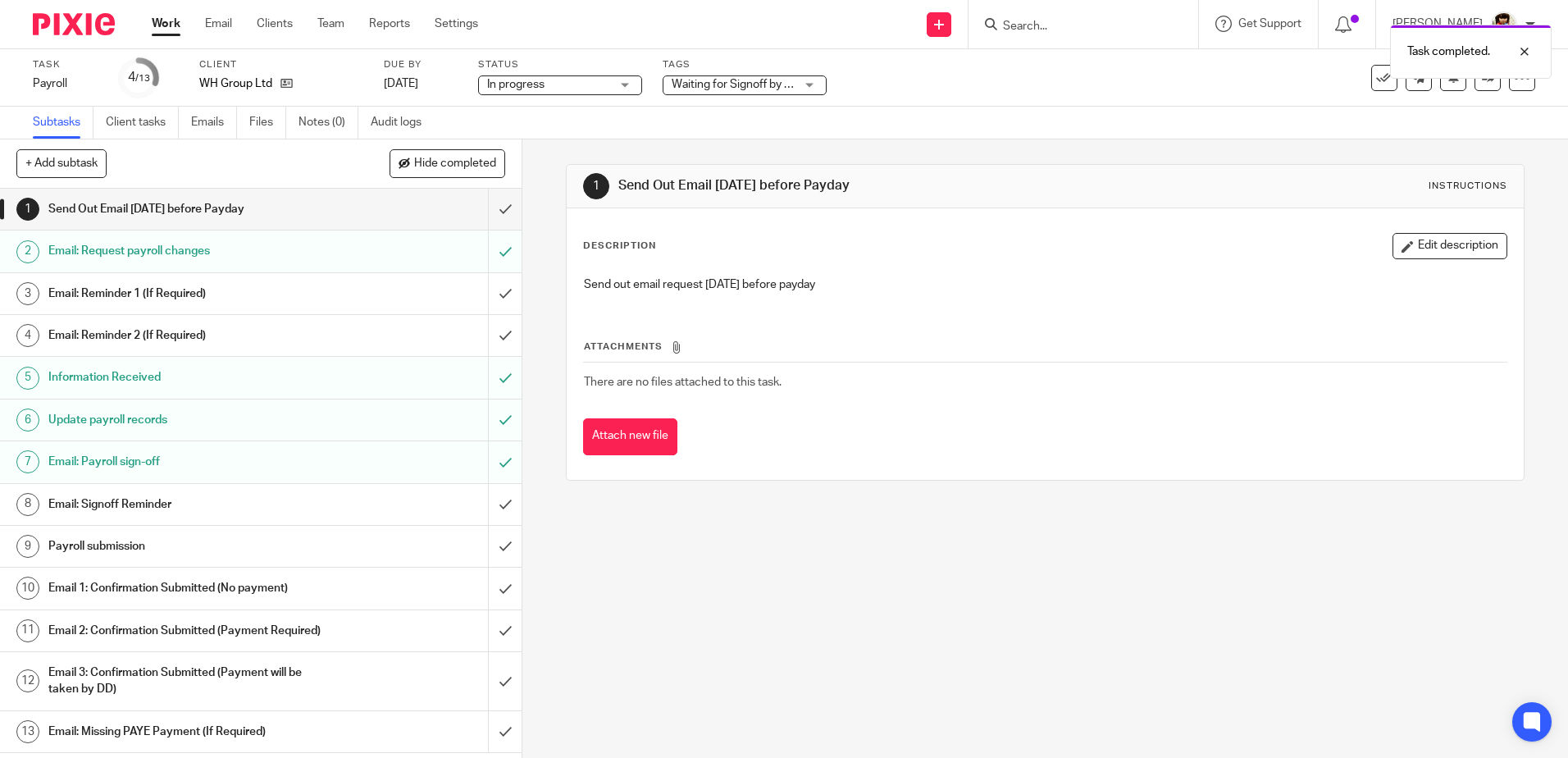
click at [173, 24] on link "Work" at bounding box center [166, 24] width 28 height 17
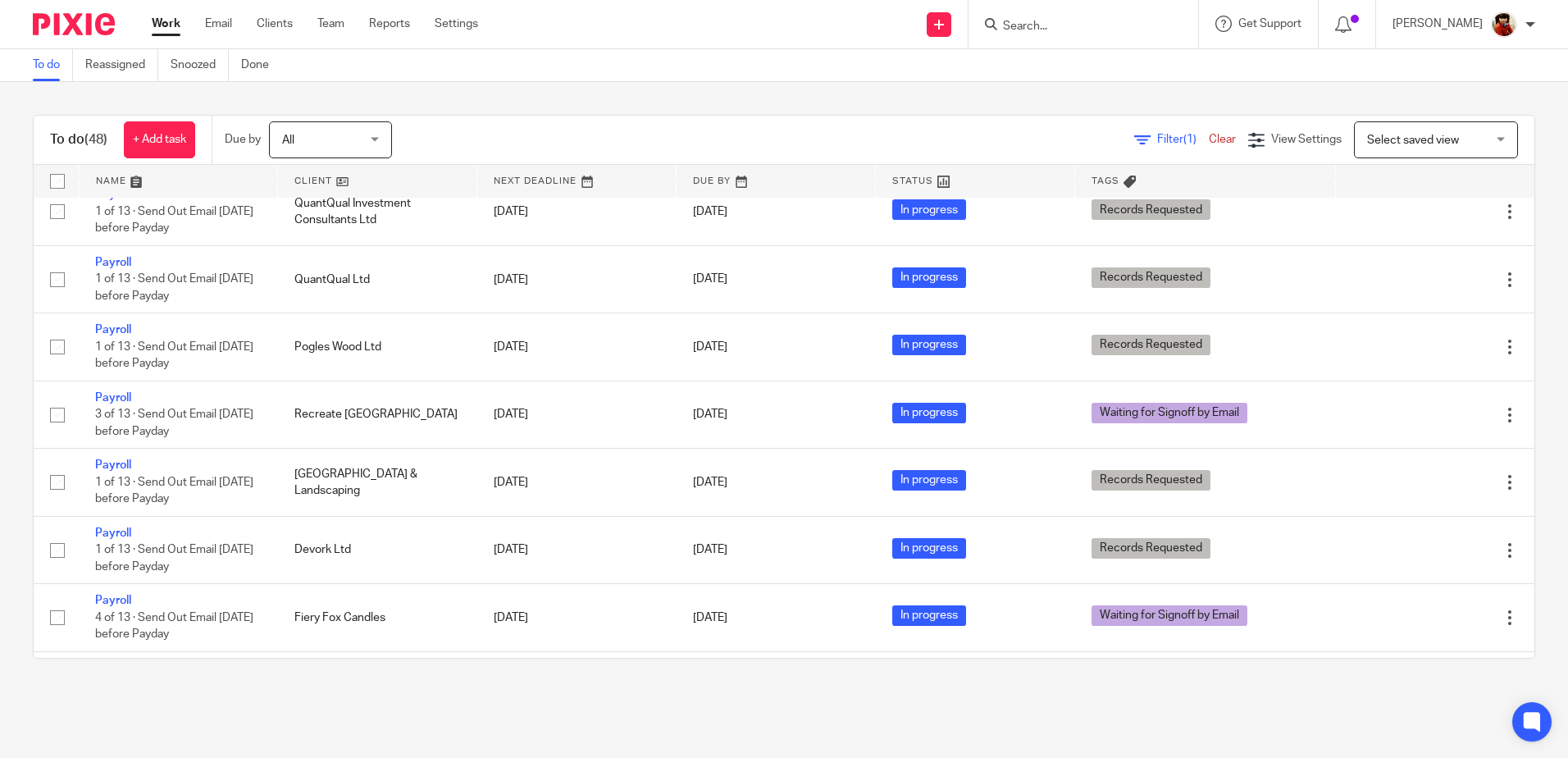
scroll to position [737, 0]
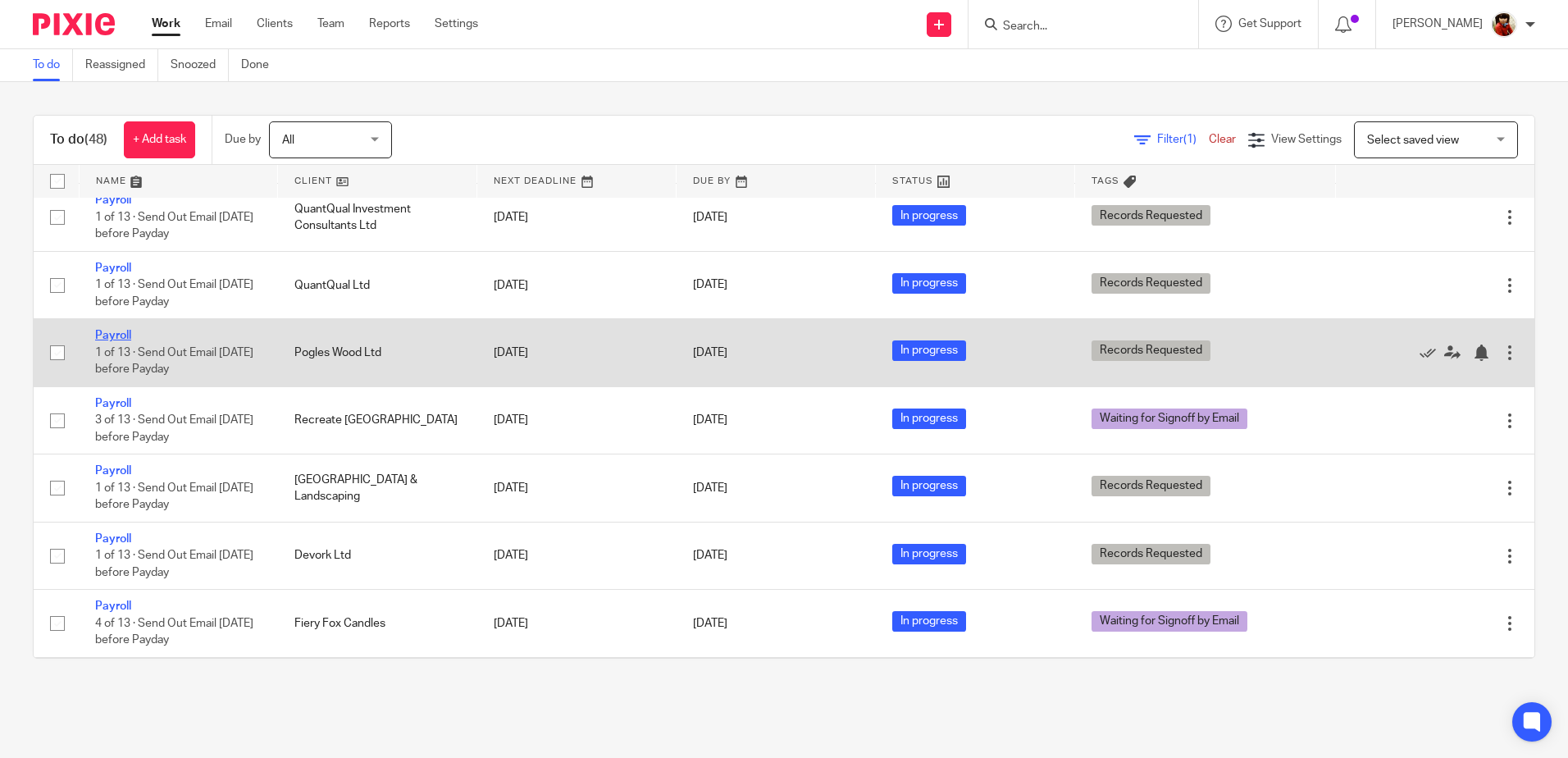
click at [113, 338] on link "Payroll" at bounding box center [113, 335] width 36 height 12
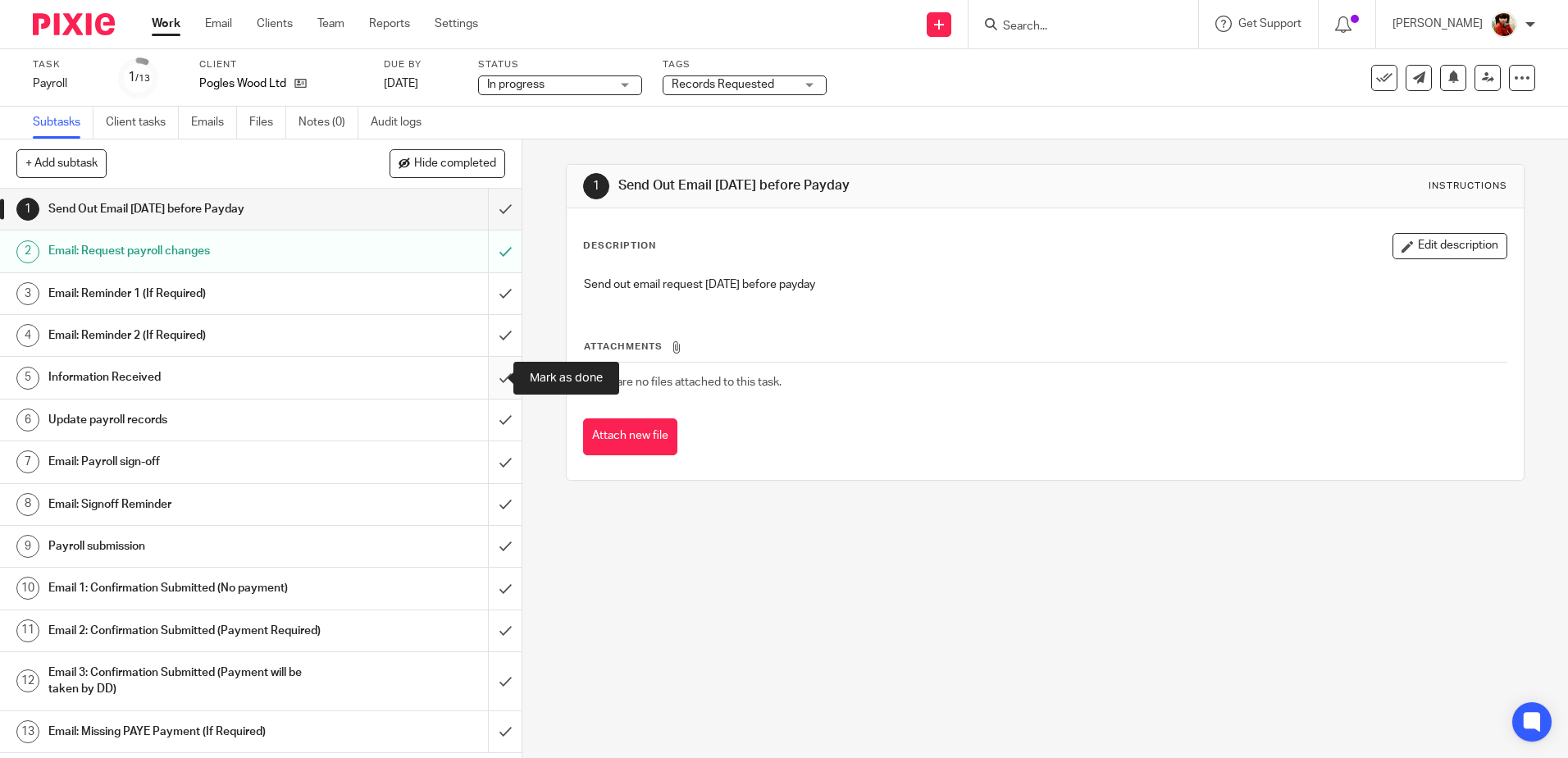
click at [487, 378] on input "submit" at bounding box center [261, 378] width 521 height 41
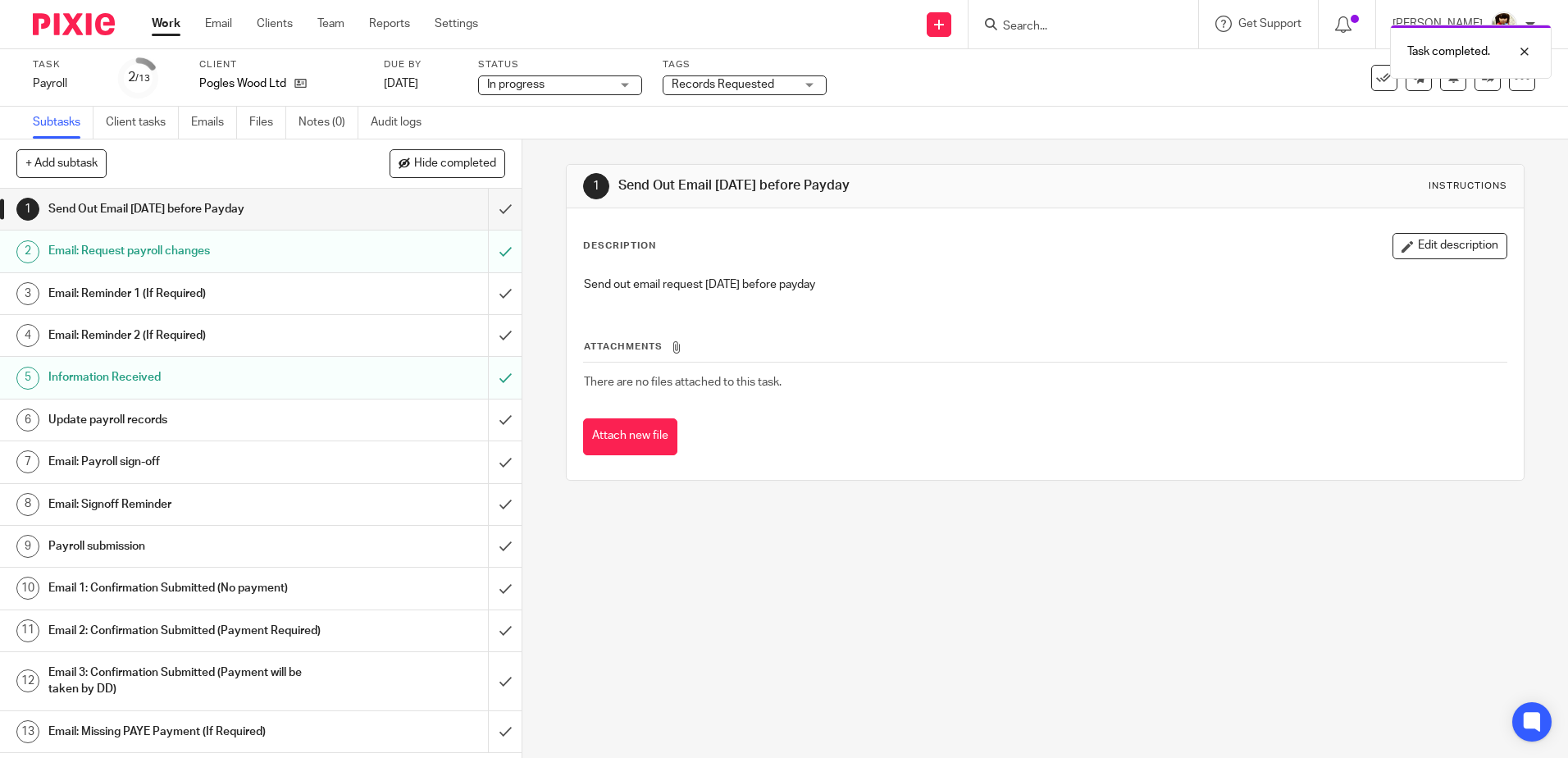
click at [128, 419] on h1 "Update payroll records" at bounding box center [189, 420] width 282 height 25
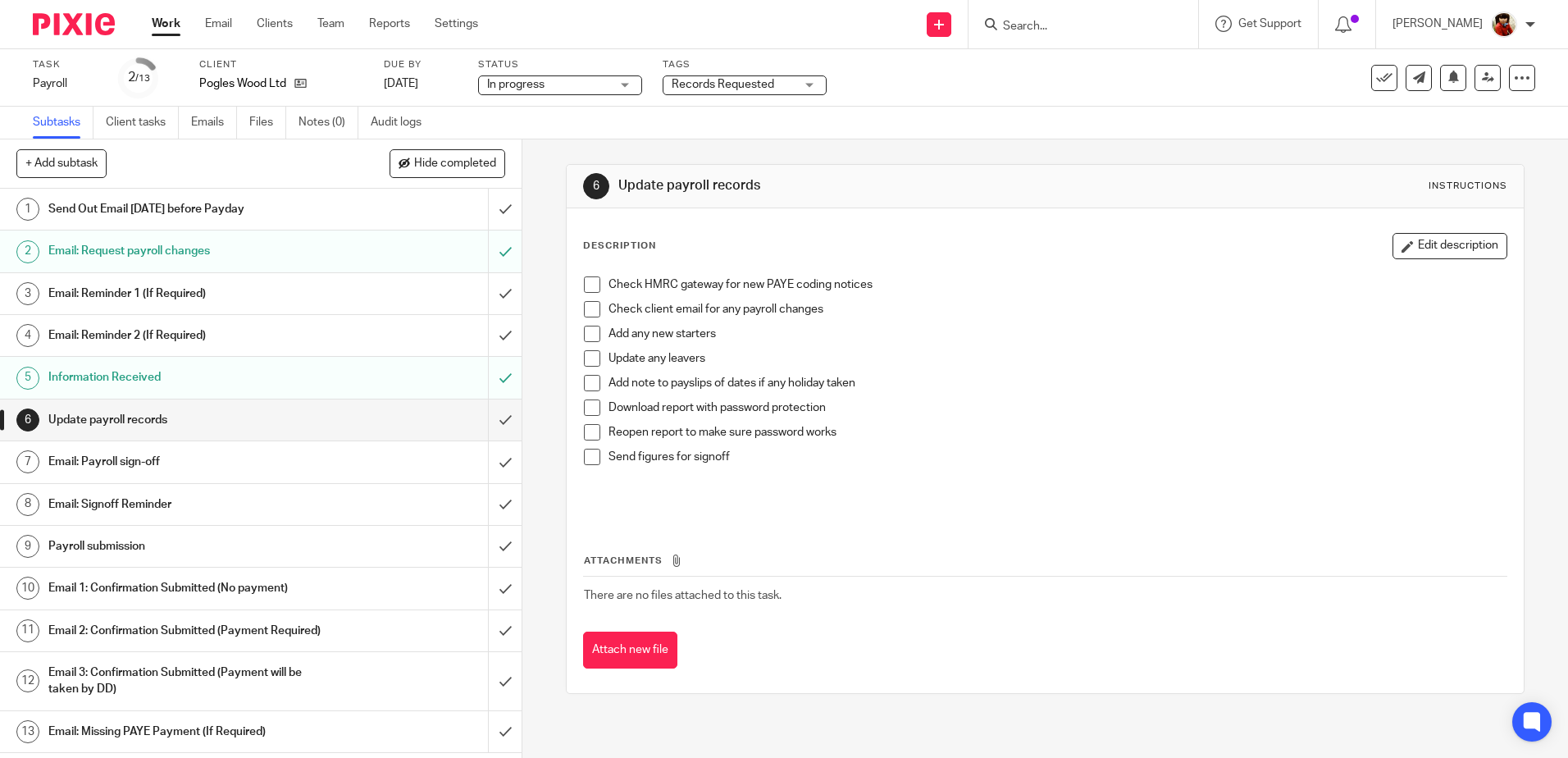
click at [588, 289] on span at bounding box center [592, 284] width 17 height 17
click at [589, 406] on span at bounding box center [592, 408] width 17 height 17
click at [585, 432] on span at bounding box center [592, 432] width 17 height 17
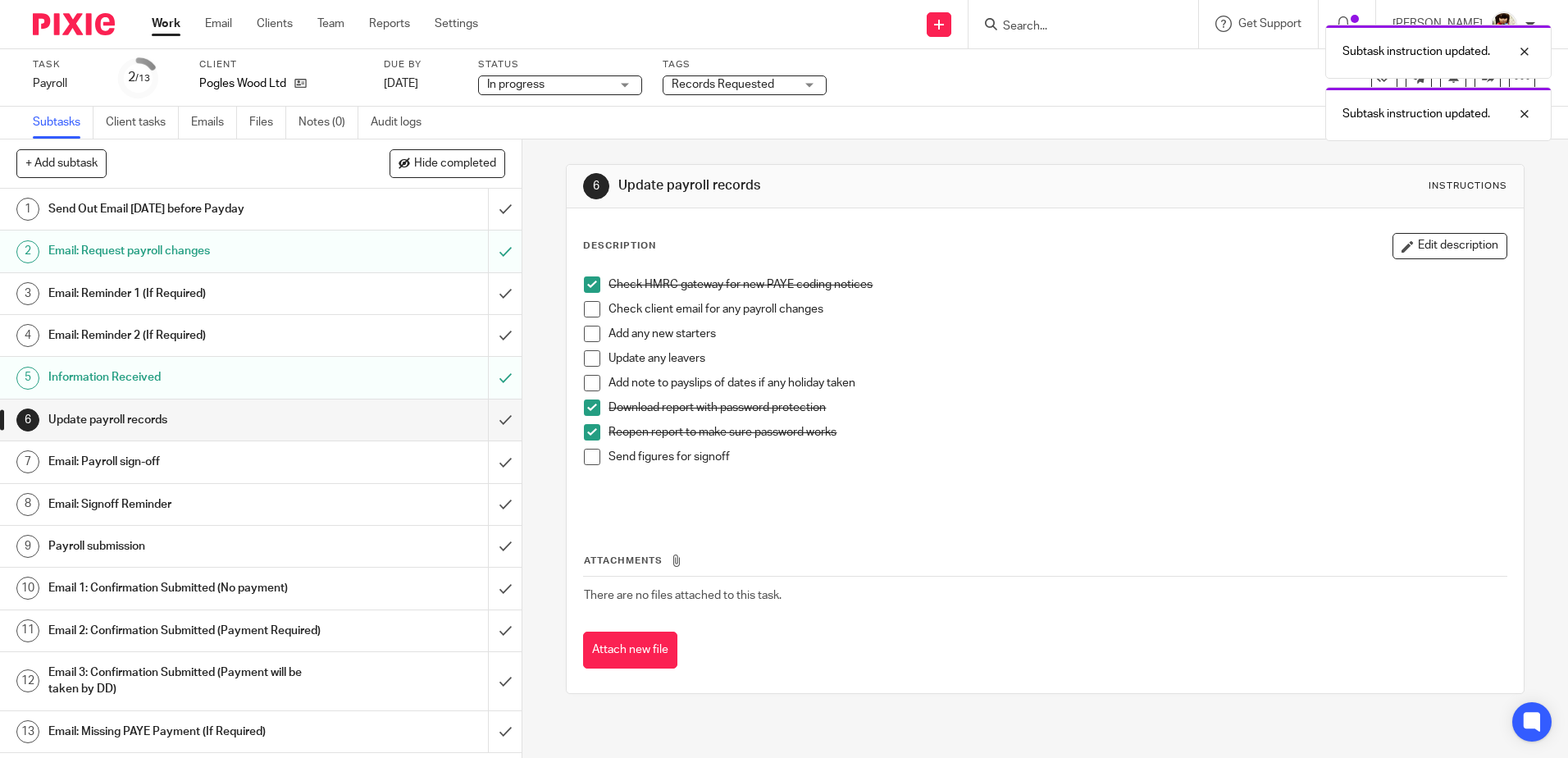
click at [589, 464] on span at bounding box center [592, 457] width 17 height 17
click at [490, 420] on input "submit" at bounding box center [261, 421] width 521 height 41
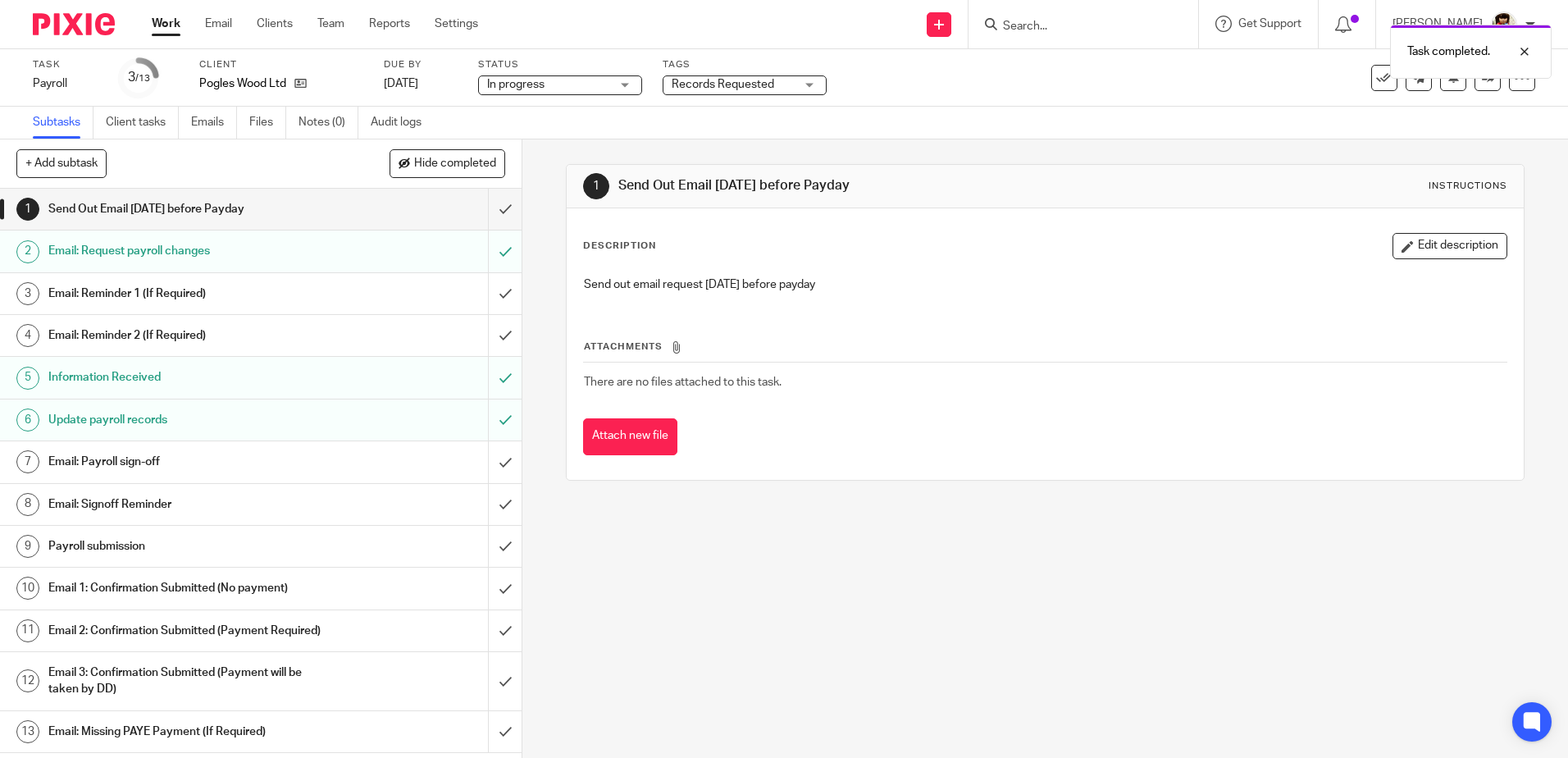
click at [115, 461] on h1 "Email: Payroll sign-off" at bounding box center [189, 462] width 282 height 25
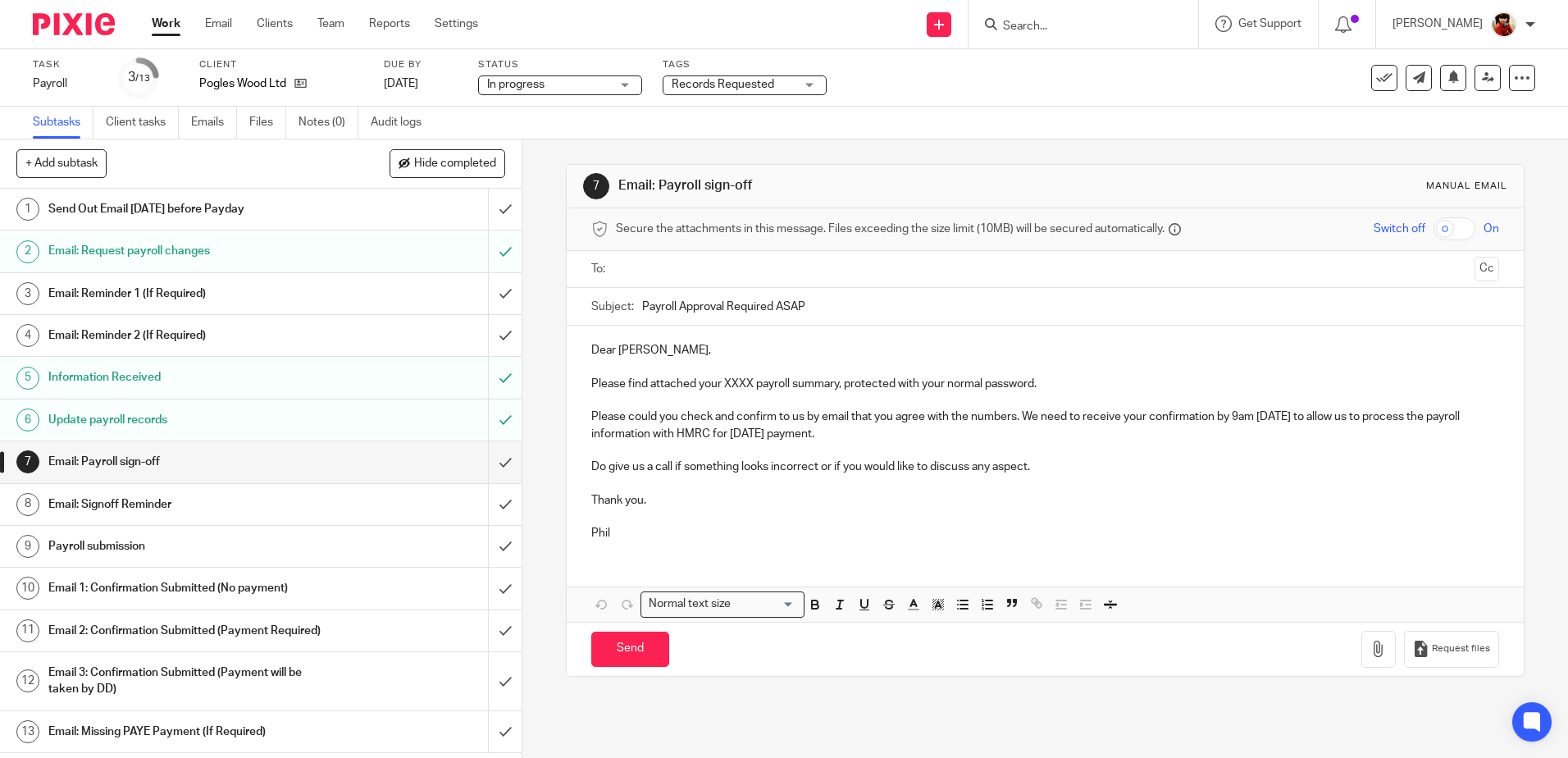
click at [750, 386] on p "Please find attached your XXXX payroll summary, protected with your normal pass…" at bounding box center [1045, 383] width 907 height 17
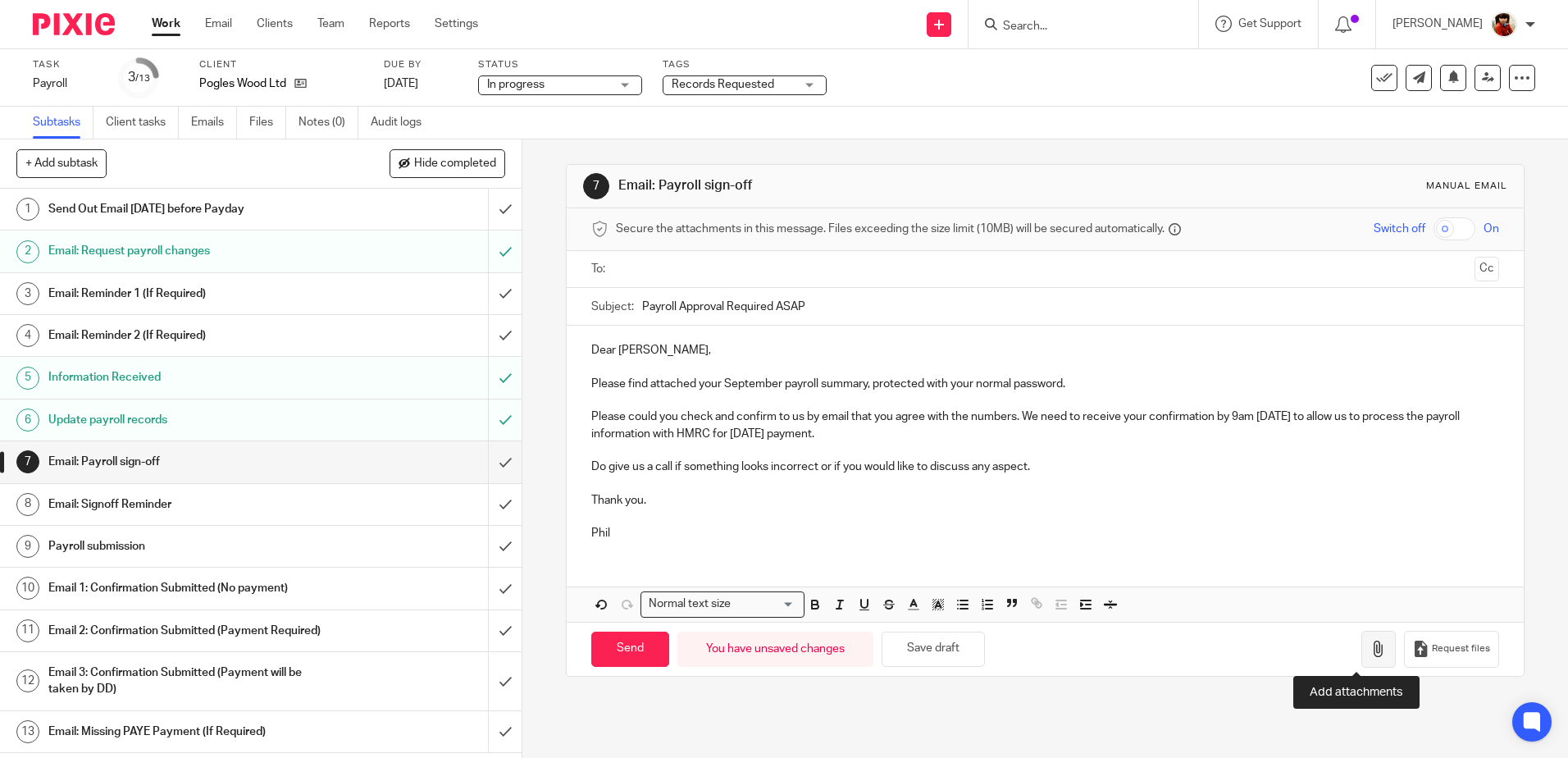
click at [1370, 652] on icon "button" at bounding box center [1378, 649] width 17 height 17
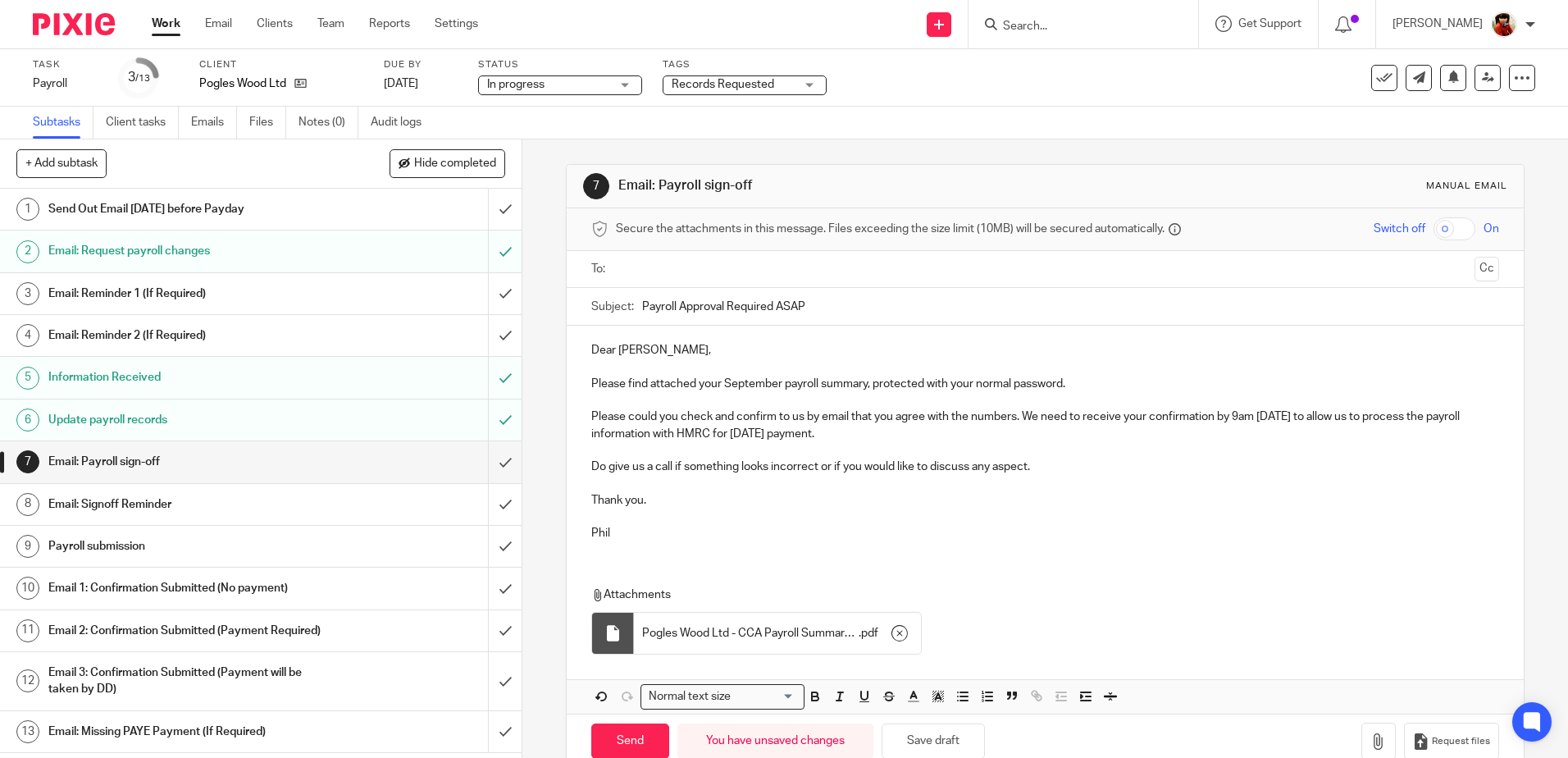
click at [652, 269] on input "text" at bounding box center [1044, 269] width 846 height 19
click at [631, 742] on input "Send" at bounding box center [629, 744] width 77 height 35
type input "Sent"
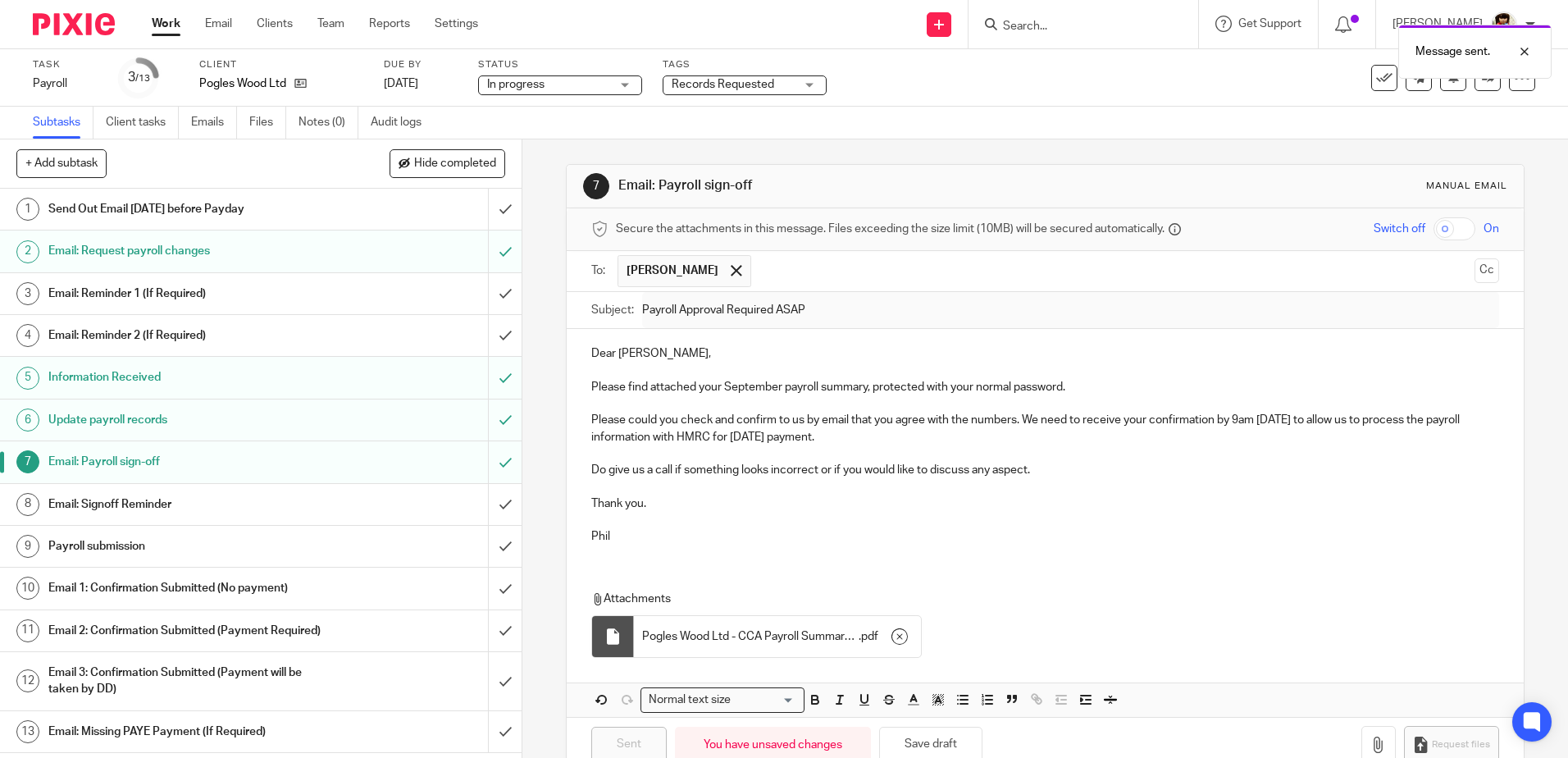
click at [811, 88] on div "Records Requested" at bounding box center [744, 85] width 164 height 20
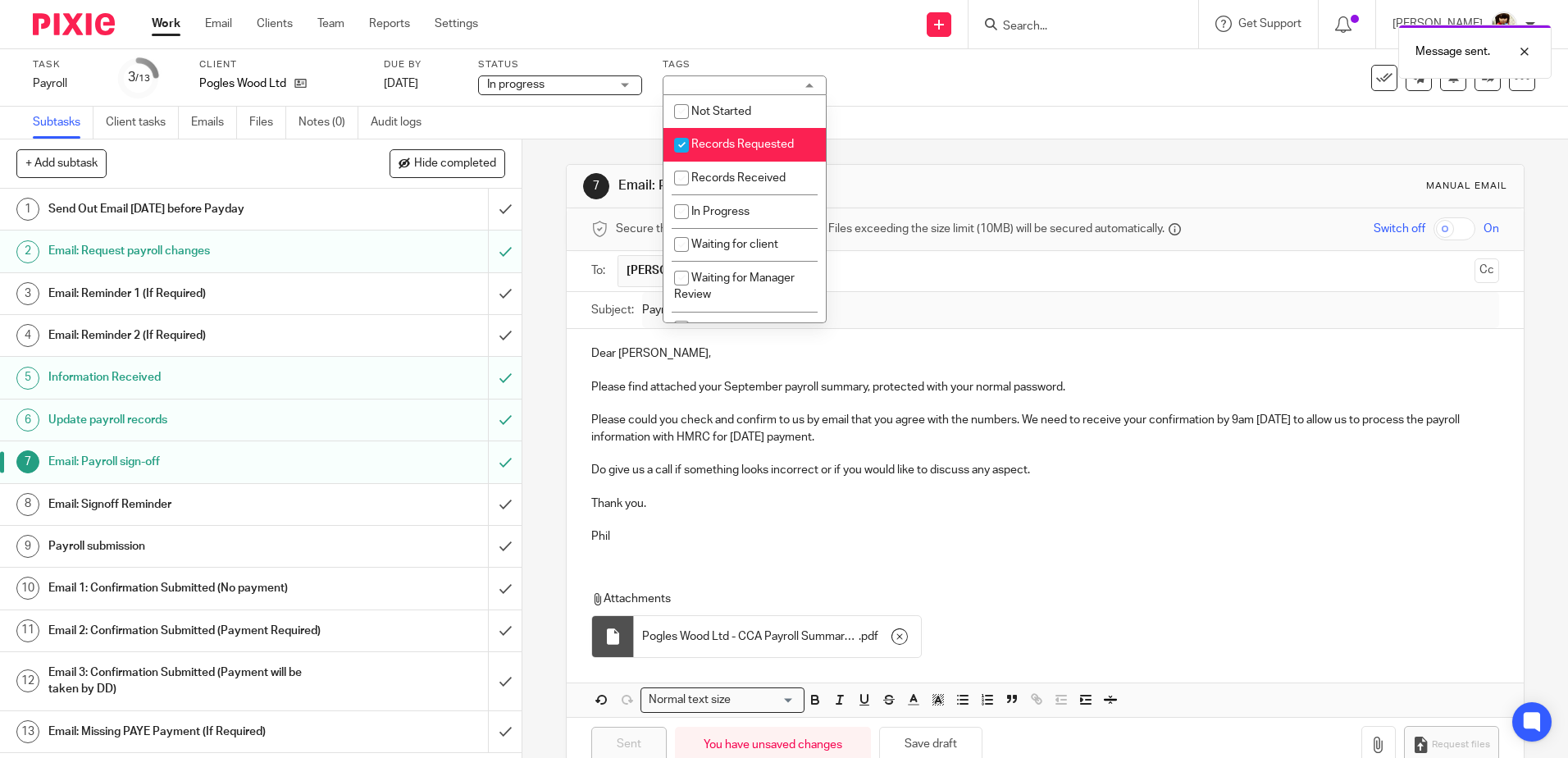
click at [686, 145] on input "checkbox" at bounding box center [682, 145] width 31 height 31
checkbox input "false"
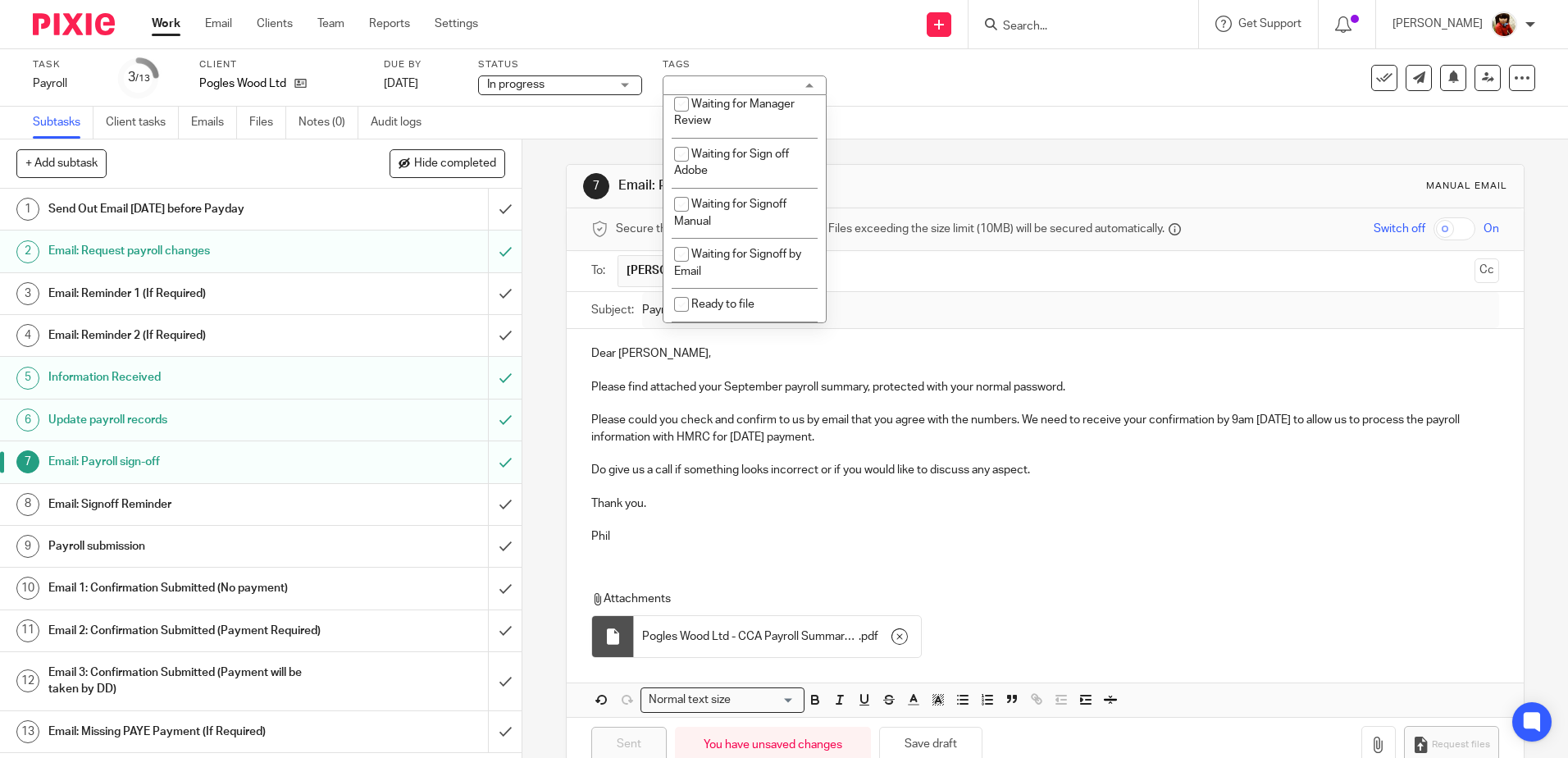
scroll to position [191, 0]
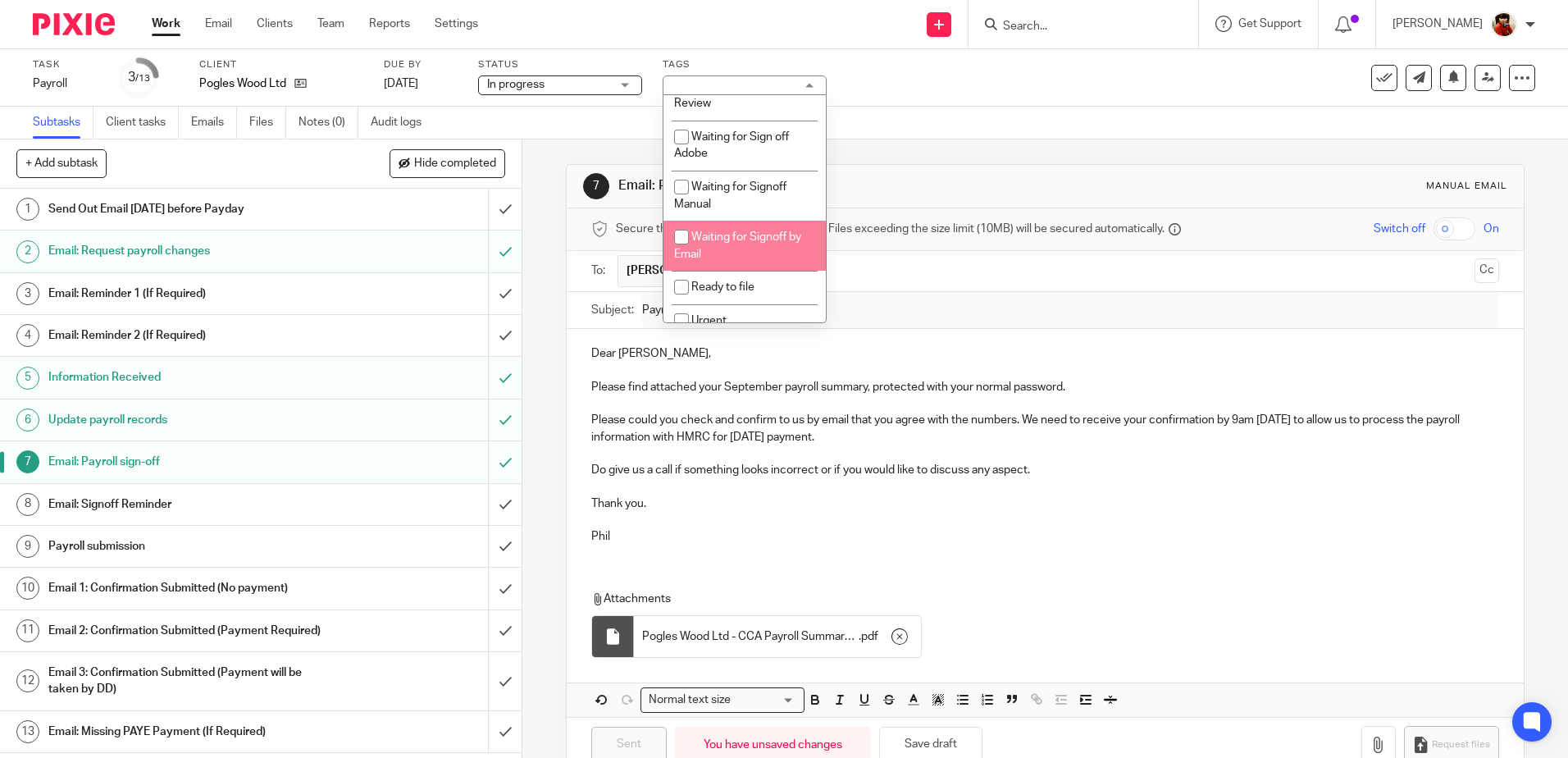
click at [685, 234] on input "checkbox" at bounding box center [682, 237] width 31 height 31
checkbox input "true"
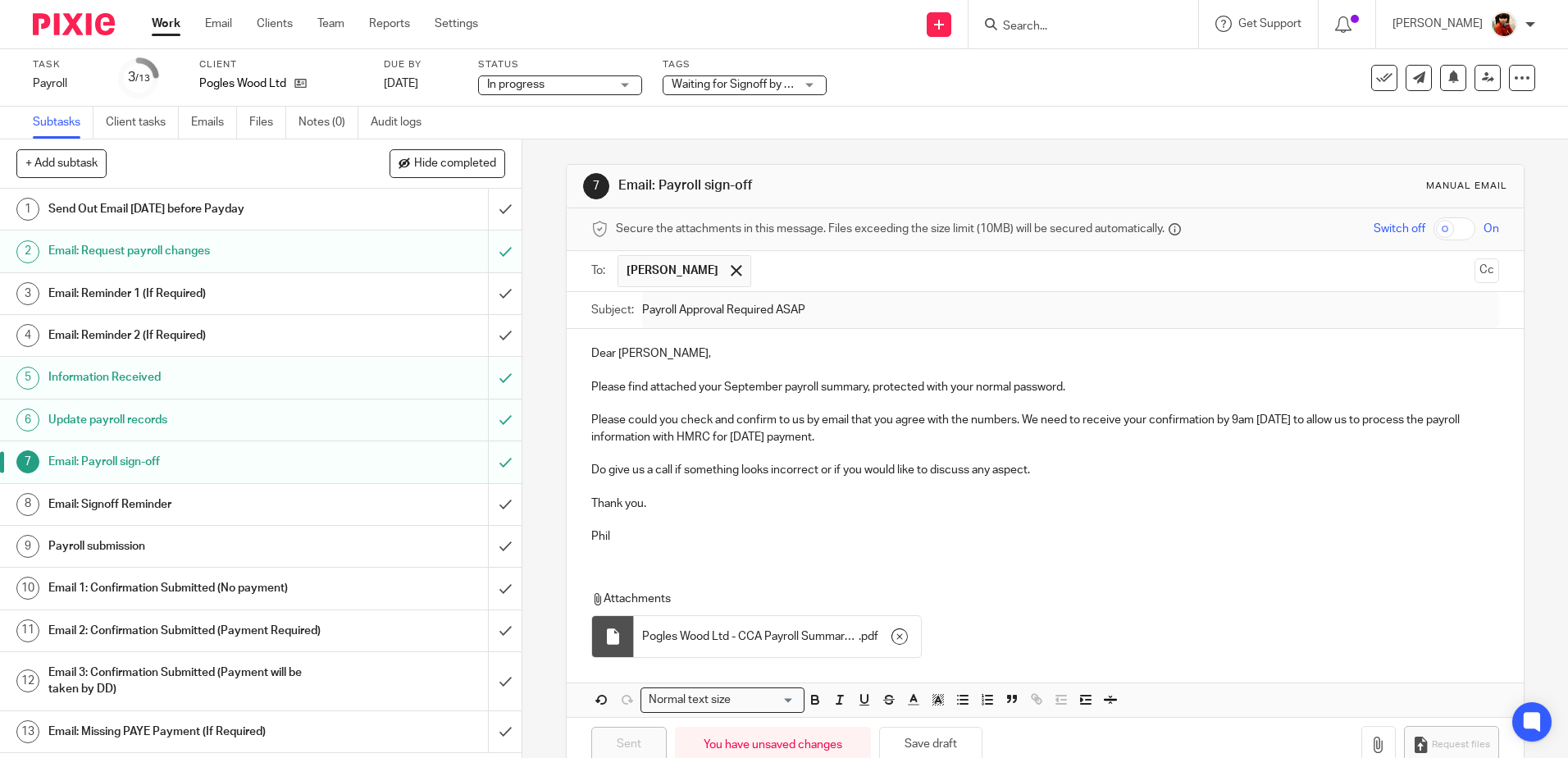
click at [932, 93] on div "Task Payroll Save Payroll 3 /13 Client Pogles Wood Ltd Due by 29 Sep 2025 Statu…" at bounding box center [659, 77] width 1252 height 39
click at [159, 22] on link "Work" at bounding box center [166, 24] width 28 height 17
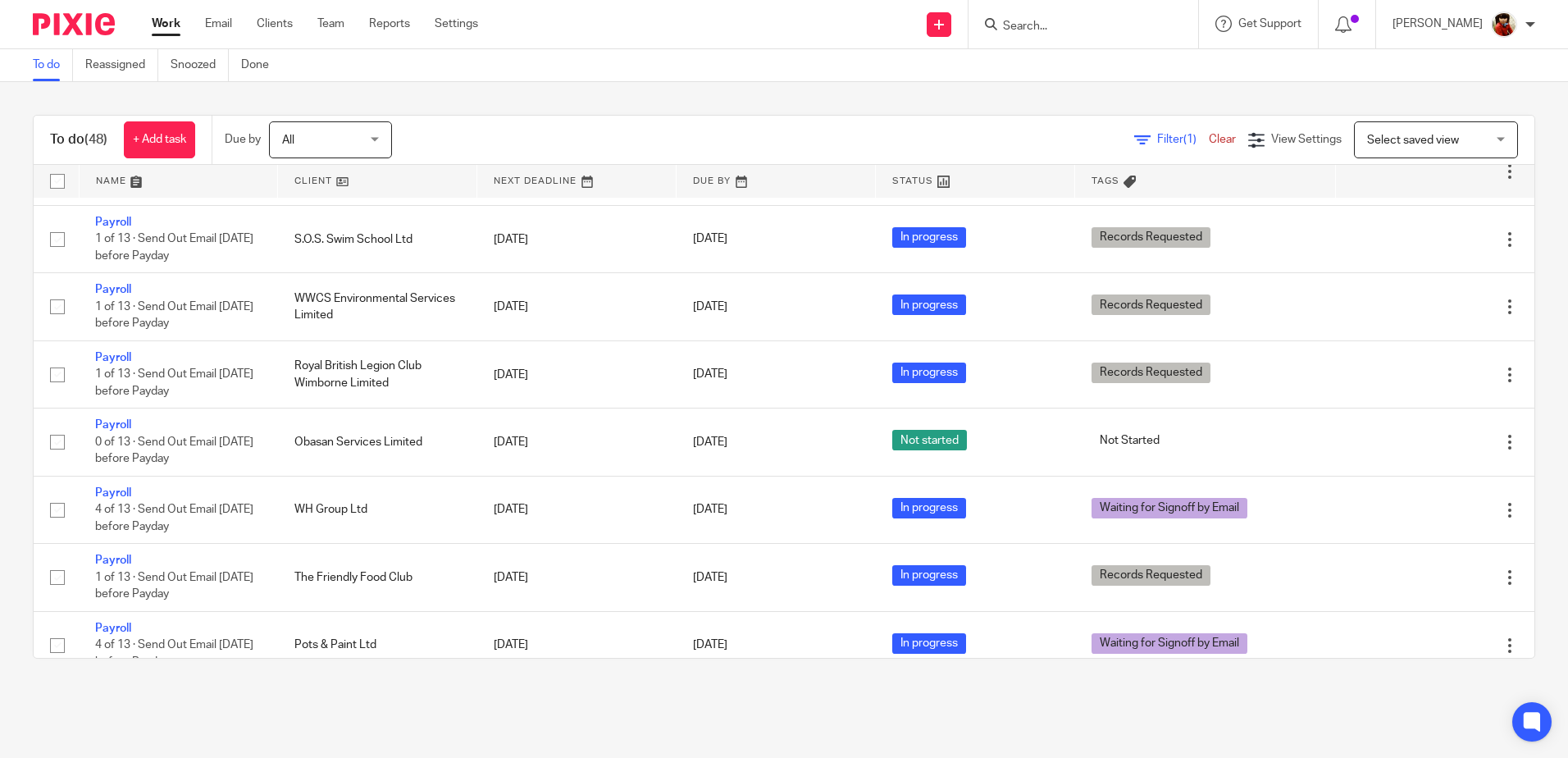
scroll to position [1696, 0]
